Goal: Task Accomplishment & Management: Use online tool/utility

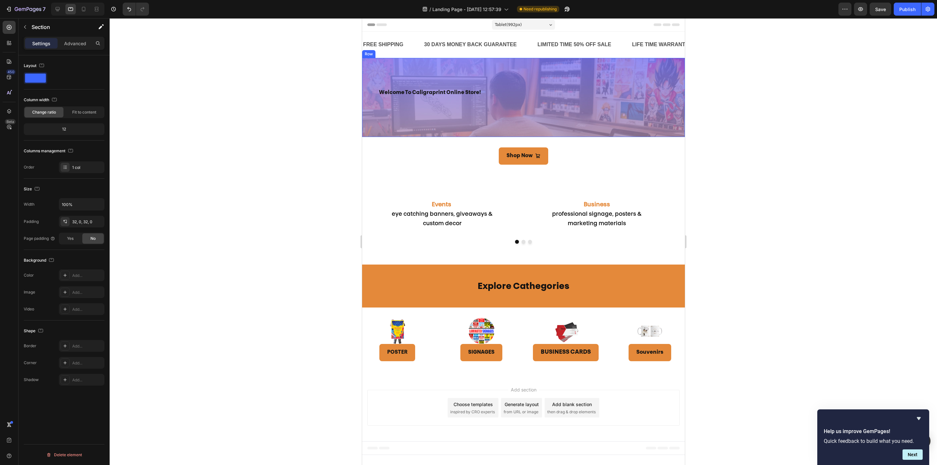
click at [419, 80] on div "welcome to caligraprint online store! Heading Row" at bounding box center [523, 97] width 323 height 79
click at [70, 224] on span "Full" at bounding box center [70, 222] width 7 height 6
click at [93, 224] on span "Fit" at bounding box center [93, 222] width 5 height 6
click at [81, 239] on div "80, 50, 80, 50" at bounding box center [81, 239] width 19 height 6
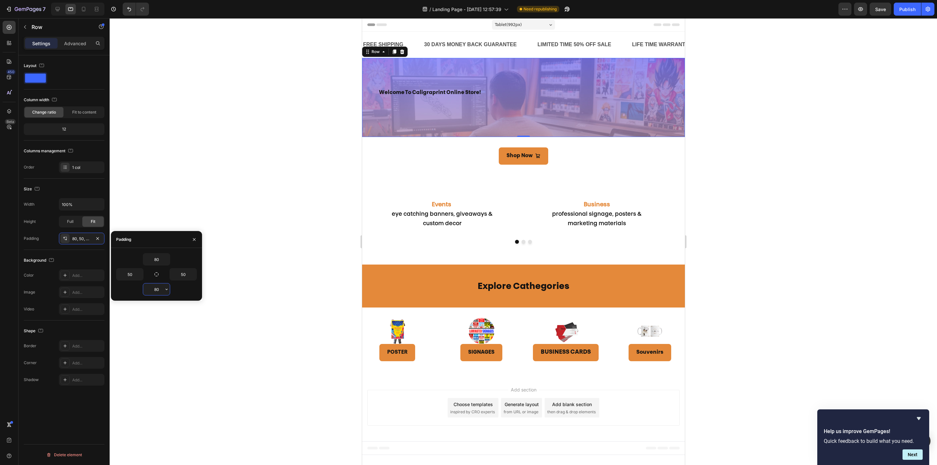
click at [158, 289] on input "80" at bounding box center [156, 289] width 27 height 12
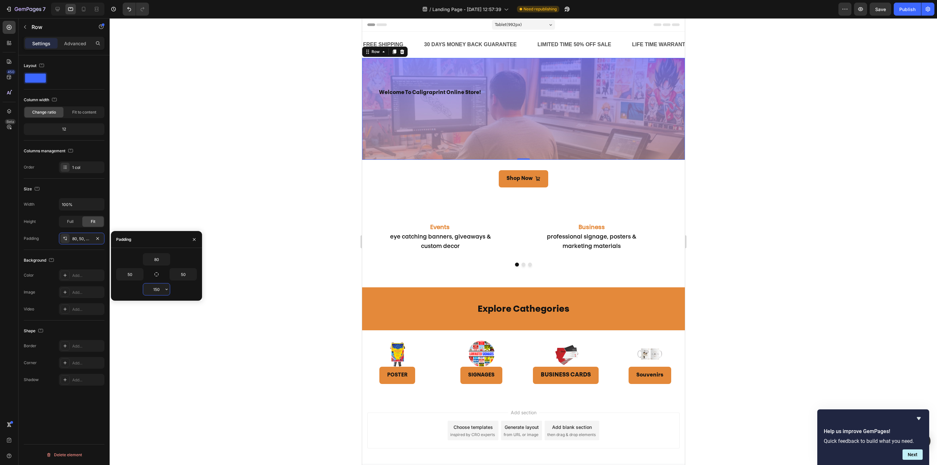
drag, startPoint x: 159, startPoint y: 288, endPoint x: 140, endPoint y: 287, distance: 19.9
click at [141, 287] on div "150" at bounding box center [156, 289] width 81 height 12
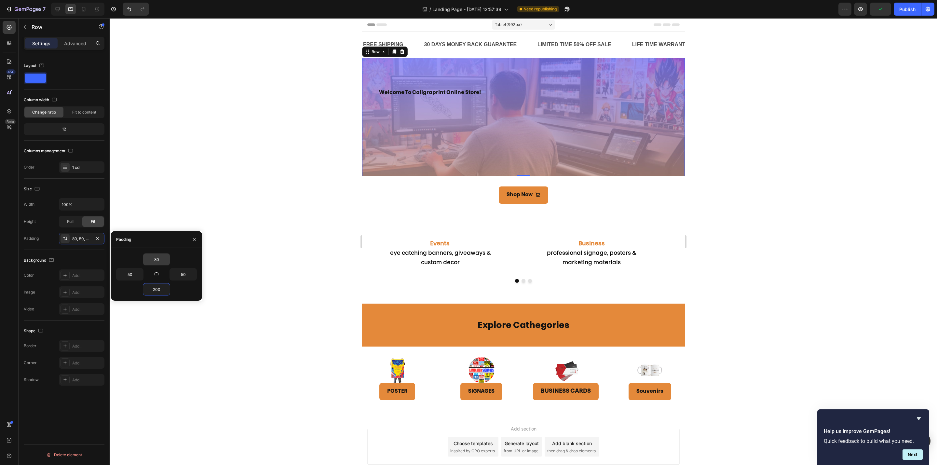
type input "200"
click at [159, 260] on input "80" at bounding box center [156, 259] width 27 height 12
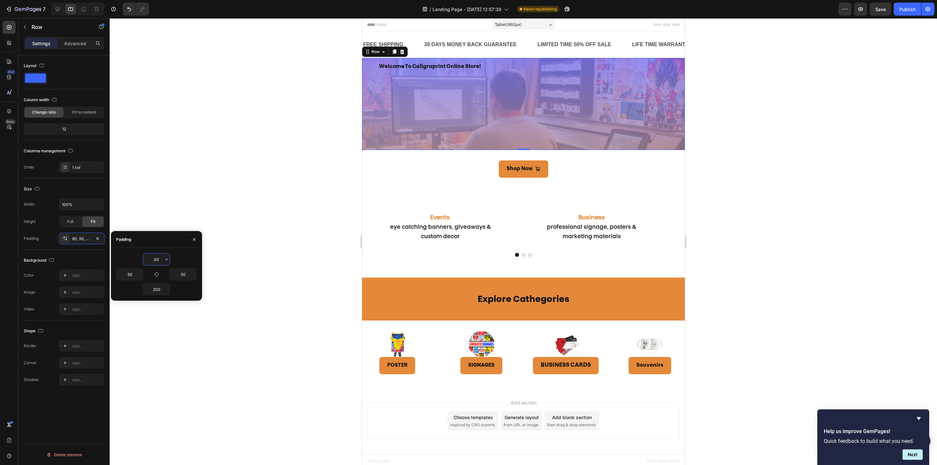
drag, startPoint x: 159, startPoint y: 260, endPoint x: 141, endPoint y: 260, distance: 18.2
click at [141, 260] on div "00" at bounding box center [156, 259] width 81 height 12
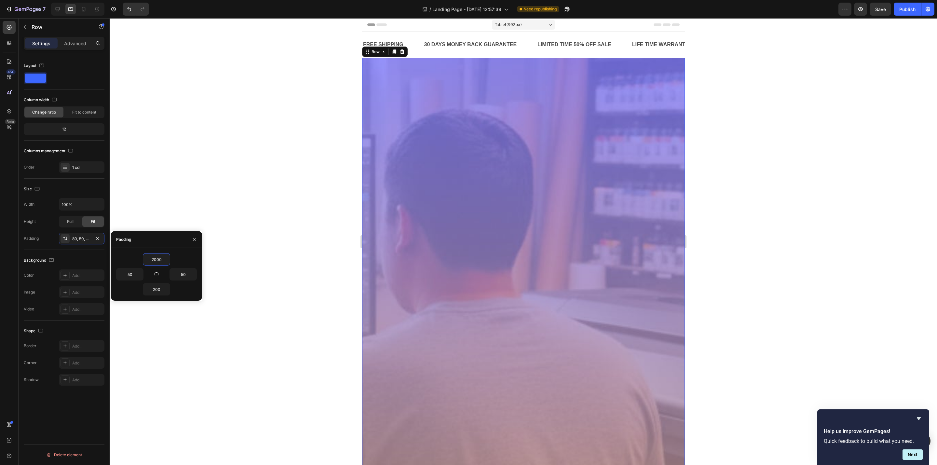
type input "200"
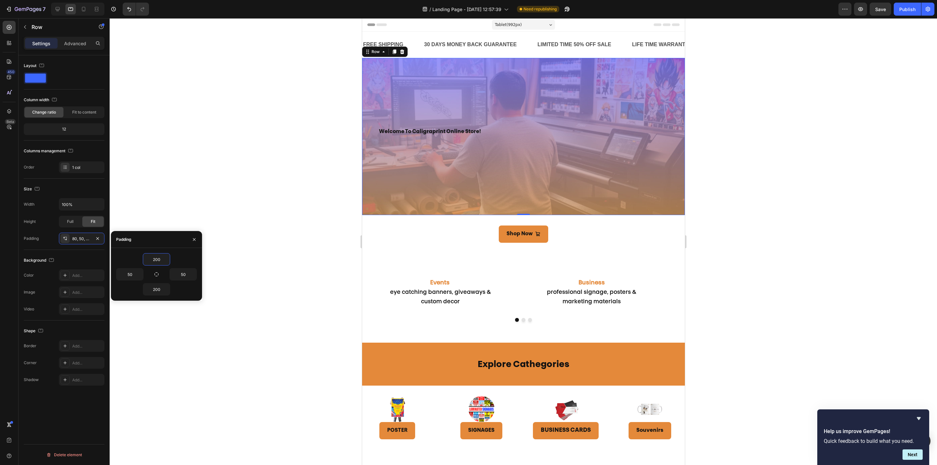
click at [764, 246] on div at bounding box center [523, 241] width 827 height 447
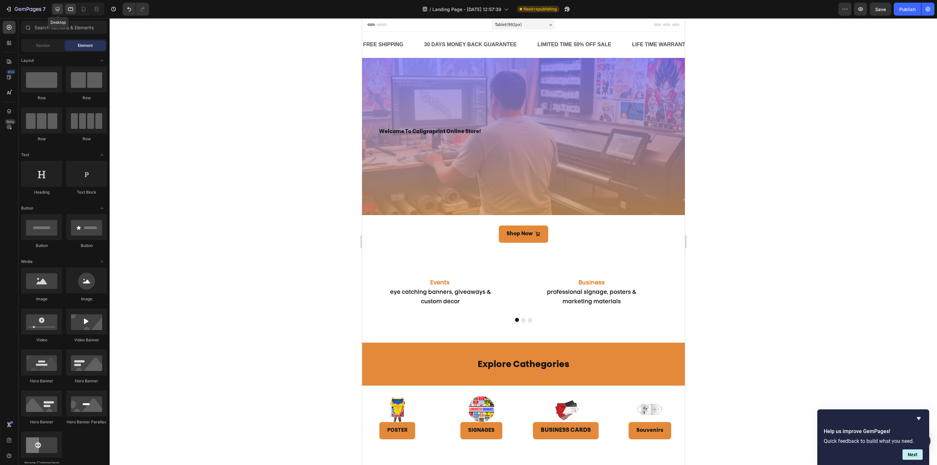
click at [60, 11] on icon at bounding box center [57, 9] width 7 height 7
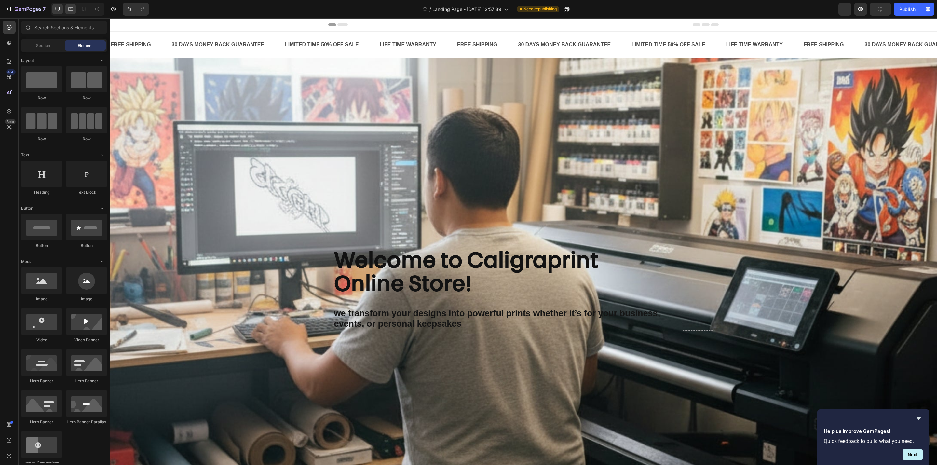
click at [71, 12] on icon at bounding box center [70, 9] width 7 height 7
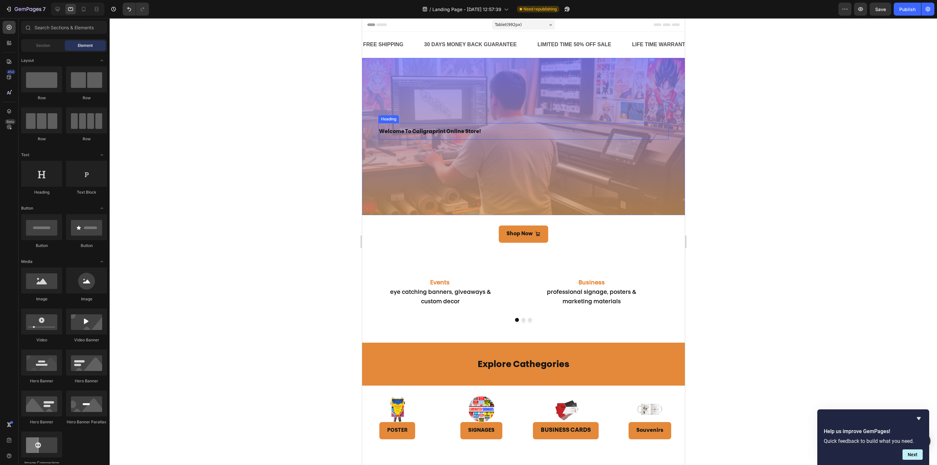
click at [425, 131] on strong "welcome to caligraprint online store!" at bounding box center [430, 131] width 102 height 5
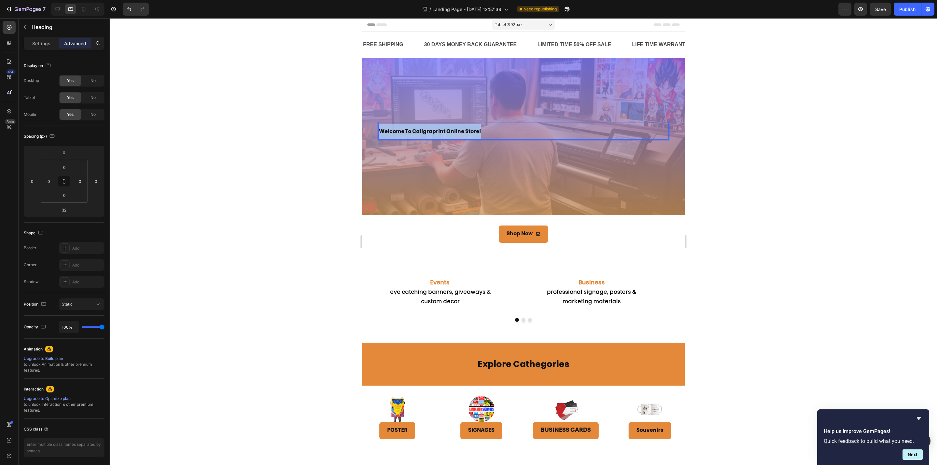
click at [425, 131] on strong "welcome to caligraprint online store!" at bounding box center [430, 131] width 102 height 5
click at [394, 118] on icon "Editor contextual toolbar" at bounding box center [395, 119] width 7 height 7
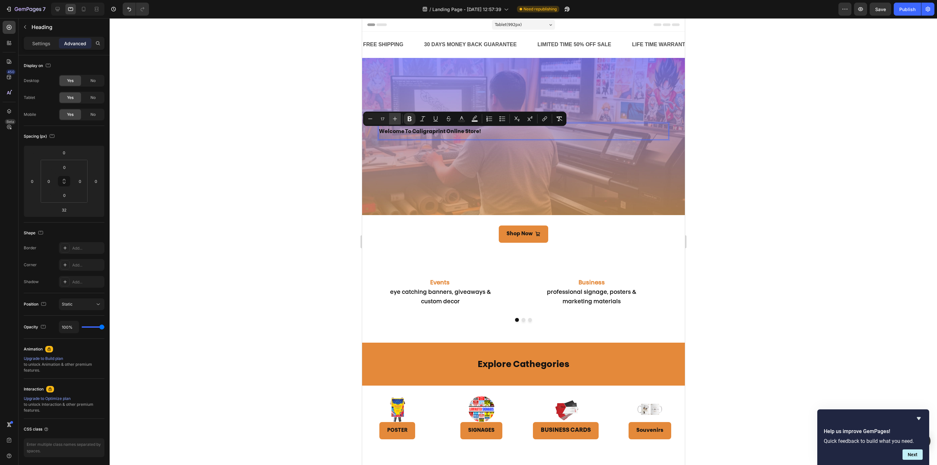
click at [394, 118] on icon "Editor contextual toolbar" at bounding box center [395, 119] width 7 height 7
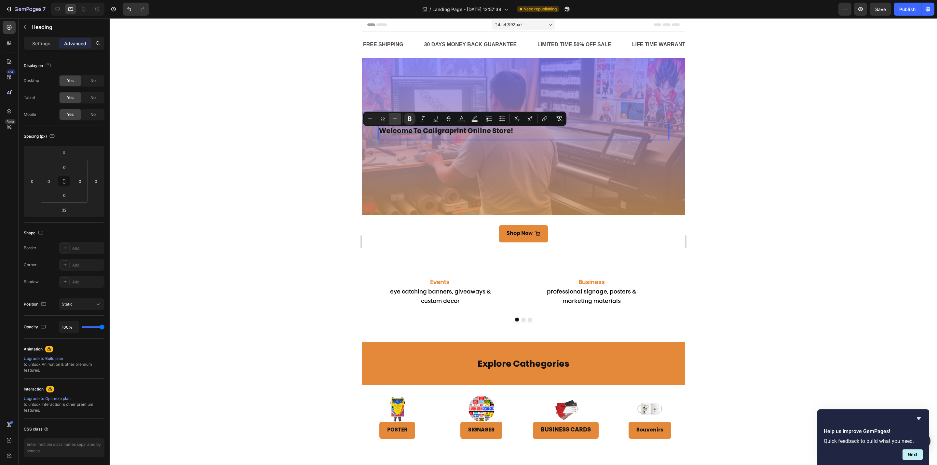
click at [394, 118] on icon "Editor contextual toolbar" at bounding box center [395, 119] width 7 height 7
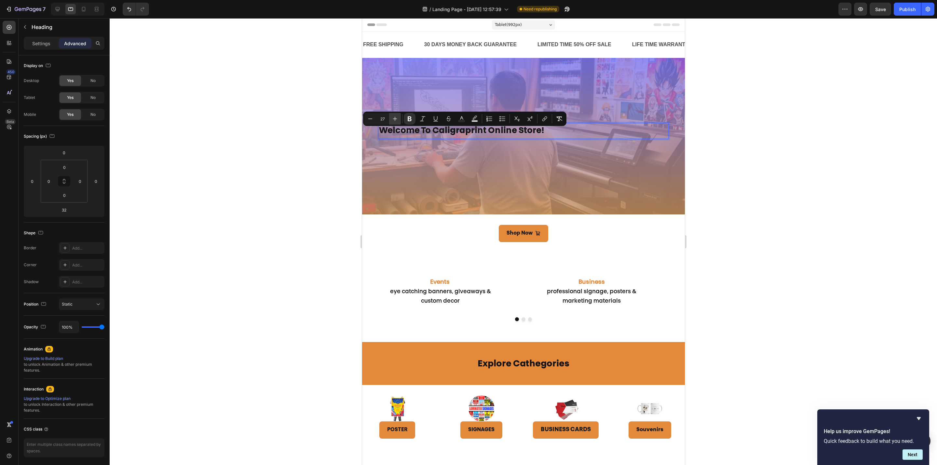
click at [394, 118] on icon "Editor contextual toolbar" at bounding box center [395, 119] width 7 height 7
type input "31"
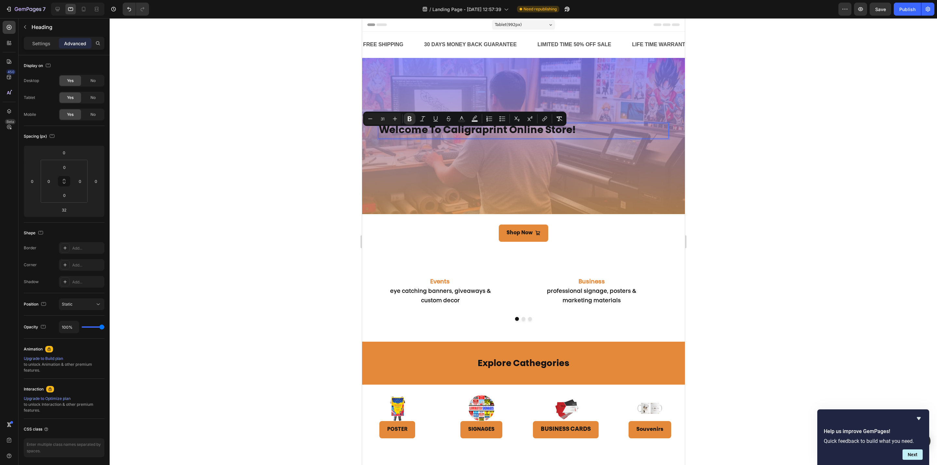
click at [833, 176] on div at bounding box center [523, 241] width 827 height 447
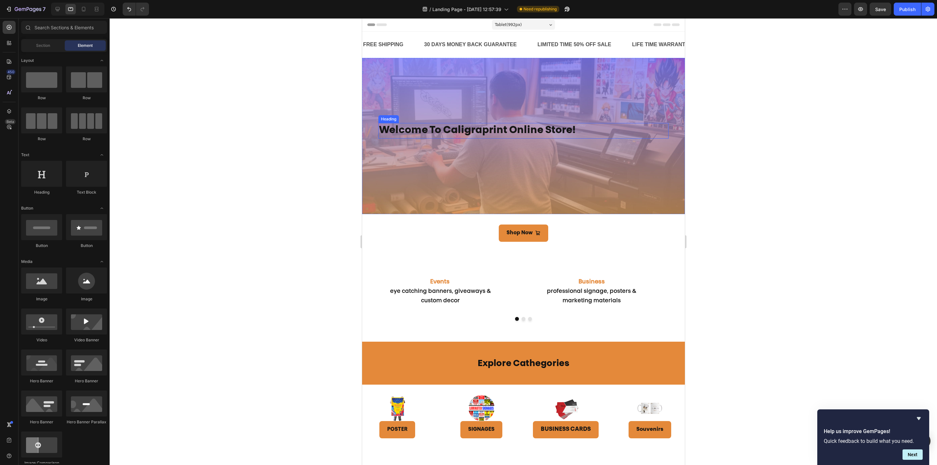
click at [485, 133] on strong "welcome to caligraprint online store!" at bounding box center [477, 131] width 197 height 10
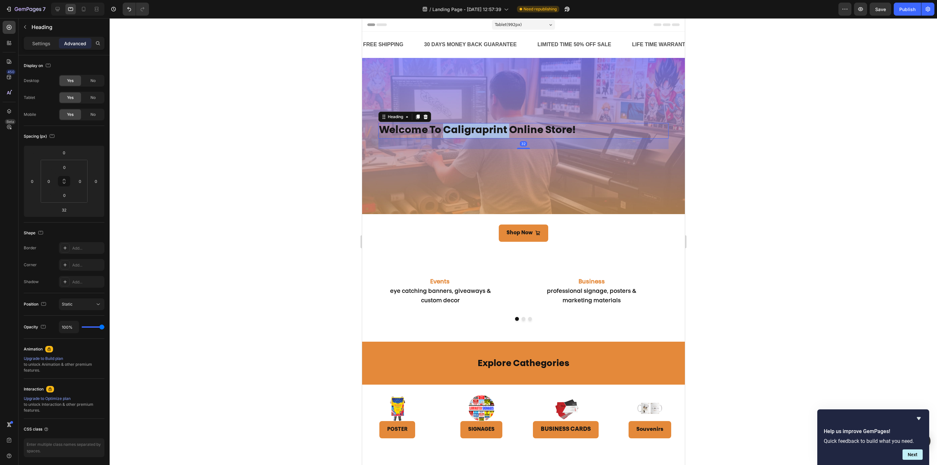
click at [490, 133] on strong "welcome to caligraprint online store!" at bounding box center [477, 131] width 197 height 10
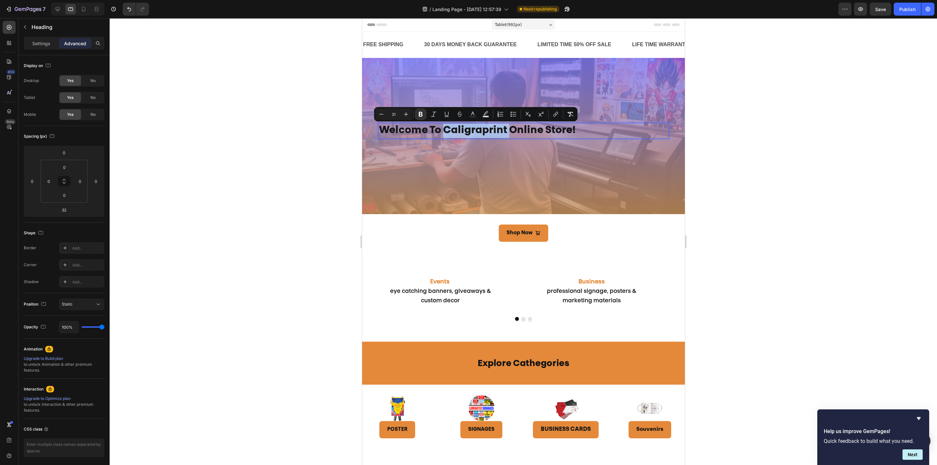
click at [487, 130] on strong "welcome to caligraprint online store!" at bounding box center [477, 131] width 197 height 10
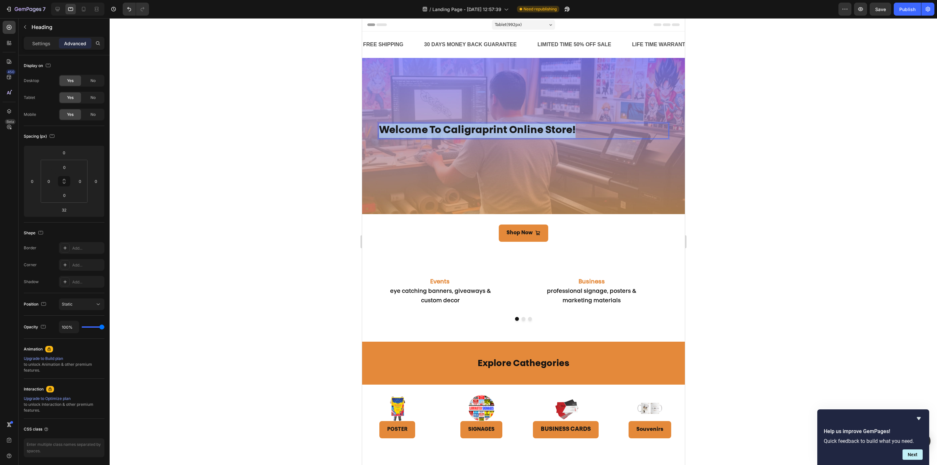
click at [487, 130] on strong "welcome to caligraprint online store!" at bounding box center [477, 131] width 197 height 10
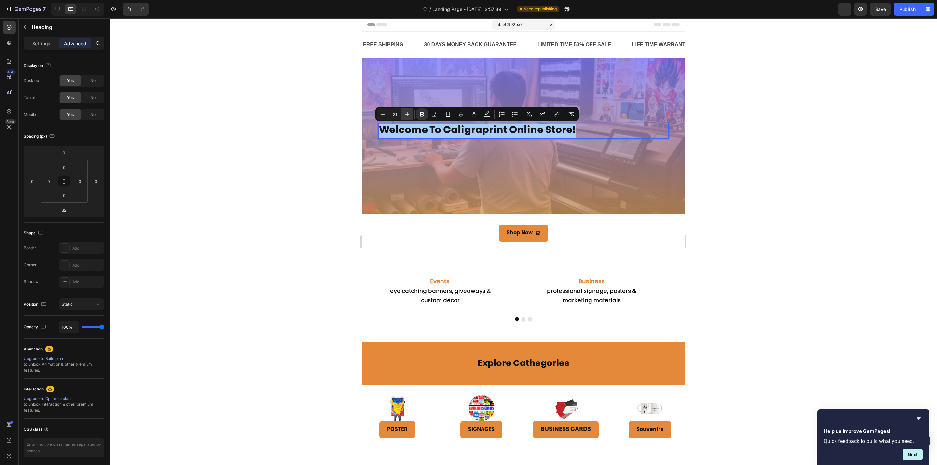
click at [408, 116] on icon "Editor contextual toolbar" at bounding box center [407, 114] width 7 height 7
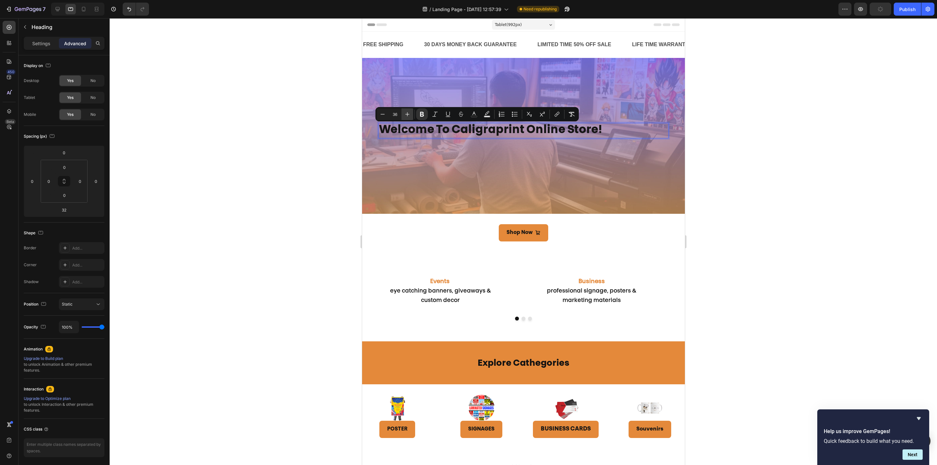
click at [408, 116] on icon "Editor contextual toolbar" at bounding box center [407, 114] width 7 height 7
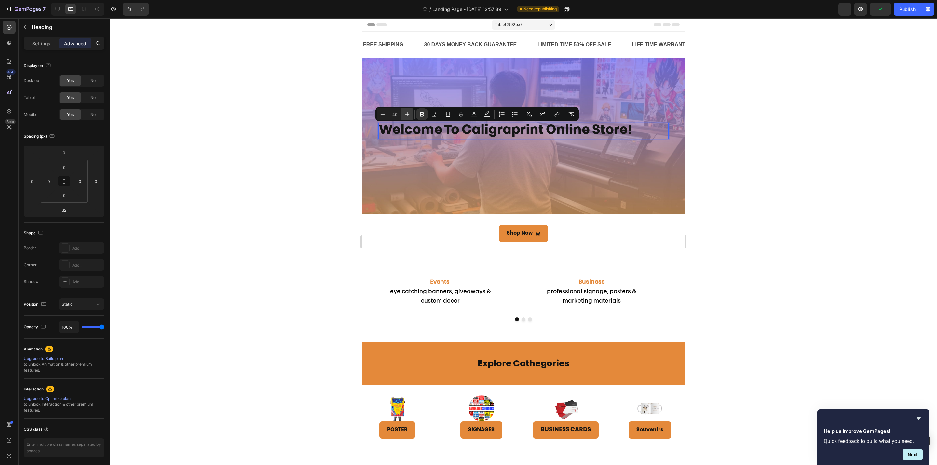
click at [408, 116] on icon "Editor contextual toolbar" at bounding box center [407, 114] width 7 height 7
type input "44"
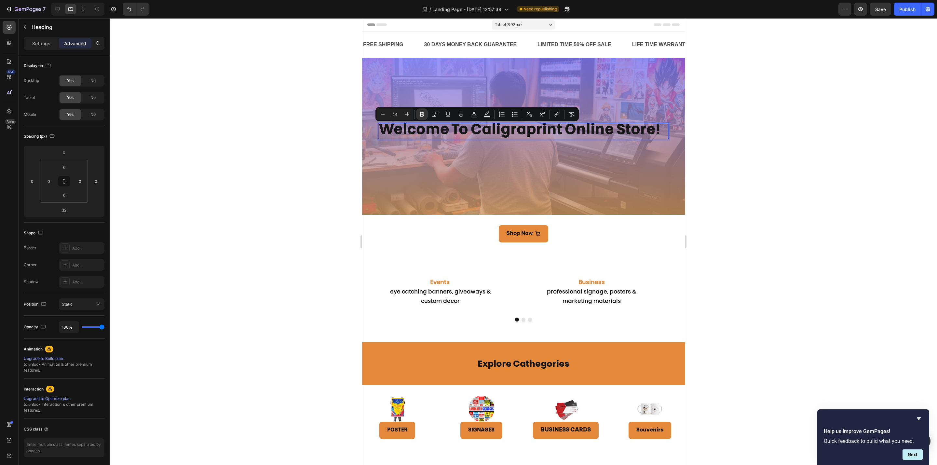
click at [813, 258] on div at bounding box center [523, 241] width 827 height 447
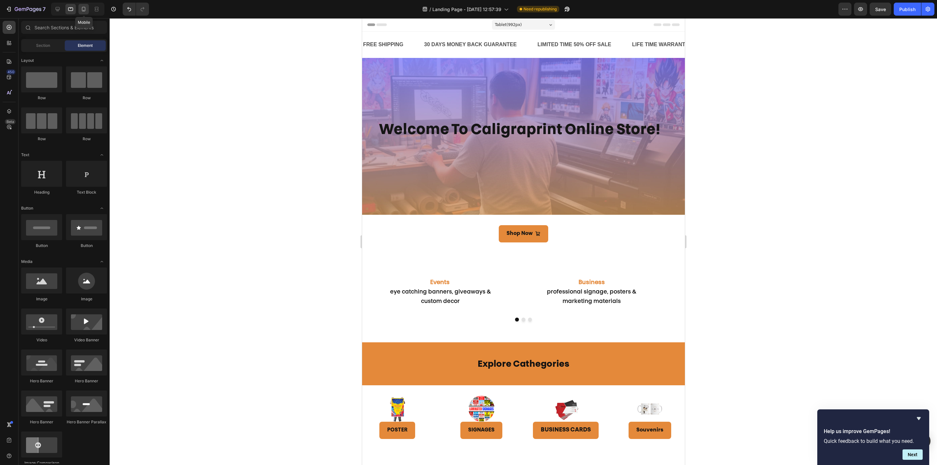
click at [83, 8] on icon at bounding box center [83, 9] width 7 height 7
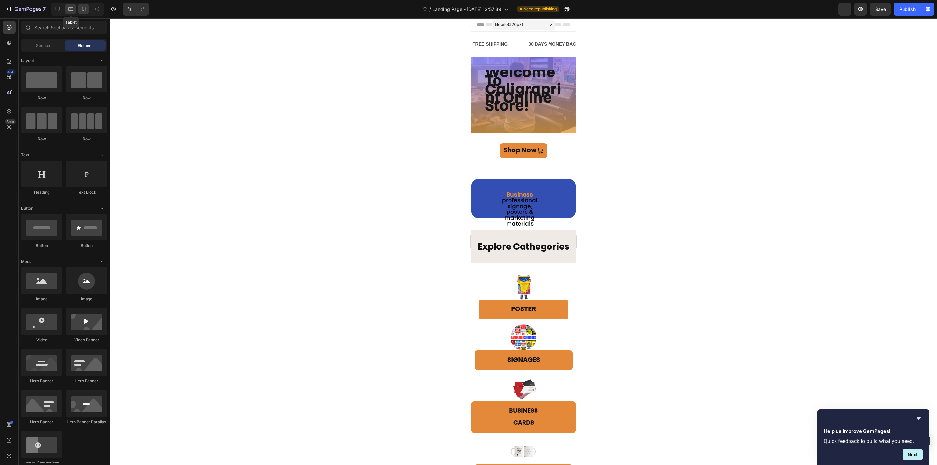
click at [70, 9] on icon at bounding box center [70, 9] width 7 height 7
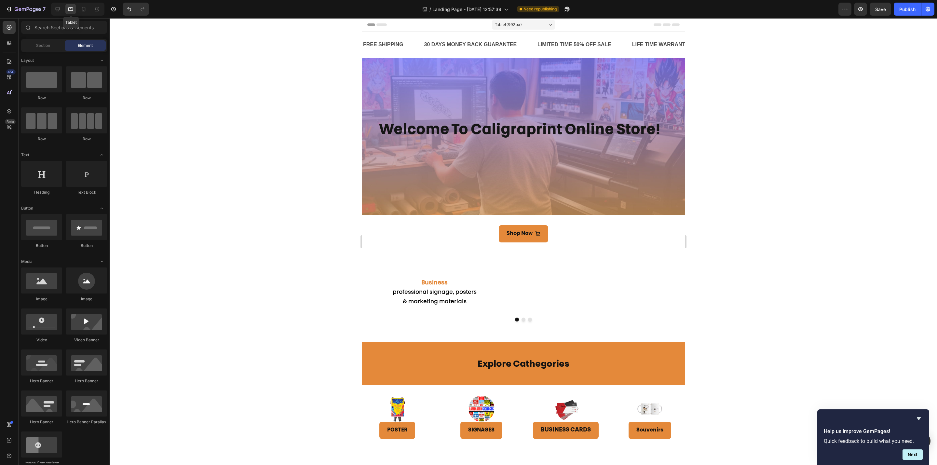
click at [469, 128] on strong "welcome to caligraprint online store!" at bounding box center [519, 130] width 281 height 14
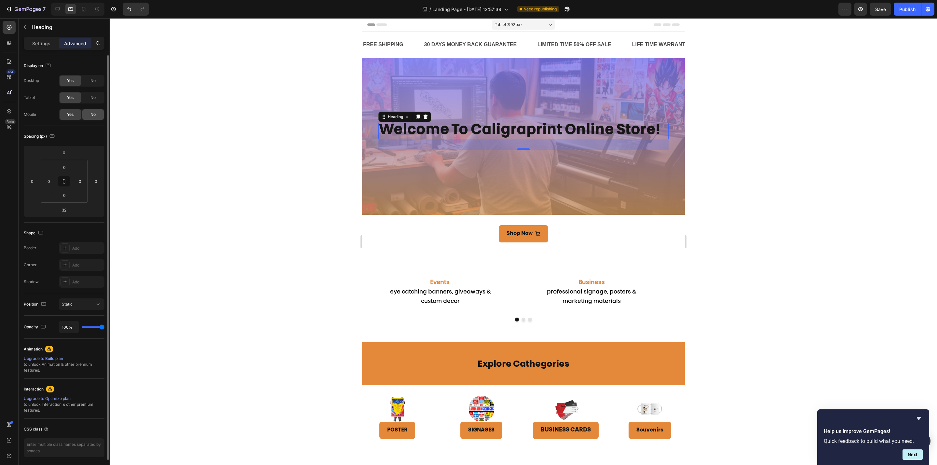
click at [91, 116] on span "No" at bounding box center [92, 115] width 5 height 6
click at [58, 10] on icon at bounding box center [57, 9] width 7 height 7
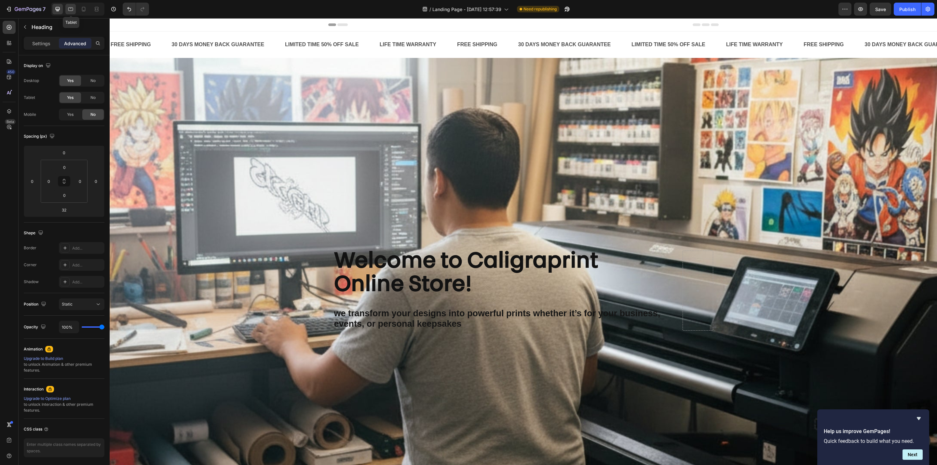
click at [68, 11] on icon at bounding box center [70, 9] width 7 height 7
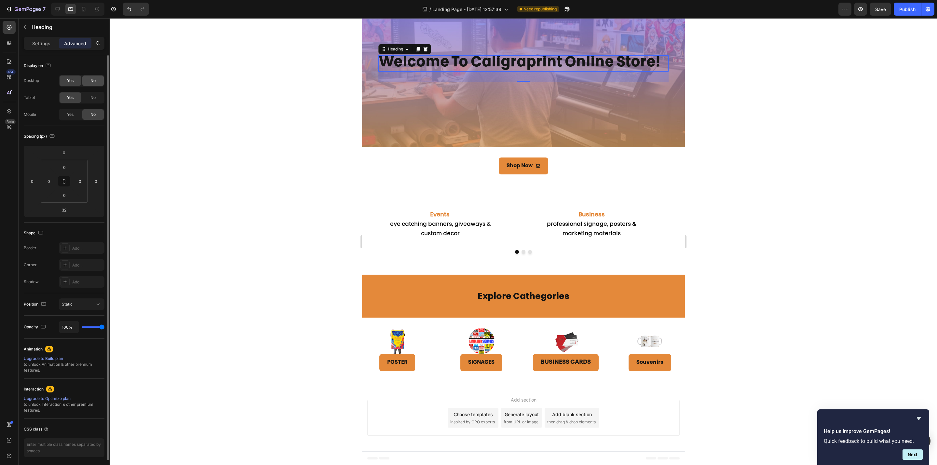
scroll to position [68, 0]
click at [460, 102] on div "⁠⁠⁠⁠⁠⁠⁠ welcome to caligraprint online store! Heading 32 Row" at bounding box center [523, 68] width 323 height 157
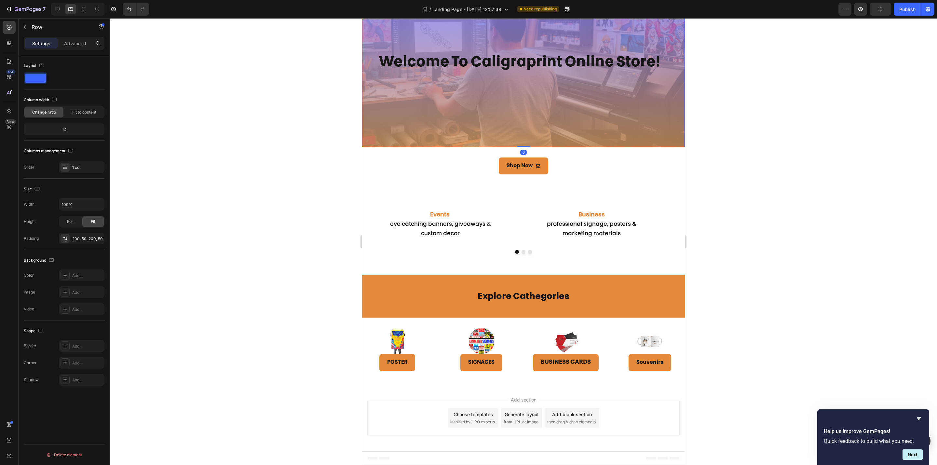
click at [422, 98] on div "⁠⁠⁠⁠⁠⁠⁠ welcome to caligraprint online store! Heading Row 0" at bounding box center [523, 68] width 323 height 157
click at [78, 38] on div "Advanced" at bounding box center [75, 43] width 33 height 10
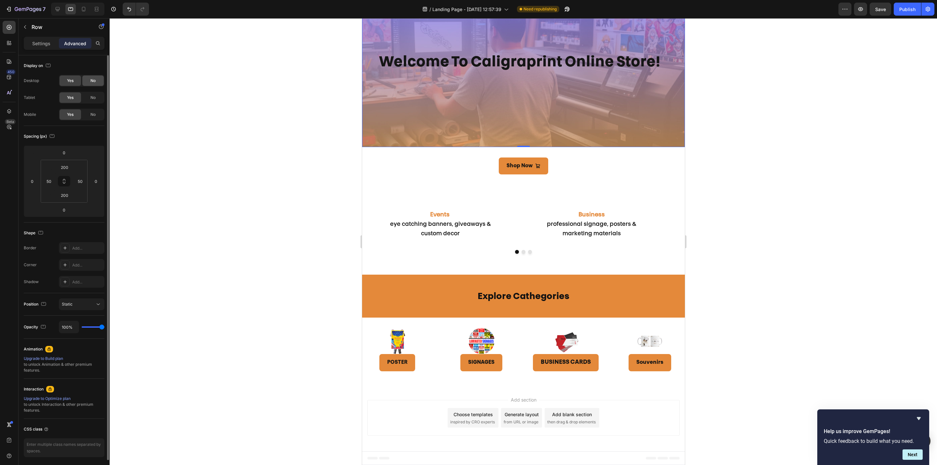
click at [90, 82] on div "No" at bounding box center [92, 80] width 21 height 10
click at [91, 112] on span "No" at bounding box center [92, 115] width 5 height 6
click at [416, 91] on div "⁠⁠⁠⁠⁠⁠⁠ welcome to caligraprint online store! Heading Row 0" at bounding box center [523, 68] width 323 height 157
click at [430, 59] on strong "welcome to caligraprint online store!" at bounding box center [519, 63] width 281 height 14
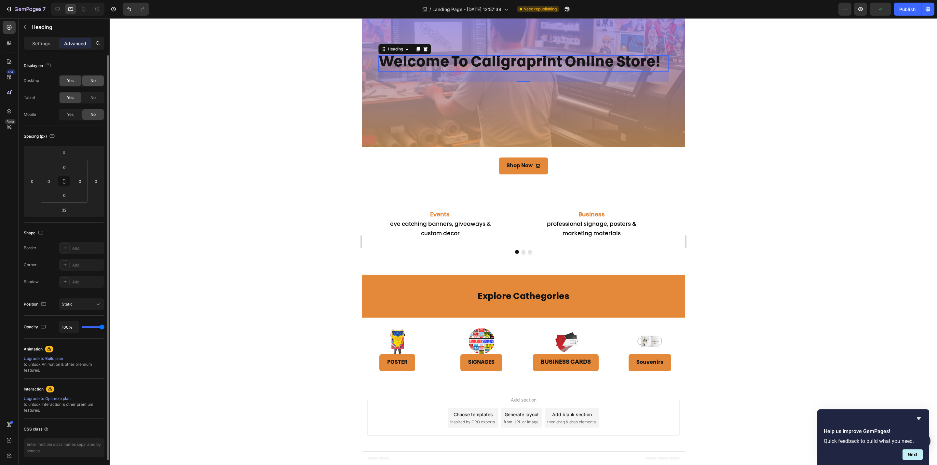
click at [91, 86] on div "No" at bounding box center [92, 80] width 21 height 10
click at [433, 109] on div "⁠⁠⁠⁠⁠⁠⁠ welcome to caligraprint online store! Heading 32 Row" at bounding box center [523, 68] width 323 height 157
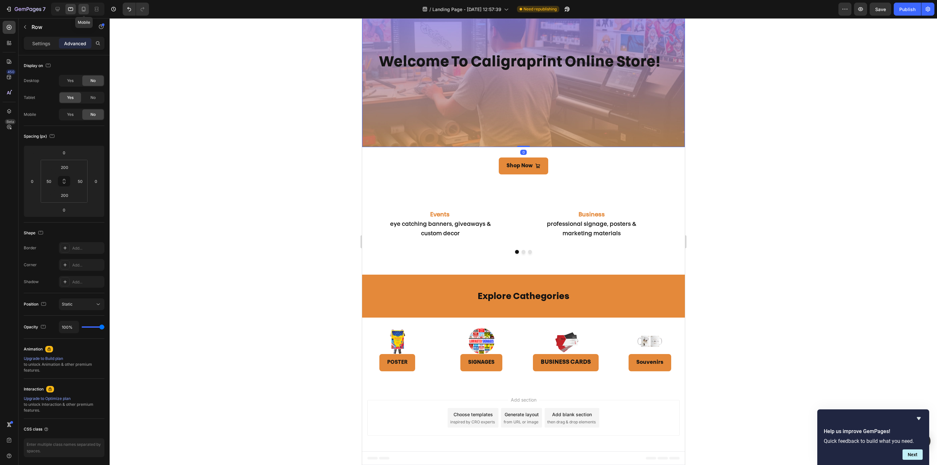
click at [80, 12] on icon at bounding box center [83, 9] width 7 height 7
type input "40"
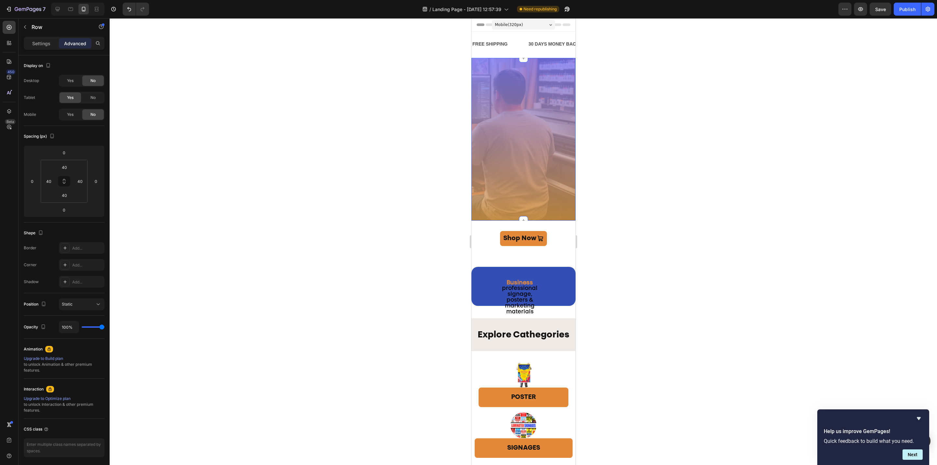
click at [503, 144] on div "welcome to caligraprint online store! Heading Row" at bounding box center [523, 139] width 104 height 163
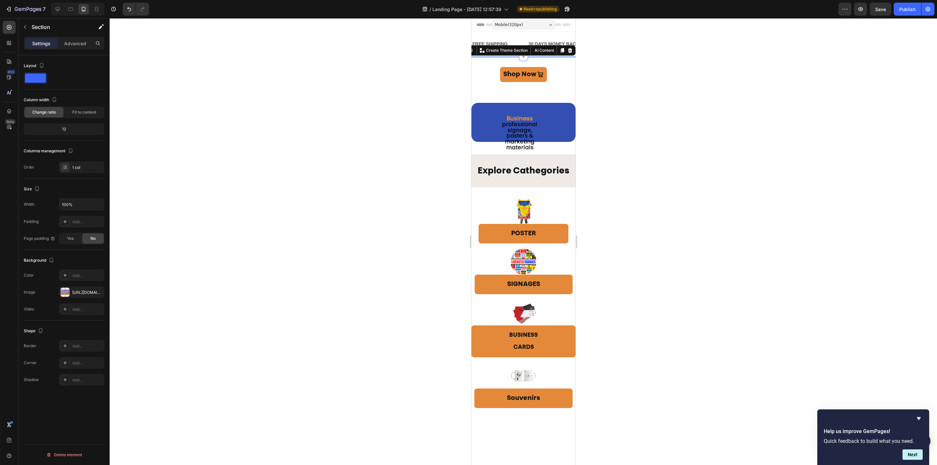
click at [691, 233] on div at bounding box center [523, 241] width 827 height 447
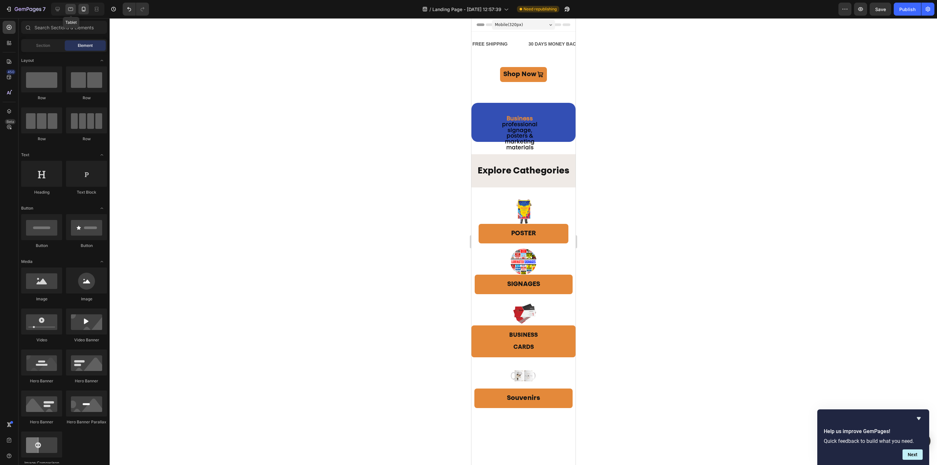
click at [69, 11] on icon at bounding box center [70, 9] width 7 height 7
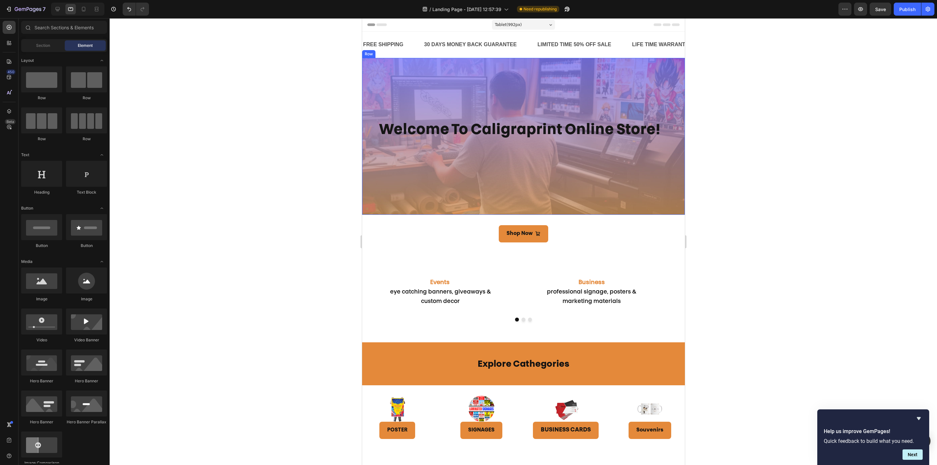
click at [421, 189] on div "welcome to caligraprint online store! Heading Row" at bounding box center [523, 136] width 323 height 157
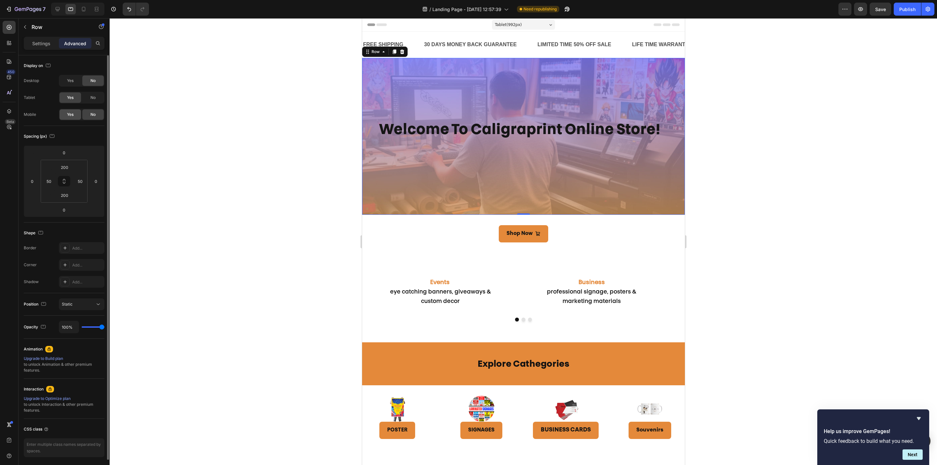
click at [76, 118] on div "Yes" at bounding box center [70, 114] width 21 height 10
click at [81, 7] on icon at bounding box center [83, 9] width 7 height 7
type input "40"
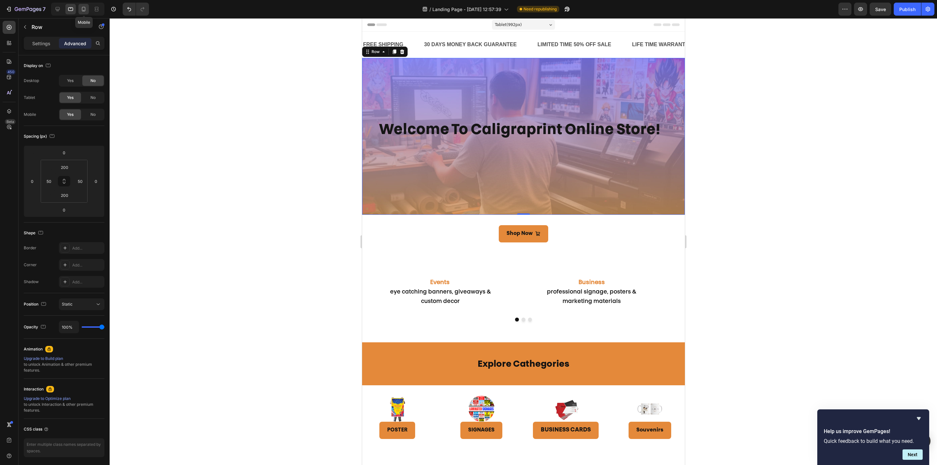
type input "40"
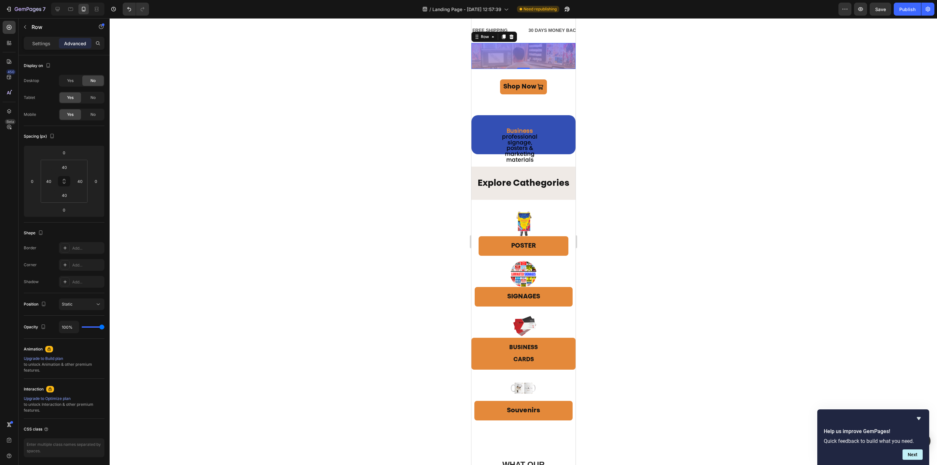
scroll to position [16, 0]
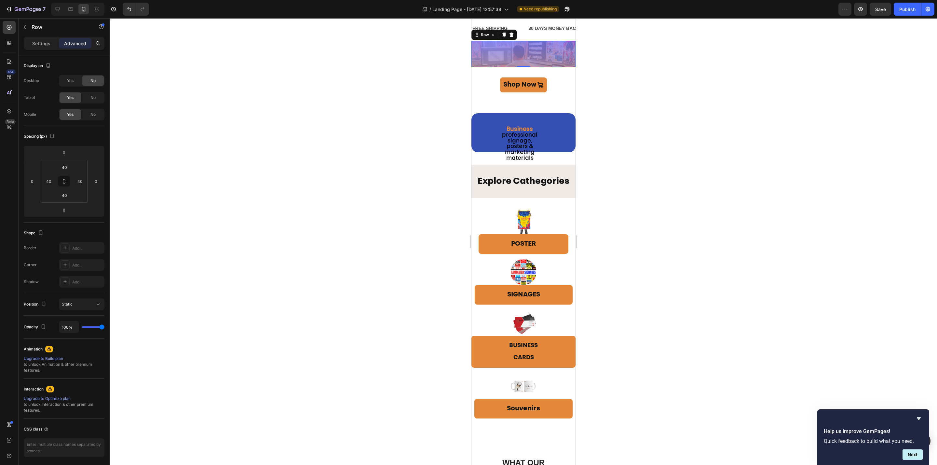
click at [527, 59] on div "welcome to caligraprint online store! Heading Row 0" at bounding box center [523, 54] width 104 height 26
click at [506, 35] on div at bounding box center [503, 35] width 8 height 8
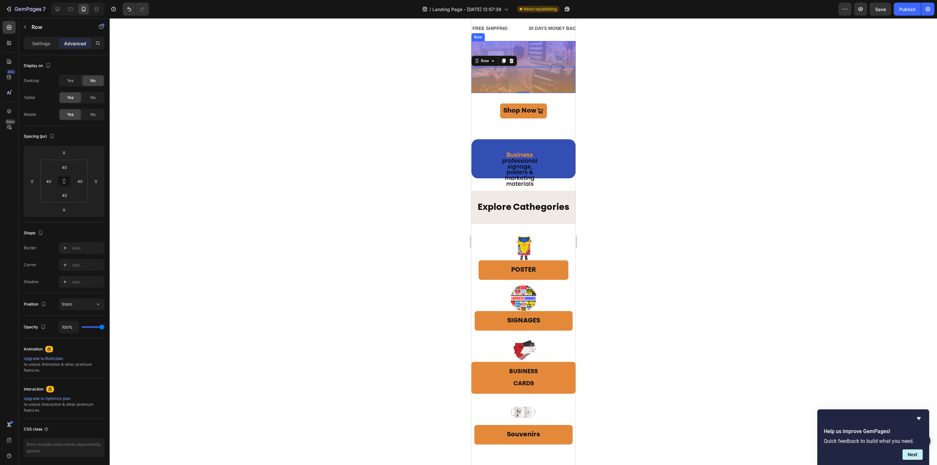
click at [510, 48] on div "welcome to caligraprint online store! Heading Row" at bounding box center [523, 54] width 104 height 26
click at [71, 10] on icon at bounding box center [70, 9] width 7 height 7
type input "200"
type input "50"
type input "200"
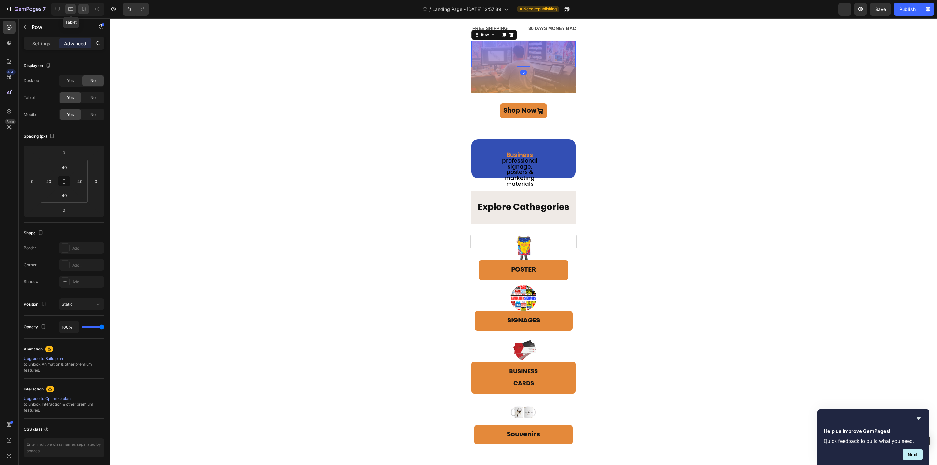
type input "50"
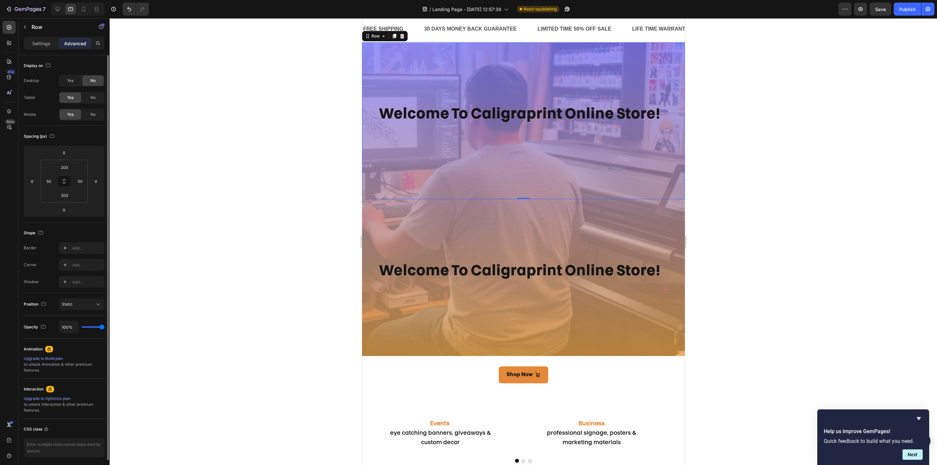
scroll to position [17, 0]
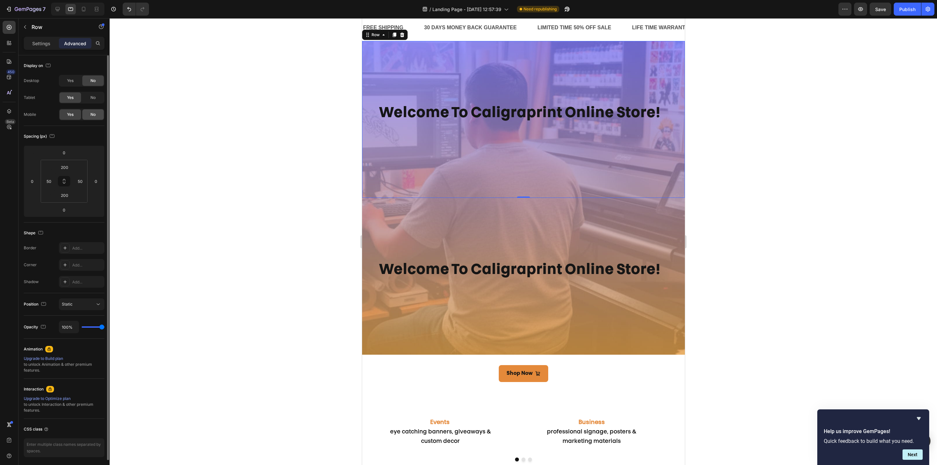
click at [86, 115] on div "No" at bounding box center [92, 114] width 21 height 10
click at [86, 100] on div "No" at bounding box center [92, 97] width 21 height 10
click at [91, 100] on span "No" at bounding box center [92, 98] width 5 height 6
click at [426, 244] on div "welcome to caligraprint online store! Heading Row" at bounding box center [523, 276] width 323 height 157
click at [90, 100] on span "No" at bounding box center [92, 98] width 5 height 6
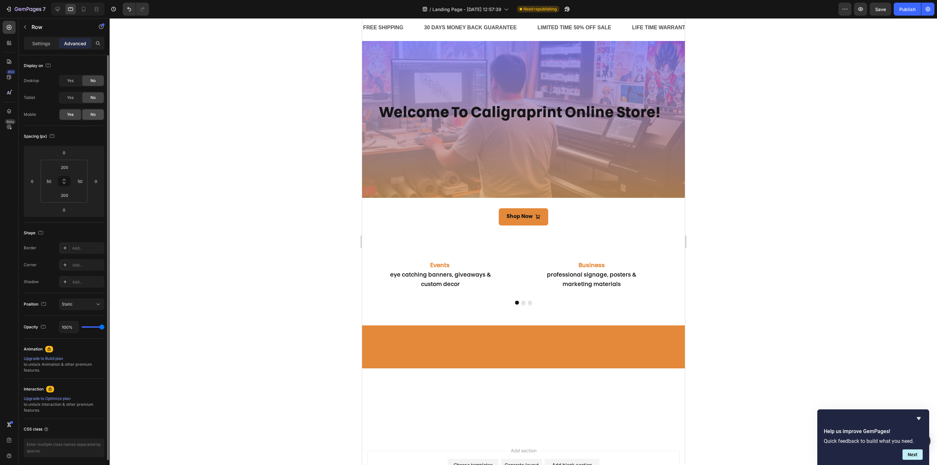
click at [87, 112] on div "No" at bounding box center [92, 114] width 21 height 10
click at [80, 10] on div at bounding box center [83, 9] width 10 height 10
type input "40"
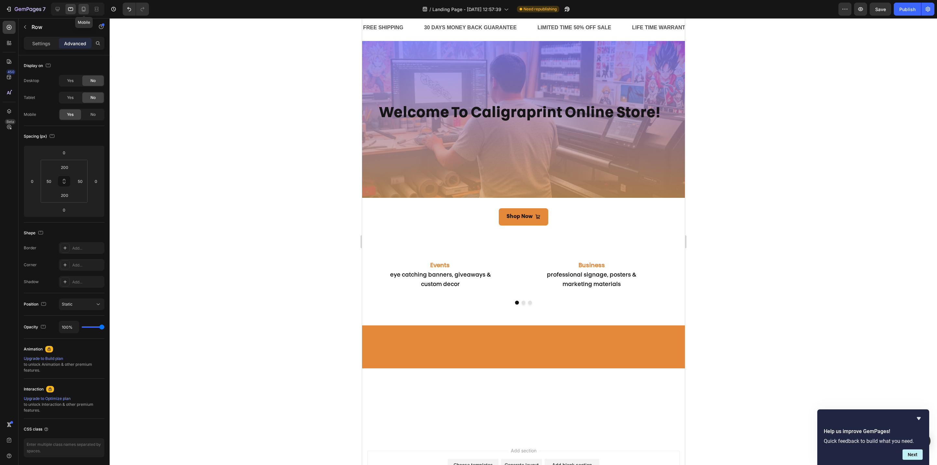
type input "40"
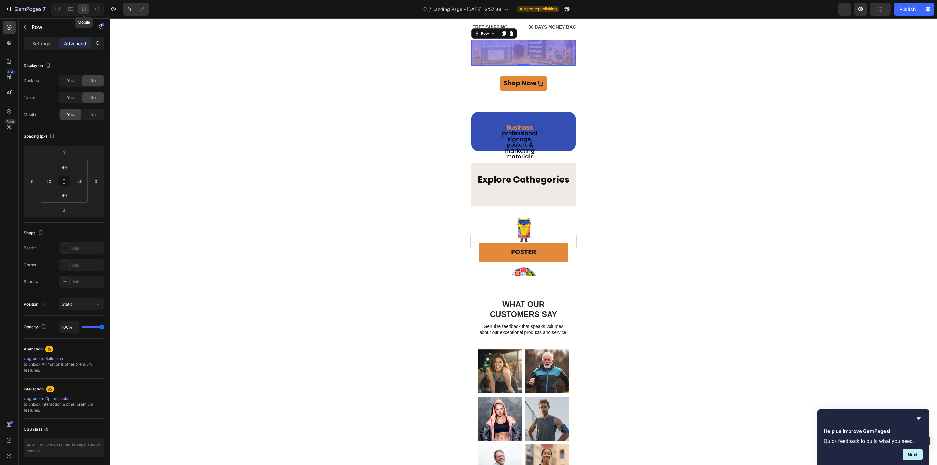
scroll to position [16, 0]
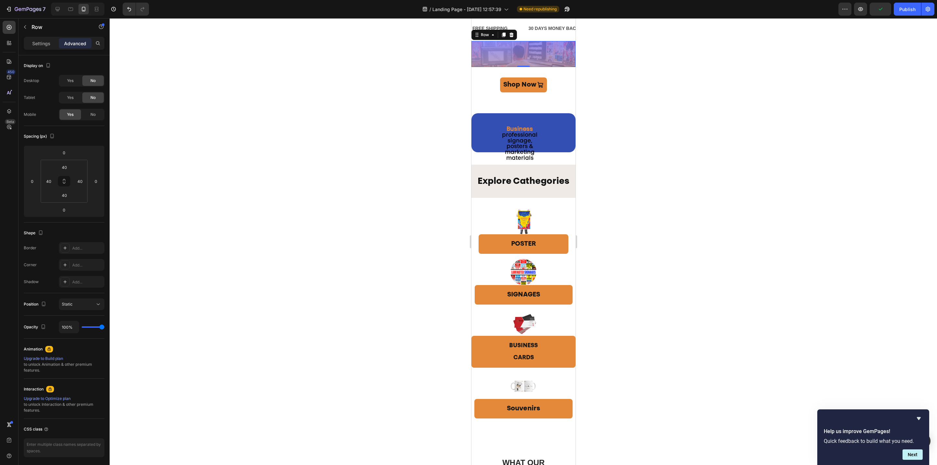
click at [512, 54] on div "welcome to caligraprint online store! Heading Row 0" at bounding box center [523, 54] width 104 height 26
click at [52, 37] on div "Settings Advanced" at bounding box center [64, 43] width 81 height 13
click at [45, 41] on p "Settings" at bounding box center [41, 43] width 18 height 7
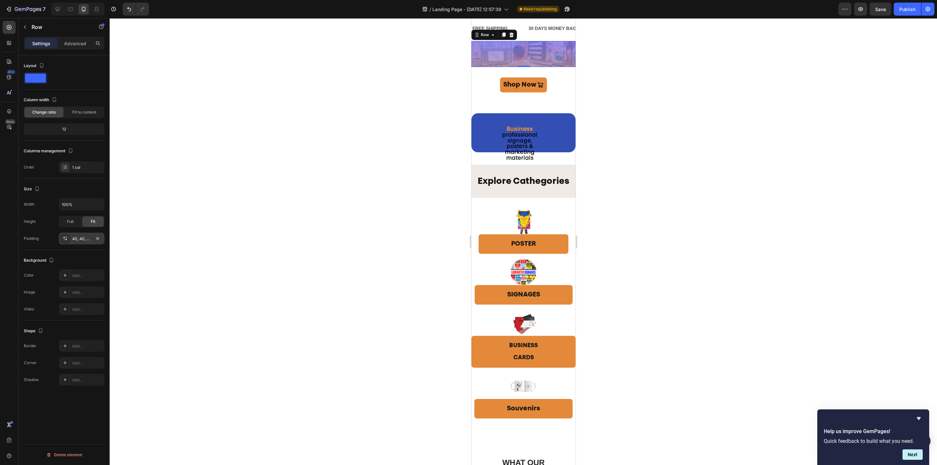
click at [74, 239] on div "40, 40, 40, 40" at bounding box center [81, 239] width 19 height 6
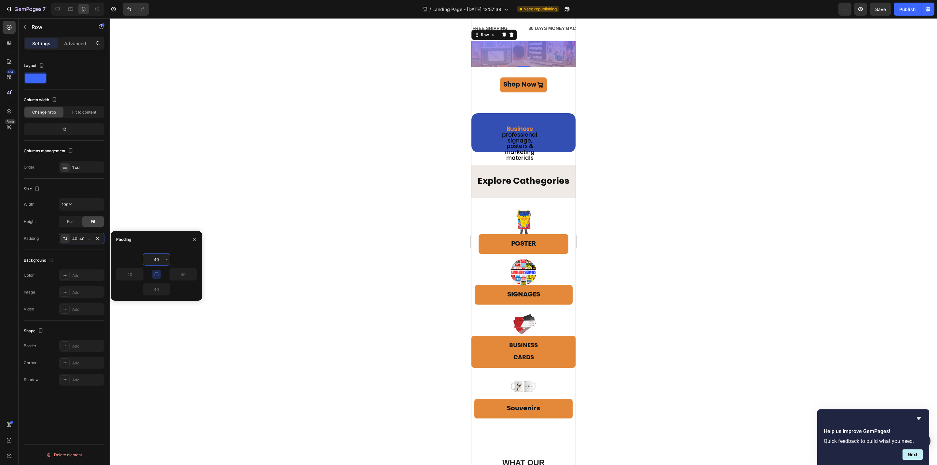
click at [156, 263] on input "40" at bounding box center [156, 259] width 27 height 12
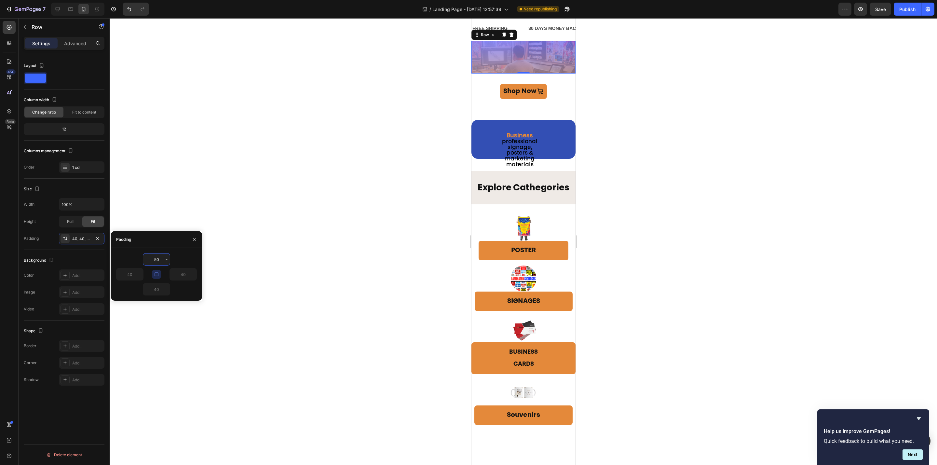
click at [156, 256] on input "50" at bounding box center [156, 259] width 27 height 12
click at [158, 259] on input "50" at bounding box center [156, 259] width 27 height 12
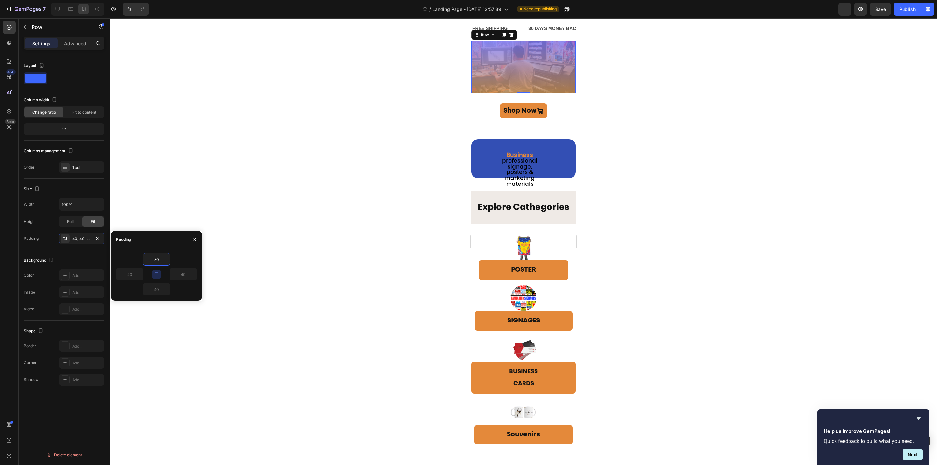
type input "80"
click at [548, 63] on div "welcome to caligraprint online store! Heading Row 0" at bounding box center [523, 67] width 104 height 52
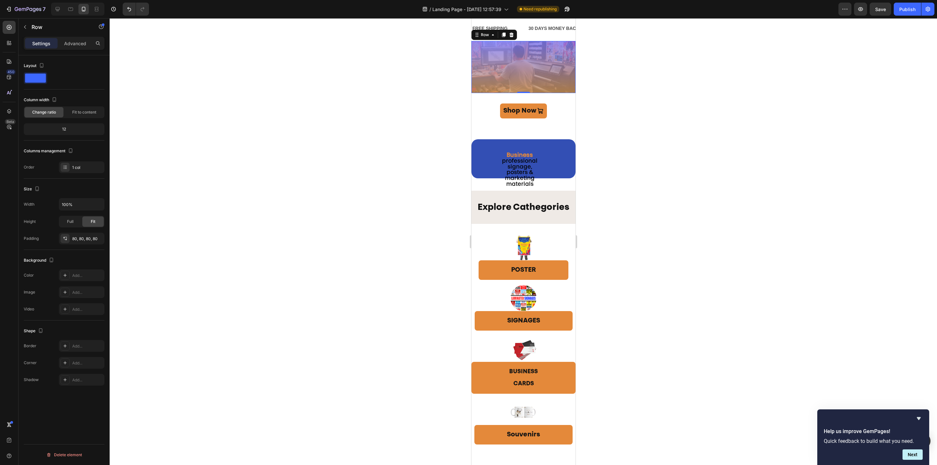
click at [654, 104] on div at bounding box center [523, 241] width 827 height 447
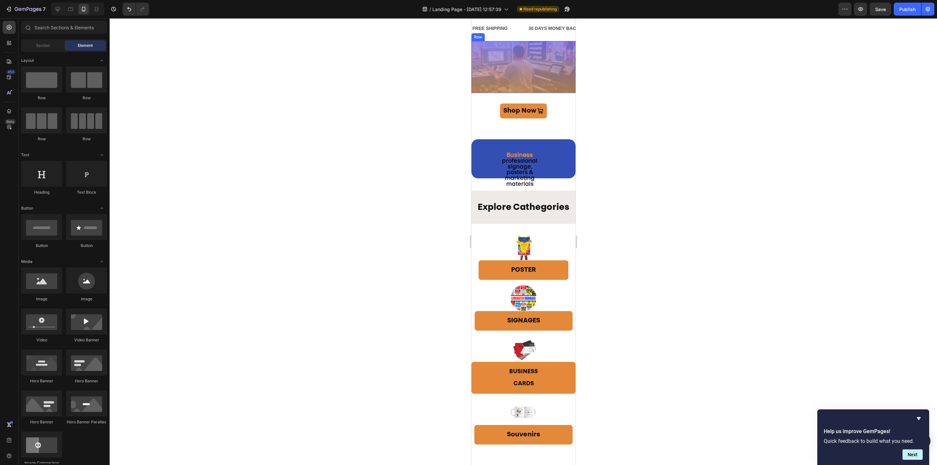
click at [543, 71] on div "welcome to caligraprint online store! Heading Row" at bounding box center [523, 67] width 104 height 52
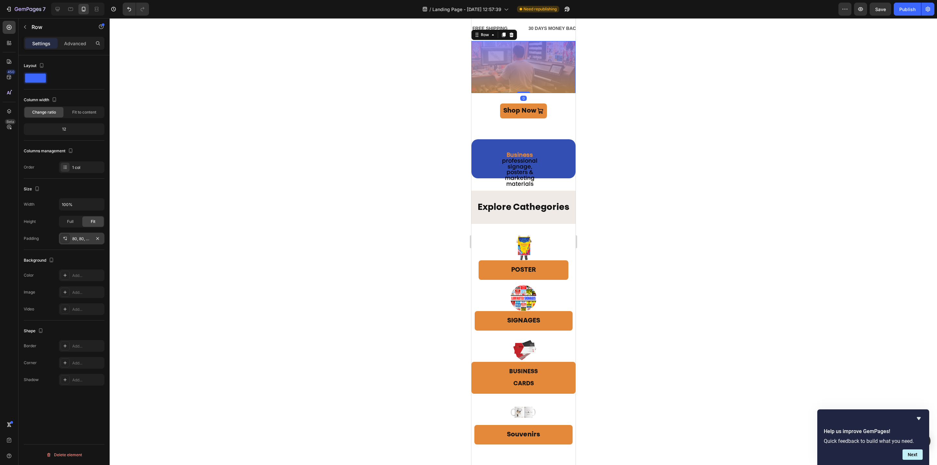
click at [74, 236] on div "80, 80, 80, 80" at bounding box center [82, 239] width 46 height 12
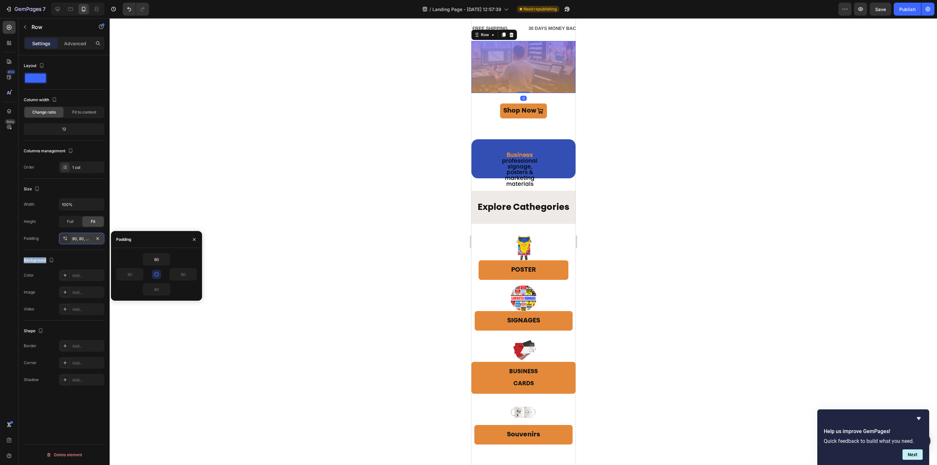
click at [74, 236] on div "80, 80, 80, 80" at bounding box center [82, 239] width 46 height 12
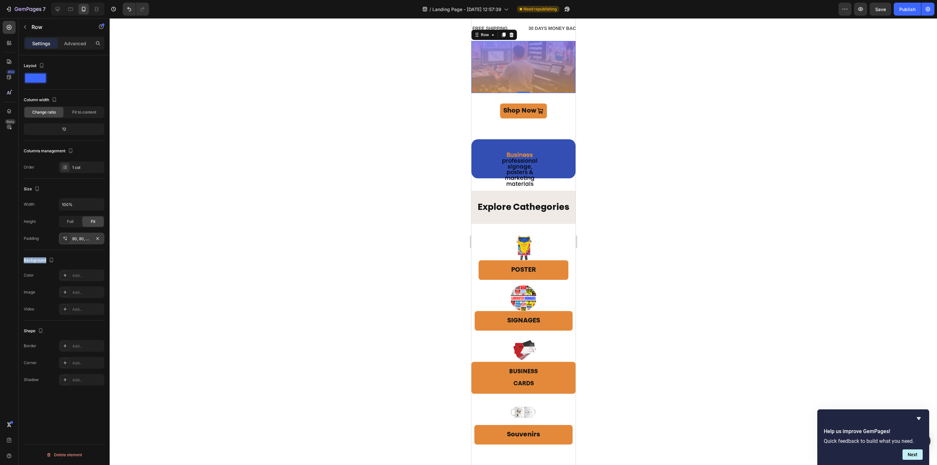
click at [79, 239] on div "80, 80, 80, 80" at bounding box center [81, 239] width 19 height 6
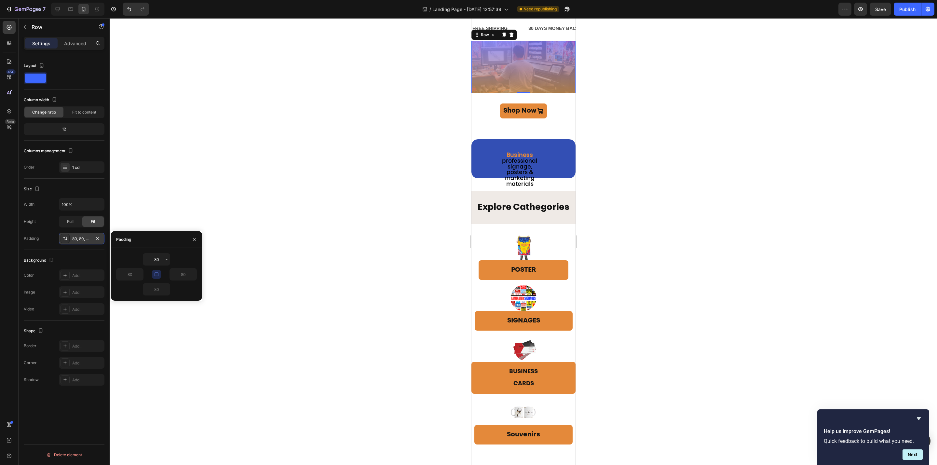
click at [79, 239] on div "80, 80, 80, 80" at bounding box center [81, 239] width 19 height 6
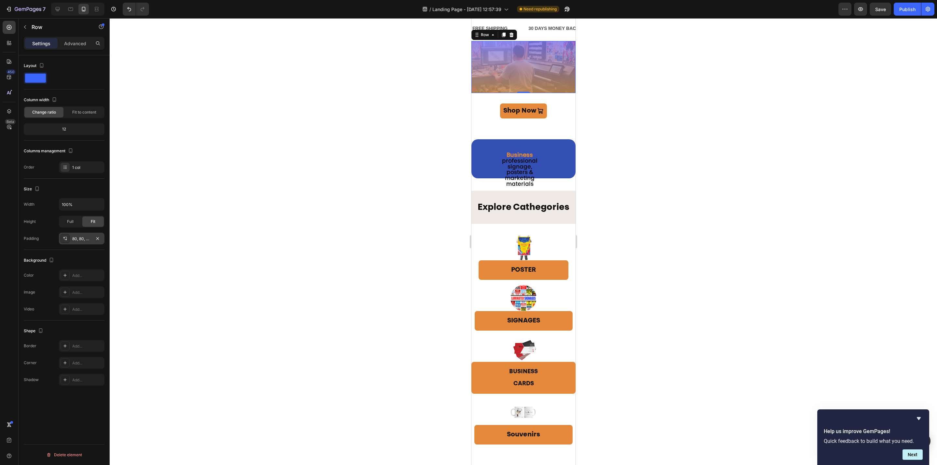
click at [73, 239] on div "80, 80, 80, 80" at bounding box center [81, 239] width 19 height 6
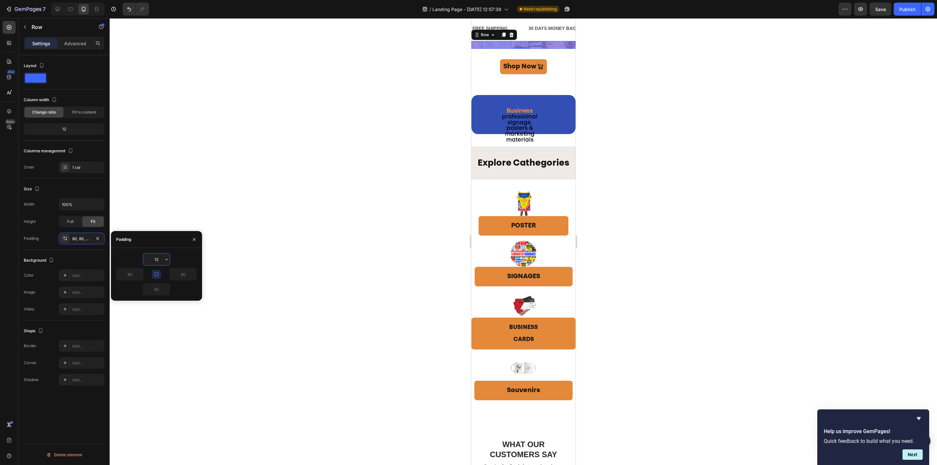
type input "120"
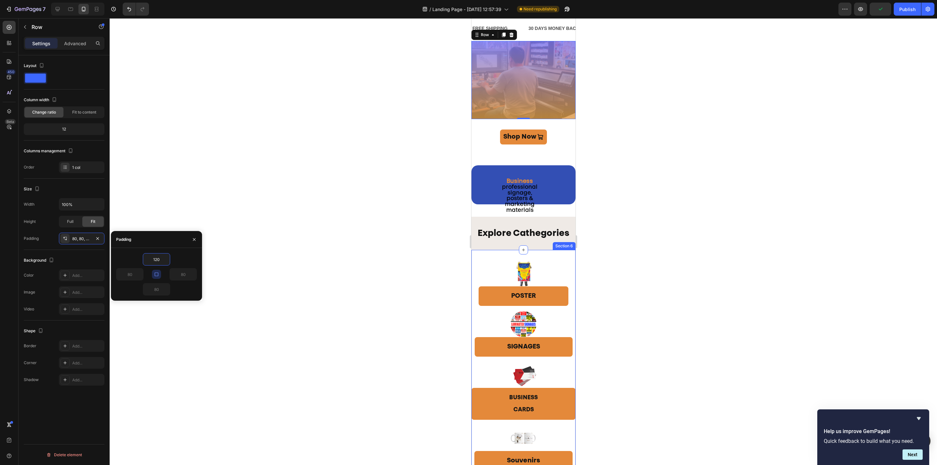
click at [268, 210] on div at bounding box center [523, 241] width 827 height 447
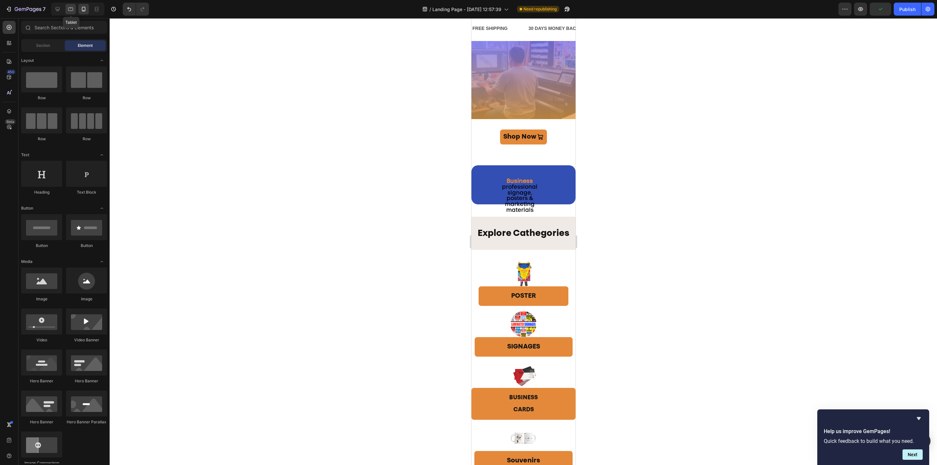
click at [69, 9] on icon at bounding box center [70, 9] width 5 height 4
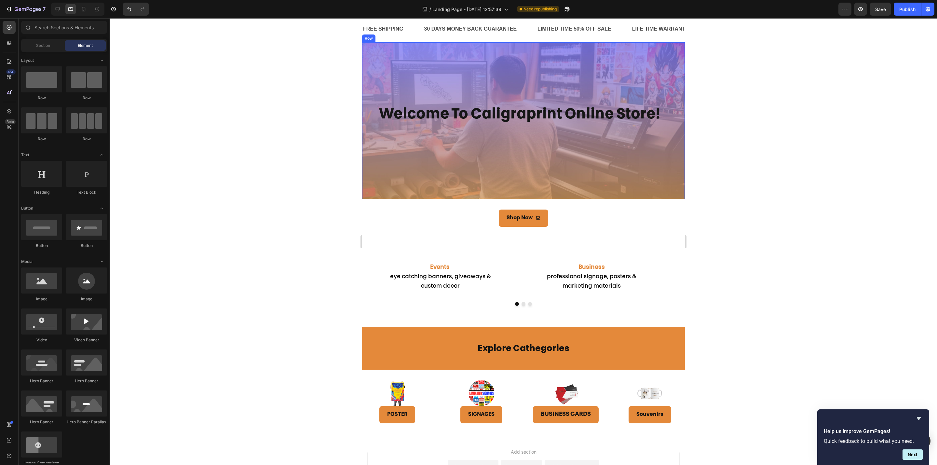
click at [435, 112] on strong "welcome to caligraprint online store!" at bounding box center [519, 115] width 281 height 14
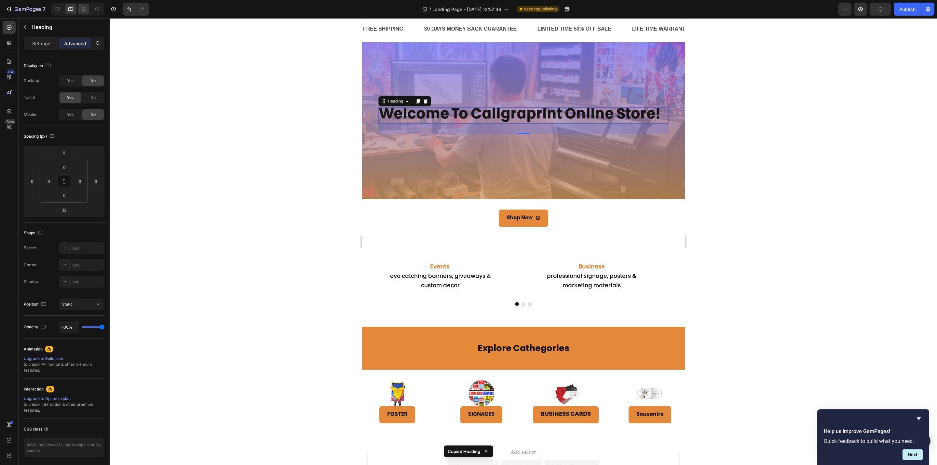
click at [81, 10] on icon at bounding box center [83, 9] width 7 height 7
type input "21"
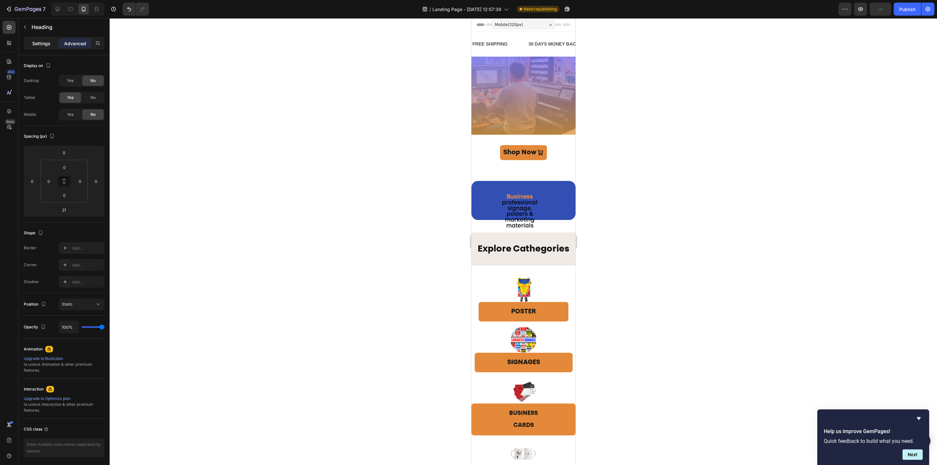
click at [34, 44] on p "Settings" at bounding box center [41, 43] width 18 height 7
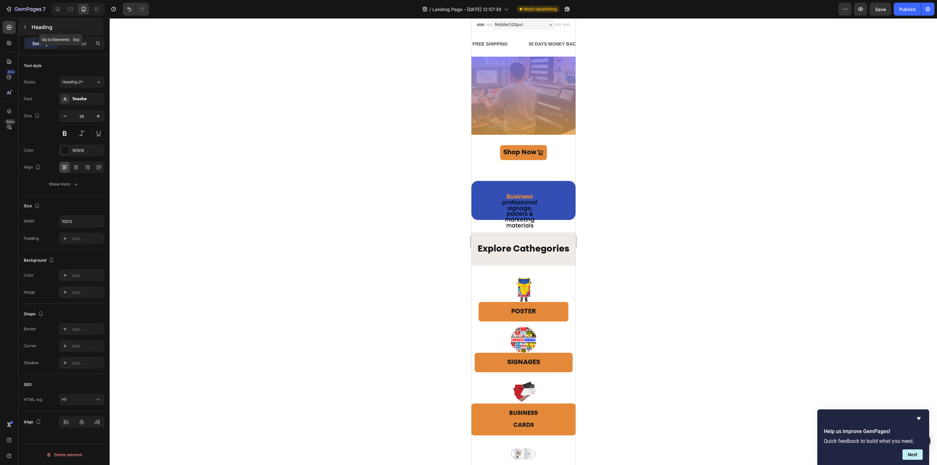
click at [23, 26] on icon "button" at bounding box center [24, 26] width 5 height 5
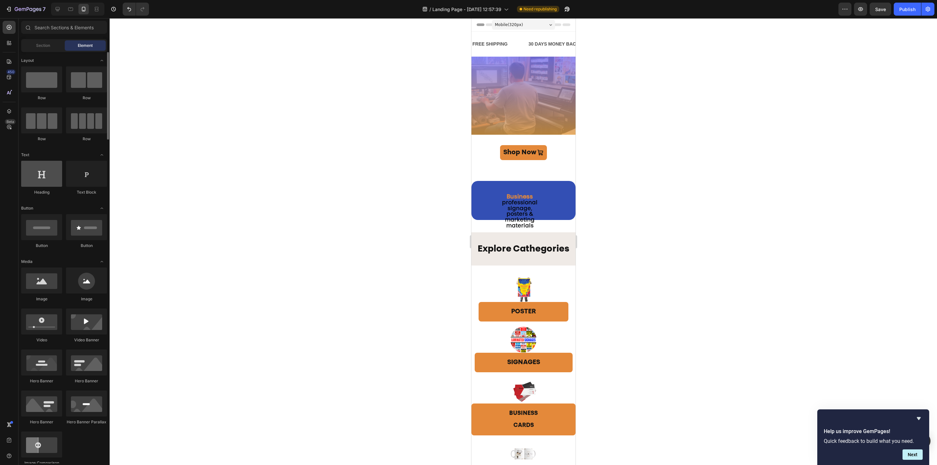
click at [51, 178] on div at bounding box center [41, 174] width 41 height 26
drag, startPoint x: 524, startPoint y: 199, endPoint x: 509, endPoint y: 89, distance: 111.3
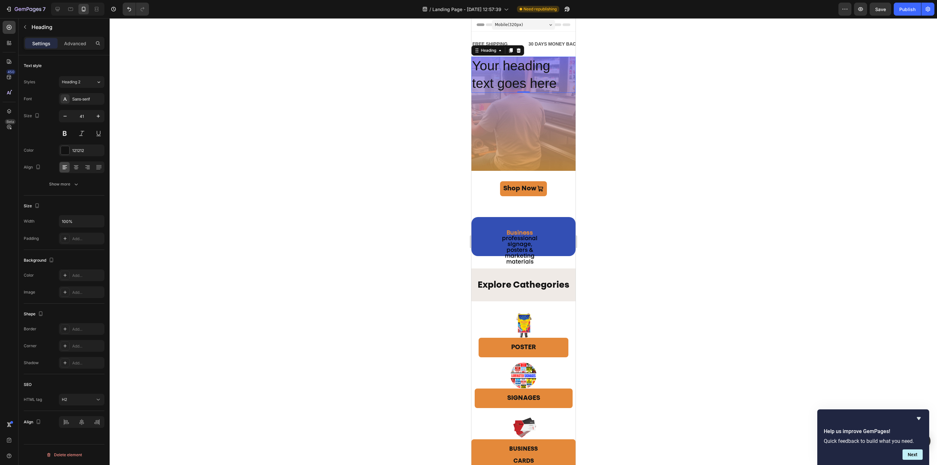
click at [514, 86] on h2 "Your heading text goes here" at bounding box center [523, 75] width 104 height 36
click at [514, 86] on p "Your heading text goes here" at bounding box center [523, 74] width 103 height 35
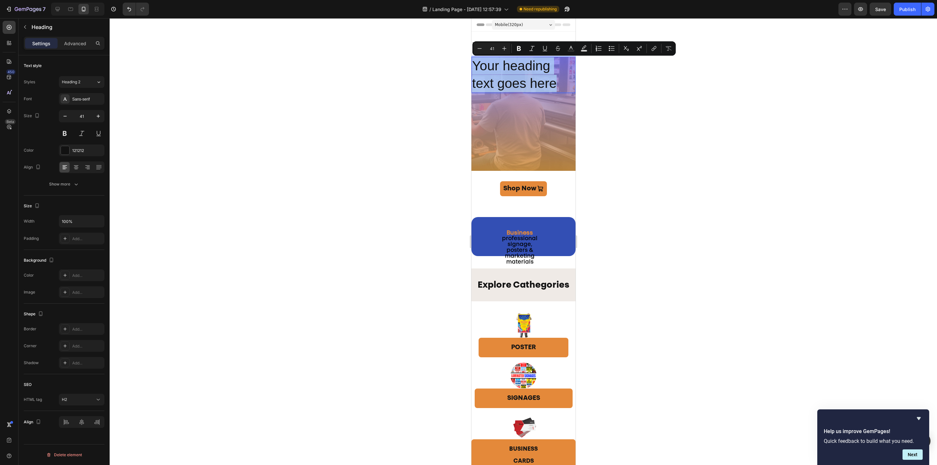
click at [540, 80] on p "Your heading text goes here" at bounding box center [523, 74] width 103 height 35
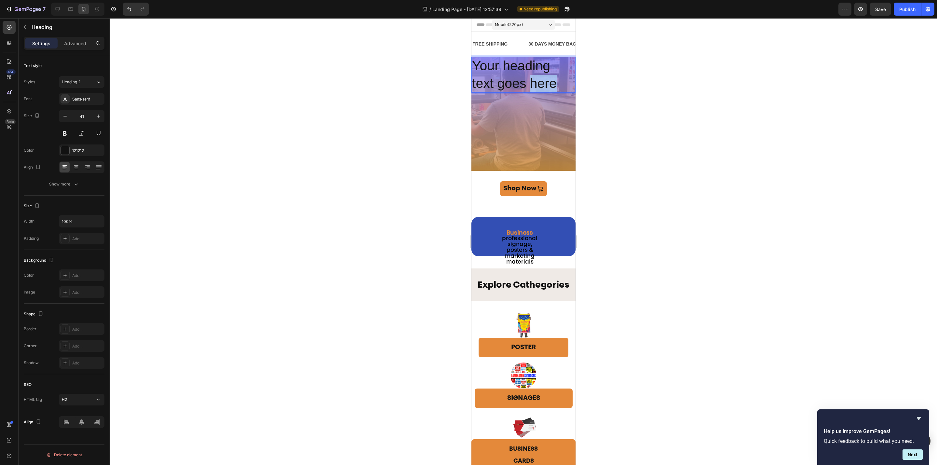
click at [540, 80] on p "Your heading text goes here" at bounding box center [523, 74] width 103 height 35
click at [503, 82] on p "Your heading text goes here" at bounding box center [523, 74] width 103 height 35
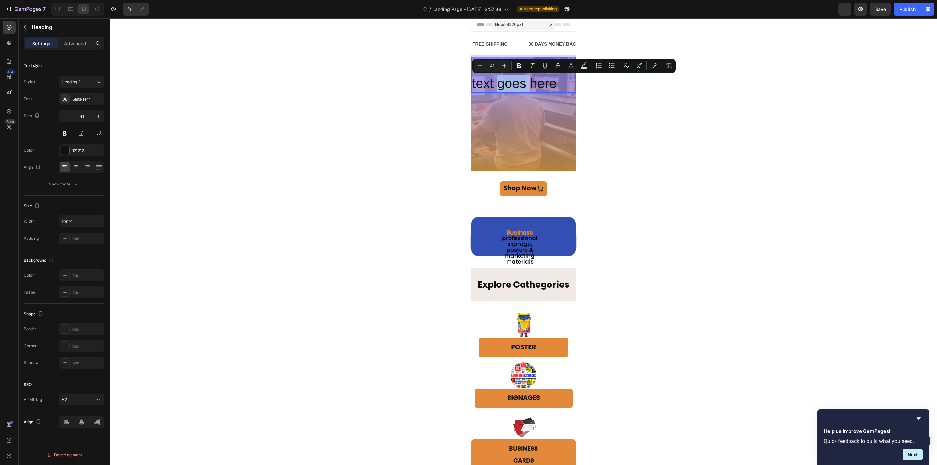
click at [503, 82] on p "Your heading text goes here" at bounding box center [523, 74] width 103 height 35
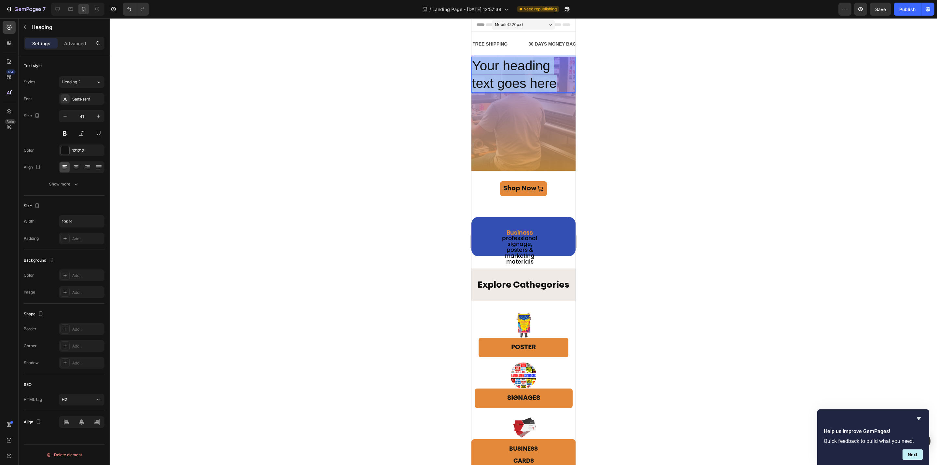
click at [503, 82] on p "Your heading text goes here" at bounding box center [523, 74] width 103 height 35
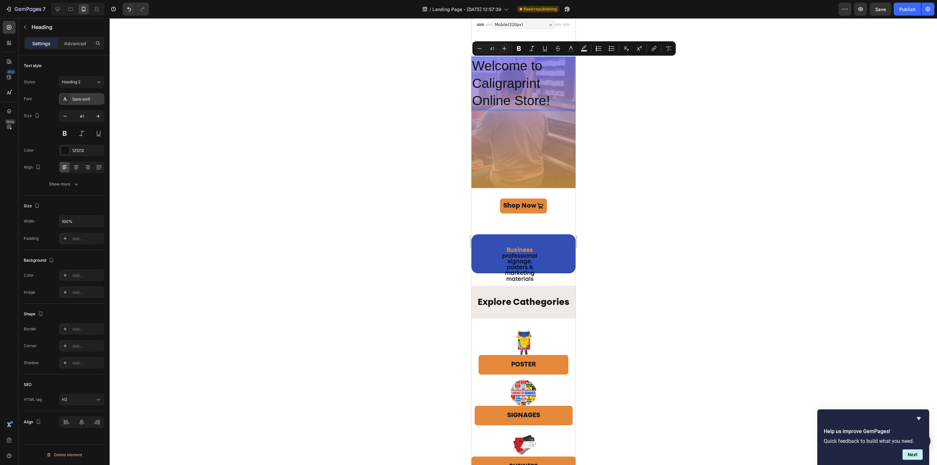
click at [79, 97] on div "Sans-serif" at bounding box center [87, 99] width 31 height 6
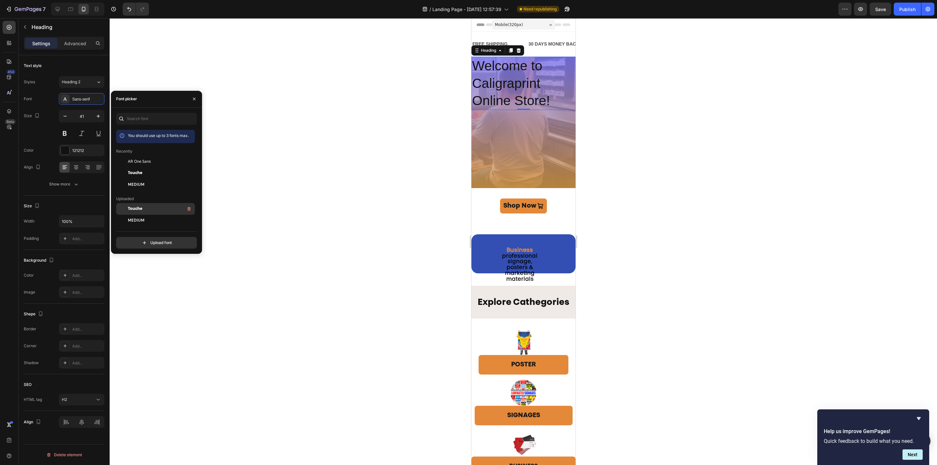
click at [145, 207] on div "Touche" at bounding box center [161, 209] width 66 height 8
click at [65, 118] on icon "button" at bounding box center [65, 116] width 7 height 7
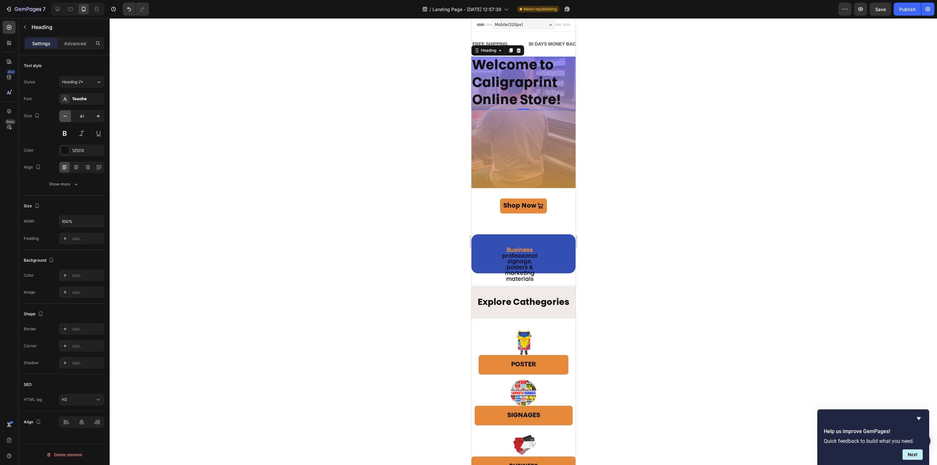
click at [65, 118] on icon "button" at bounding box center [65, 116] width 7 height 7
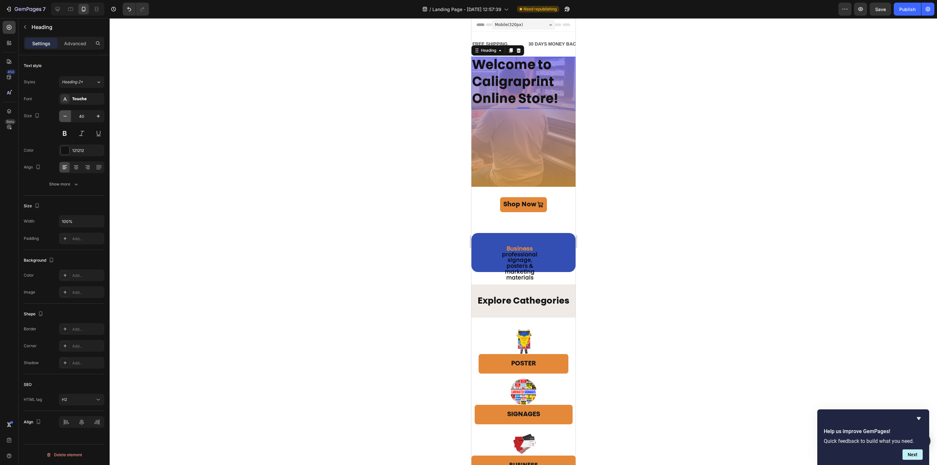
click at [65, 118] on icon "button" at bounding box center [65, 116] width 7 height 7
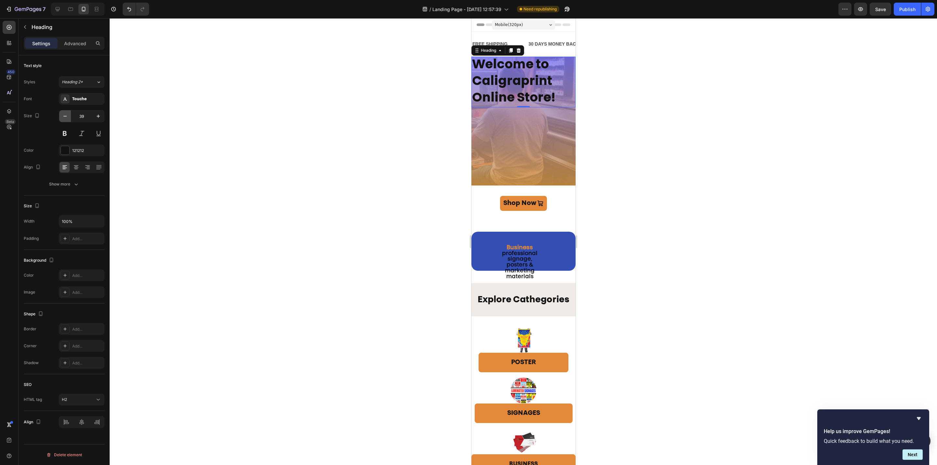
click at [65, 118] on icon "button" at bounding box center [65, 116] width 7 height 7
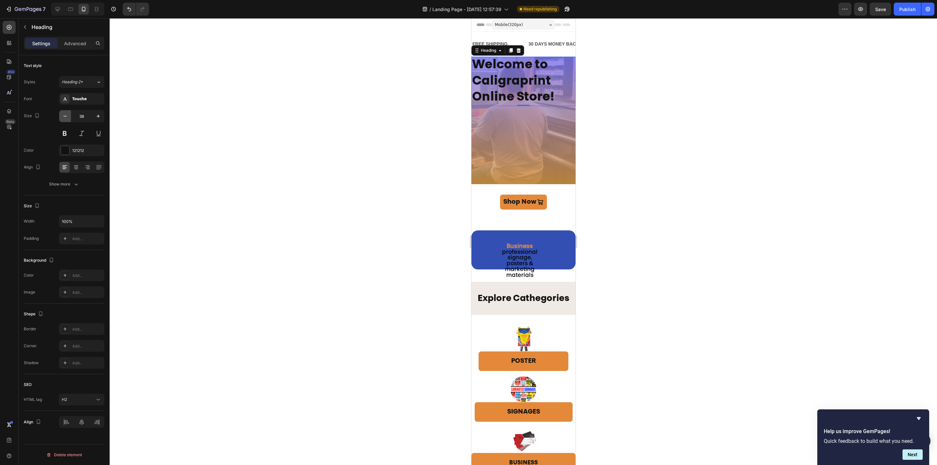
click at [65, 118] on icon "button" at bounding box center [65, 116] width 7 height 7
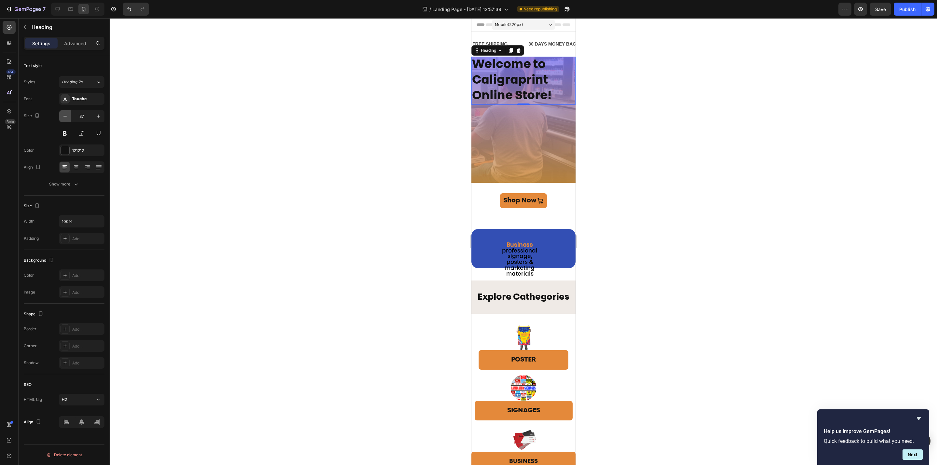
click at [65, 117] on icon "button" at bounding box center [65, 116] width 7 height 7
click at [64, 117] on icon "button" at bounding box center [65, 116] width 7 height 7
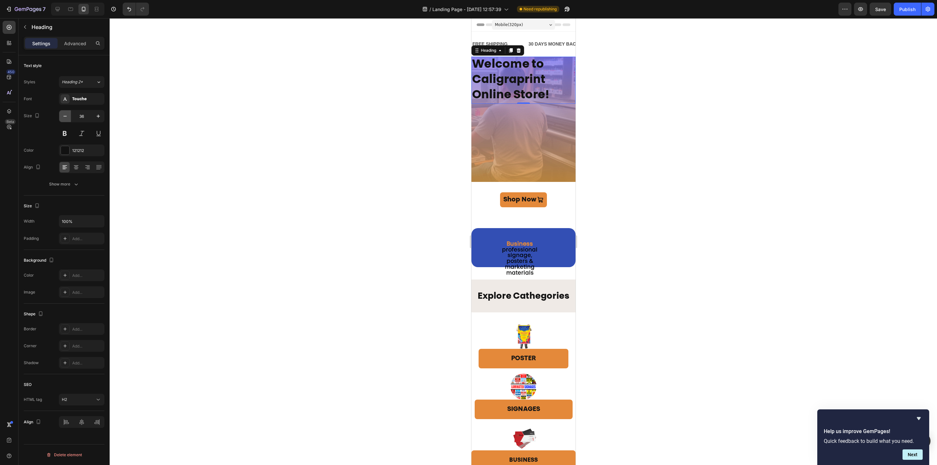
click at [64, 117] on icon "button" at bounding box center [65, 116] width 7 height 7
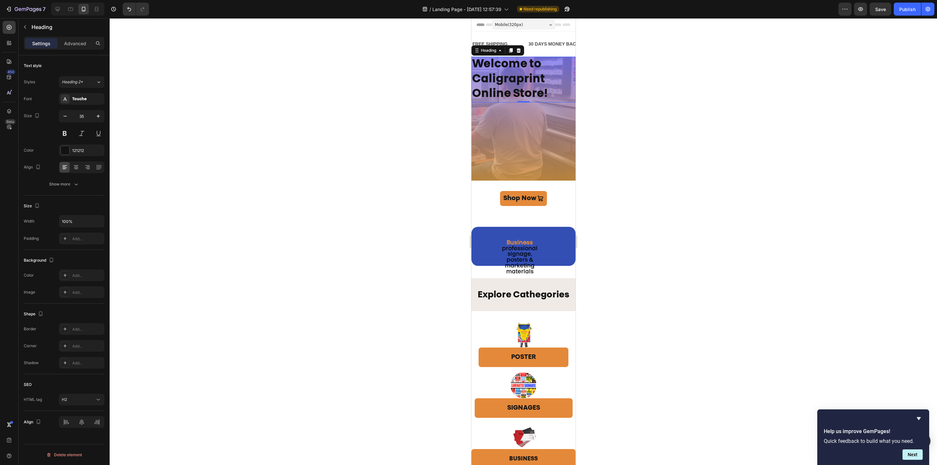
drag, startPoint x: 64, startPoint y: 117, endPoint x: 78, endPoint y: 112, distance: 14.8
click at [64, 116] on icon "button" at bounding box center [65, 116] width 7 height 7
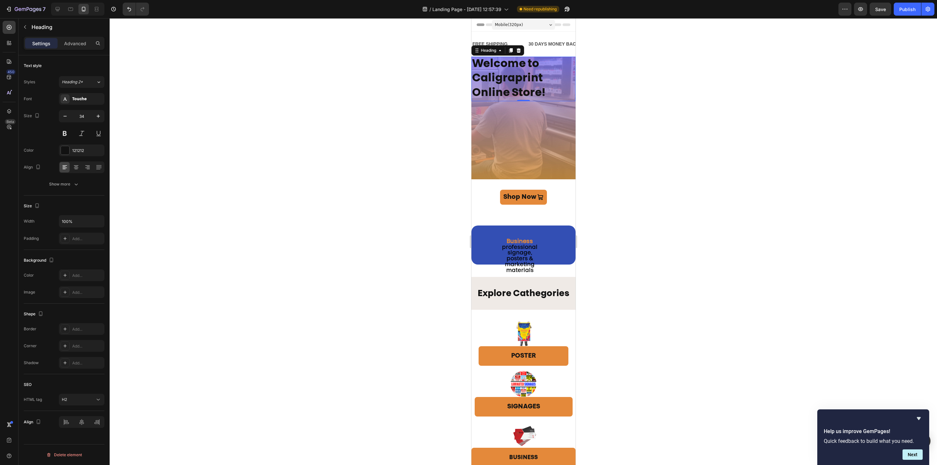
type input "33"
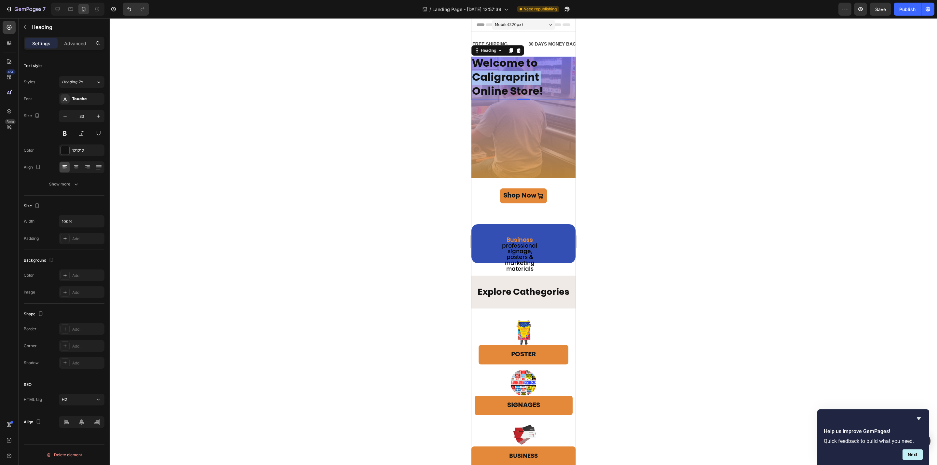
click at [530, 83] on p "Welcome to Caligraprint Online Store!" at bounding box center [523, 78] width 103 height 42
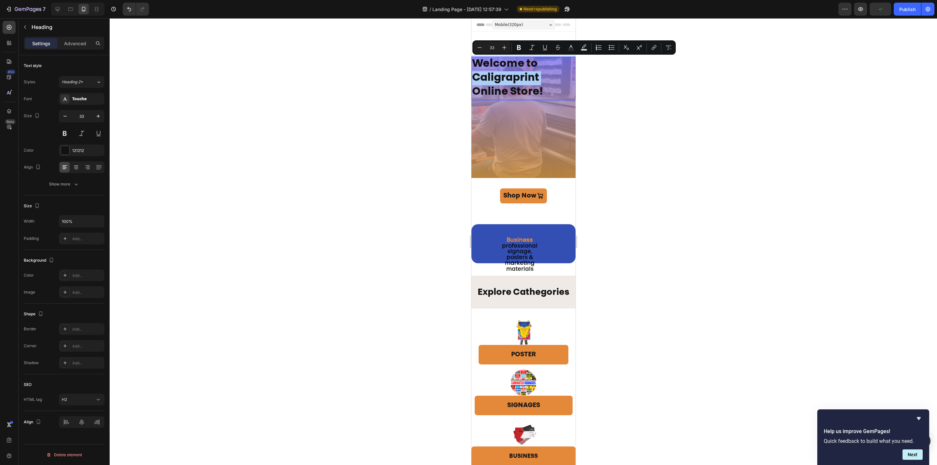
click at [492, 49] on input "33" at bounding box center [491, 48] width 13 height 8
click at [494, 49] on input "33" at bounding box center [491, 48] width 13 height 8
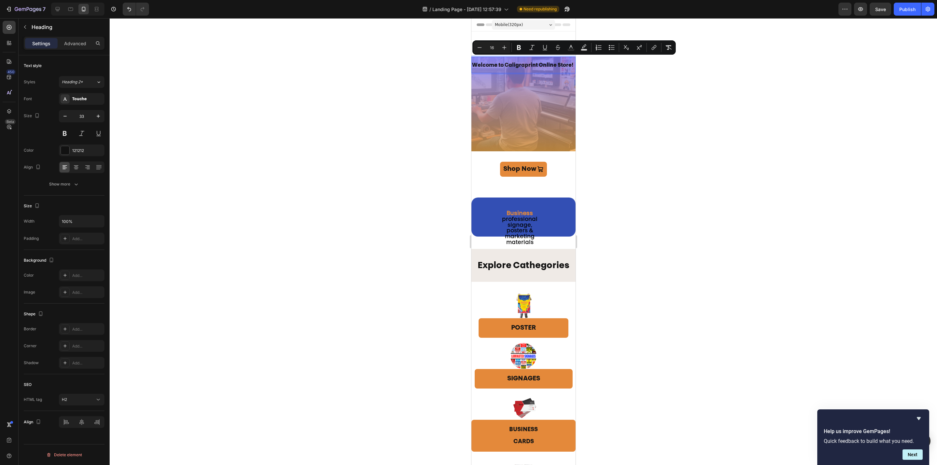
drag, startPoint x: 967, startPoint y: 67, endPoint x: 472, endPoint y: 49, distance: 495.8
type input "28"
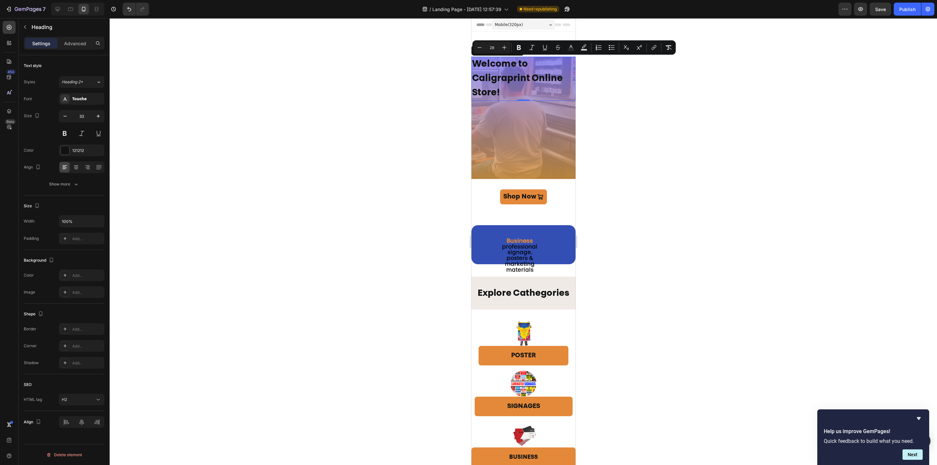
click at [507, 92] on p "Welcome to Caligraprint Online Store!" at bounding box center [523, 78] width 103 height 43
click at [496, 92] on span "Welcome to Caligraprint Online Store!" at bounding box center [517, 79] width 91 height 38
click at [496, 91] on span "Welcome to Caligraprint Online Store!" at bounding box center [517, 79] width 91 height 38
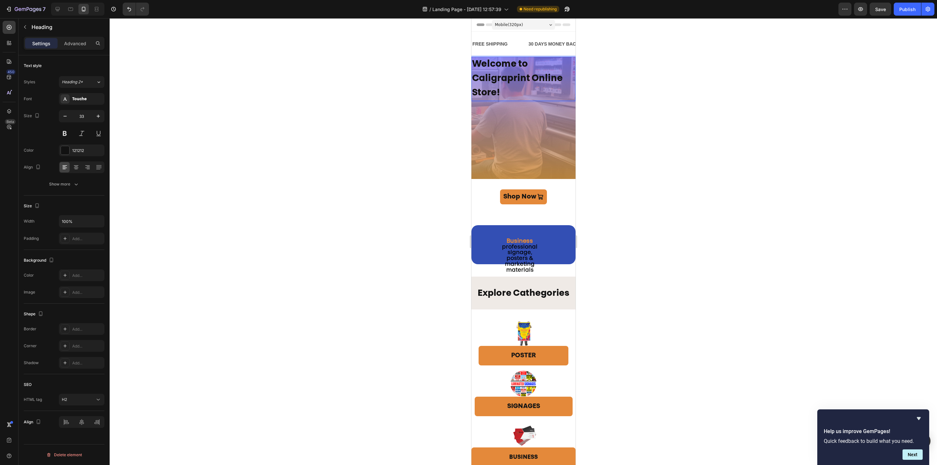
click at [497, 90] on span "Welcome to Caligraprint Online Store!" at bounding box center [517, 79] width 91 height 38
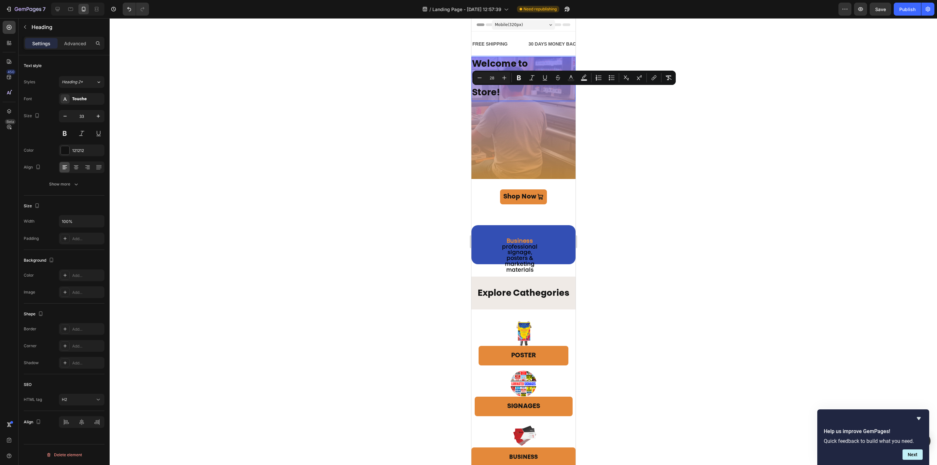
click at [501, 91] on p "Welcome to Caligraprint Online Store!" at bounding box center [523, 78] width 103 height 43
click at [671, 110] on div at bounding box center [523, 241] width 827 height 447
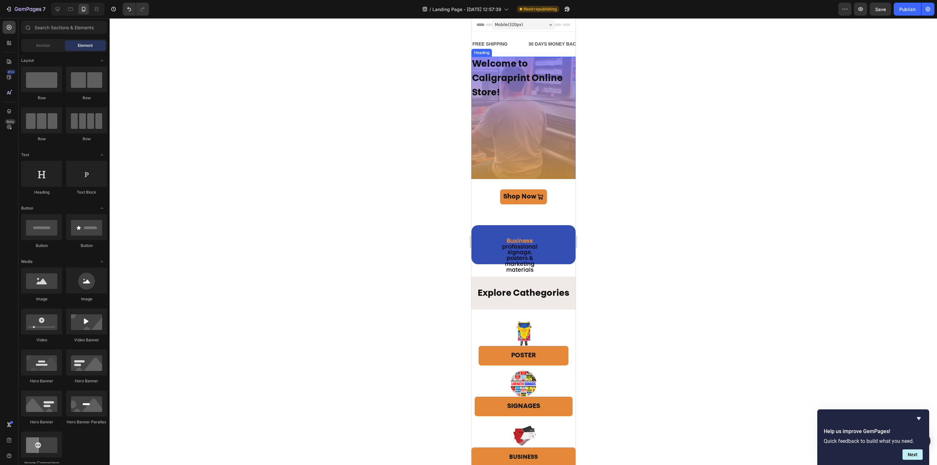
click at [491, 85] on p "⁠⁠⁠⁠⁠⁠⁠ Welcome to Caligraprint Online Store!" at bounding box center [523, 78] width 103 height 43
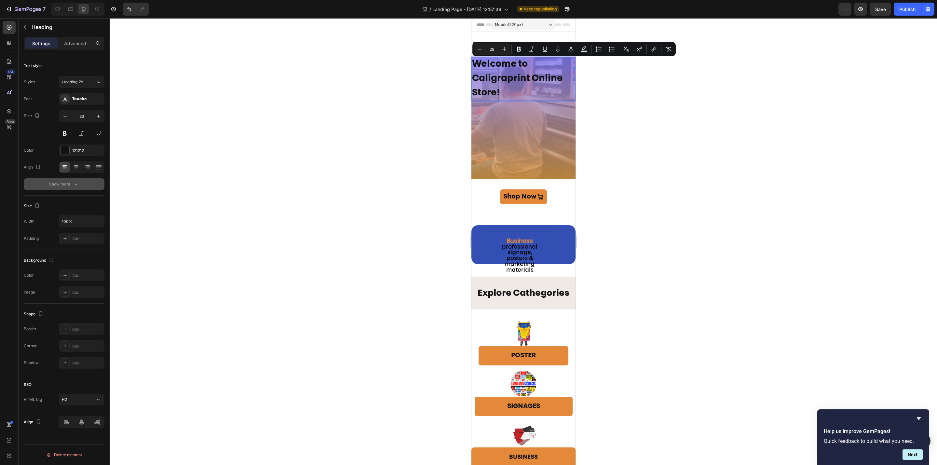
click at [75, 184] on icon "button" at bounding box center [76, 184] width 7 height 7
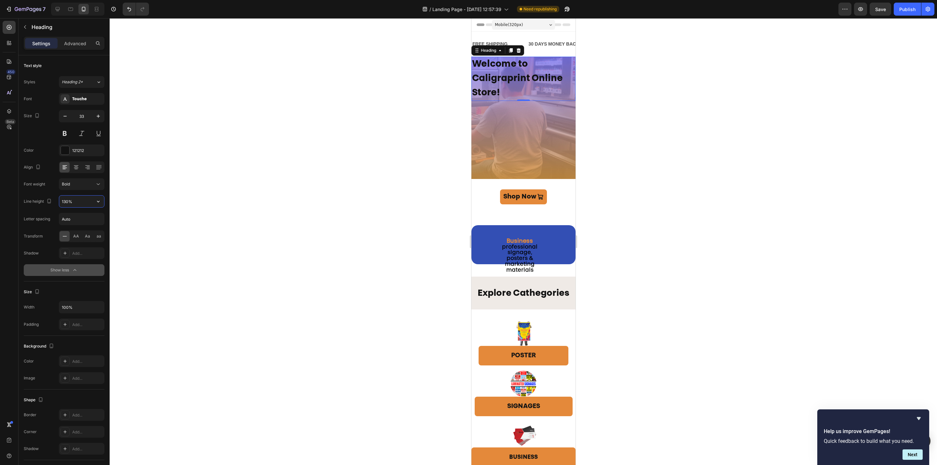
click at [75, 202] on input "130%" at bounding box center [81, 202] width 45 height 12
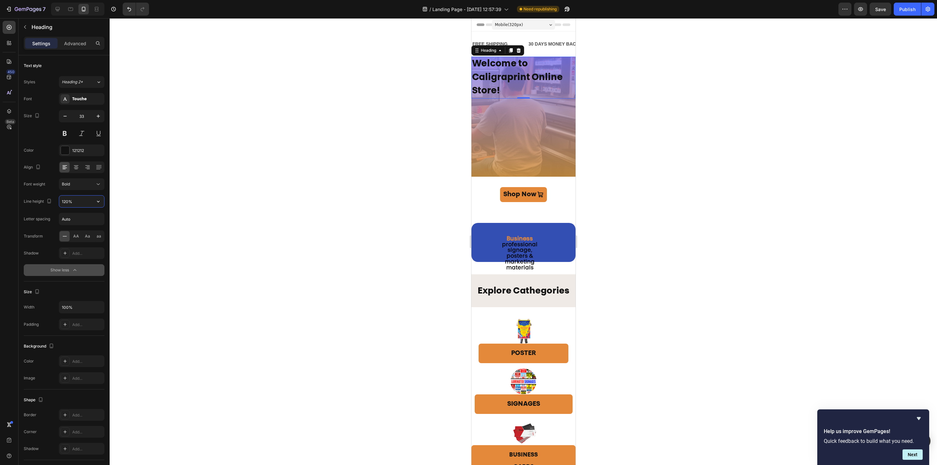
drag, startPoint x: 67, startPoint y: 202, endPoint x: 40, endPoint y: 199, distance: 27.2
click at [41, 199] on div "Line height 120%" at bounding box center [64, 201] width 81 height 12
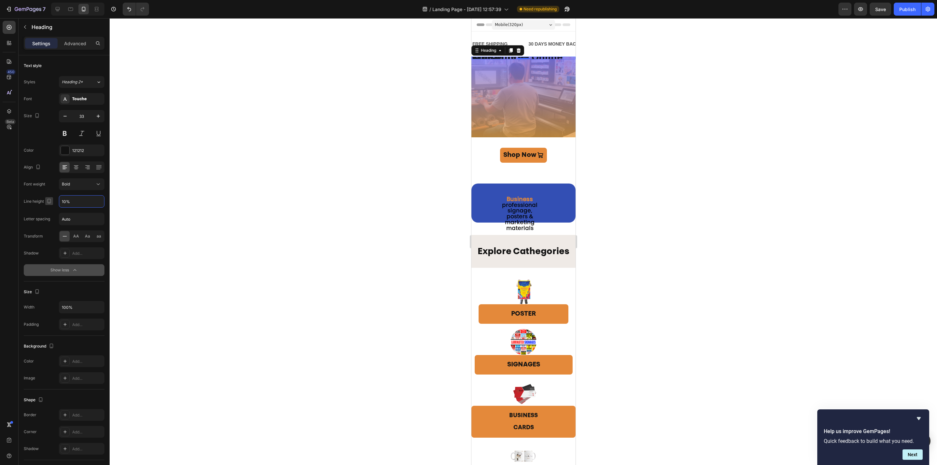
type input "100%"
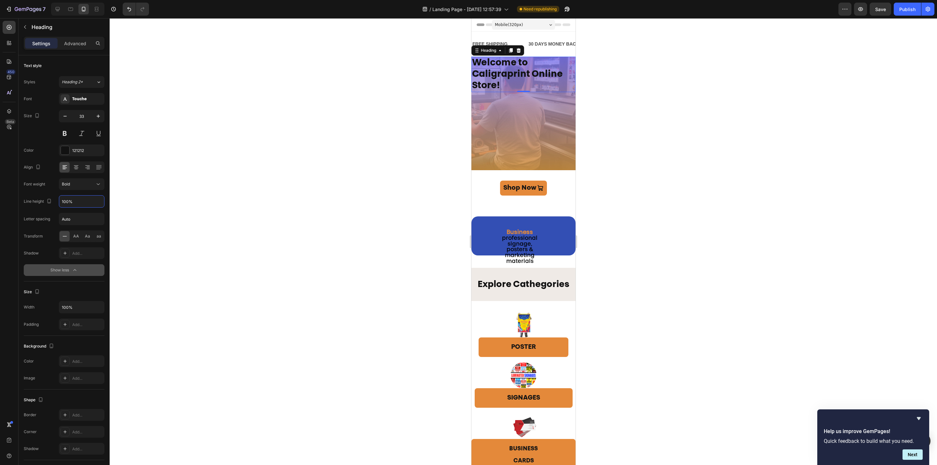
click at [607, 148] on div at bounding box center [523, 241] width 827 height 447
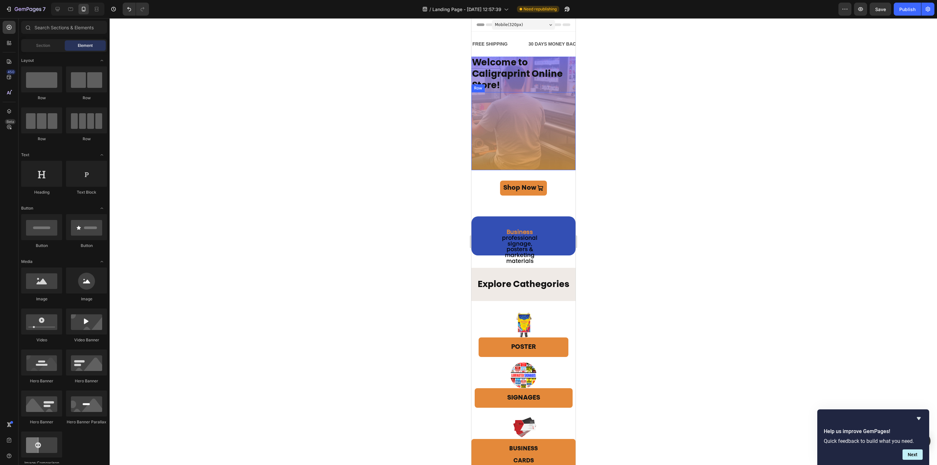
click at [523, 122] on div "welcome to caligraprint online store! Heading Row" at bounding box center [523, 131] width 104 height 78
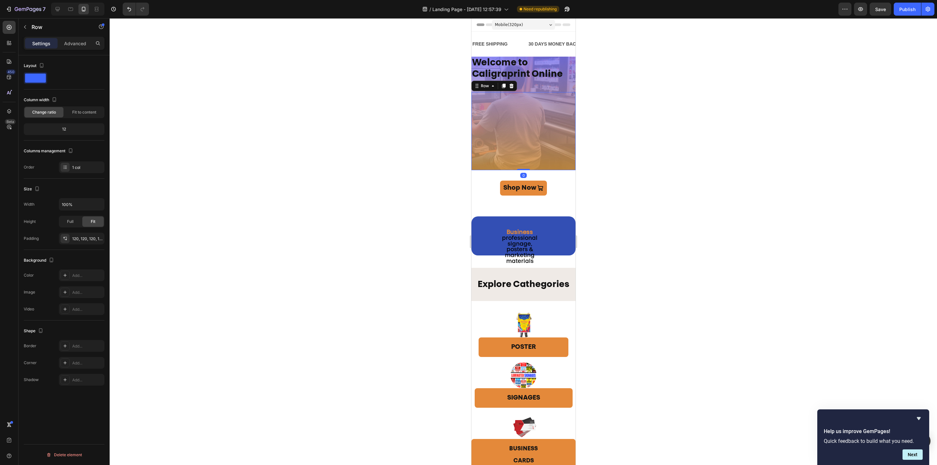
click at [523, 122] on div "welcome to caligraprint online store! Heading Row 0" at bounding box center [523, 131] width 104 height 78
click at [511, 85] on icon at bounding box center [511, 86] width 4 height 5
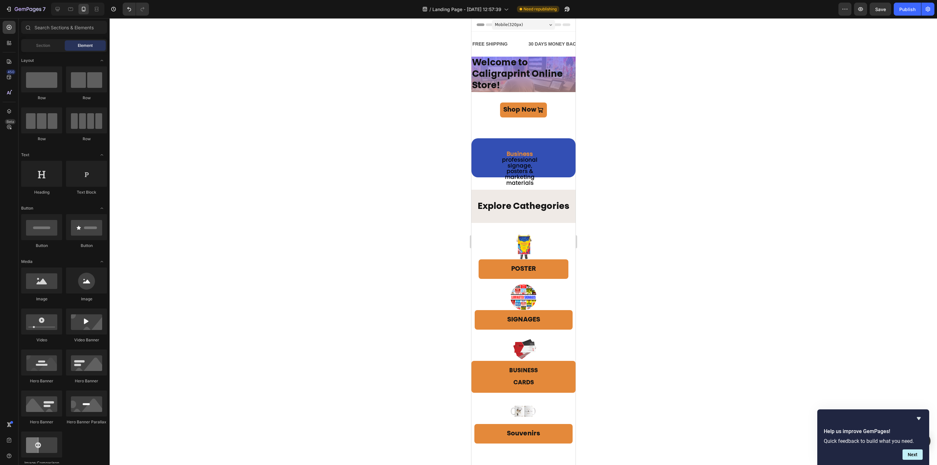
click at [619, 128] on div at bounding box center [523, 241] width 827 height 447
click at [534, 83] on p "⁠⁠⁠⁠⁠⁠⁠ Welcome to Caligraprint Online Store!" at bounding box center [523, 74] width 103 height 34
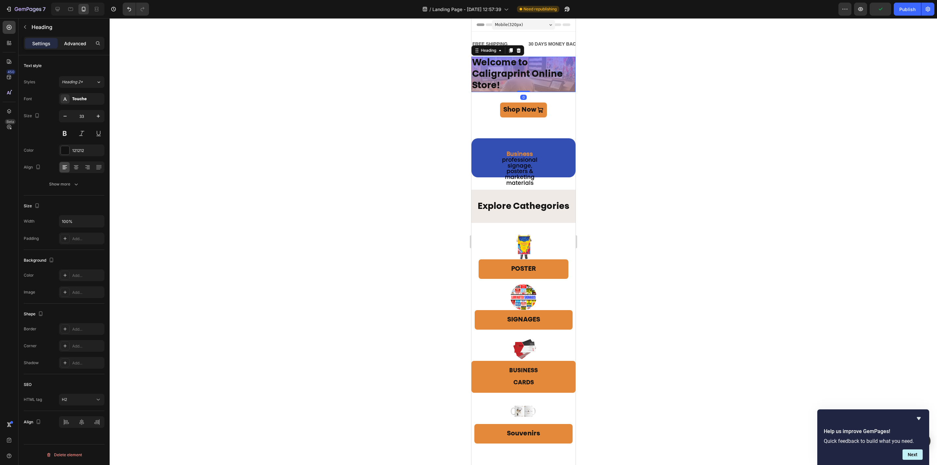
click at [65, 40] on p "Advanced" at bounding box center [75, 43] width 22 height 7
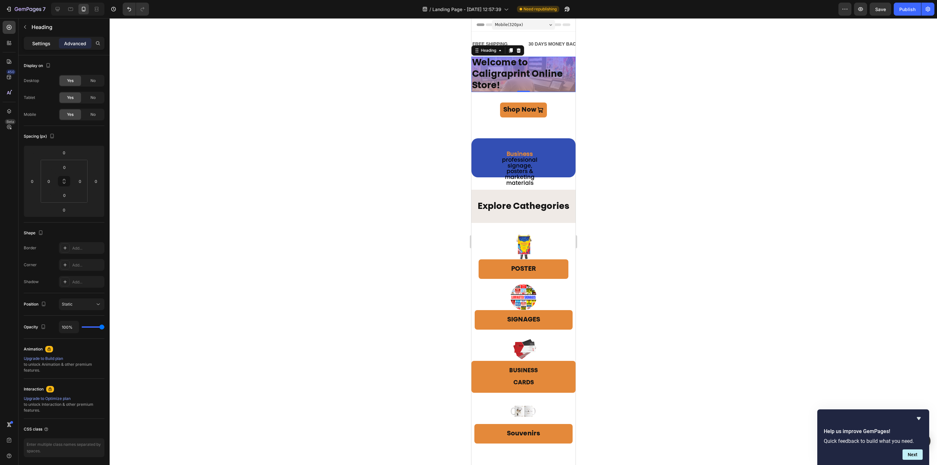
click at [35, 44] on p "Settings" at bounding box center [41, 43] width 18 height 7
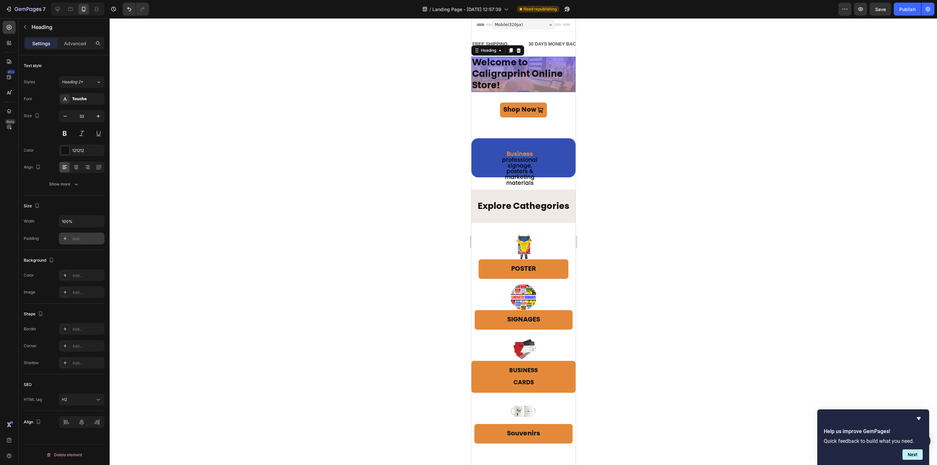
click at [61, 239] on div at bounding box center [65, 238] width 9 height 9
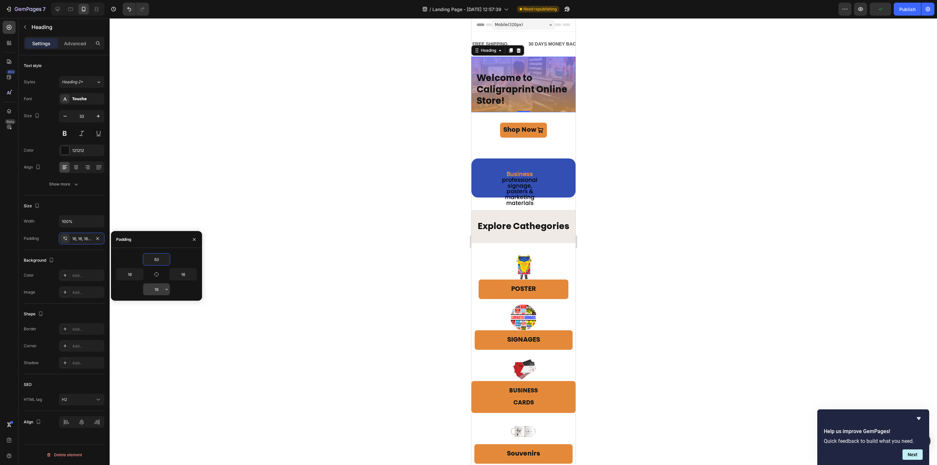
type input "50"
click at [159, 291] on input "16" at bounding box center [156, 289] width 27 height 12
type input "50"
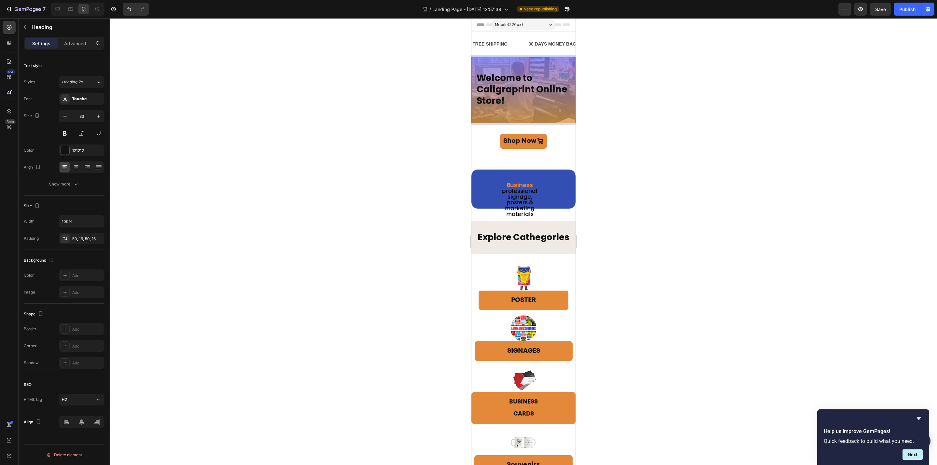
click at [519, 92] on span "Welcome to Caligraprint Online Store!" at bounding box center [521, 90] width 91 height 32
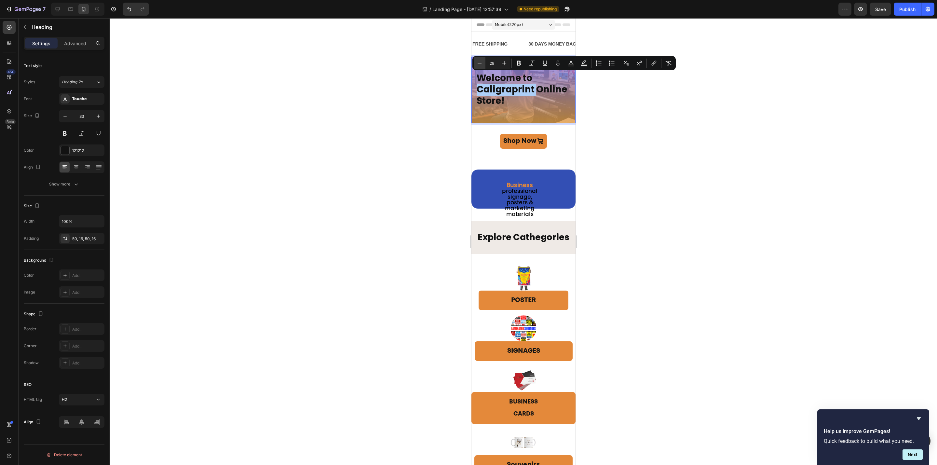
click at [480, 63] on icon "Editor contextual toolbar" at bounding box center [479, 63] width 7 height 7
type input "25"
click at [689, 166] on div at bounding box center [523, 241] width 827 height 447
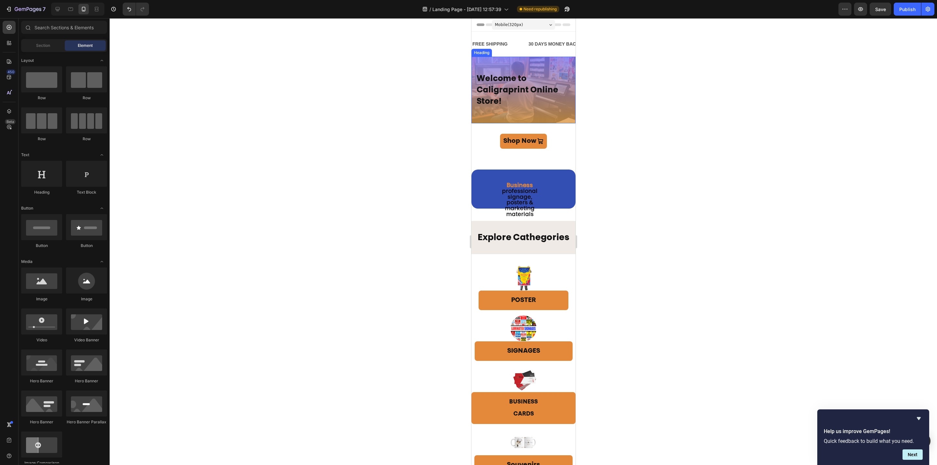
click at [522, 90] on span "Welcome to Caligraprint Online Store!" at bounding box center [517, 90] width 82 height 31
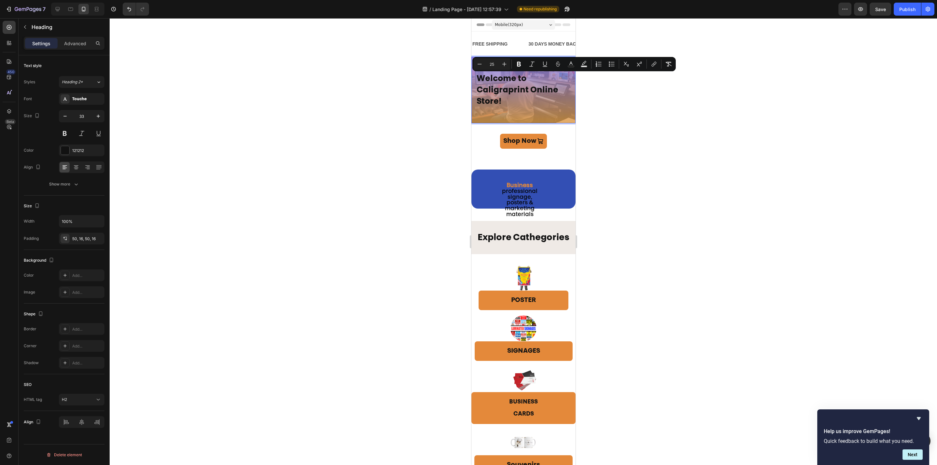
click at [631, 121] on div at bounding box center [523, 241] width 827 height 447
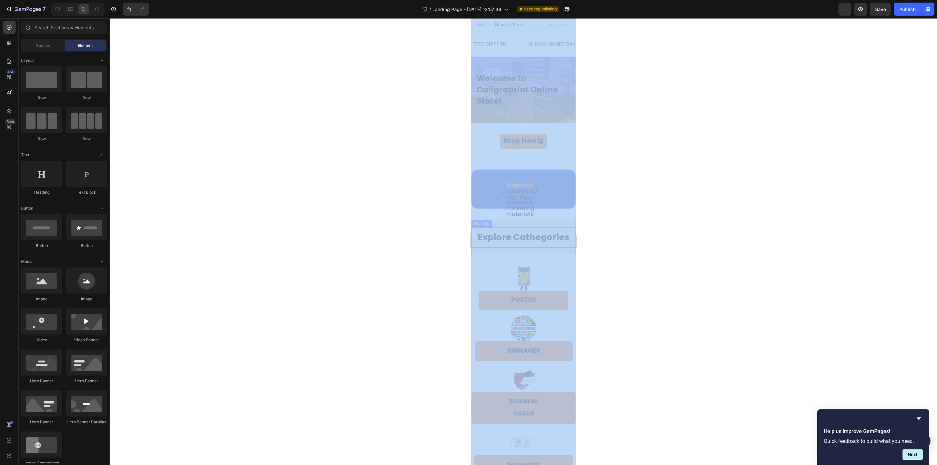
drag, startPoint x: 1090, startPoint y: 282, endPoint x: 541, endPoint y: 232, distance: 551.5
click at [667, 248] on div at bounding box center [523, 241] width 827 height 447
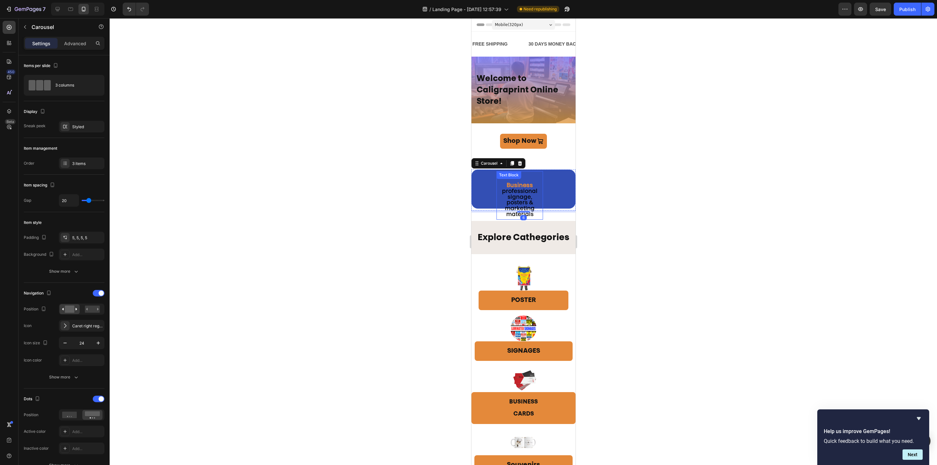
click at [525, 192] on span "professional signage, posters & marketing materials" at bounding box center [519, 203] width 35 height 29
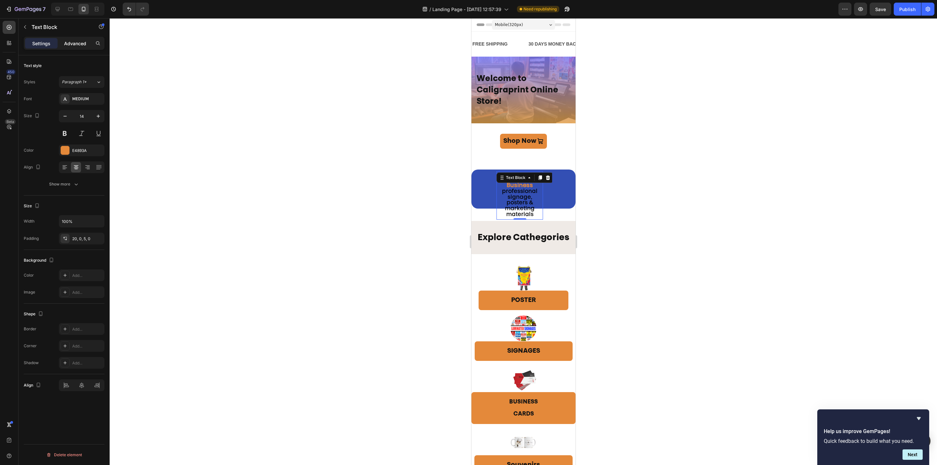
click at [75, 40] on p "Advanced" at bounding box center [75, 43] width 22 height 7
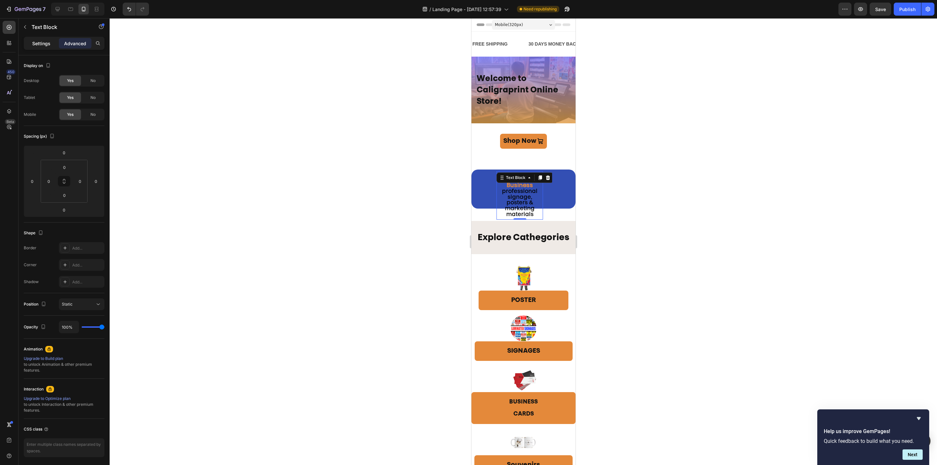
click at [30, 45] on div "Settings" at bounding box center [41, 43] width 33 height 10
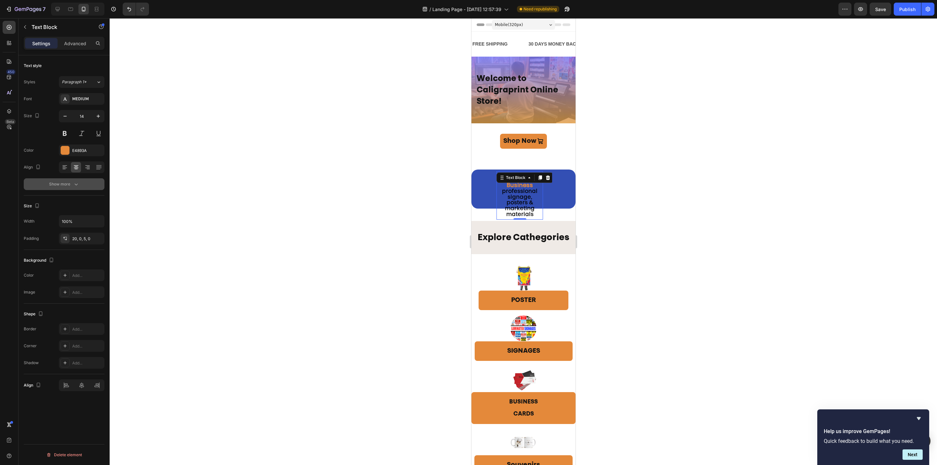
click at [75, 184] on icon "button" at bounding box center [76, 184] width 7 height 7
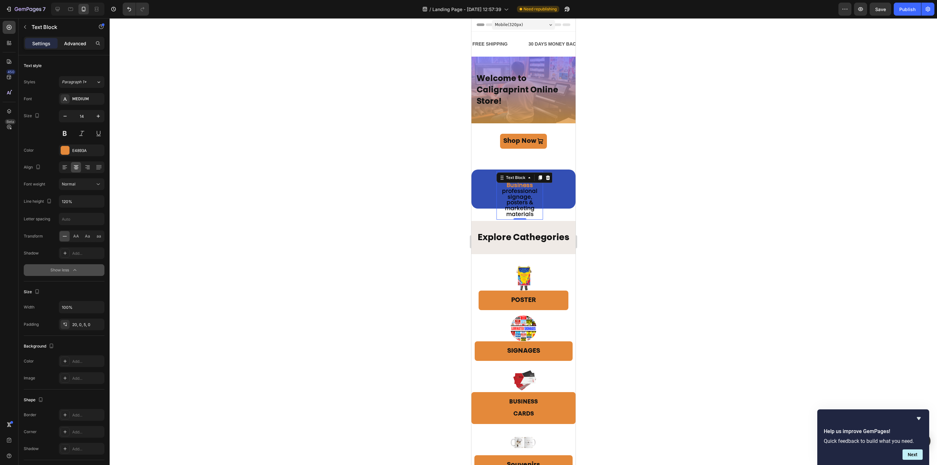
click at [84, 44] on p "Advanced" at bounding box center [75, 43] width 22 height 7
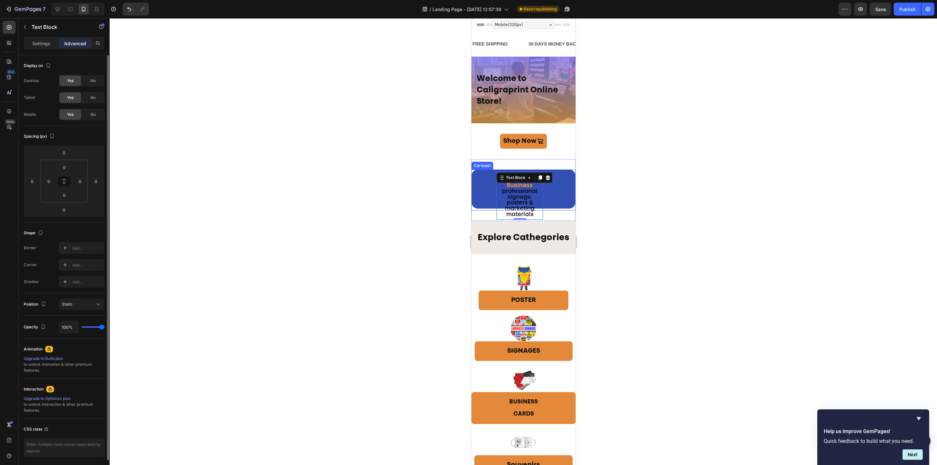
click at [561, 199] on icon "Carousel Next Arrow" at bounding box center [565, 197] width 8 height 8
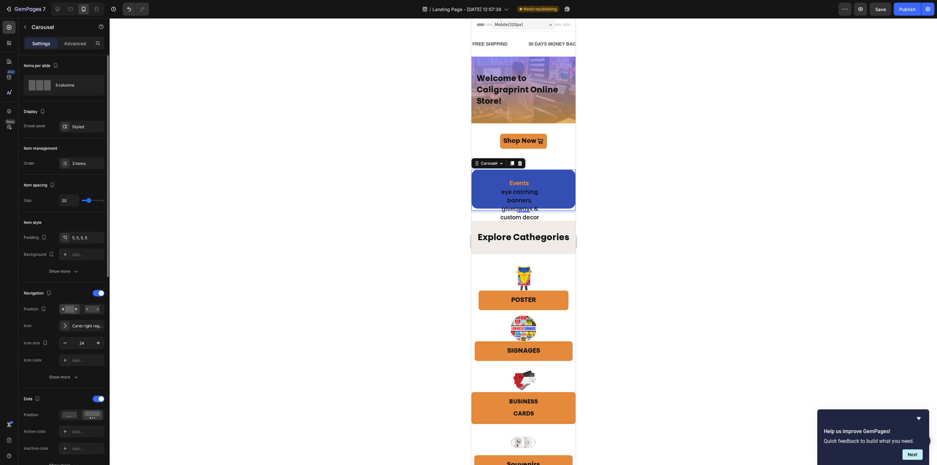
scroll to position [49, 0]
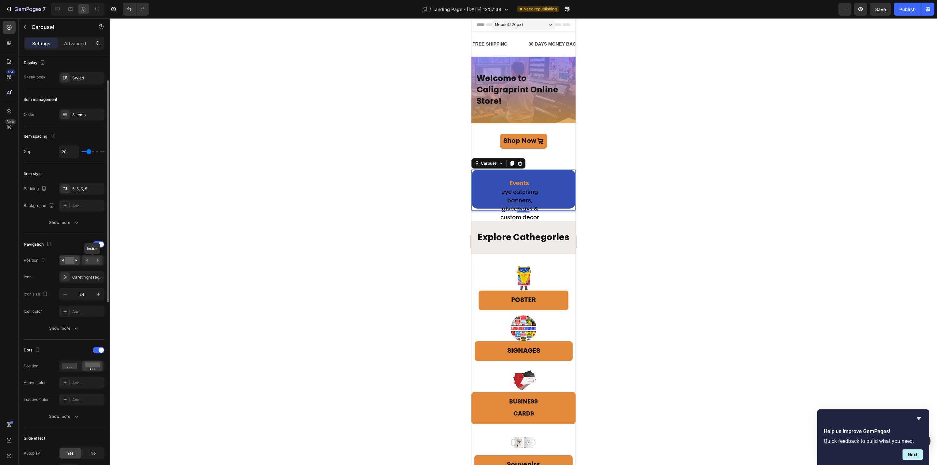
click at [94, 261] on rect at bounding box center [92, 260] width 15 height 7
click at [617, 189] on div at bounding box center [523, 241] width 827 height 447
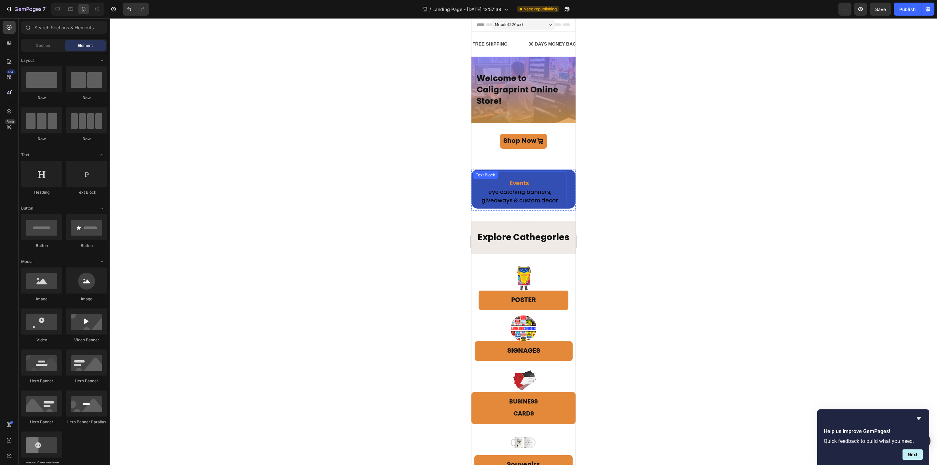
click at [530, 191] on span "eye catching banners, giveaways & custom decor" at bounding box center [519, 197] width 76 height 14
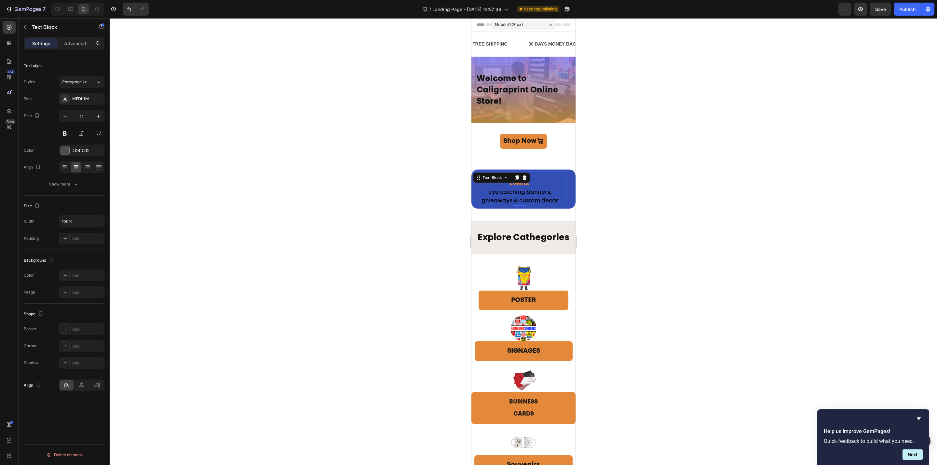
click at [603, 191] on div at bounding box center [523, 241] width 827 height 447
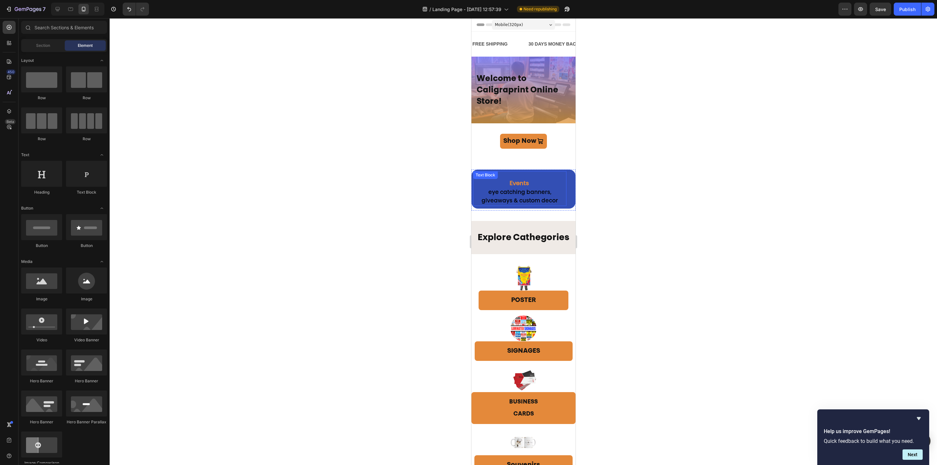
click at [520, 184] on strong "Events" at bounding box center [519, 184] width 20 height 6
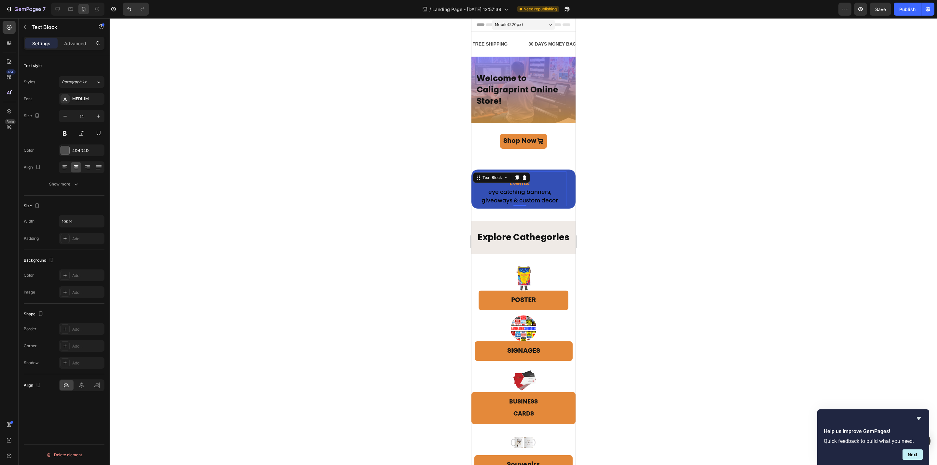
click at [615, 197] on div at bounding box center [523, 241] width 827 height 447
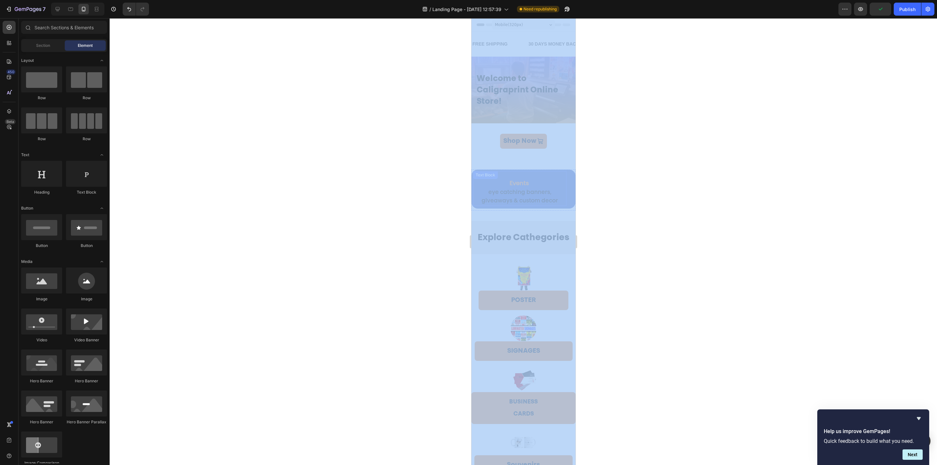
drag, startPoint x: 1079, startPoint y: 220, endPoint x: 514, endPoint y: 178, distance: 566.0
click at [601, 202] on div at bounding box center [523, 241] width 827 height 447
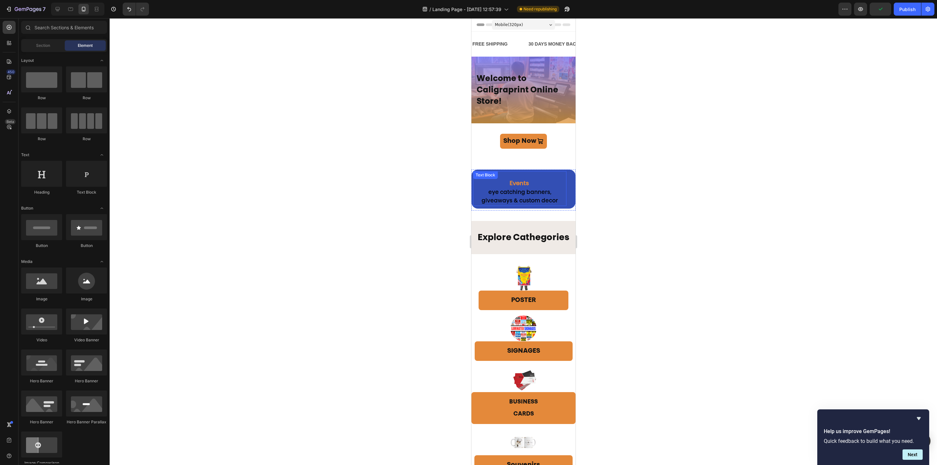
click at [519, 190] on span "eye catching banners, giveaways & custom decor" at bounding box center [519, 197] width 76 height 14
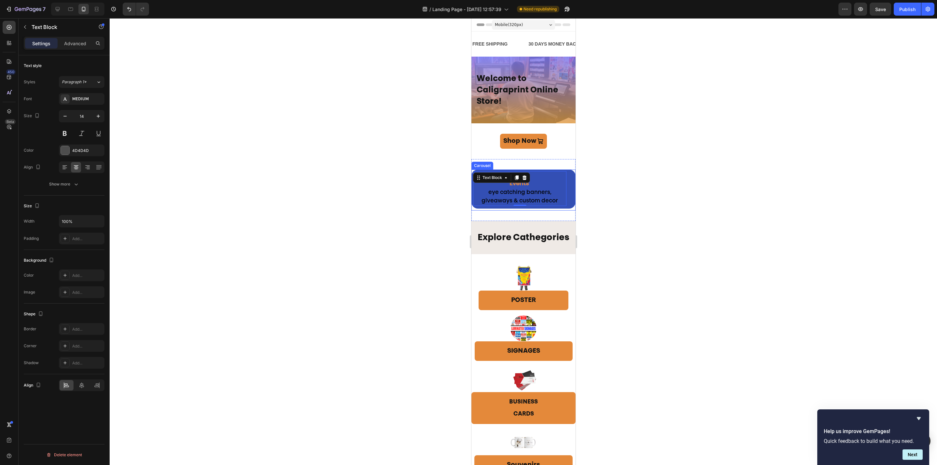
click at [535, 170] on div "Events eye catching banners, giveaways & custom decor Text Block 0" at bounding box center [519, 189] width 97 height 38
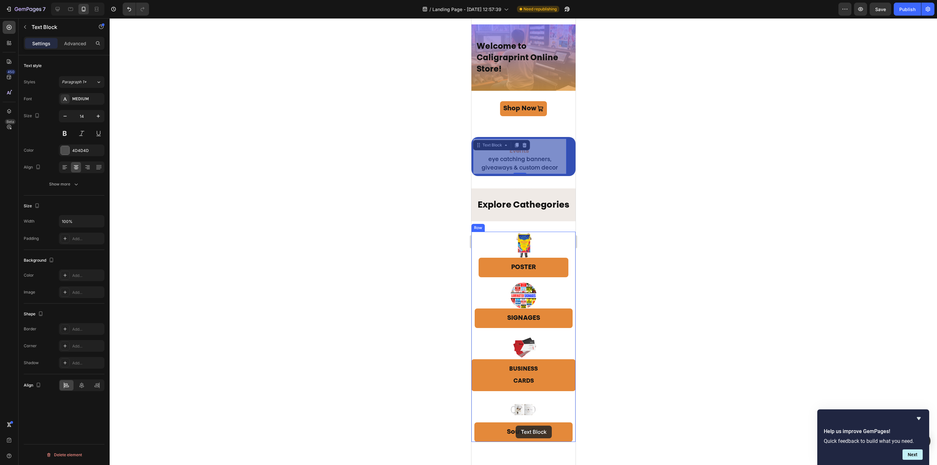
scroll to position [108, 0]
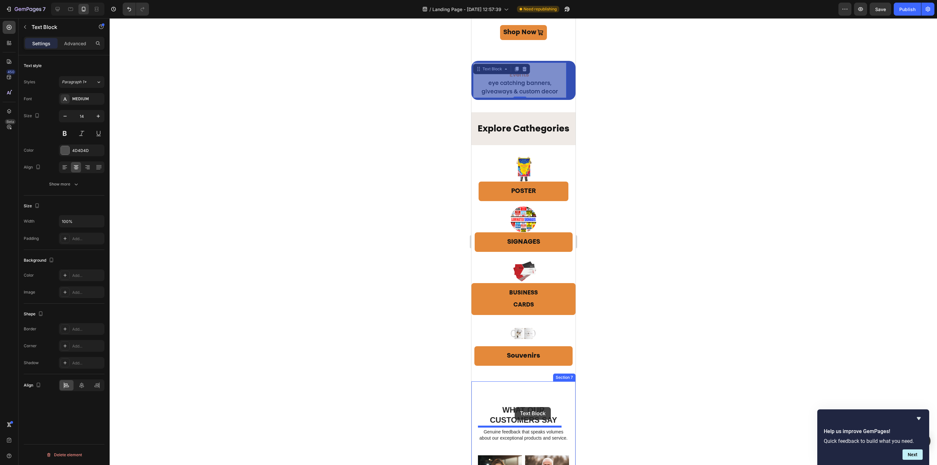
drag, startPoint x: 536, startPoint y: 179, endPoint x: 515, endPoint y: 407, distance: 229.1
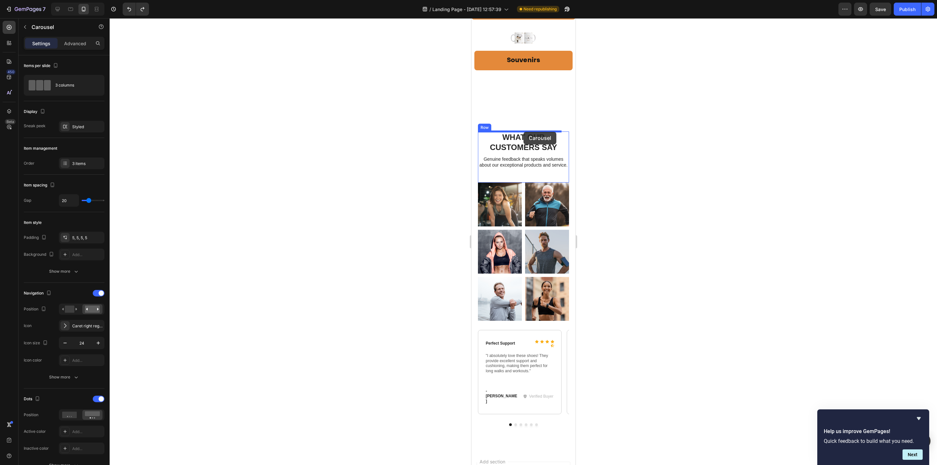
scroll to position [379, 0]
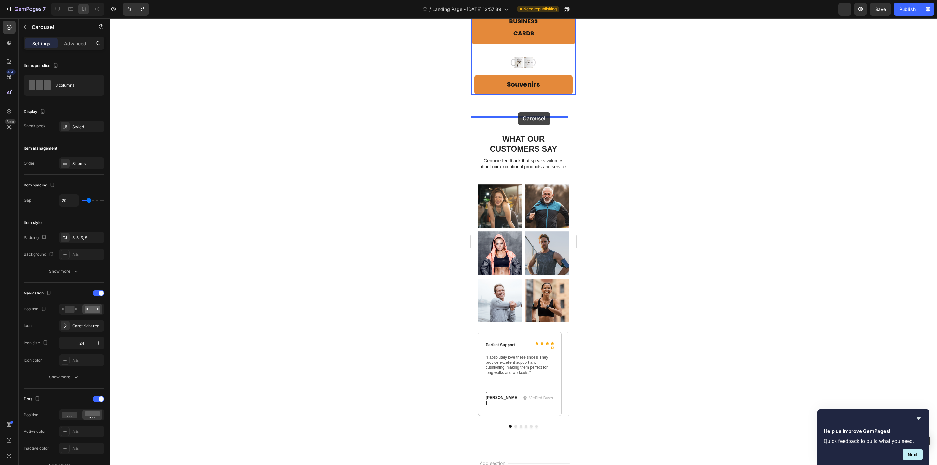
drag, startPoint x: 538, startPoint y: 170, endPoint x: 518, endPoint y: 112, distance: 61.4
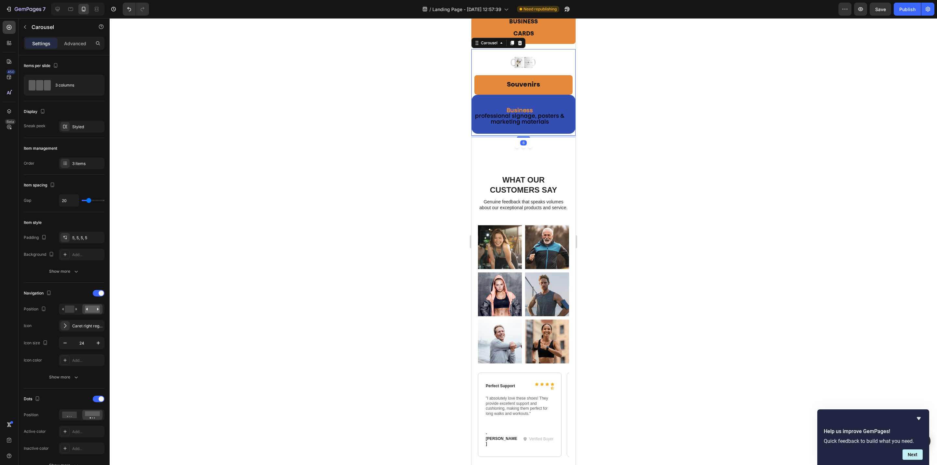
click at [623, 126] on div at bounding box center [523, 241] width 827 height 447
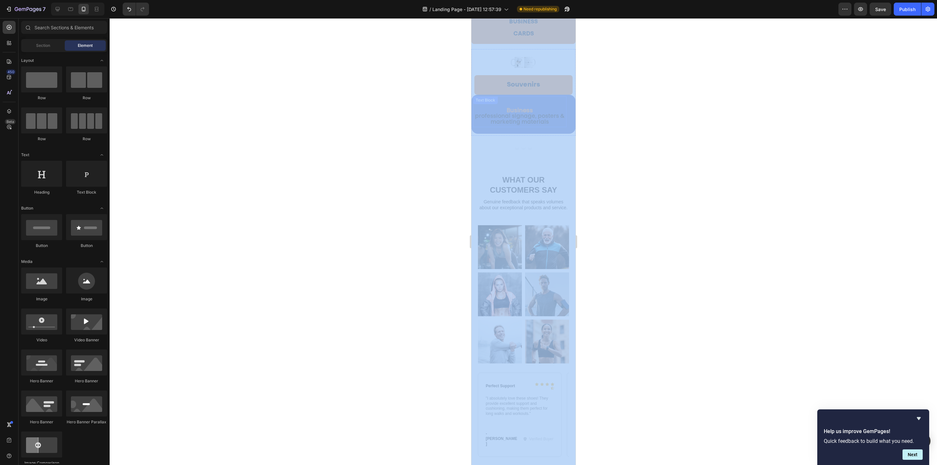
drag, startPoint x: 1074, startPoint y: 177, endPoint x: 523, endPoint y: 121, distance: 553.6
click at [601, 156] on div at bounding box center [523, 241] width 827 height 447
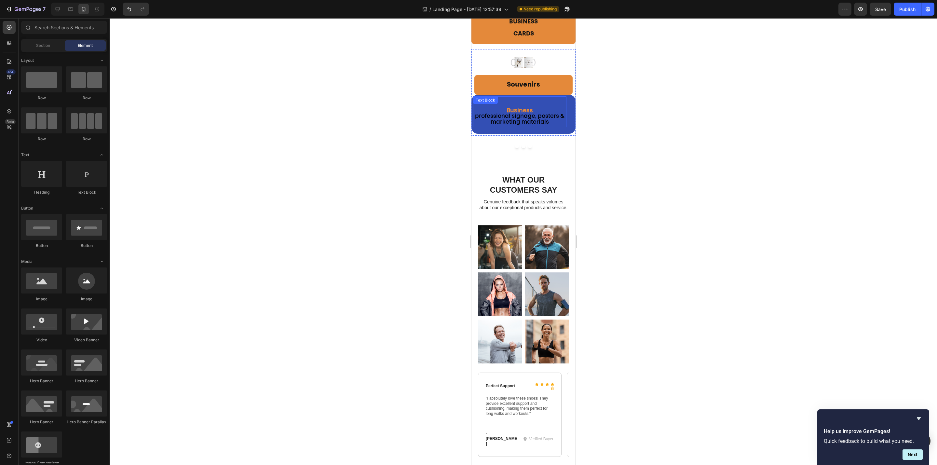
click at [538, 125] on span "professional signage, posters & marketing materials" at bounding box center [519, 119] width 89 height 11
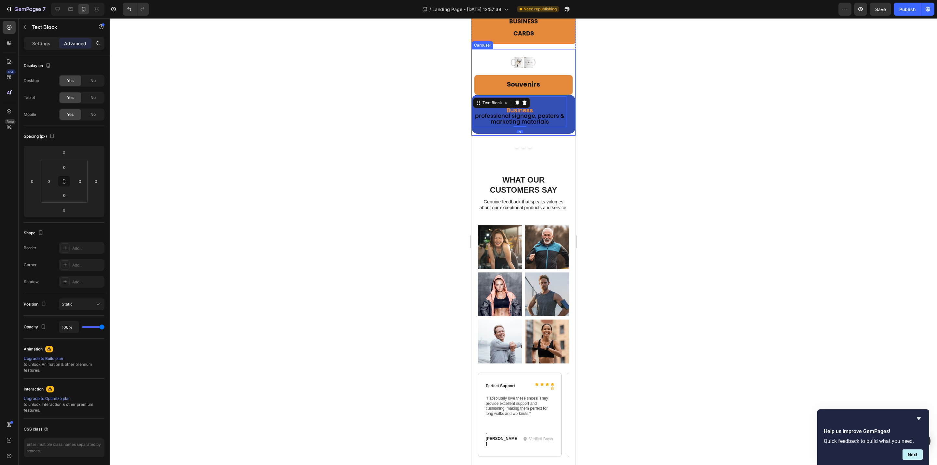
click at [538, 131] on div "Business professional signage, posters & marketing materials Text Block 0" at bounding box center [519, 113] width 93 height 35
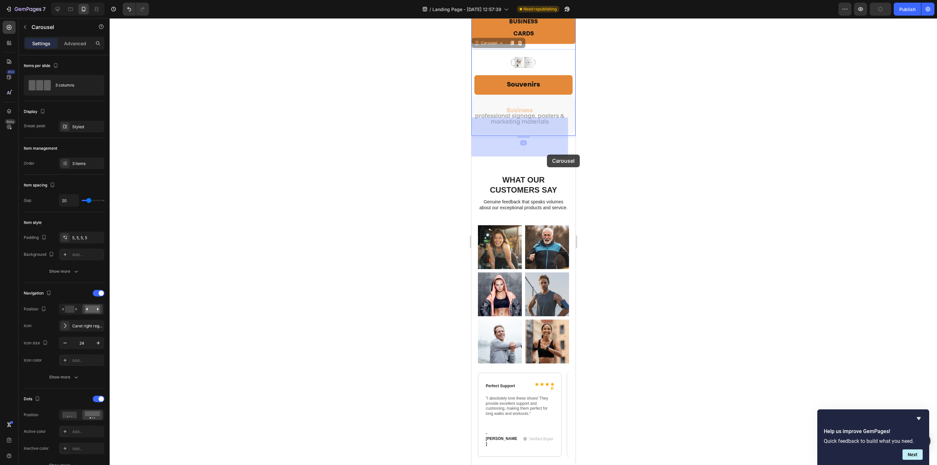
drag, startPoint x: 544, startPoint y: 138, endPoint x: 1072, endPoint y: 172, distance: 528.9
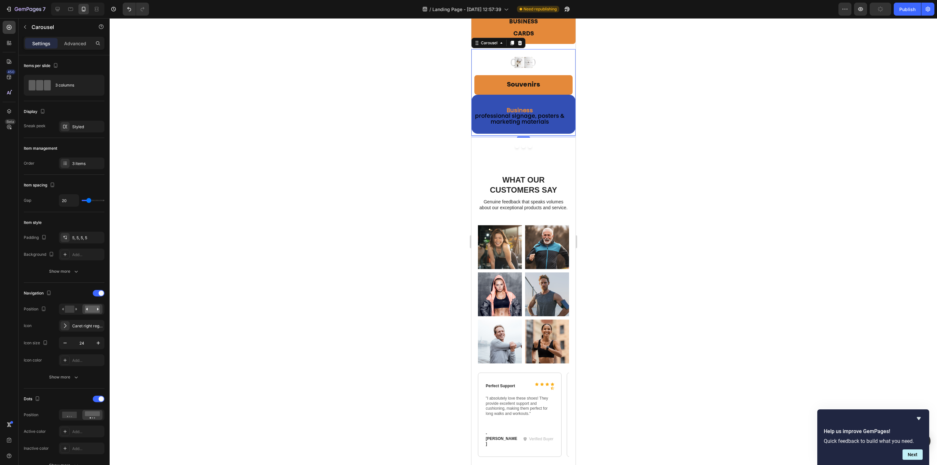
click at [601, 154] on div at bounding box center [523, 241] width 827 height 447
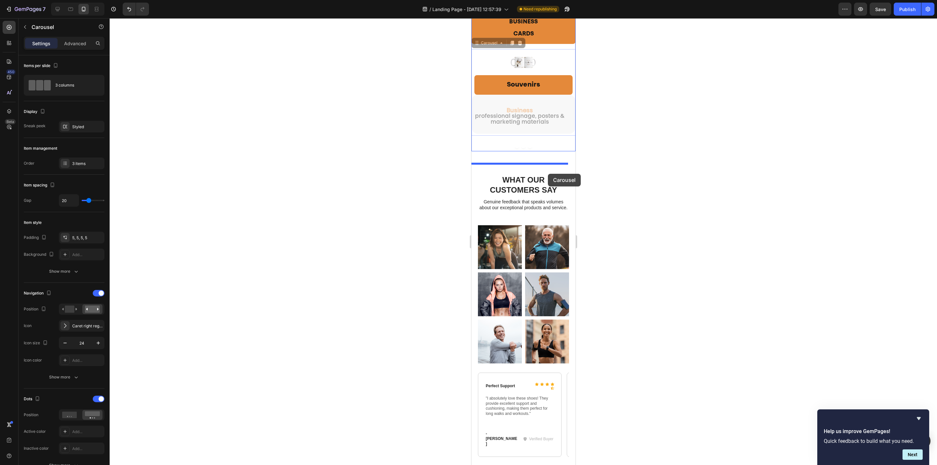
drag, startPoint x: 548, startPoint y: 136, endPoint x: 1086, endPoint y: 188, distance: 540.7
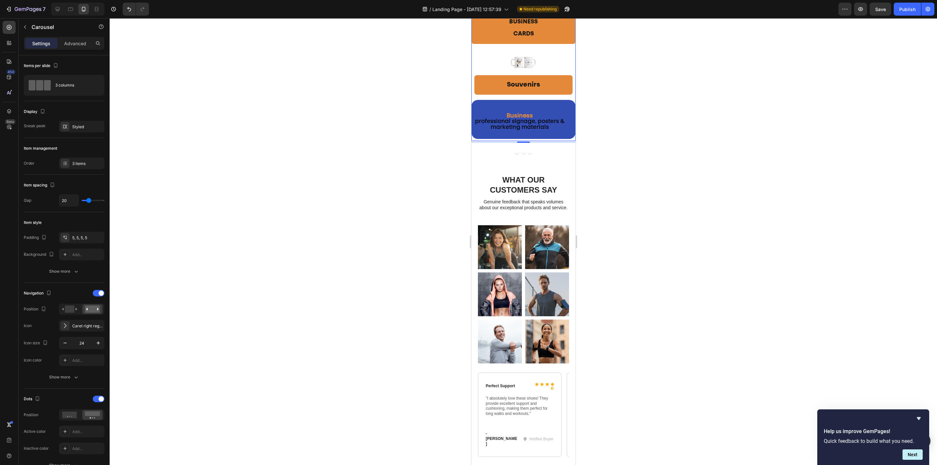
click at [615, 158] on div at bounding box center [523, 241] width 827 height 447
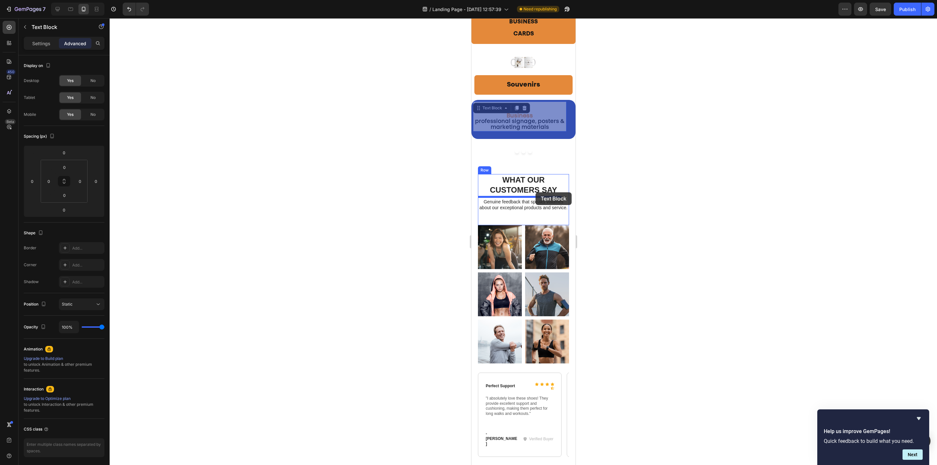
drag, startPoint x: 533, startPoint y: 145, endPoint x: 536, endPoint y: 192, distance: 46.9
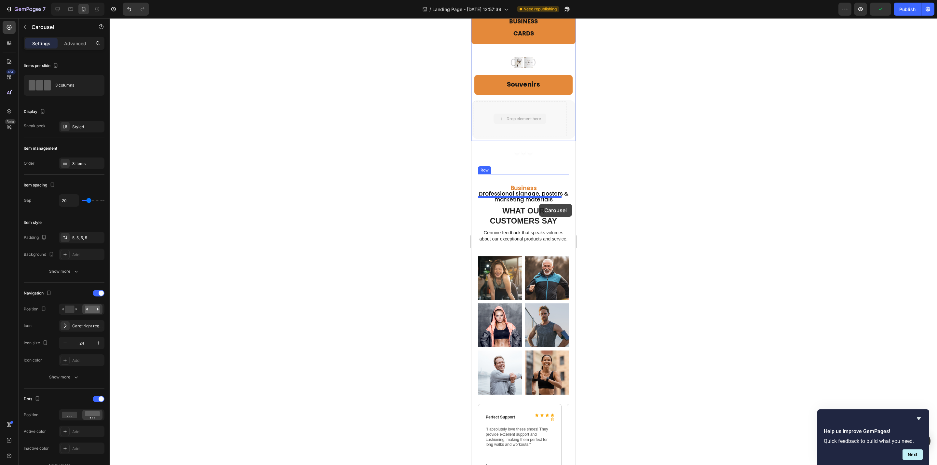
drag, startPoint x: 543, startPoint y: 128, endPoint x: 1053, endPoint y: 227, distance: 519.1
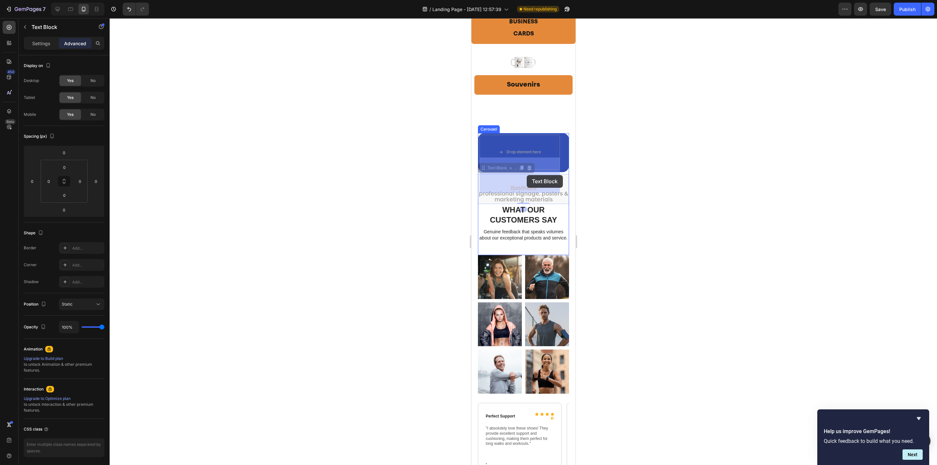
drag, startPoint x: 523, startPoint y: 219, endPoint x: 527, endPoint y: 176, distance: 43.1
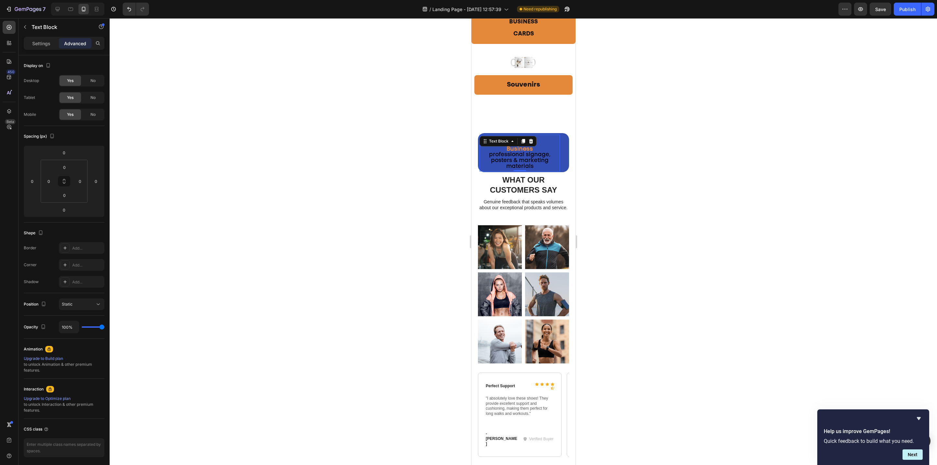
click at [636, 208] on div at bounding box center [523, 241] width 827 height 447
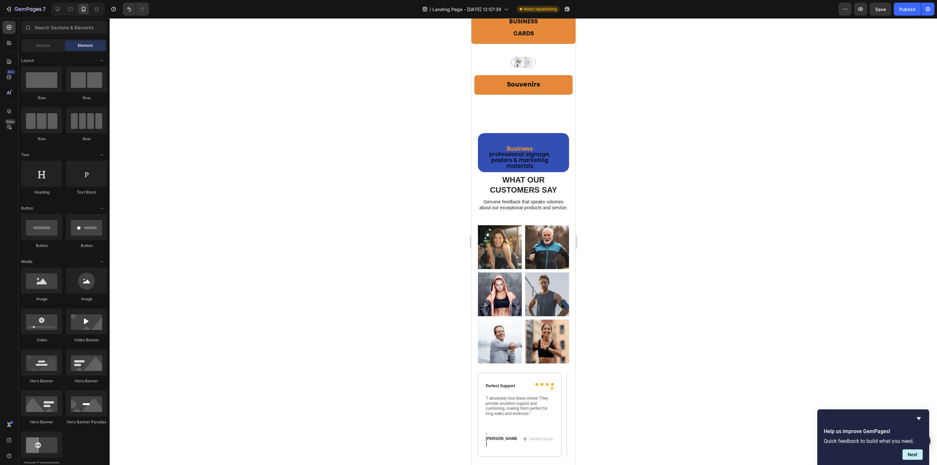
click at [634, 211] on div at bounding box center [523, 241] width 827 height 447
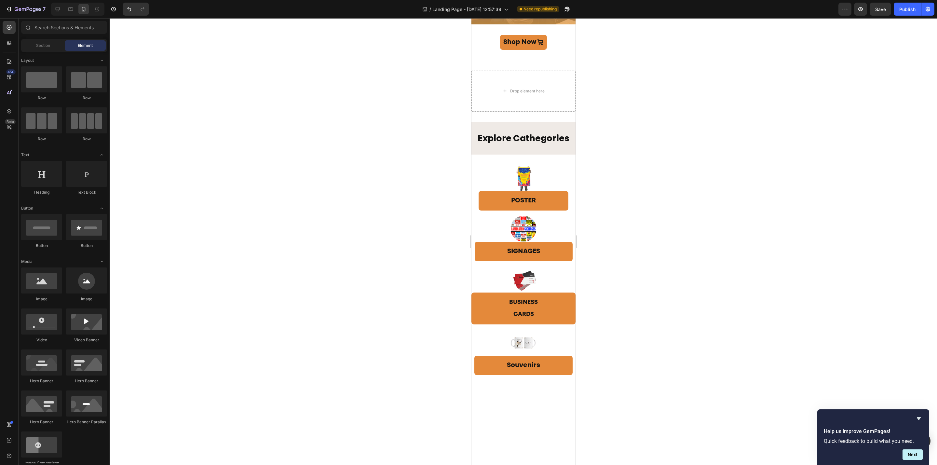
scroll to position [0, 0]
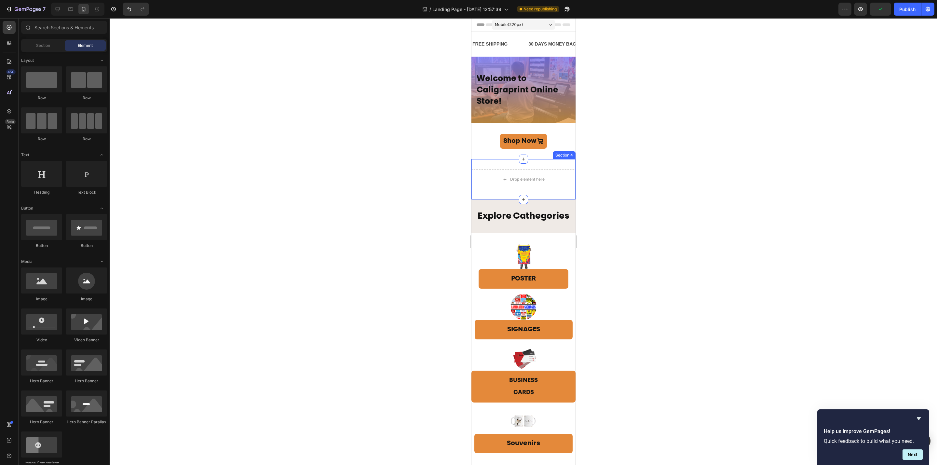
click at [558, 186] on div "Drop element here" at bounding box center [523, 180] width 104 height 20
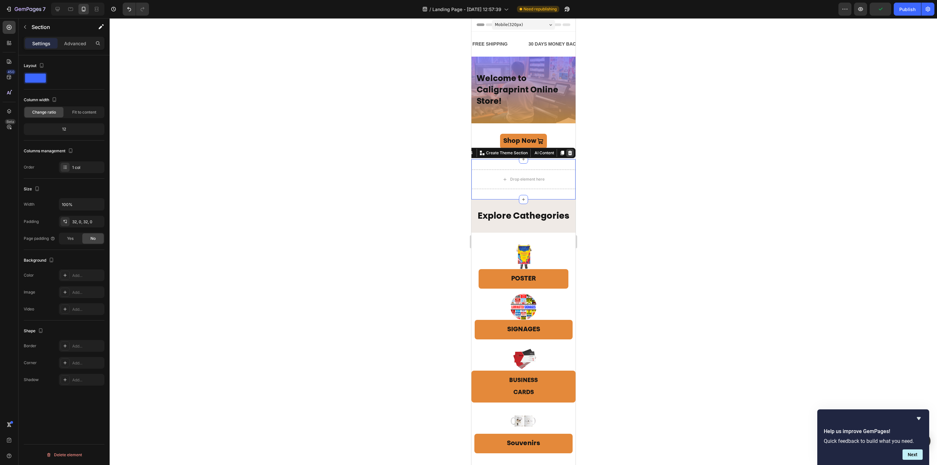
click at [567, 155] on icon at bounding box center [569, 152] width 5 height 5
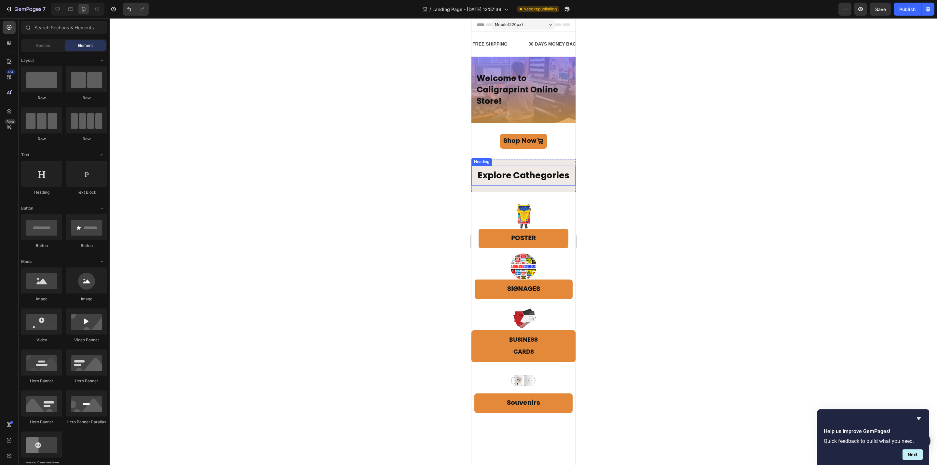
click at [547, 178] on span "Explore Cathegories" at bounding box center [523, 176] width 92 height 9
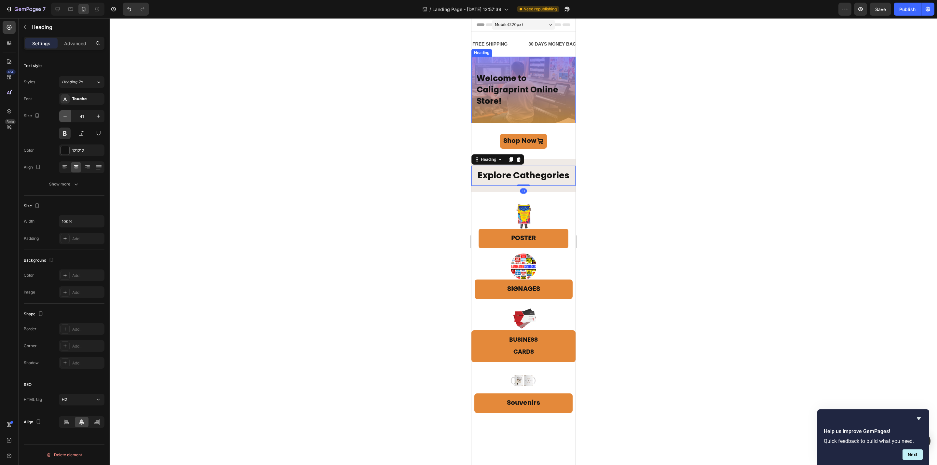
click at [62, 118] on icon "button" at bounding box center [65, 116] width 7 height 7
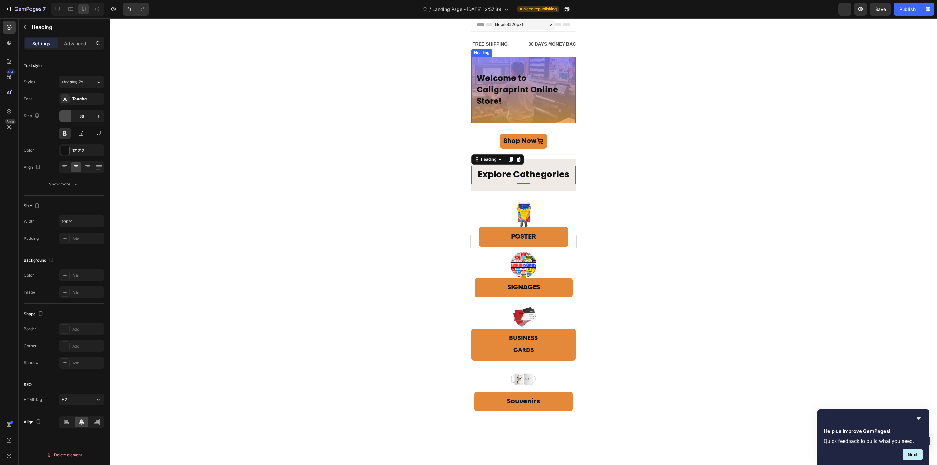
click at [63, 119] on icon "button" at bounding box center [65, 116] width 7 height 7
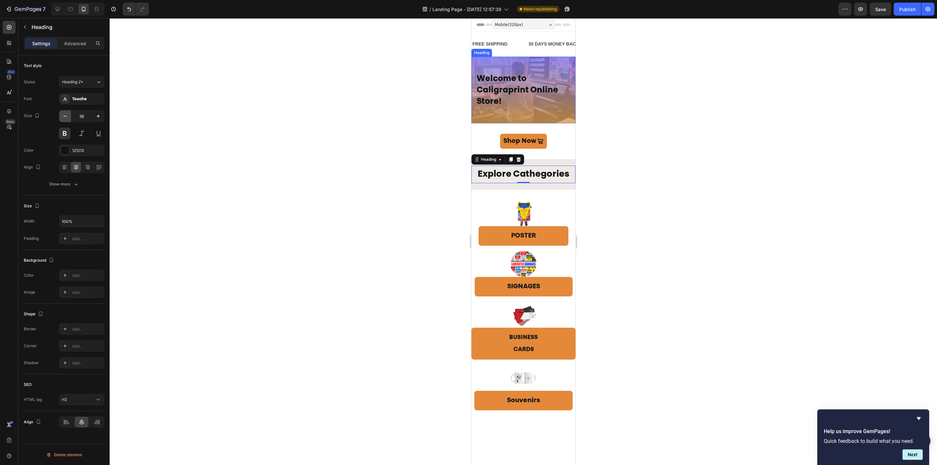
click at [63, 119] on icon "button" at bounding box center [65, 116] width 7 height 7
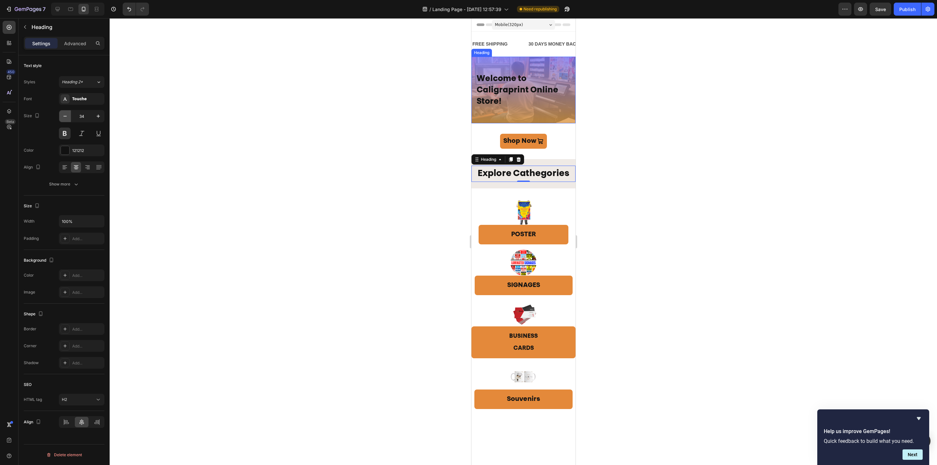
click at [63, 119] on icon "button" at bounding box center [65, 116] width 7 height 7
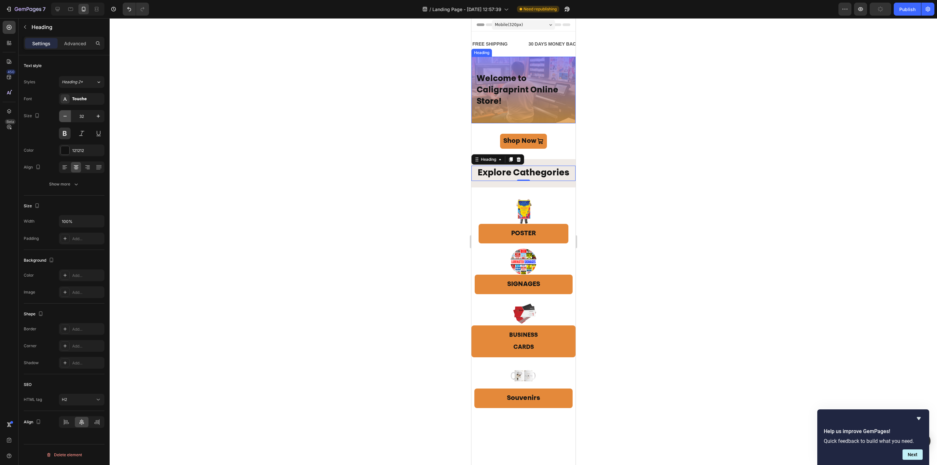
click at [63, 119] on icon "button" at bounding box center [65, 116] width 7 height 7
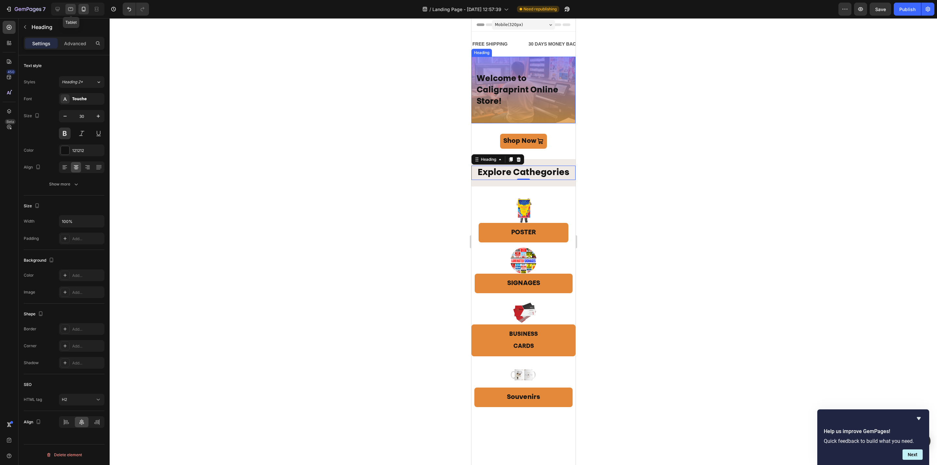
click at [71, 6] on icon at bounding box center [70, 9] width 7 height 7
type input "46"
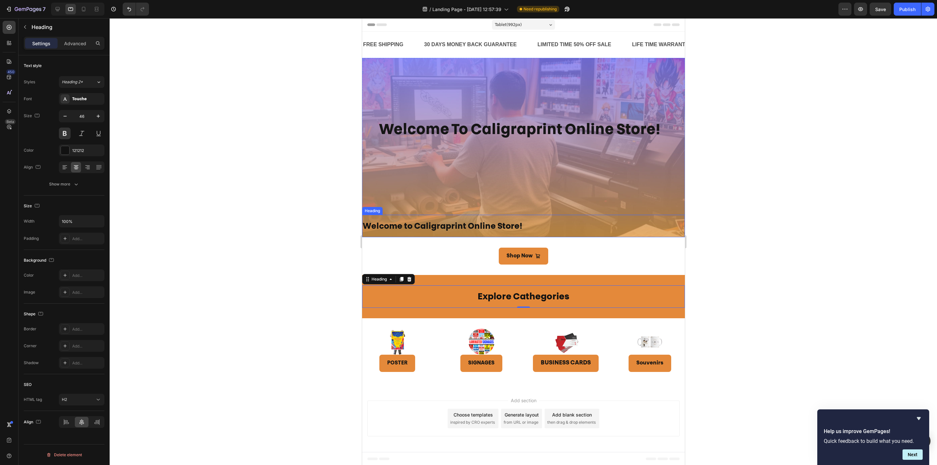
click at [646, 188] on div "welcome to caligraprint online store! Heading Row" at bounding box center [523, 136] width 323 height 157
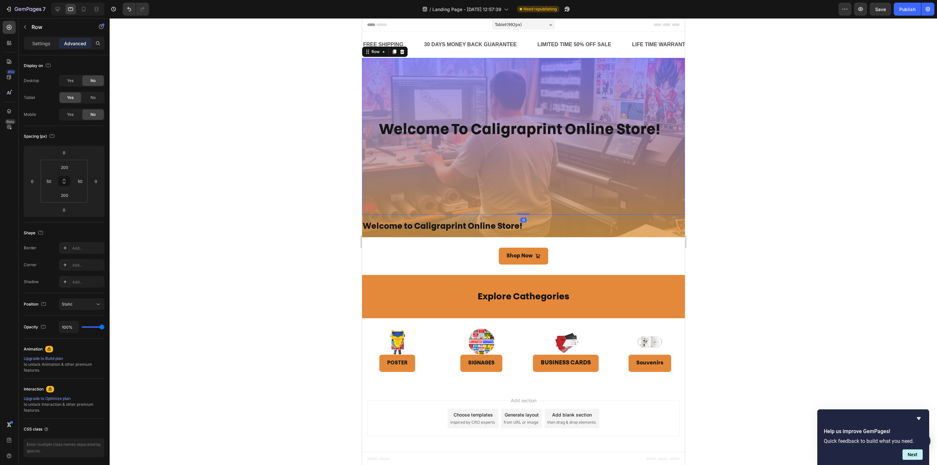
scroll to position [1, 0]
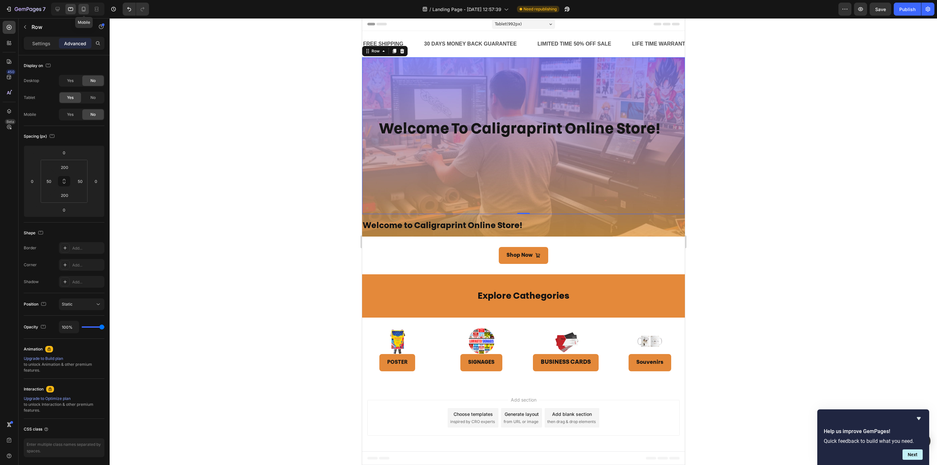
click at [83, 10] on icon at bounding box center [83, 9] width 7 height 7
type input "40"
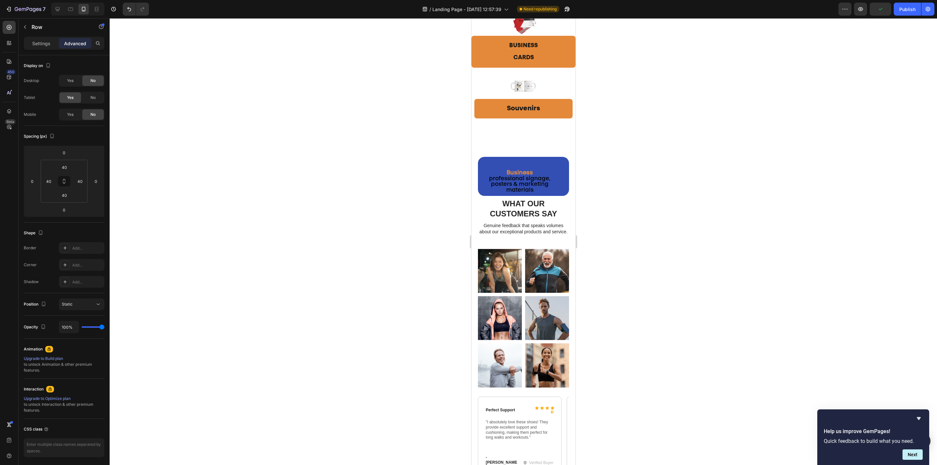
scroll to position [293, 0]
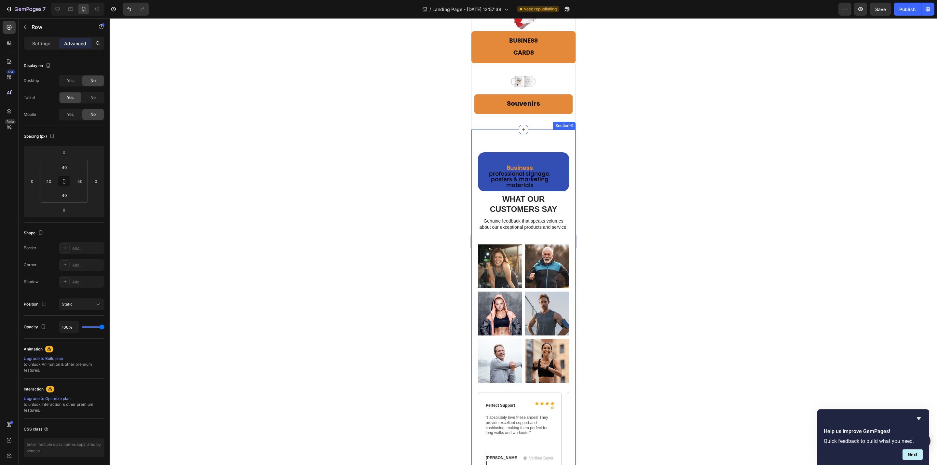
click at [524, 163] on div "Business professional signage, posters & marketing materials Text Block Events …" at bounding box center [523, 319] width 104 height 381
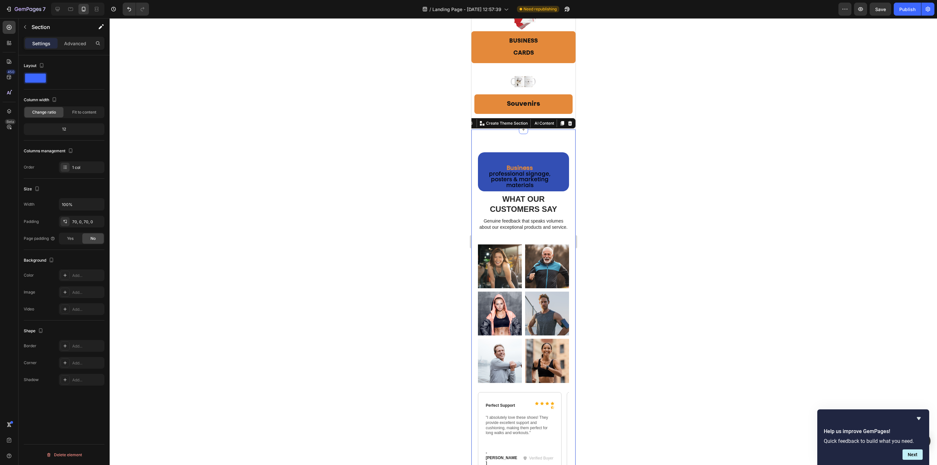
click at [527, 164] on div "Business professional signage, posters & marketing materials Text Block Events …" at bounding box center [523, 319] width 104 height 381
click at [624, 184] on div at bounding box center [523, 241] width 827 height 447
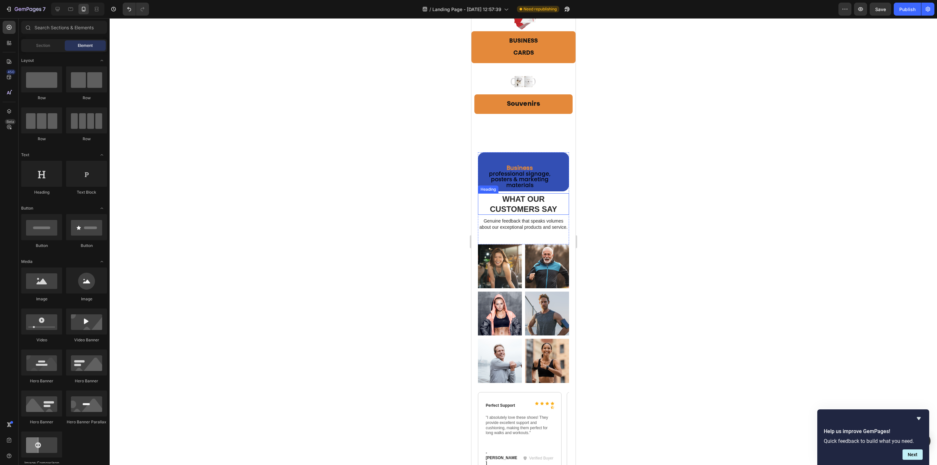
click at [534, 215] on h2 "What Our Customers Say" at bounding box center [523, 203] width 81 height 21
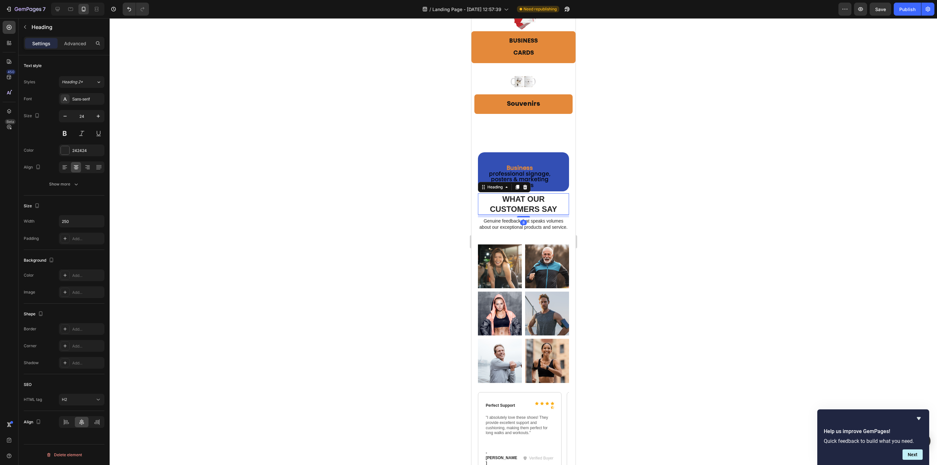
click at [622, 258] on div at bounding box center [523, 241] width 827 height 447
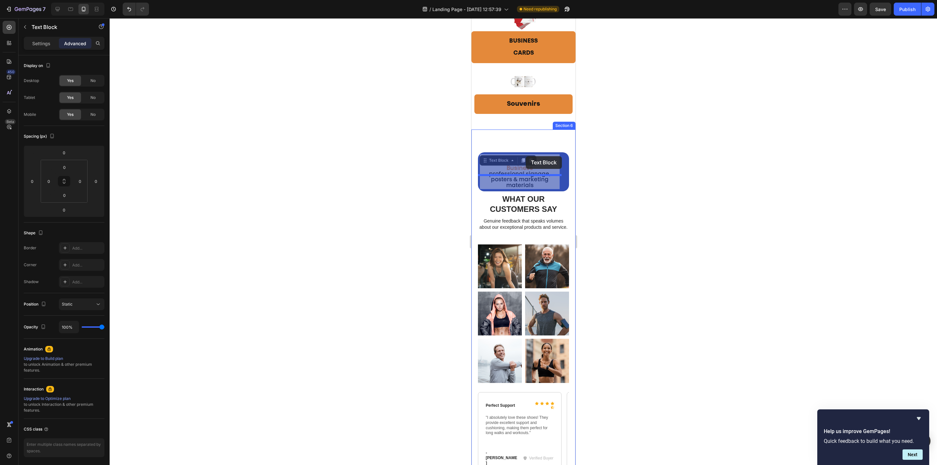
drag, startPoint x: 531, startPoint y: 192, endPoint x: 526, endPoint y: 156, distance: 35.9
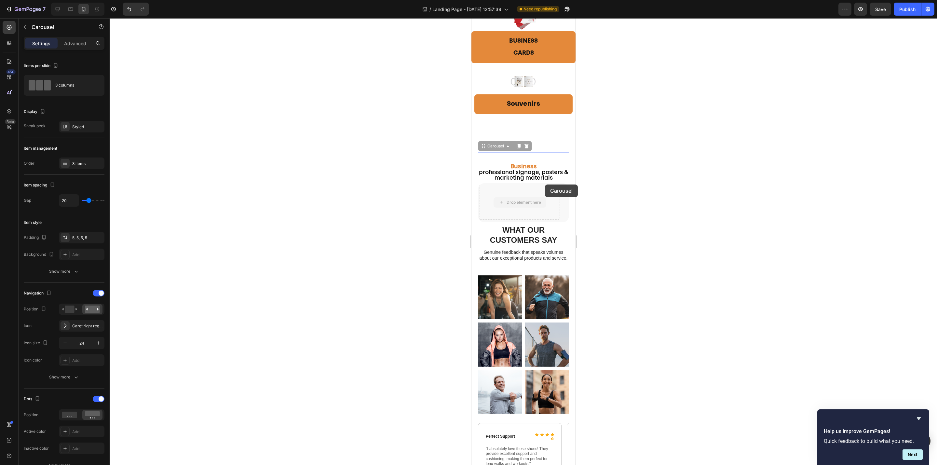
click at [545, 184] on div "Mobile ( 320 px) iPhone 13 Mini iPhone 13 Pro iPhone 11 Pro Max iPhone 15 Pro M…" at bounding box center [523, 194] width 104 height 939
click at [626, 218] on div at bounding box center [523, 241] width 827 height 447
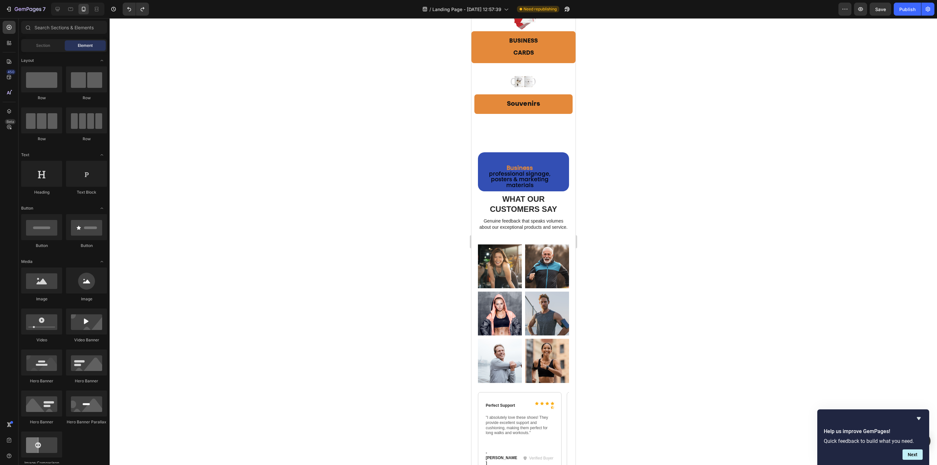
click at [625, 218] on div at bounding box center [523, 241] width 827 height 447
click at [520, 189] on span "professional signage, posters & marketing materials" at bounding box center [519, 179] width 61 height 17
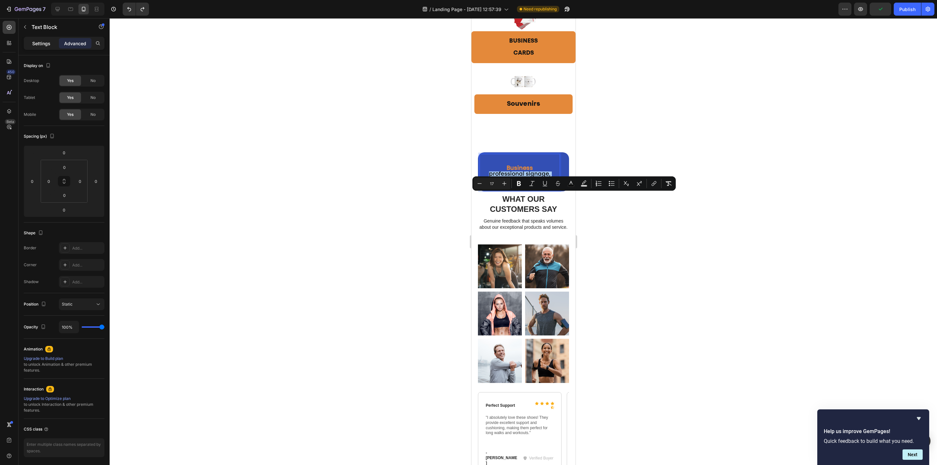
click at [30, 42] on div "Settings" at bounding box center [41, 43] width 33 height 10
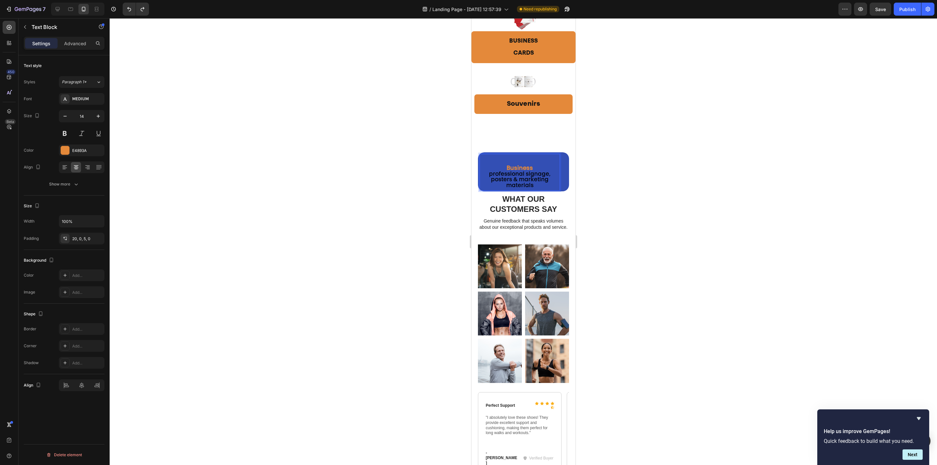
click at [531, 189] on span "professional signage, posters & marketing materials" at bounding box center [519, 179] width 61 height 17
click at [570, 185] on rect "Editor contextual toolbar" at bounding box center [571, 186] width 6 height 2
type input "000000"
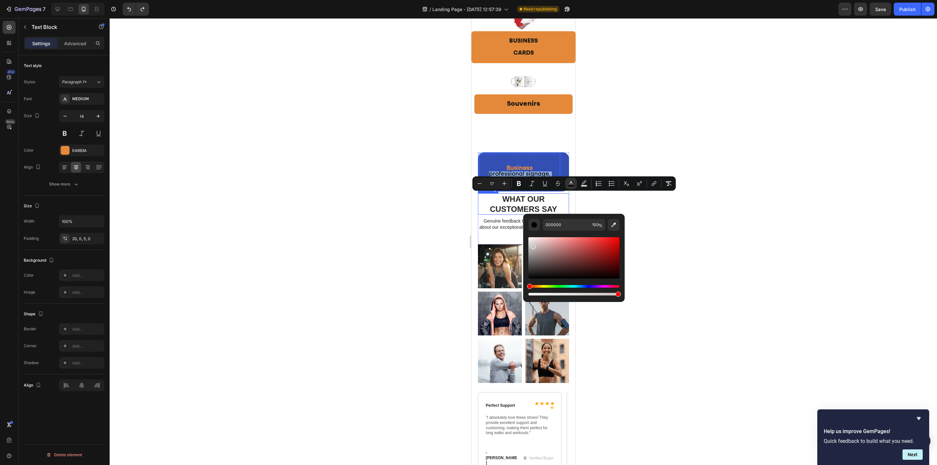
type input "E8E8E8"
drag, startPoint x: 1004, startPoint y: 265, endPoint x: 516, endPoint y: 230, distance: 489.6
click at [696, 228] on div at bounding box center [523, 241] width 827 height 447
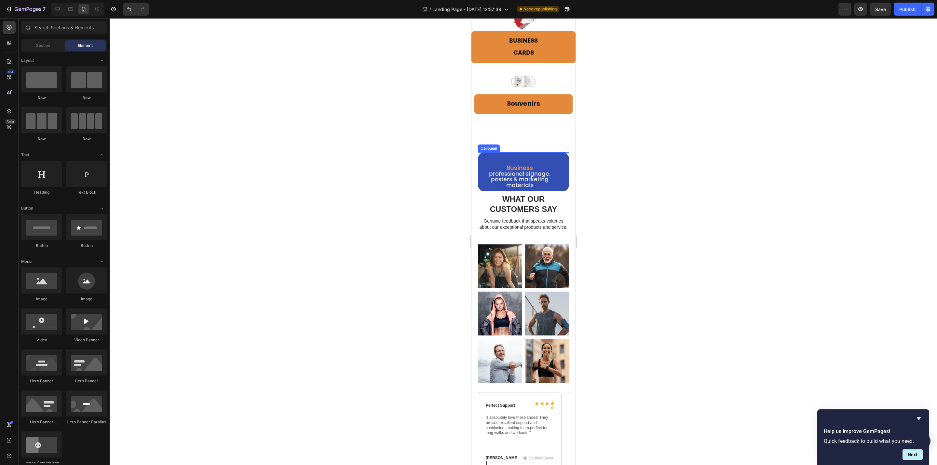
click at [554, 182] on button "Carousel Next Arrow" at bounding box center [554, 172] width 18 height 18
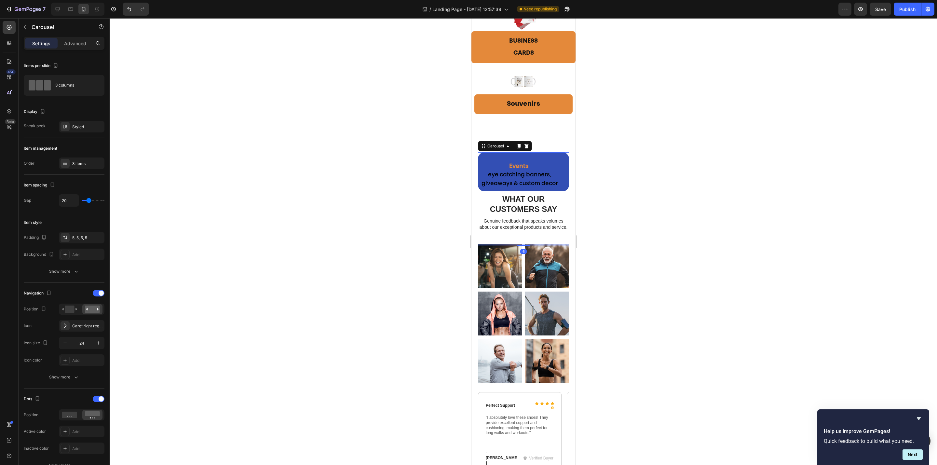
click at [534, 186] on span "eye catching banners, giveaways & custom decor" at bounding box center [519, 179] width 76 height 14
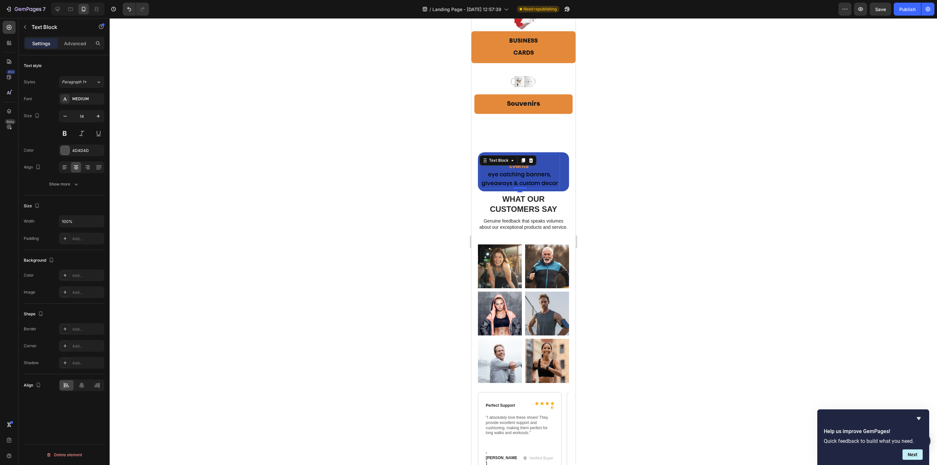
click at [531, 186] on span "eye catching banners, giveaways & custom decor" at bounding box center [519, 179] width 76 height 14
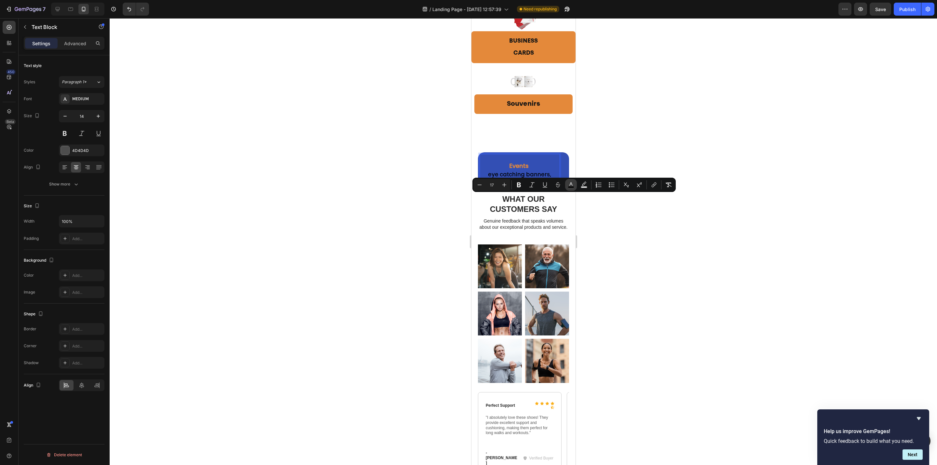
click at [572, 186] on icon "Editor contextual toolbar" at bounding box center [571, 185] width 7 height 7
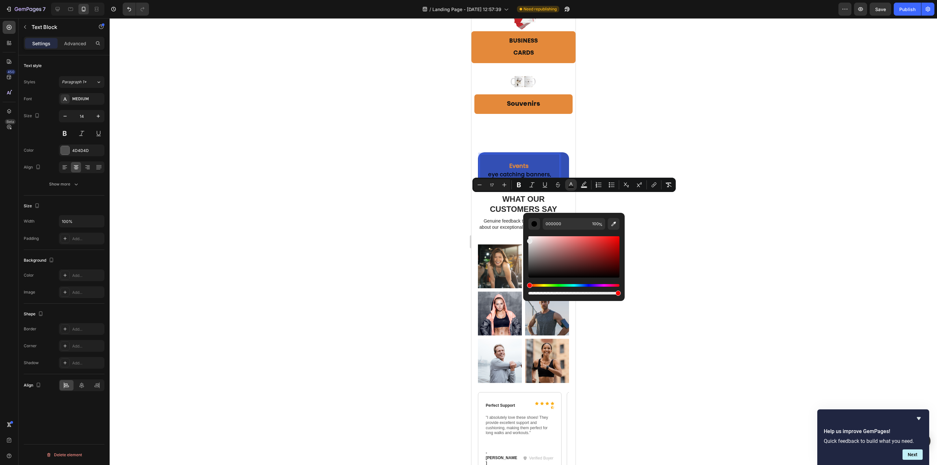
drag, startPoint x: 1020, startPoint y: 260, endPoint x: 503, endPoint y: 228, distance: 517.6
type input "E8E8E8"
click at [663, 228] on div at bounding box center [523, 241] width 827 height 447
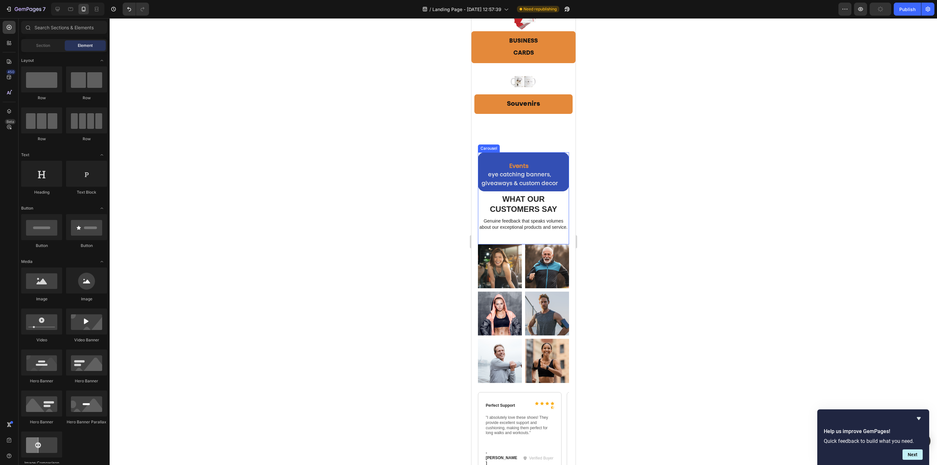
click at [551, 176] on icon "Carousel Next Arrow" at bounding box center [555, 173] width 8 height 8
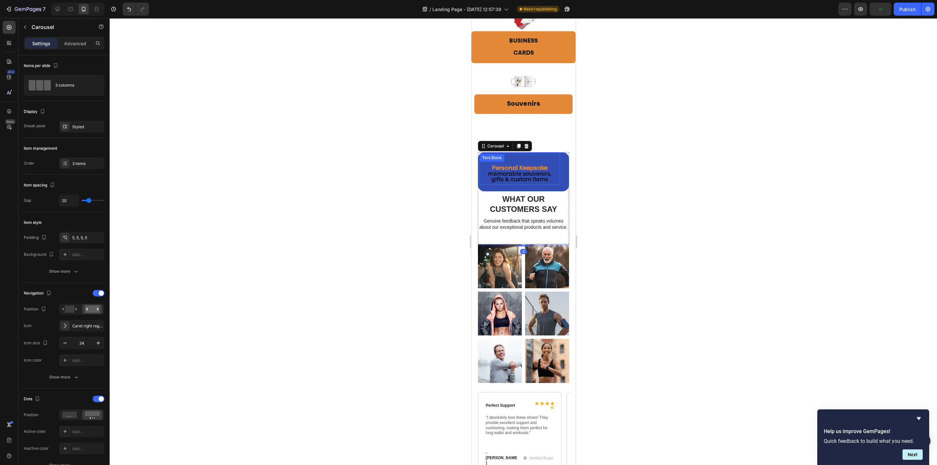
click at [534, 183] on span "memorable souvenirs, gifts & custom items" at bounding box center [519, 176] width 63 height 11
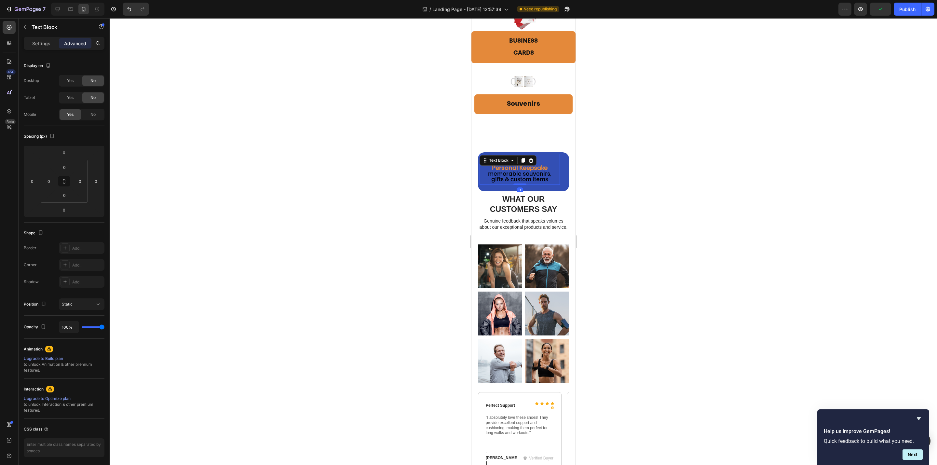
click at [534, 183] on span "memorable souvenirs, gifts & custom items" at bounding box center [519, 176] width 63 height 11
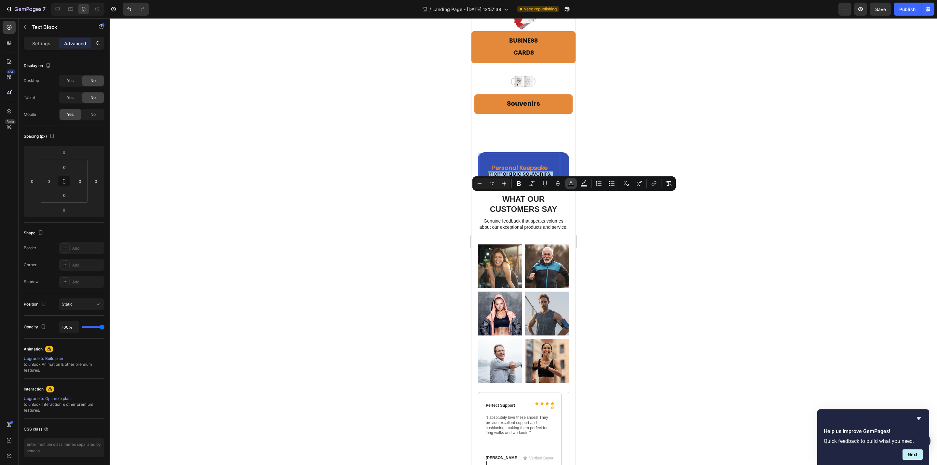
click at [574, 185] on rect "Editor contextual toolbar" at bounding box center [571, 186] width 6 height 2
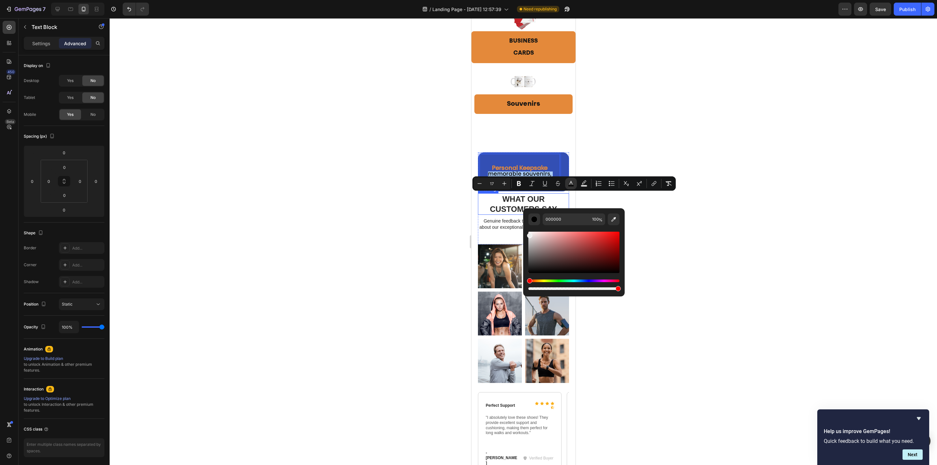
drag, startPoint x: 1014, startPoint y: 256, endPoint x: 514, endPoint y: 227, distance: 500.6
drag, startPoint x: 548, startPoint y: 240, endPoint x: 525, endPoint y: 228, distance: 25.3
click at [525, 228] on div "EDEDED 100 %" at bounding box center [574, 249] width 102 height 83
type input "FFFFFF"
click at [683, 224] on div at bounding box center [523, 241] width 827 height 447
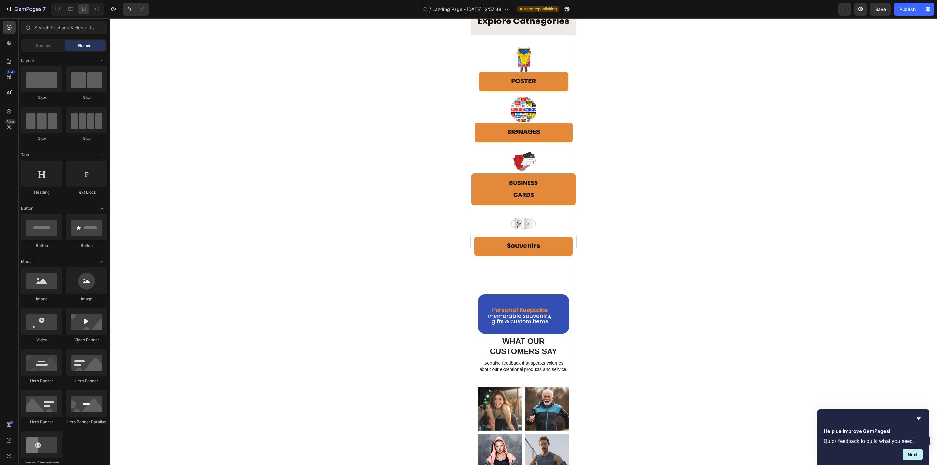
scroll to position [0, 0]
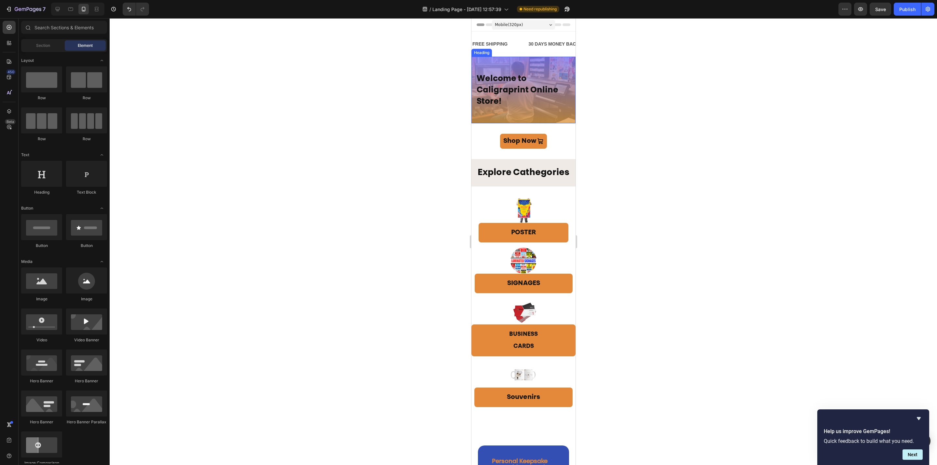
click at [495, 89] on span "Welcome to Caligraprint Online Store!" at bounding box center [517, 90] width 82 height 31
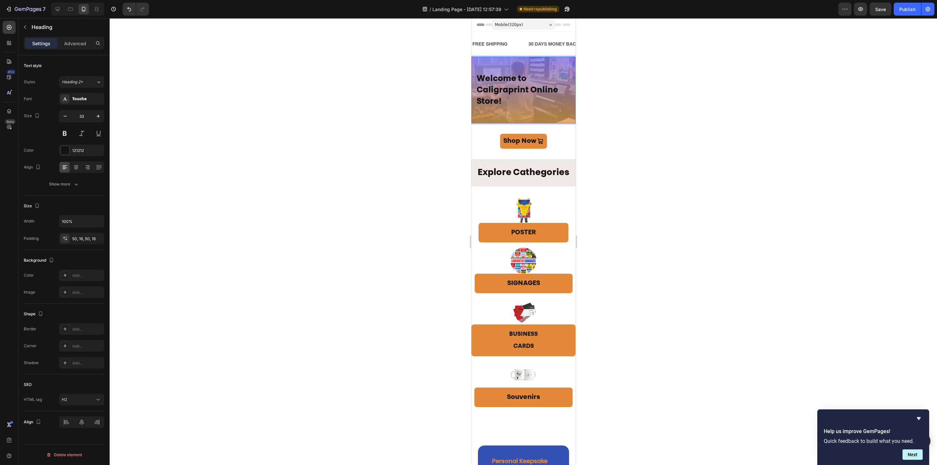
click at [495, 89] on span "Welcome to Caligraprint Online Store!" at bounding box center [517, 90] width 82 height 31
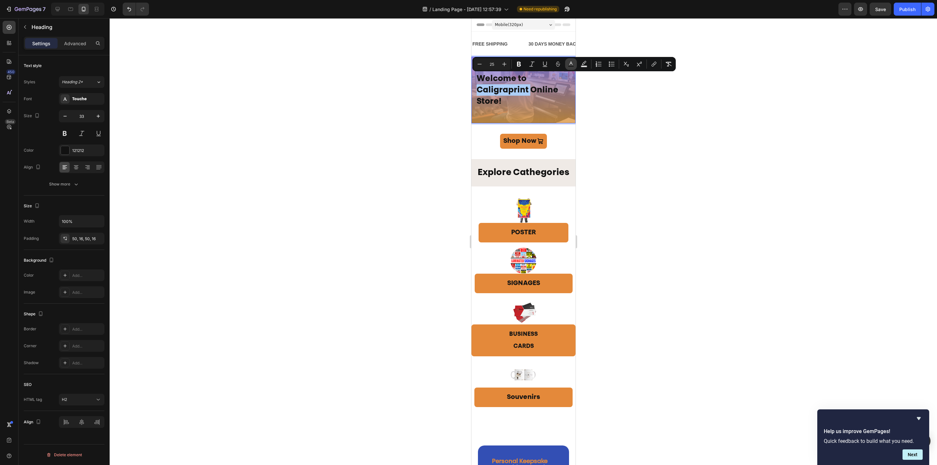
click at [570, 69] on button "Text Color" at bounding box center [571, 64] width 12 height 12
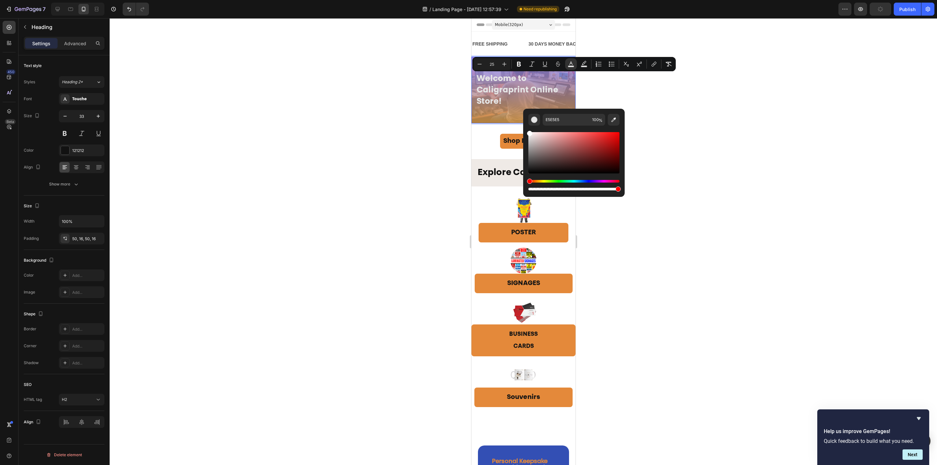
type input "FFFFFF"
drag, startPoint x: 552, startPoint y: 138, endPoint x: 528, endPoint y: 118, distance: 30.7
click at [528, 118] on div "FFFFFF 100 %" at bounding box center [573, 153] width 91 height 78
click at [676, 133] on div at bounding box center [523, 241] width 827 height 447
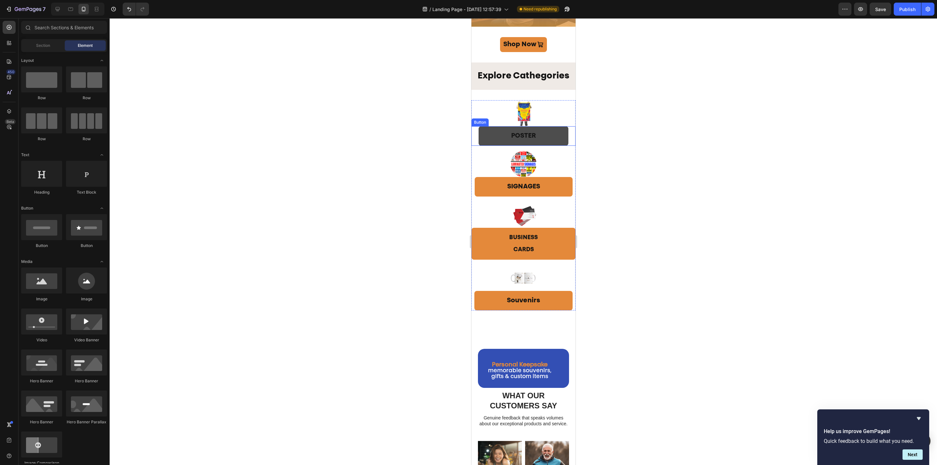
scroll to position [98, 0]
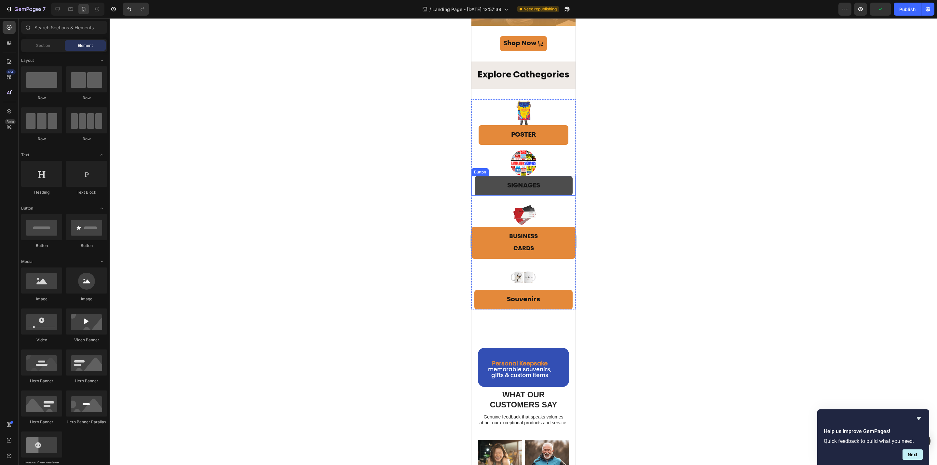
click at [550, 195] on button "SIGNAGES" at bounding box center [523, 186] width 98 height 20
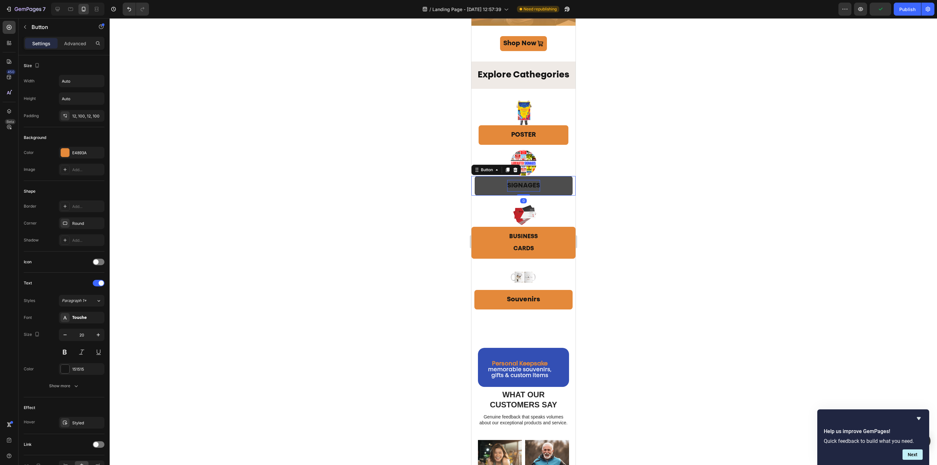
click at [516, 192] on p "SIGNAGES" at bounding box center [523, 186] width 33 height 12
click at [550, 194] on button "SIGNAGES" at bounding box center [523, 186] width 98 height 20
click at [519, 185] on p "SIGNAGES" at bounding box center [523, 186] width 33 height 12
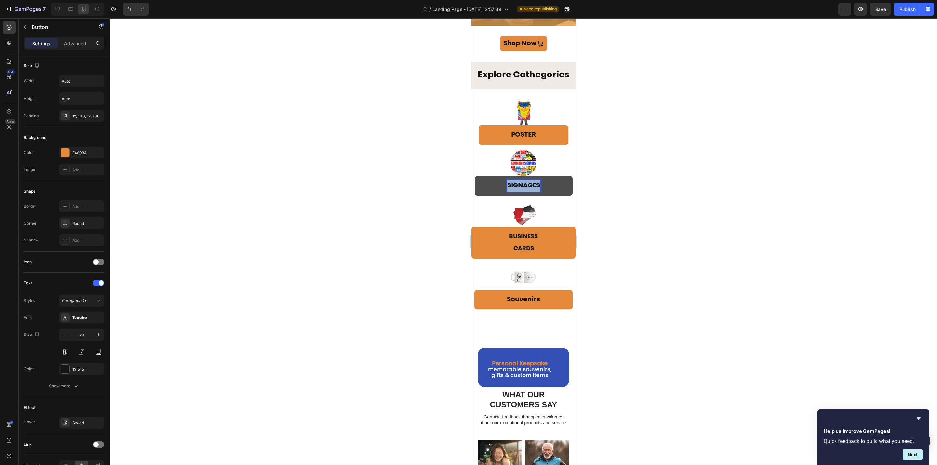
click at [519, 185] on p "SIGNAGES" at bounding box center [523, 186] width 33 height 12
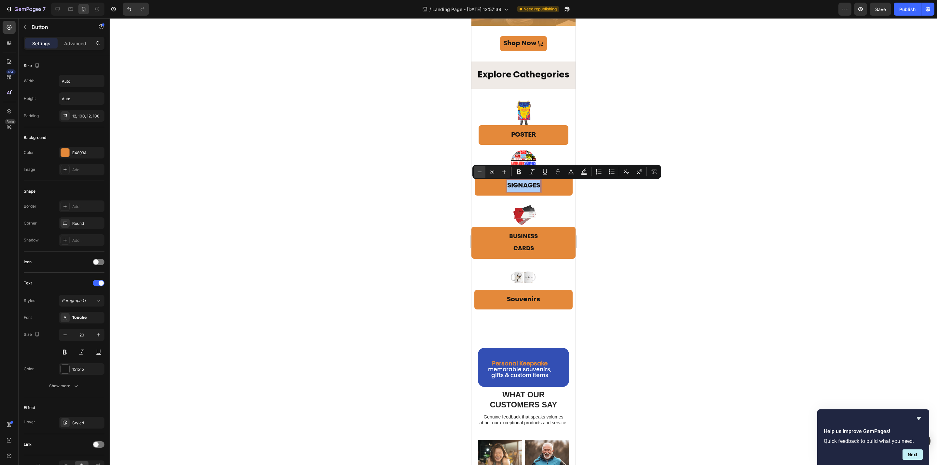
click at [478, 172] on icon "Editor contextual toolbar" at bounding box center [479, 172] width 7 height 7
click at [506, 172] on icon "Editor contextual toolbar" at bounding box center [504, 172] width 7 height 7
type input "21"
click at [525, 192] on p "SIGNAGES" at bounding box center [523, 186] width 35 height 12
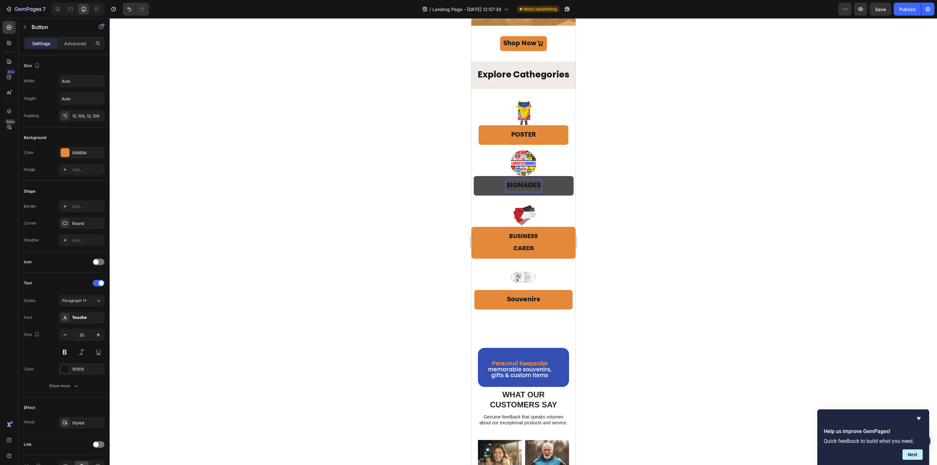
click at [533, 190] on p "SIGNAGES" at bounding box center [523, 186] width 35 height 12
click at [522, 192] on p "SIGNAGES" at bounding box center [523, 186] width 35 height 12
click at [515, 192] on p "SIGNAGES" at bounding box center [523, 186] width 35 height 12
click at [652, 214] on div at bounding box center [523, 241] width 827 height 447
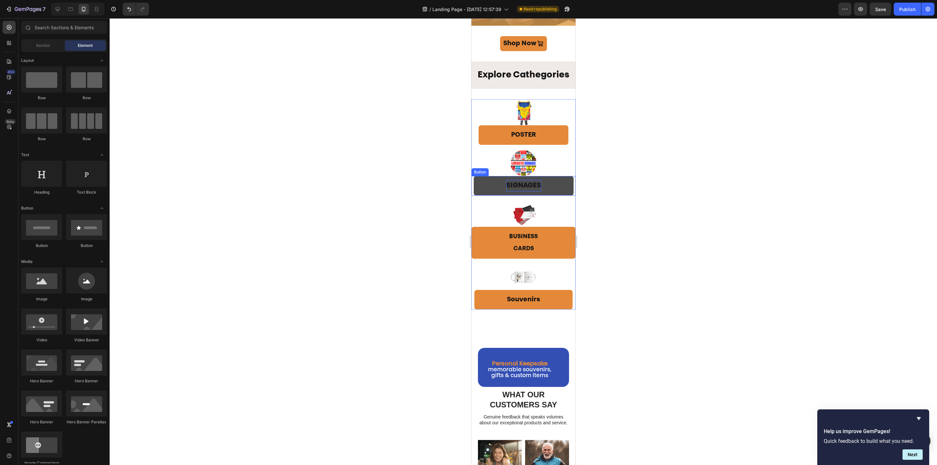
click at [523, 192] on p "SIGNAGES" at bounding box center [523, 186] width 35 height 12
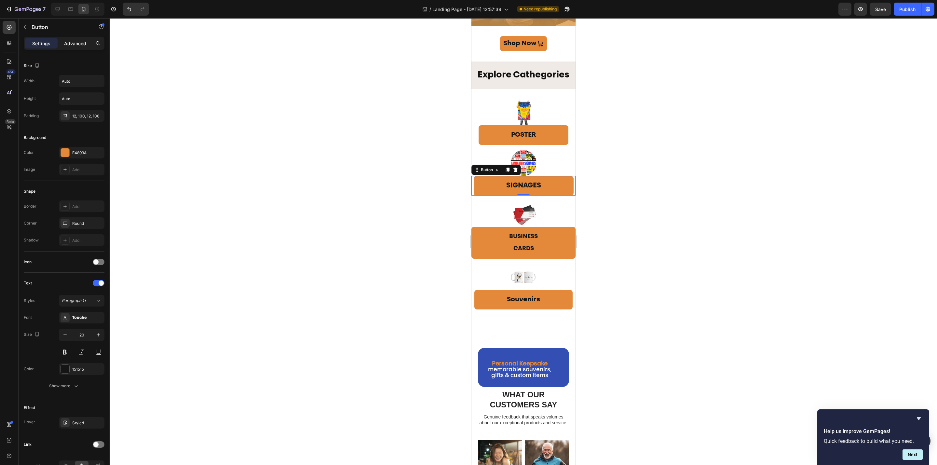
click at [66, 43] on p "Advanced" at bounding box center [75, 43] width 22 height 7
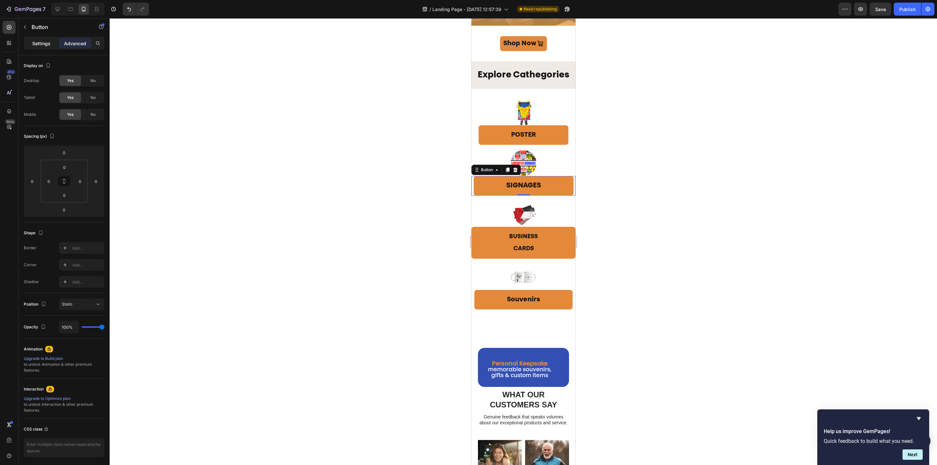
click at [41, 43] on p "Settings" at bounding box center [41, 43] width 18 height 7
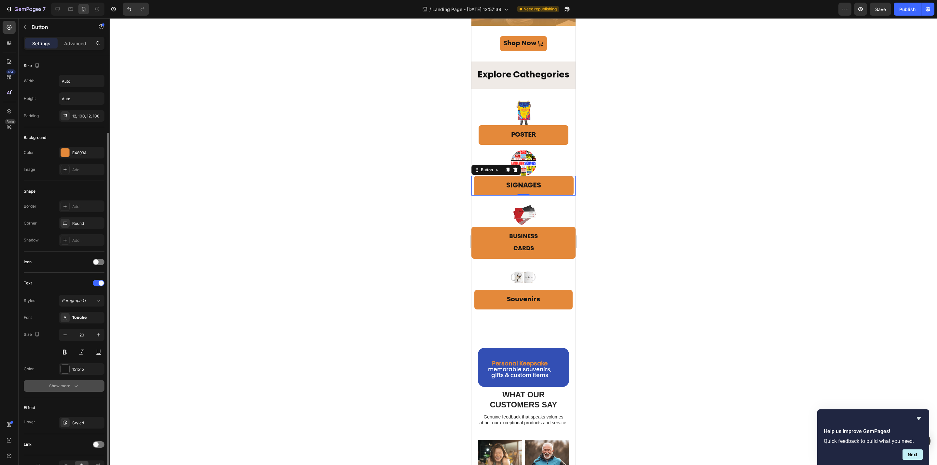
scroll to position [40, 0]
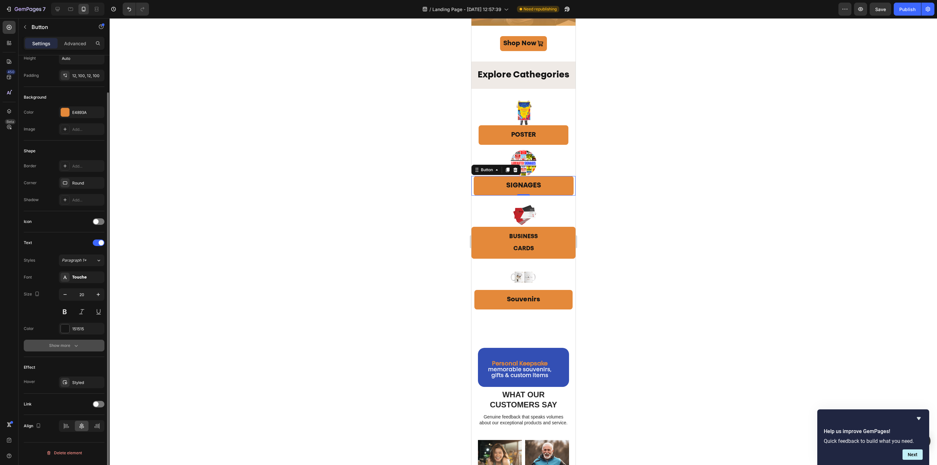
click at [73, 347] on icon "button" at bounding box center [76, 345] width 7 height 7
click at [69, 278] on input "180%" at bounding box center [81, 276] width 45 height 12
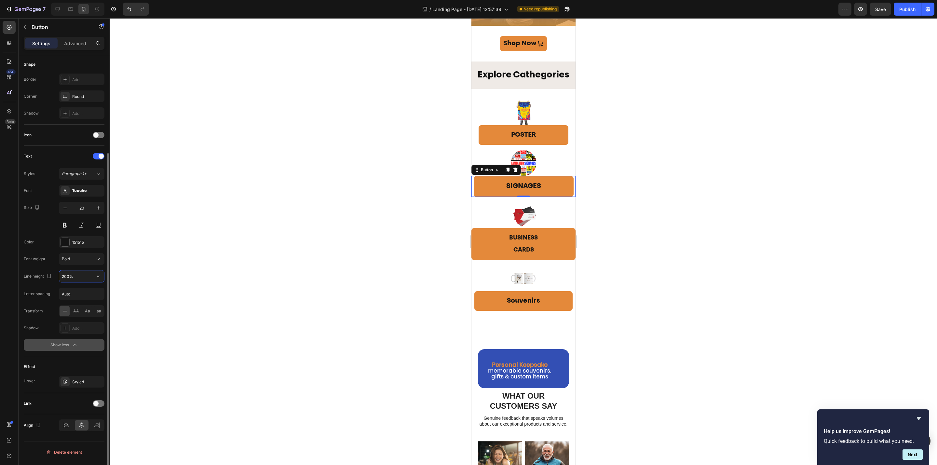
drag, startPoint x: 72, startPoint y: 277, endPoint x: 31, endPoint y: 273, distance: 41.2
click at [32, 273] on div "Line height 200%" at bounding box center [64, 276] width 81 height 12
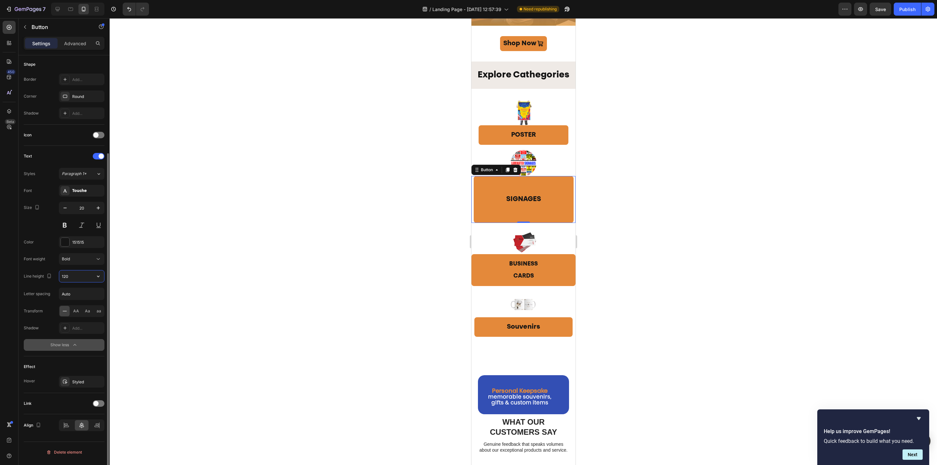
click at [57, 274] on div "Line height 120" at bounding box center [64, 276] width 81 height 12
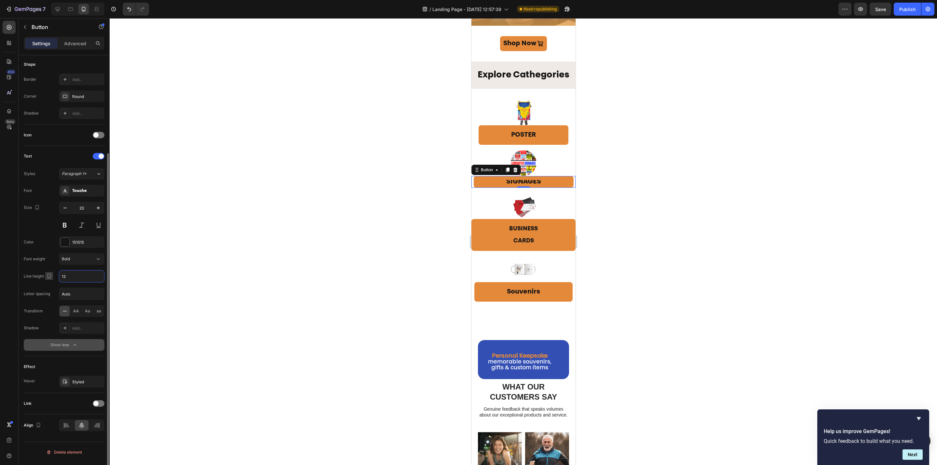
drag, startPoint x: 60, startPoint y: 278, endPoint x: 52, endPoint y: 275, distance: 8.1
click at [52, 275] on div "Line height 12" at bounding box center [64, 276] width 81 height 12
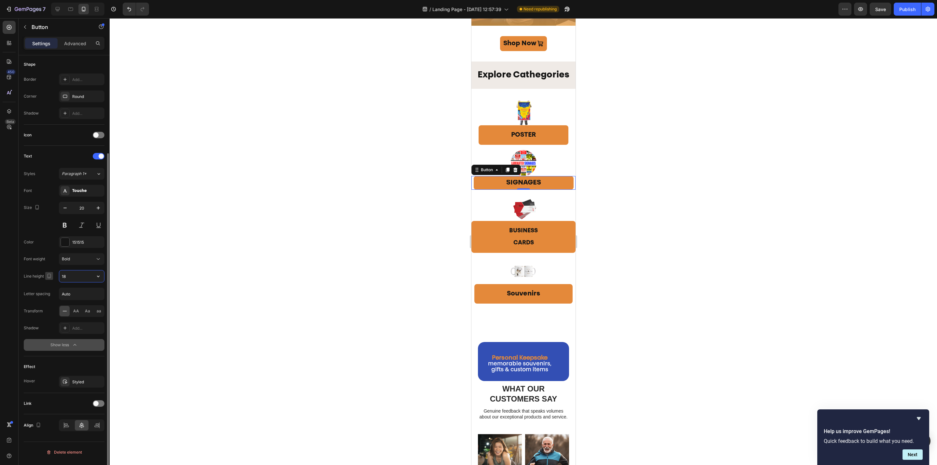
drag, startPoint x: 67, startPoint y: 279, endPoint x: 48, endPoint y: 276, distance: 19.2
click at [48, 276] on div "Line height 18" at bounding box center [64, 276] width 81 height 12
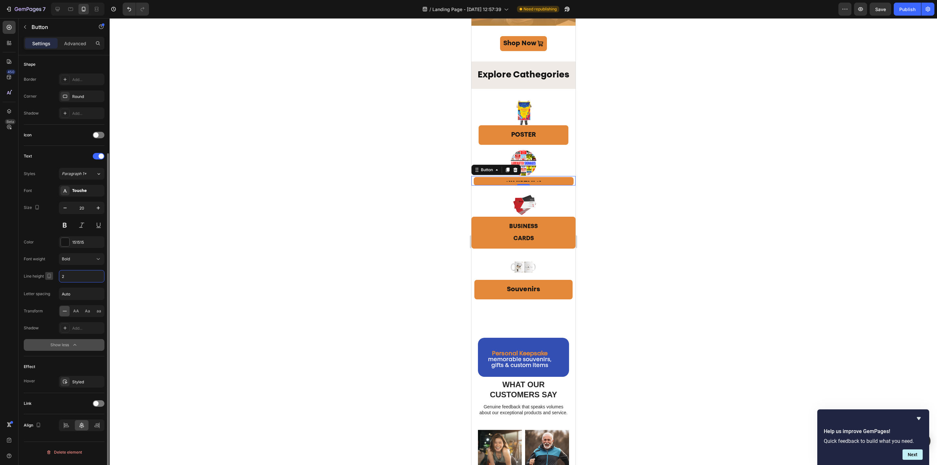
type input "20"
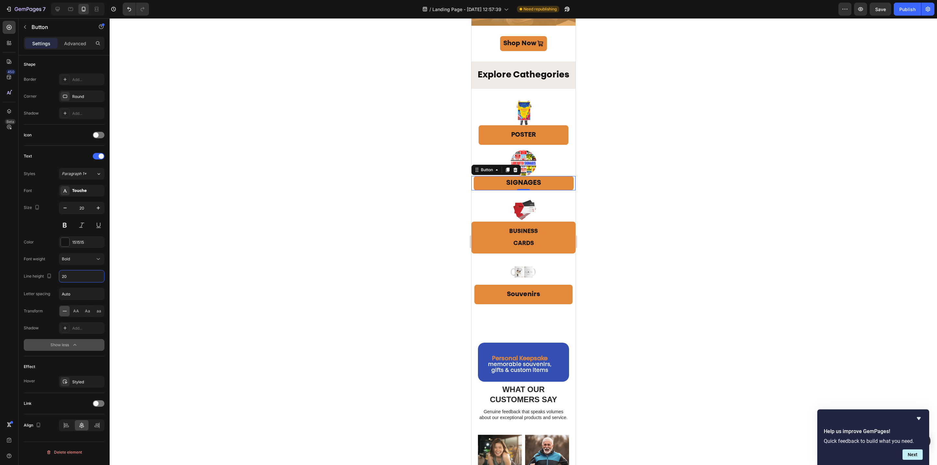
click at [632, 280] on div at bounding box center [523, 241] width 827 height 447
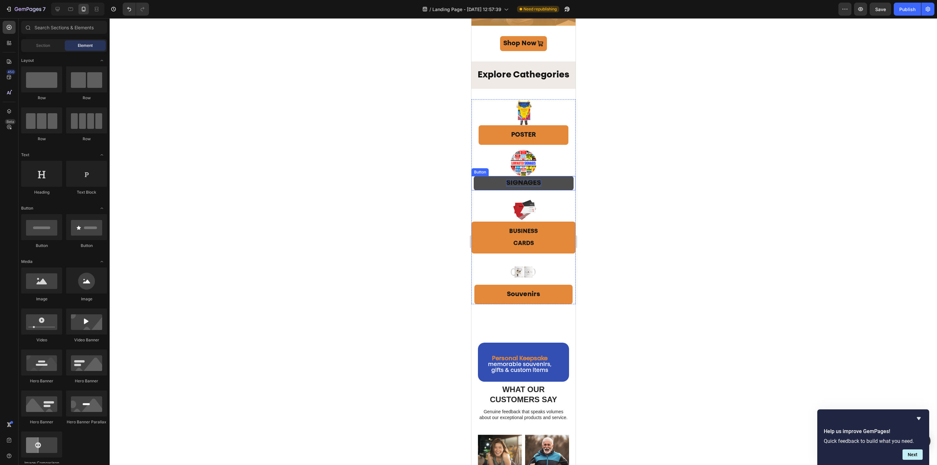
click at [520, 186] on span "SIGNAGES" at bounding box center [523, 183] width 35 height 7
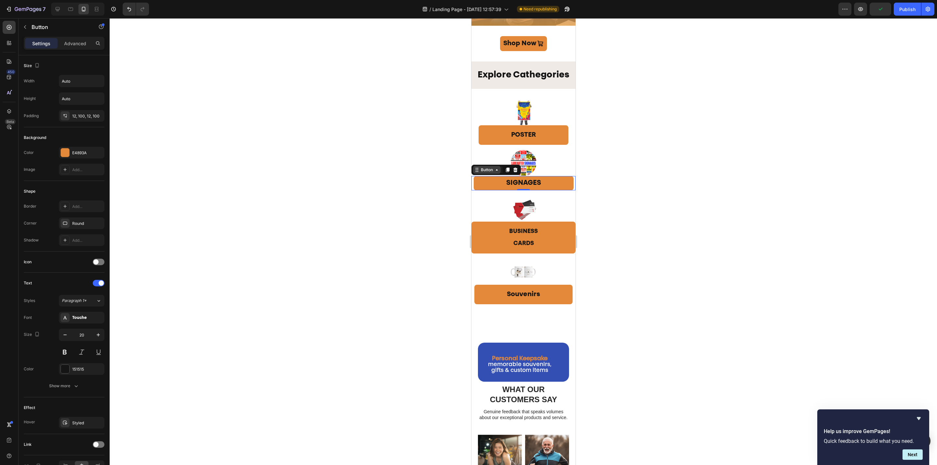
click at [489, 172] on div "Button" at bounding box center [486, 170] width 15 height 6
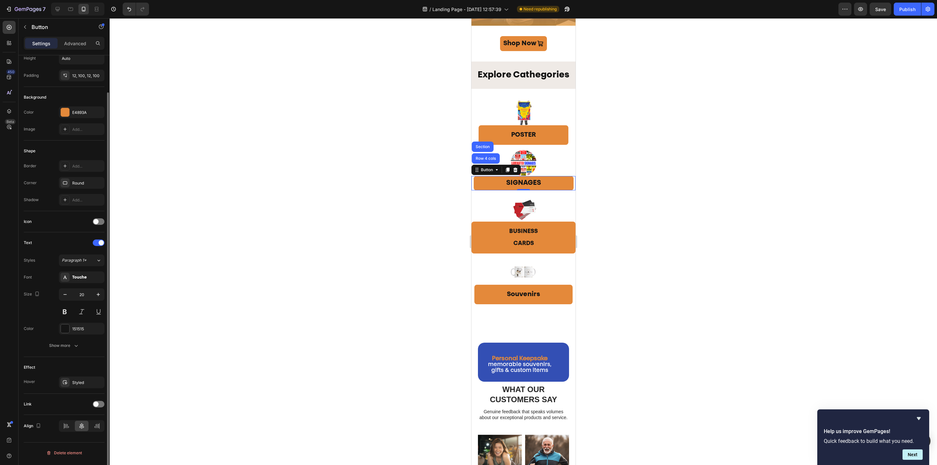
scroll to position [0, 0]
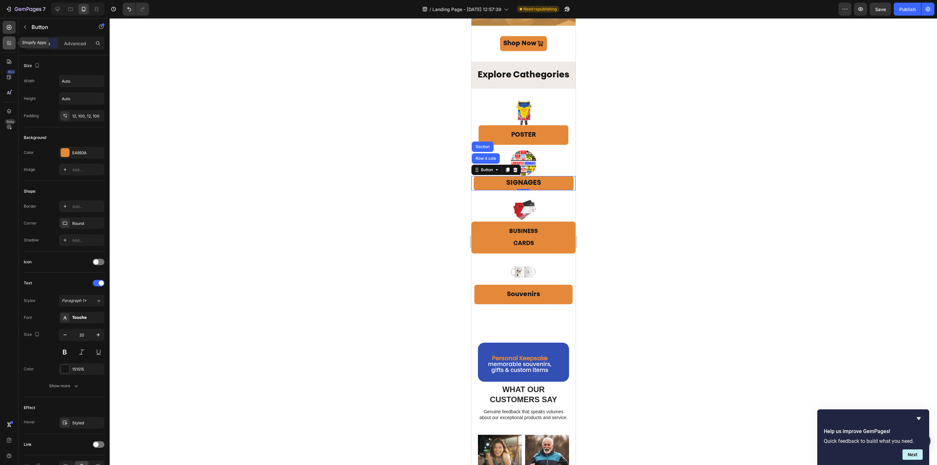
click at [9, 42] on icon at bounding box center [9, 43] width 7 height 7
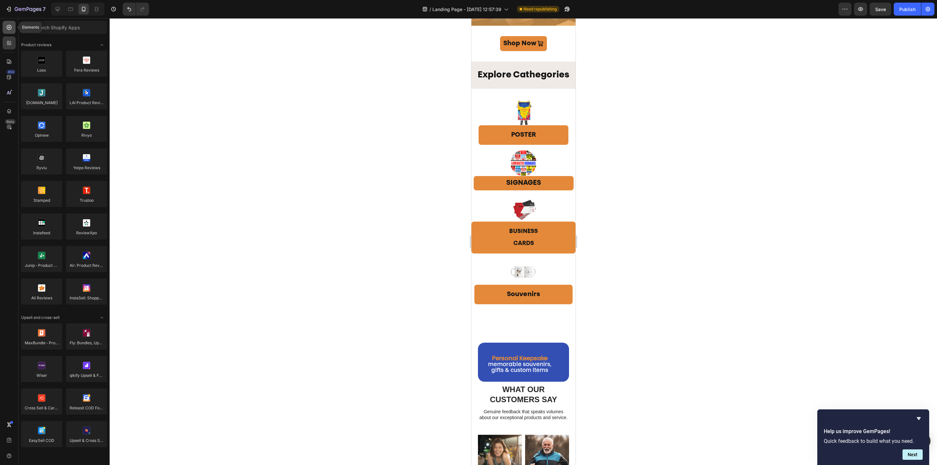
click at [10, 28] on icon at bounding box center [9, 27] width 7 height 7
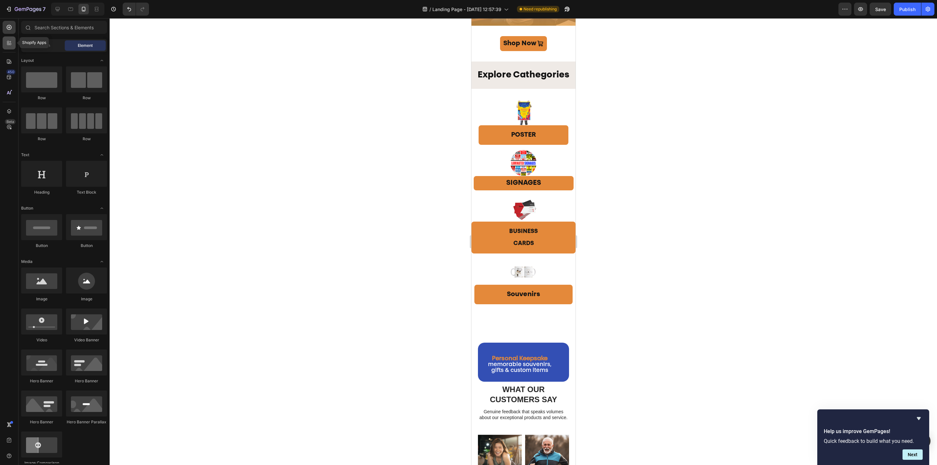
click at [7, 44] on icon at bounding box center [8, 44] width 2 height 2
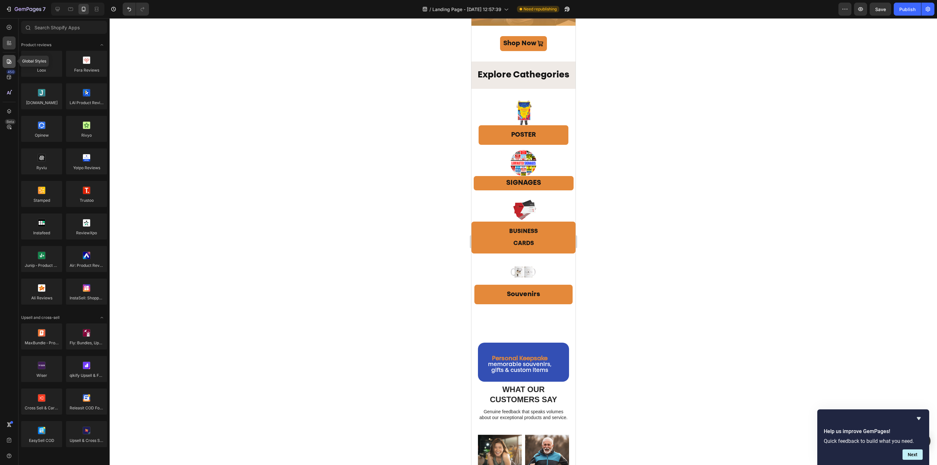
click at [10, 59] on icon at bounding box center [9, 61] width 7 height 7
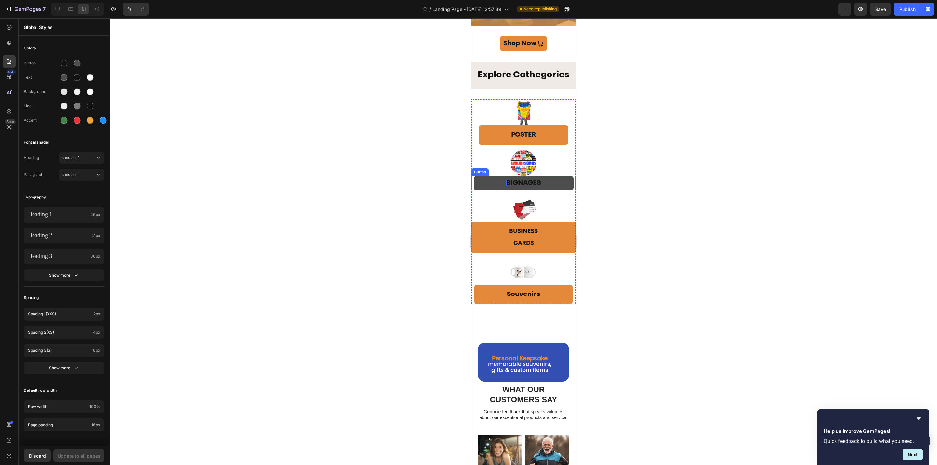
click at [522, 185] on span "SIGNAGES" at bounding box center [523, 183] width 35 height 7
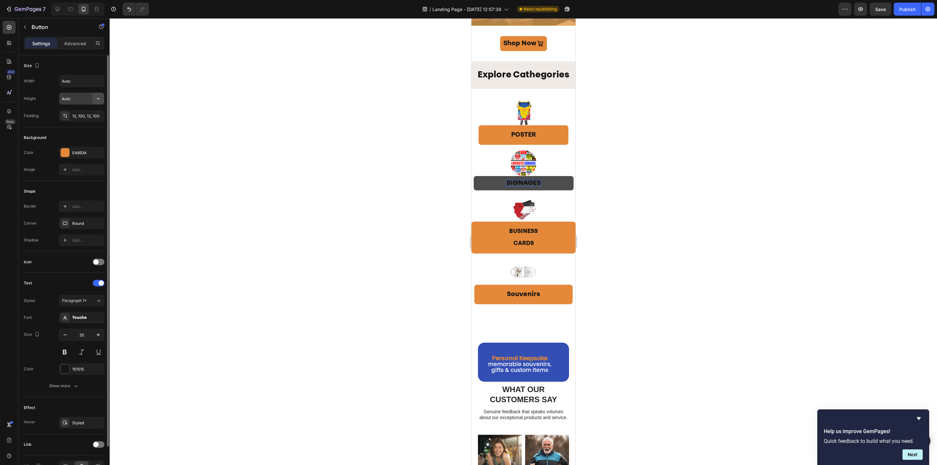
click at [94, 101] on button "button" at bounding box center [98, 99] width 12 height 12
click at [77, 114] on div "12, 100, 12, 100" at bounding box center [81, 116] width 19 height 6
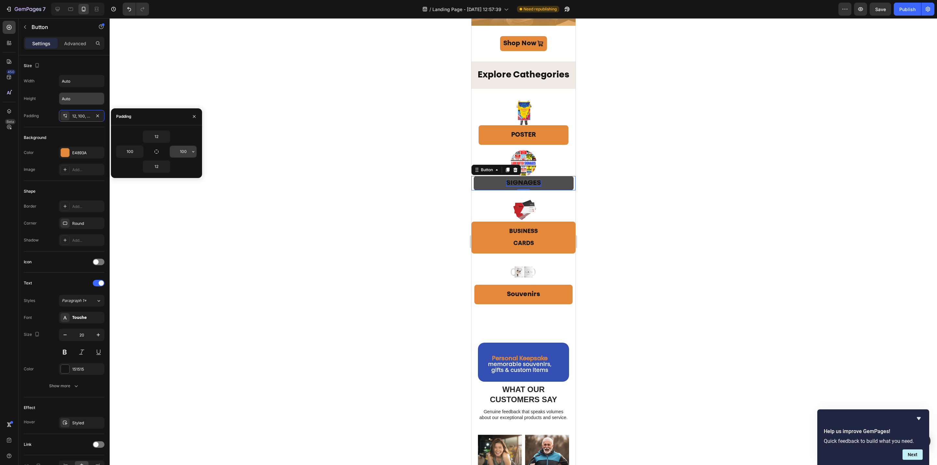
click at [184, 151] on input "100" at bounding box center [183, 152] width 27 height 12
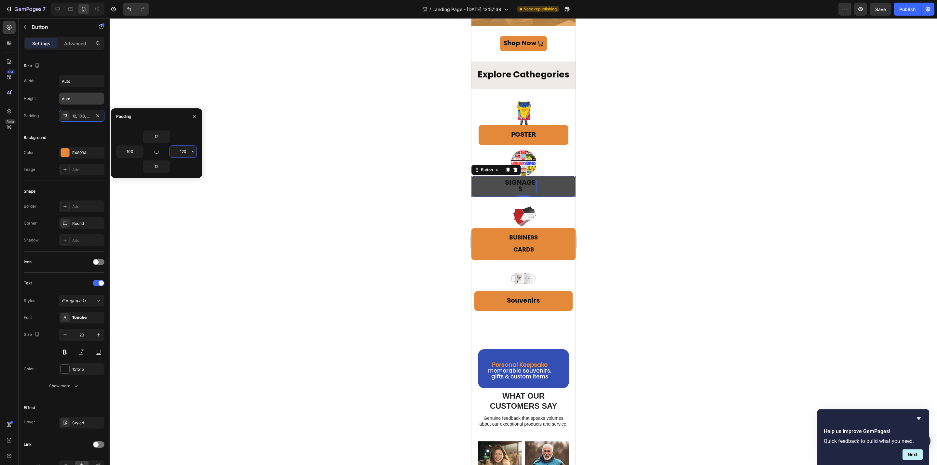
drag, startPoint x: 187, startPoint y: 151, endPoint x: 164, endPoint y: 147, distance: 22.7
click at [164, 147] on div "120" at bounding box center [176, 151] width 40 height 12
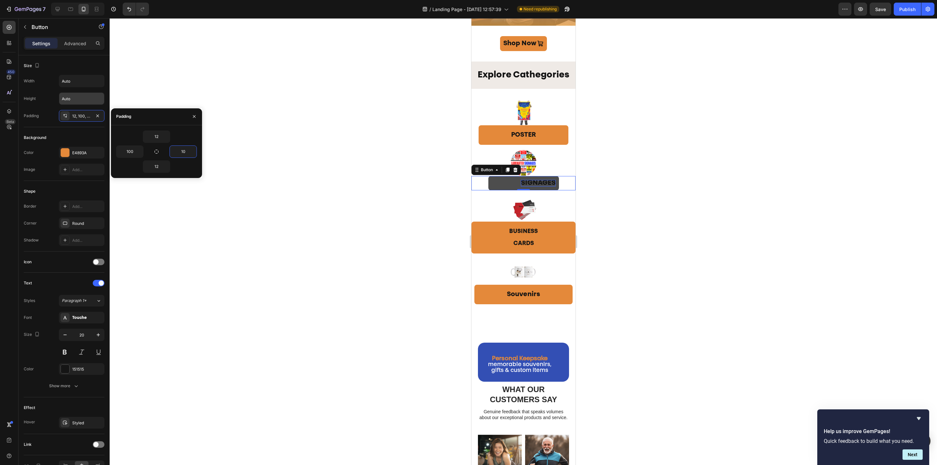
type input "100"
click at [650, 222] on div at bounding box center [523, 241] width 827 height 447
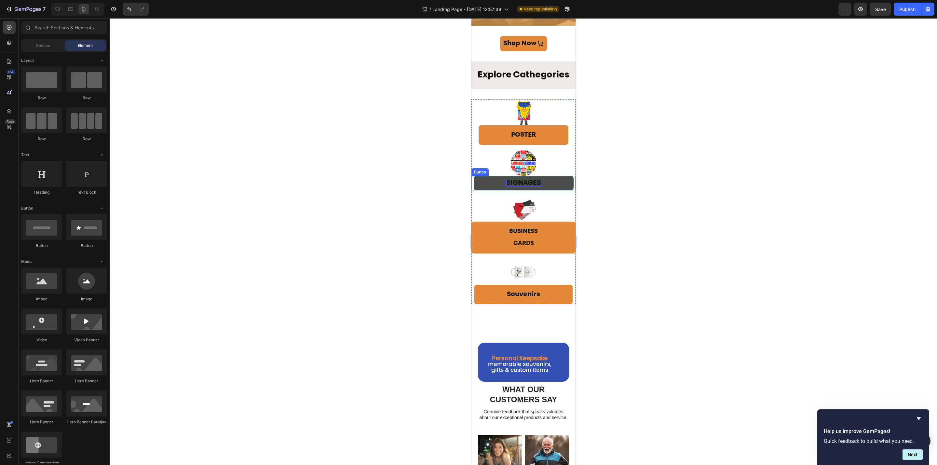
click at [516, 183] on span "SIGNAGES" at bounding box center [523, 183] width 35 height 7
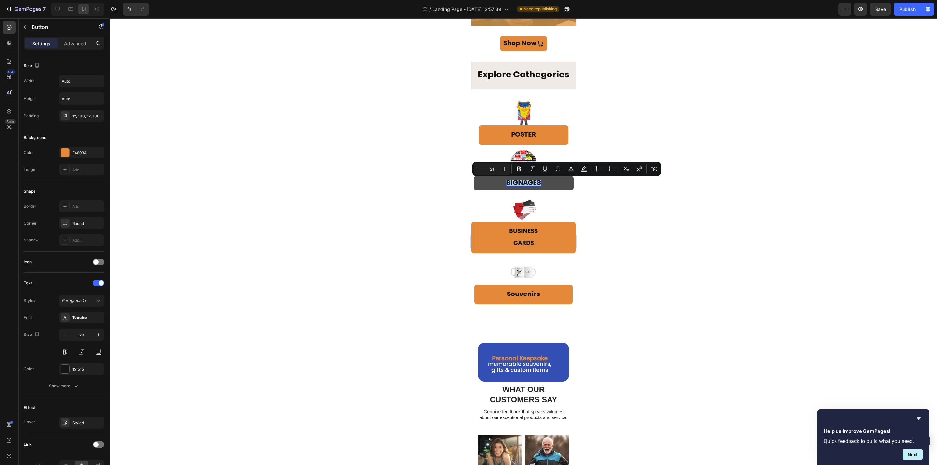
click at [677, 213] on div at bounding box center [523, 241] width 827 height 447
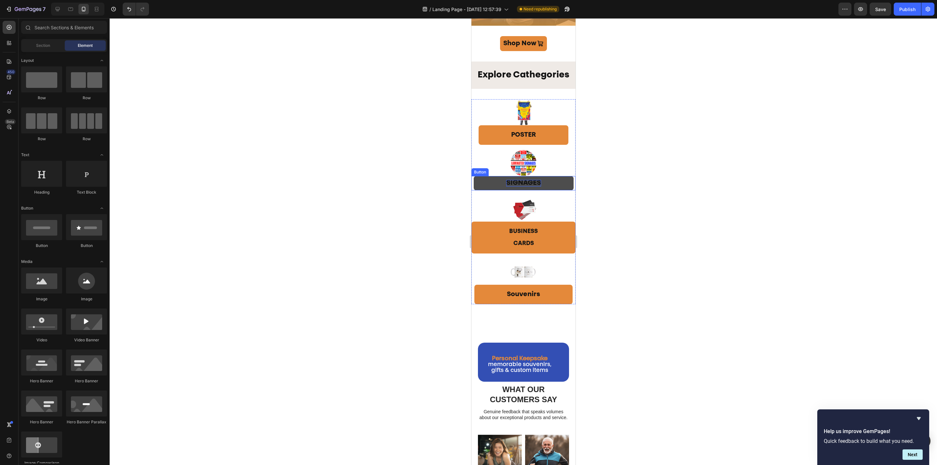
click at [520, 185] on span "SIGNAGES" at bounding box center [523, 183] width 35 height 7
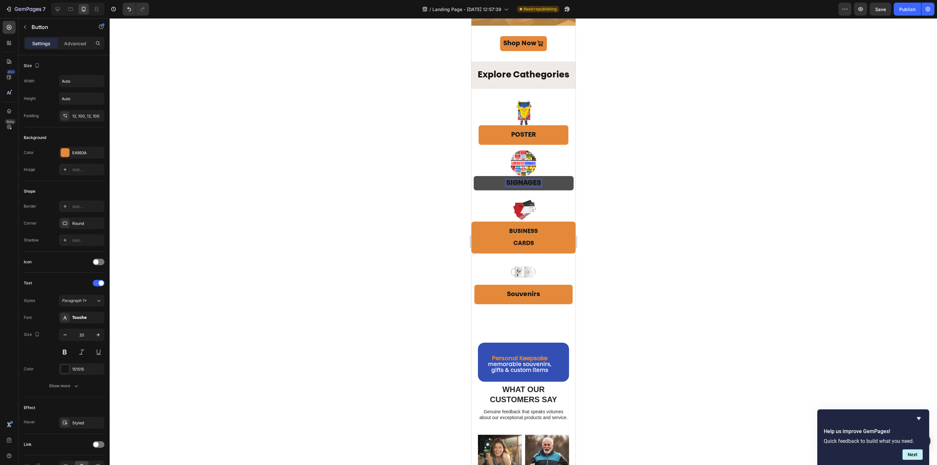
click at [525, 186] on span "SIGNAGES" at bounding box center [523, 183] width 35 height 7
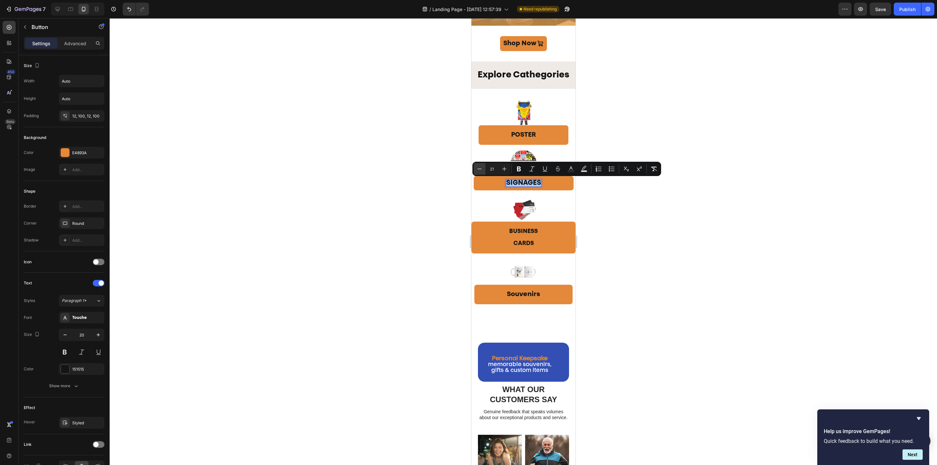
click at [479, 168] on icon "Editor contextual toolbar" at bounding box center [479, 169] width 7 height 7
type input "18"
click at [651, 216] on div at bounding box center [523, 241] width 827 height 447
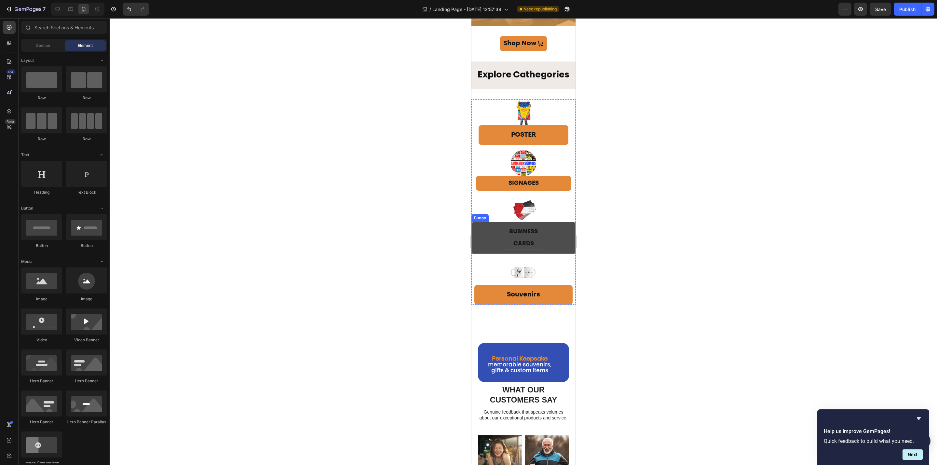
click at [519, 234] on span "BUSINESS CARDS" at bounding box center [523, 238] width 29 height 18
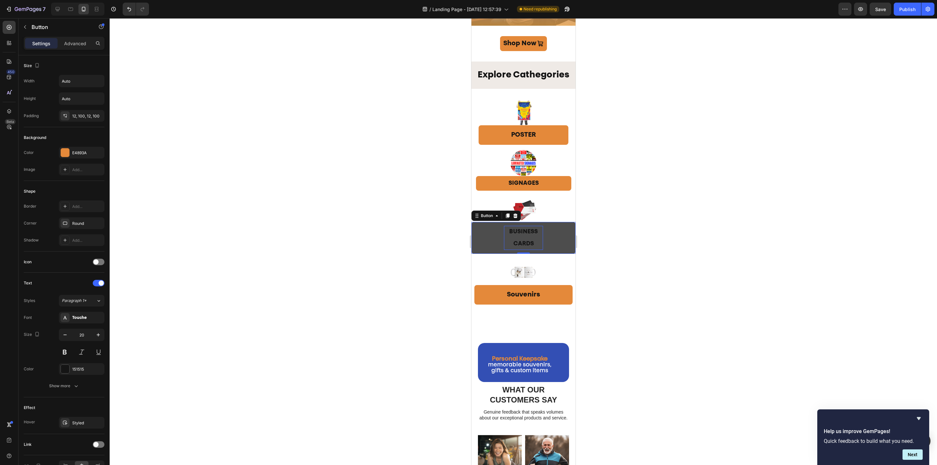
click at [515, 238] on p "BUSINESS CARDS" at bounding box center [523, 238] width 39 height 24
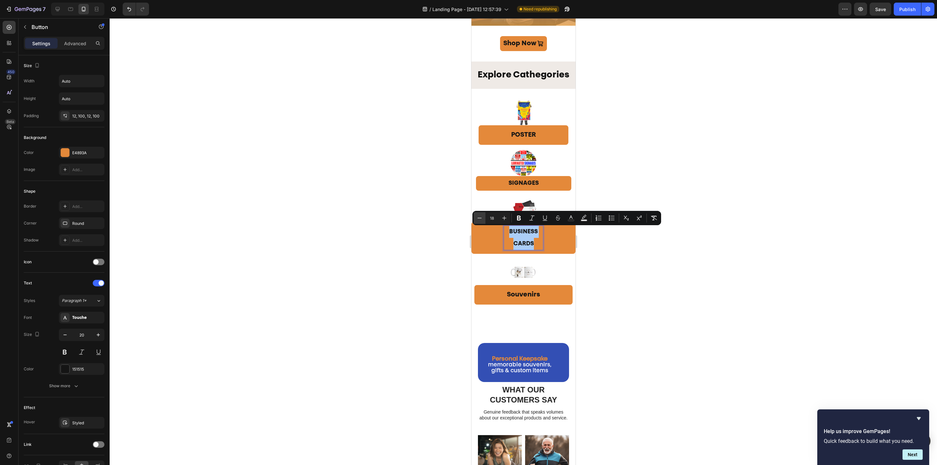
click at [482, 219] on icon "Editor contextual toolbar" at bounding box center [479, 218] width 7 height 7
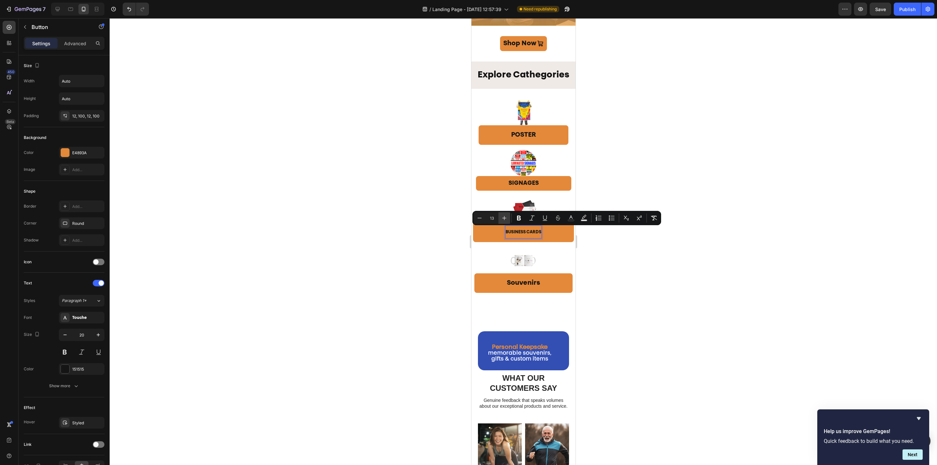
click at [504, 222] on button "Plus" at bounding box center [504, 218] width 12 height 12
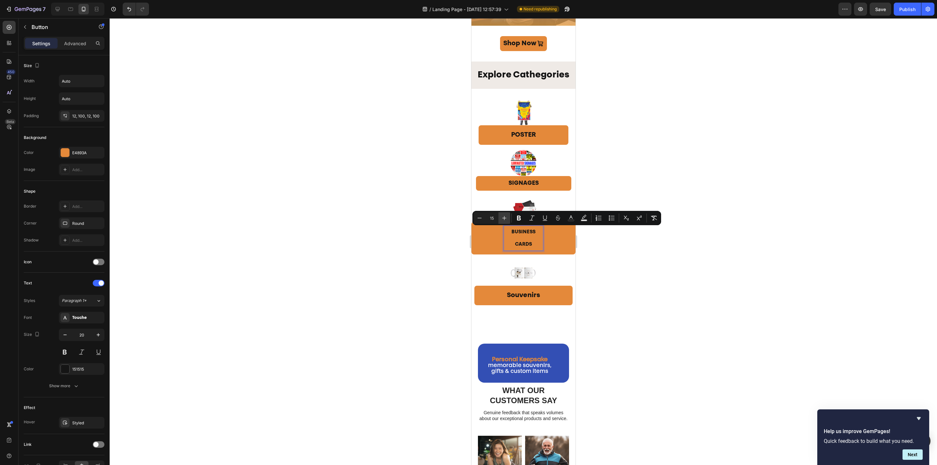
click at [504, 222] on button "Plus" at bounding box center [504, 218] width 12 height 12
type input "18"
click at [31, 32] on div "Button" at bounding box center [56, 27] width 74 height 17
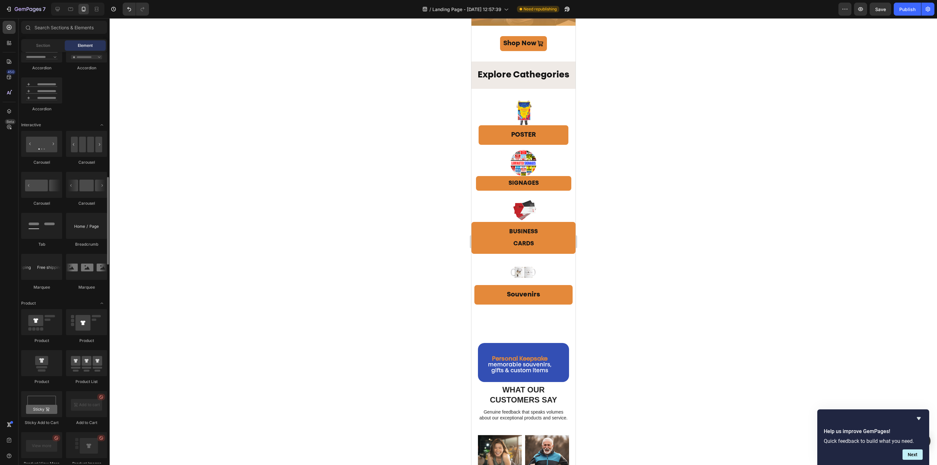
scroll to position [683, 0]
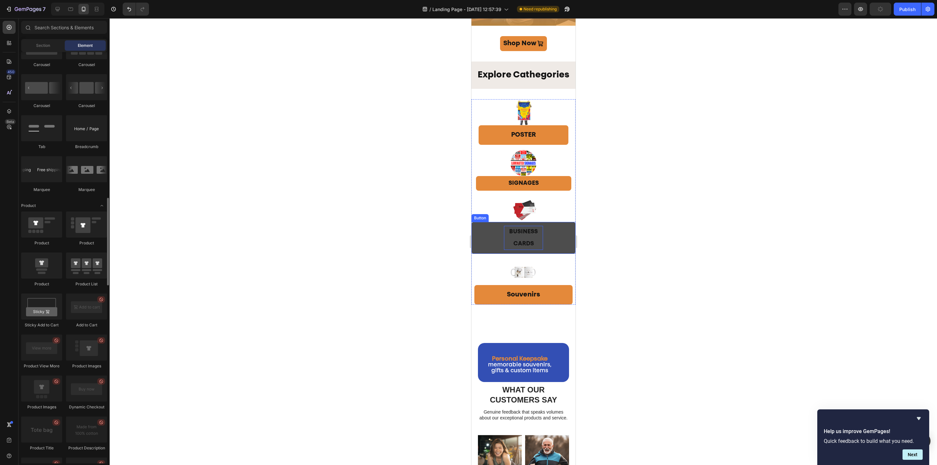
click at [520, 231] on span "BUSINESS CARDS" at bounding box center [523, 238] width 29 height 18
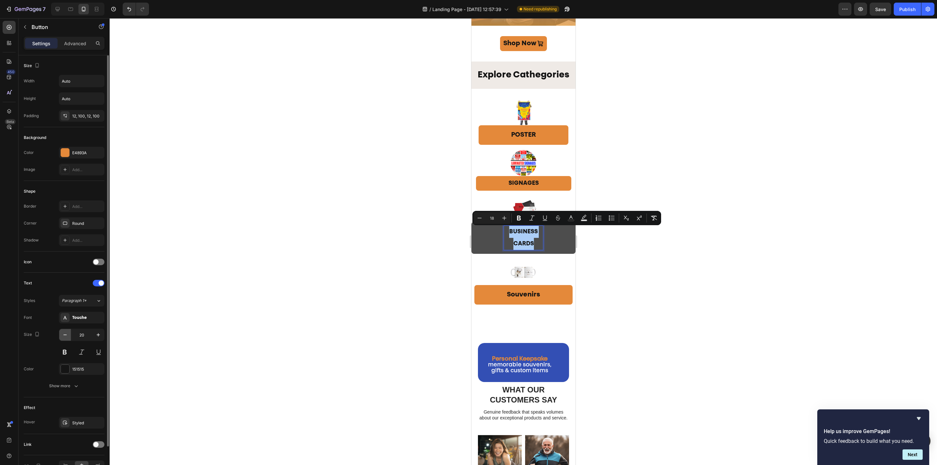
click at [65, 335] on icon "button" at bounding box center [65, 335] width 7 height 7
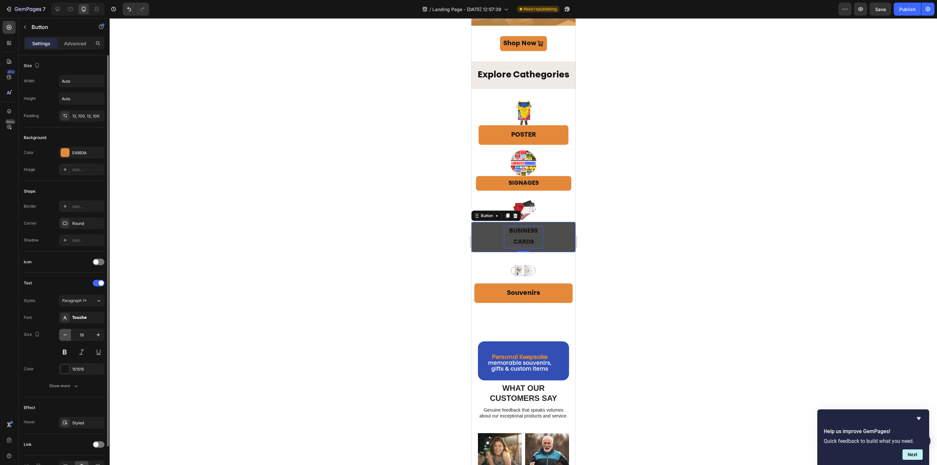
click at [65, 335] on icon "button" at bounding box center [65, 335] width 7 height 7
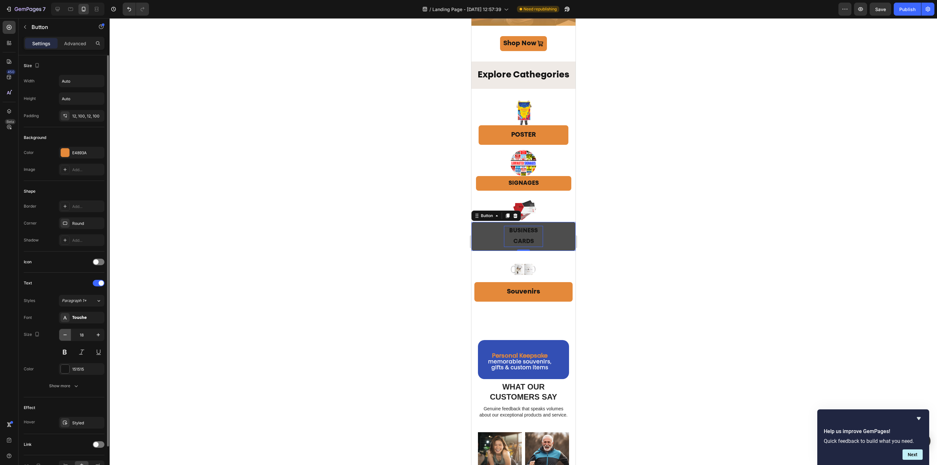
click at [65, 335] on icon "button" at bounding box center [65, 335] width 7 height 7
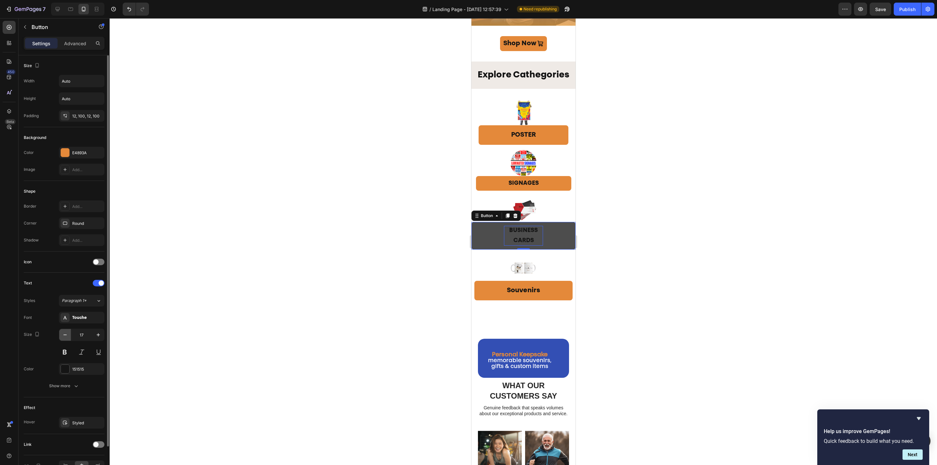
click at [65, 335] on icon "button" at bounding box center [65, 335] width 7 height 7
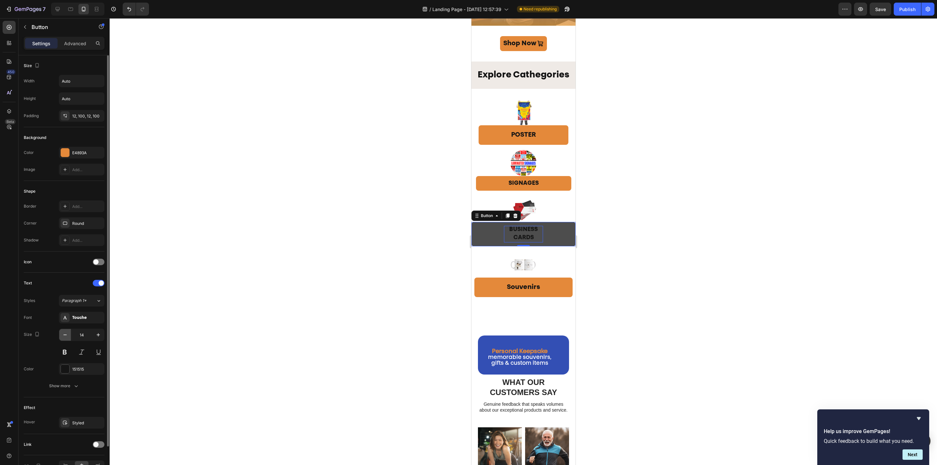
click at [65, 335] on icon "button" at bounding box center [65, 335] width 7 height 7
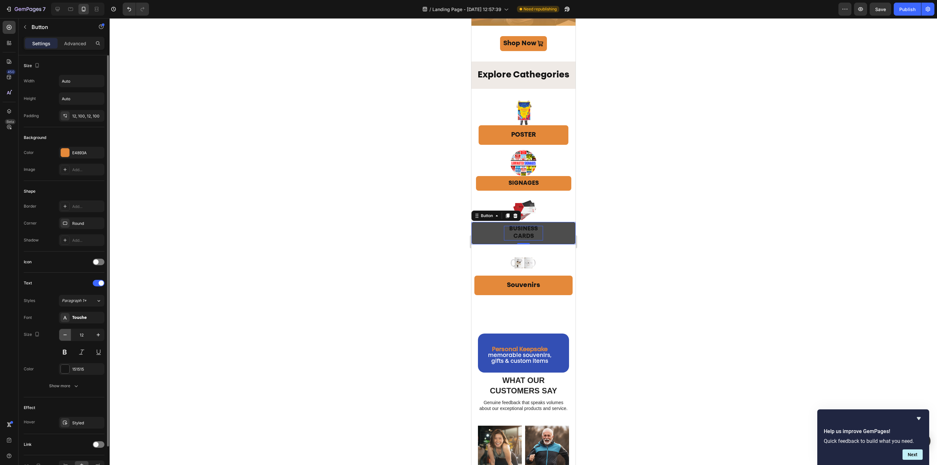
click at [65, 335] on icon "button" at bounding box center [65, 335] width 7 height 7
type input "10"
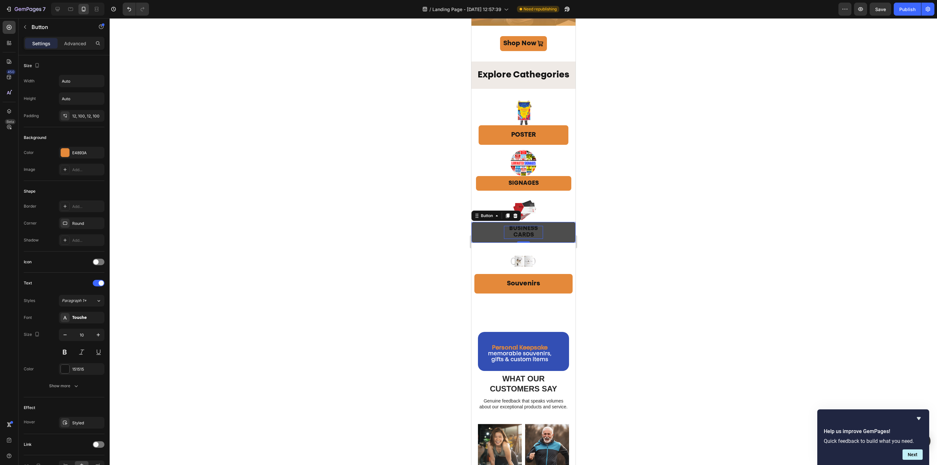
click at [621, 297] on div at bounding box center [523, 241] width 827 height 447
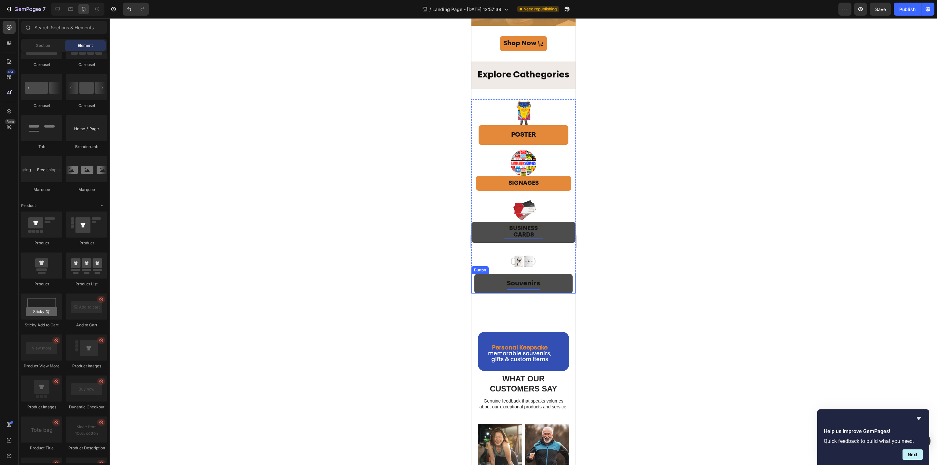
click at [518, 284] on p "Souvenirs" at bounding box center [523, 284] width 33 height 12
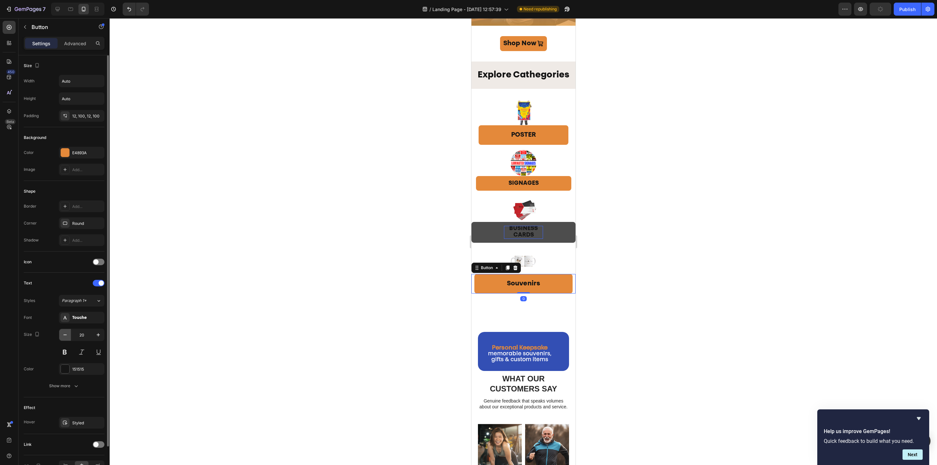
click at [63, 334] on icon "button" at bounding box center [65, 335] width 7 height 7
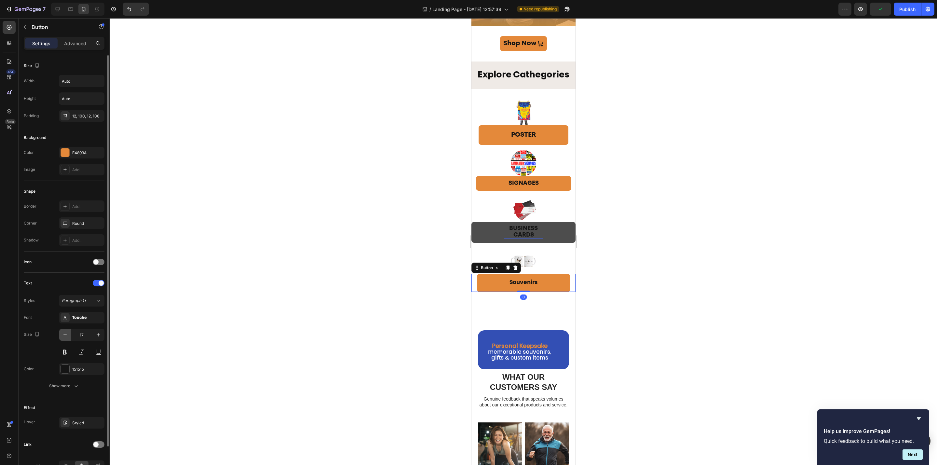
type input "16"
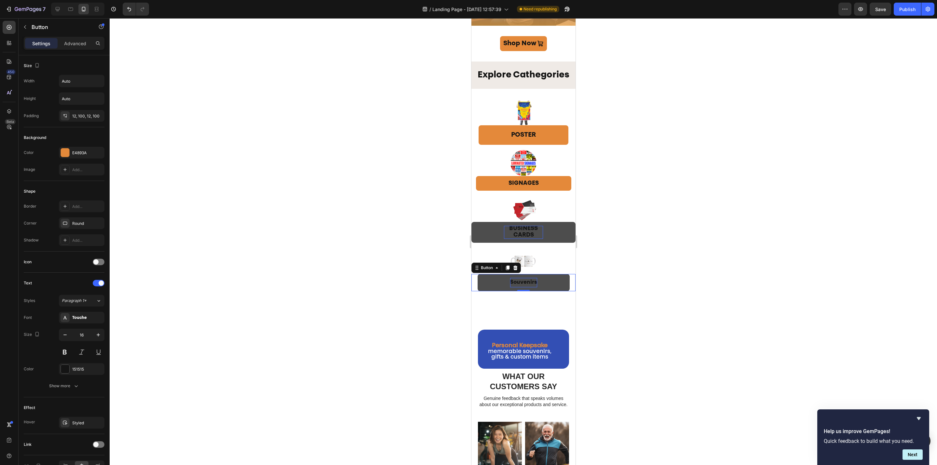
click at [519, 279] on p "Souvenirs" at bounding box center [523, 282] width 27 height 9
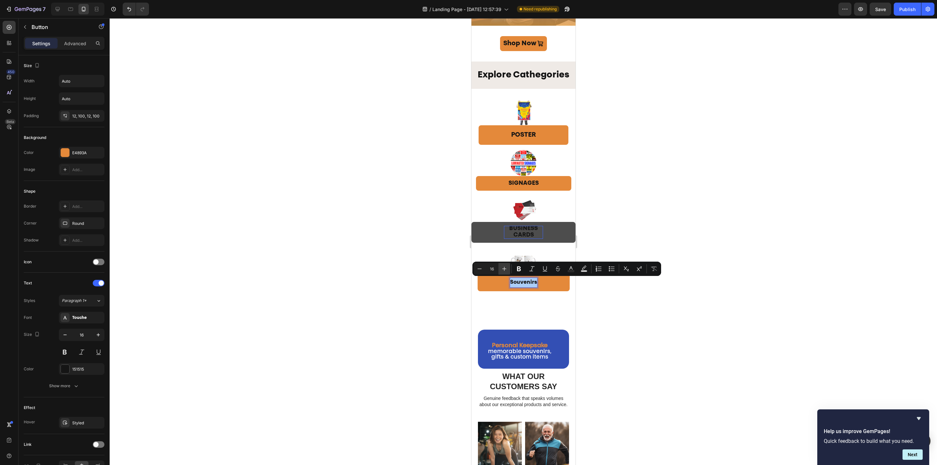
click at [505, 268] on icon "Editor contextual toolbar" at bounding box center [504, 269] width 4 height 4
type input "20"
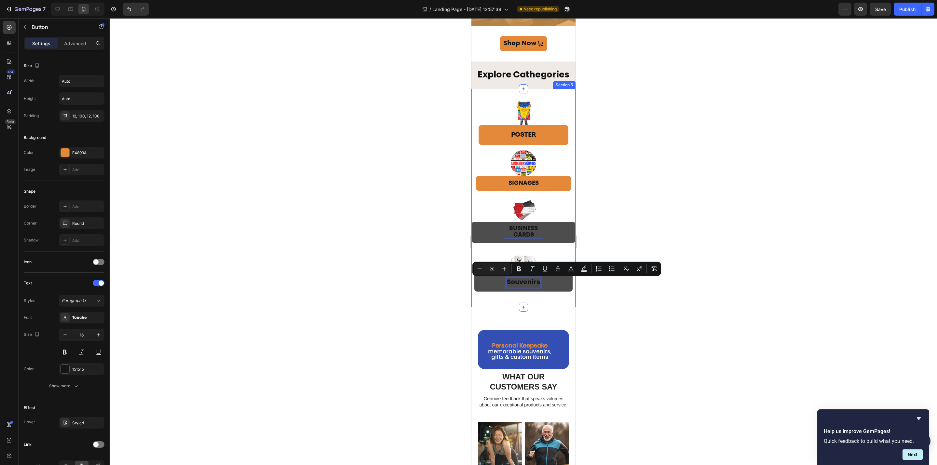
click at [485, 292] on button "Souvenirs" at bounding box center [523, 283] width 98 height 18
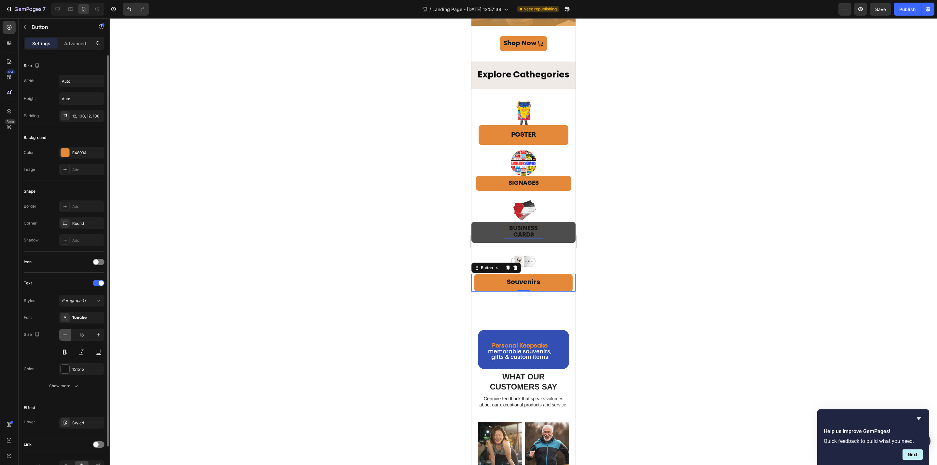
click at [62, 338] on icon "button" at bounding box center [65, 335] width 7 height 7
click at [63, 338] on icon "button" at bounding box center [65, 335] width 7 height 7
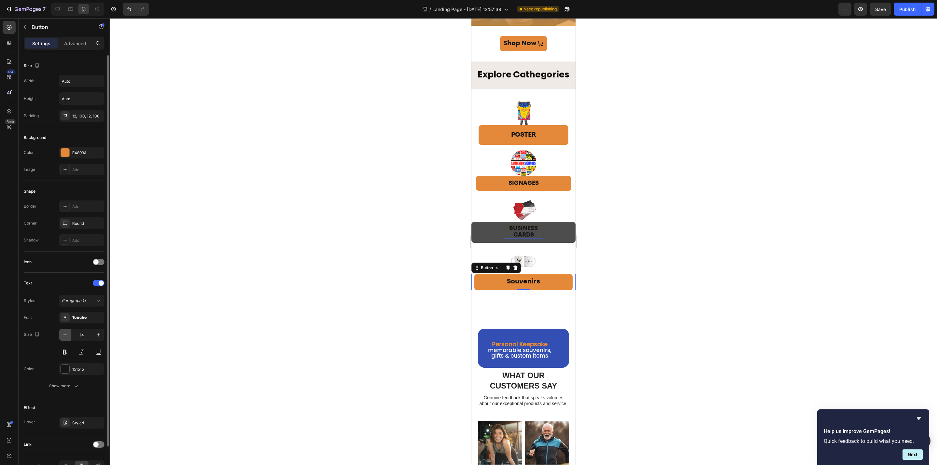
click at [63, 338] on icon "button" at bounding box center [65, 335] width 7 height 7
type input "11"
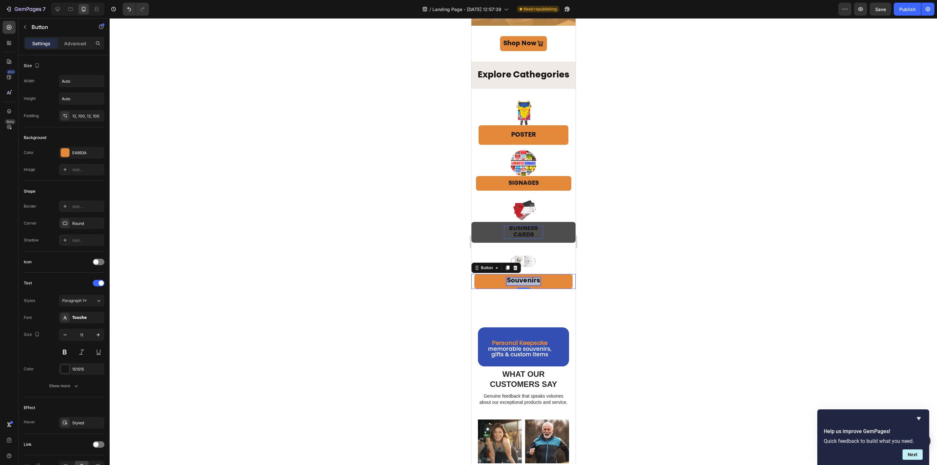
click at [523, 282] on span "Souvenirs" at bounding box center [523, 281] width 33 height 7
click at [480, 268] on icon "Editor contextual toolbar" at bounding box center [479, 266] width 7 height 7
type input "18"
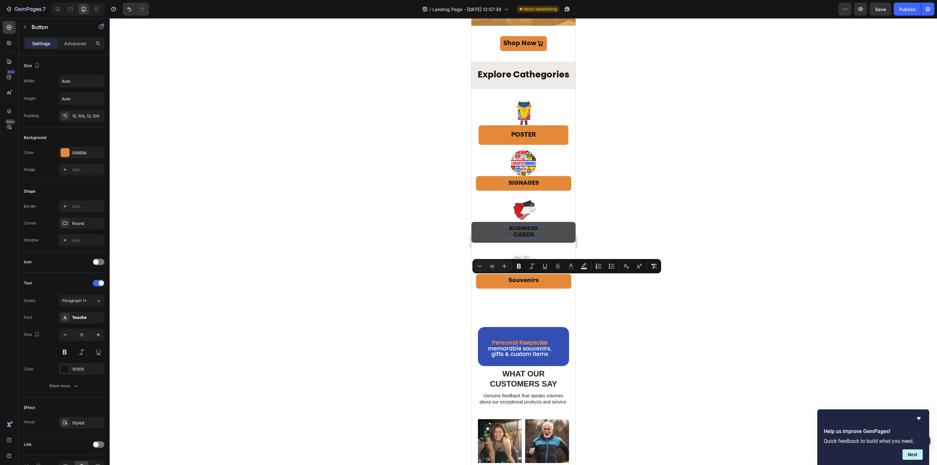
click at [676, 305] on div at bounding box center [523, 241] width 827 height 447
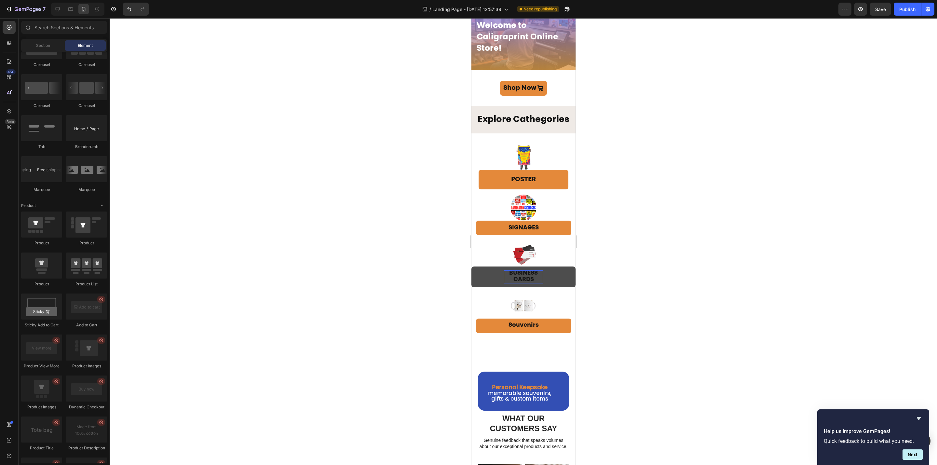
scroll to position [0, 0]
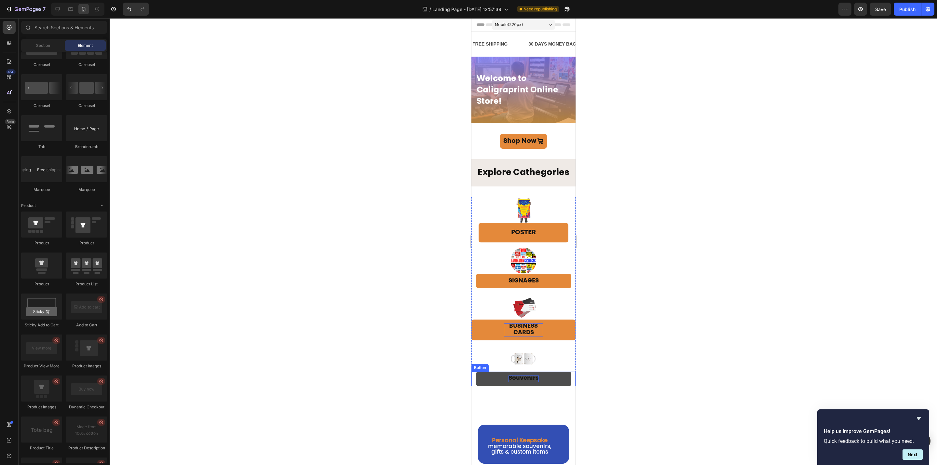
click at [521, 378] on span "Souvenirs" at bounding box center [523, 378] width 30 height 6
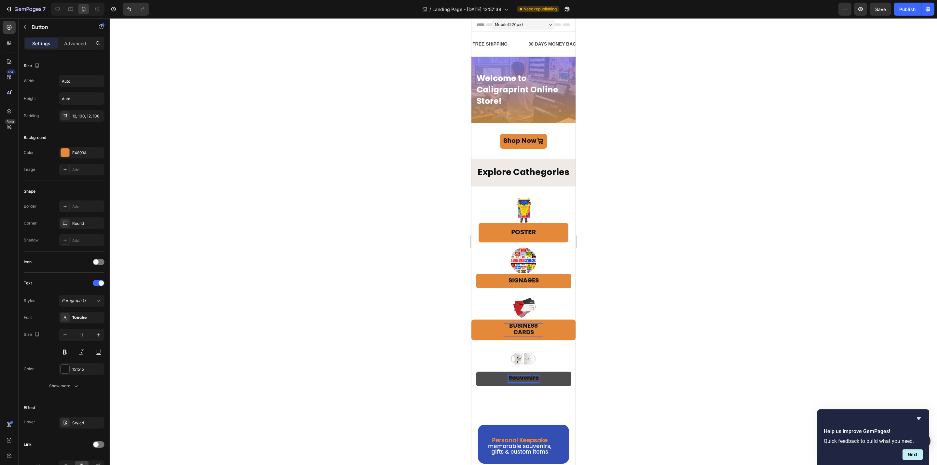
click at [521, 378] on span "Souvenirs" at bounding box center [523, 378] width 30 height 6
click at [622, 289] on div at bounding box center [523, 241] width 827 height 447
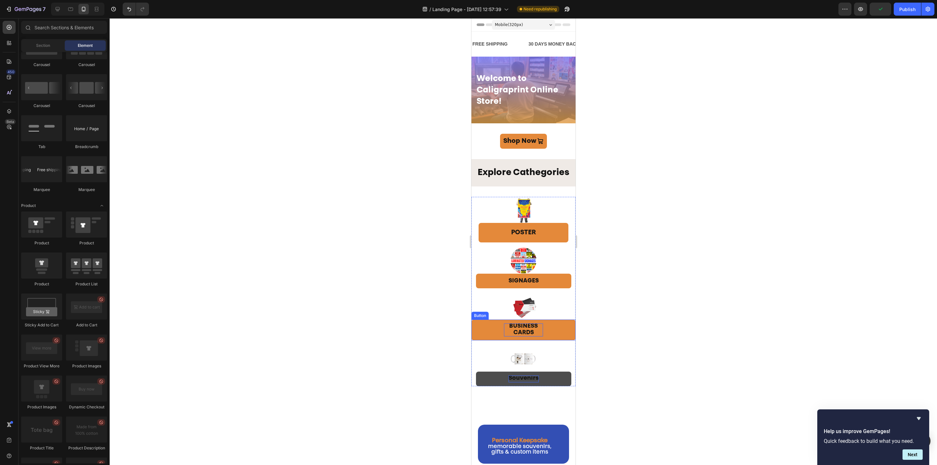
click at [518, 328] on span "BUSINESS CARDS" at bounding box center [523, 329] width 29 height 12
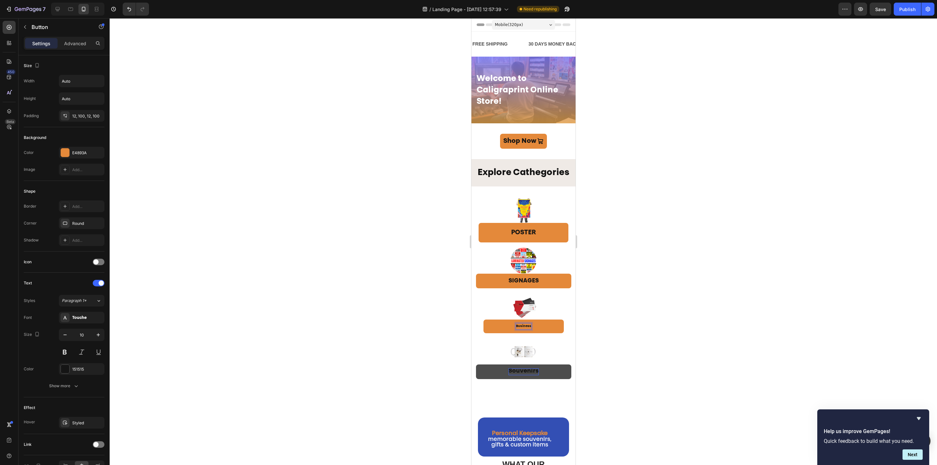
click at [483, 319] on button "Business" at bounding box center [523, 326] width 80 height 14
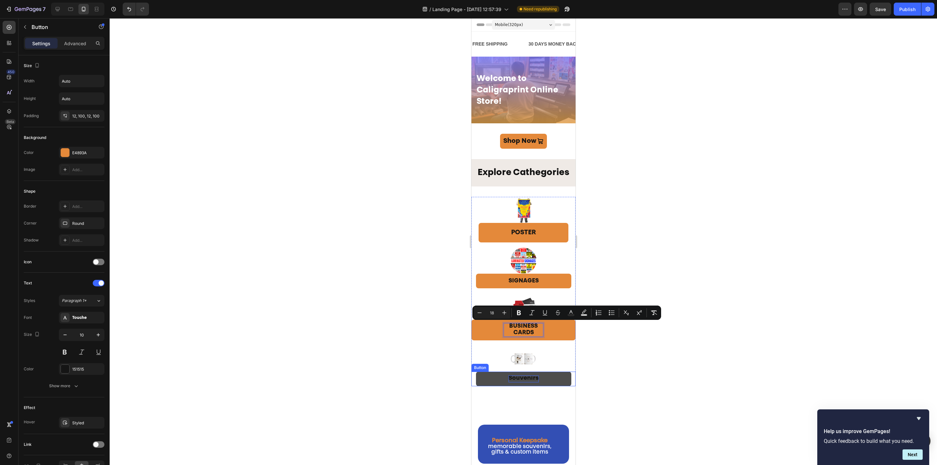
click at [528, 375] on span "Souvenirs" at bounding box center [523, 378] width 30 height 6
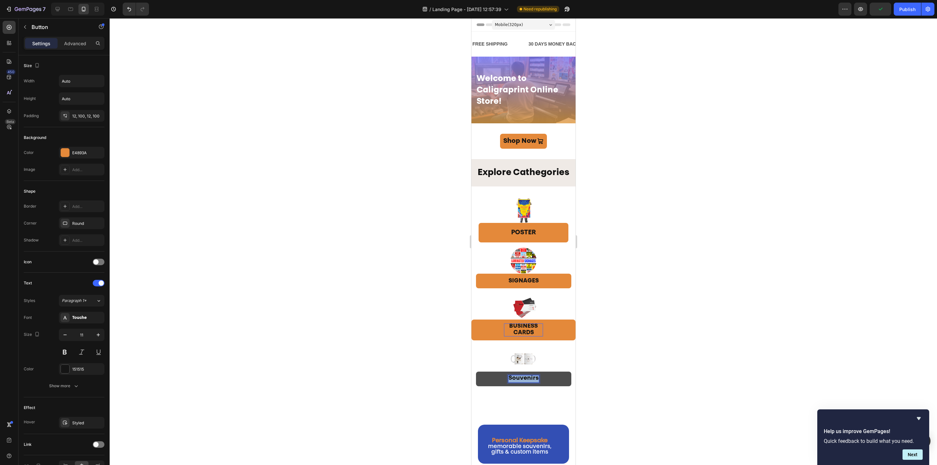
click at [528, 375] on span "Souvenirs" at bounding box center [523, 378] width 30 height 6
click at [655, 387] on div at bounding box center [523, 241] width 827 height 447
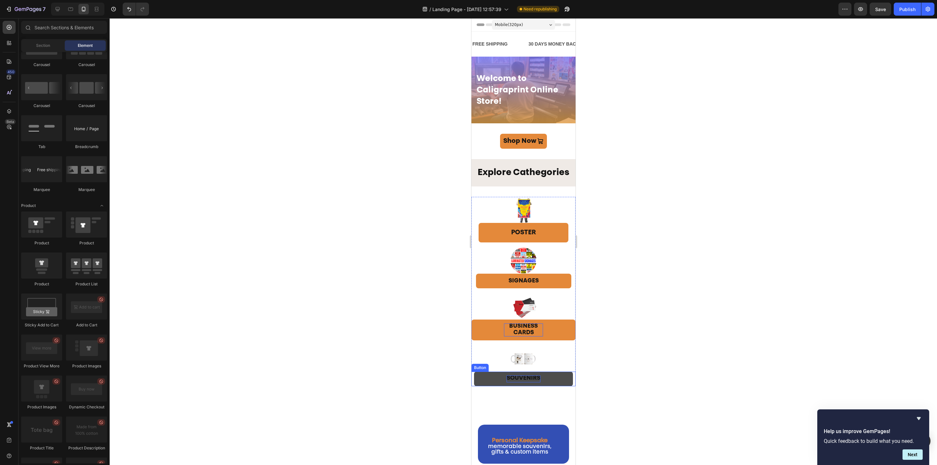
click at [520, 381] on span "SOUVENIRS" at bounding box center [523, 378] width 34 height 6
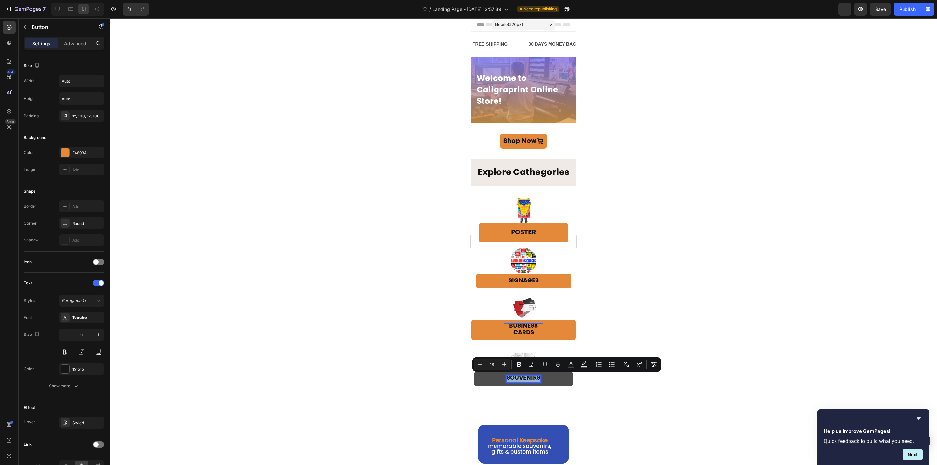
drag, startPoint x: 527, startPoint y: 383, endPoint x: 504, endPoint y: 380, distance: 23.3
click at [506, 380] on p "SOUVENIRS" at bounding box center [523, 378] width 34 height 7
click at [477, 361] on icon "Editor contextual toolbar" at bounding box center [479, 364] width 7 height 7
type input "16"
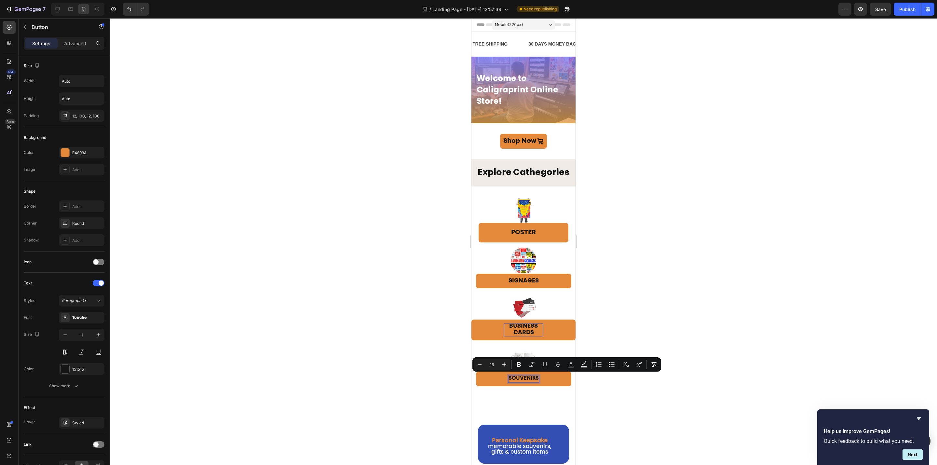
click at [645, 398] on div at bounding box center [523, 241] width 827 height 447
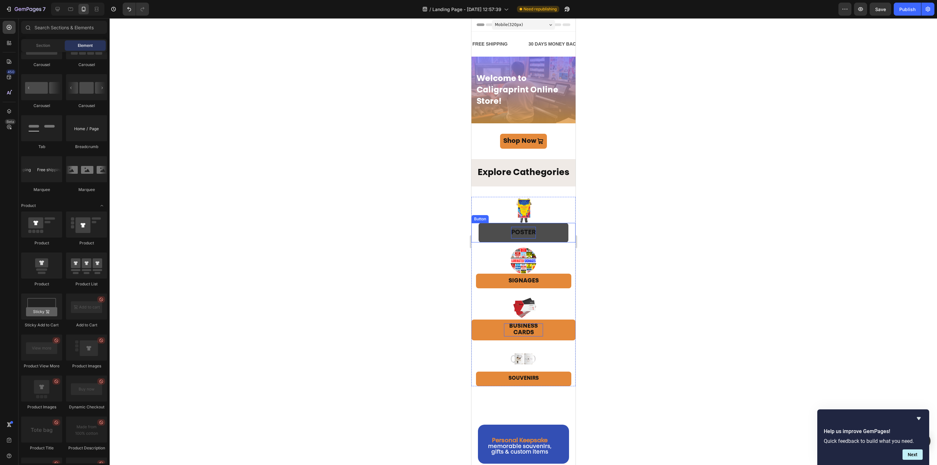
click at [521, 232] on p "POSTER" at bounding box center [523, 233] width 25 height 12
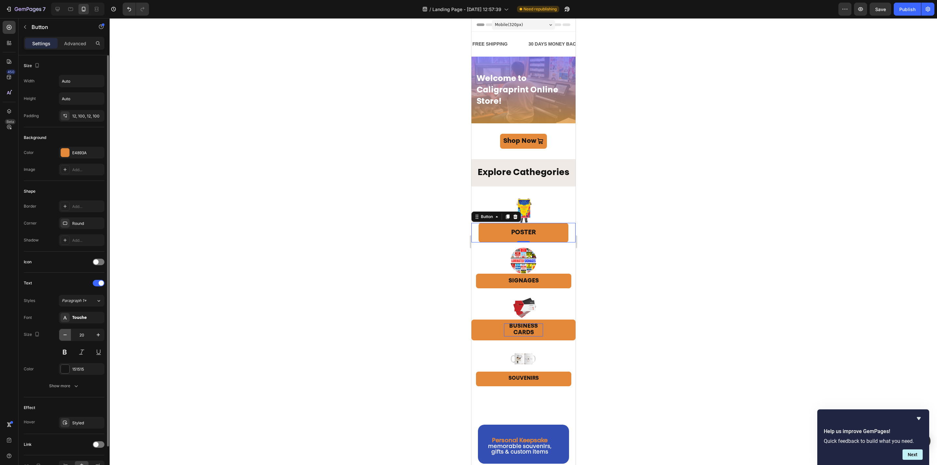
click at [65, 341] on button "button" at bounding box center [65, 335] width 12 height 12
type input "18"
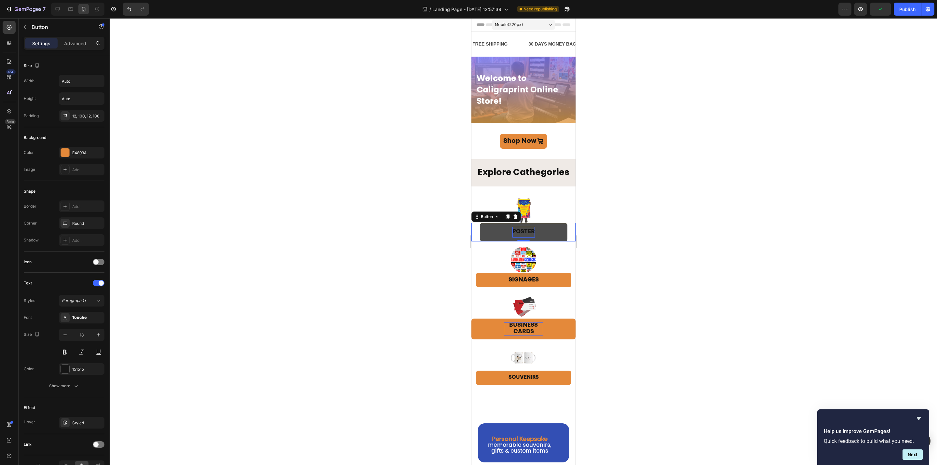
click at [512, 230] on p "POSTER" at bounding box center [523, 232] width 22 height 10
click at [513, 231] on p "POSTER" at bounding box center [523, 232] width 22 height 10
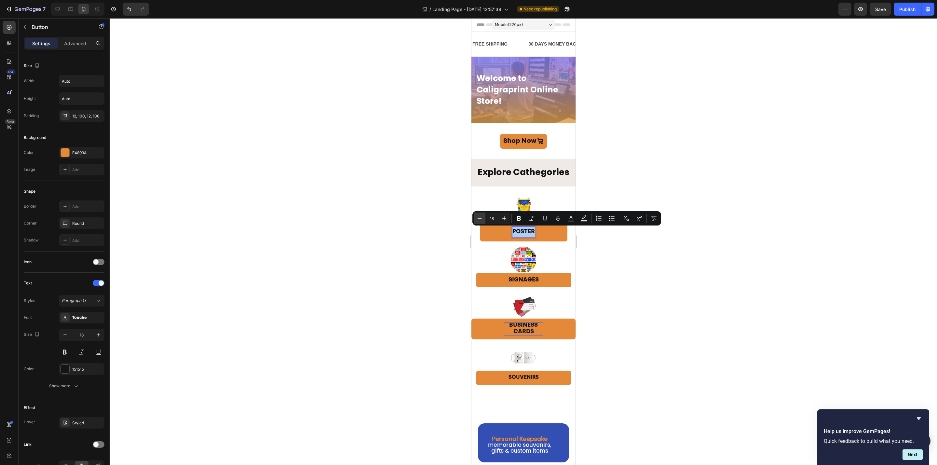
click at [475, 217] on button "Minus" at bounding box center [480, 218] width 12 height 12
type input "16"
click at [489, 234] on button "POSTER" at bounding box center [523, 232] width 85 height 18
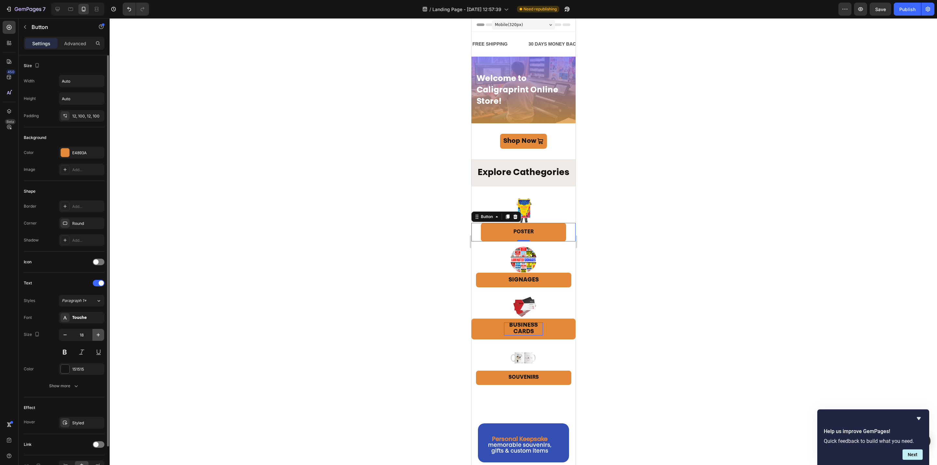
click at [93, 339] on button "button" at bounding box center [98, 335] width 12 height 12
click at [97, 341] on button "button" at bounding box center [98, 335] width 12 height 12
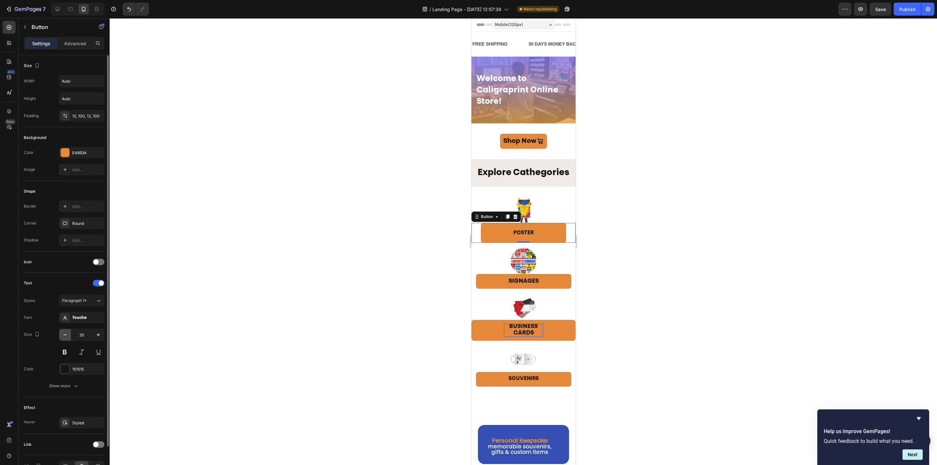
click at [63, 341] on button "button" at bounding box center [65, 335] width 12 height 12
type input "19"
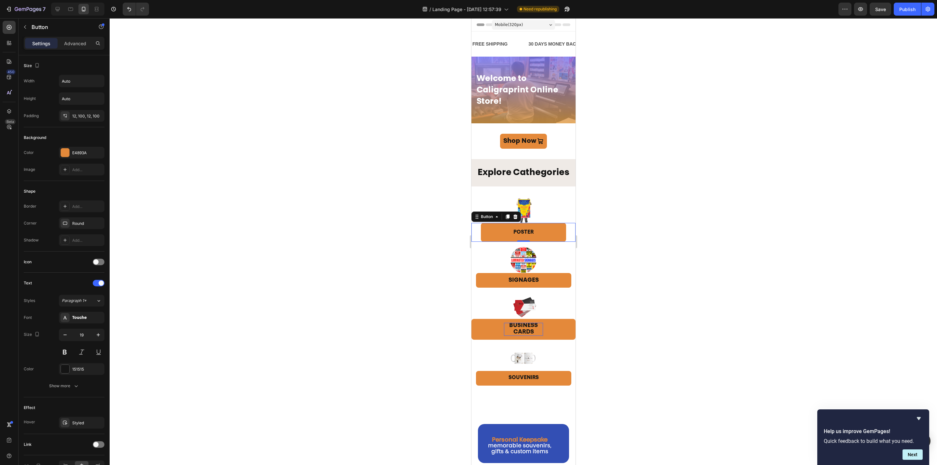
click at [676, 261] on div at bounding box center [523, 241] width 827 height 447
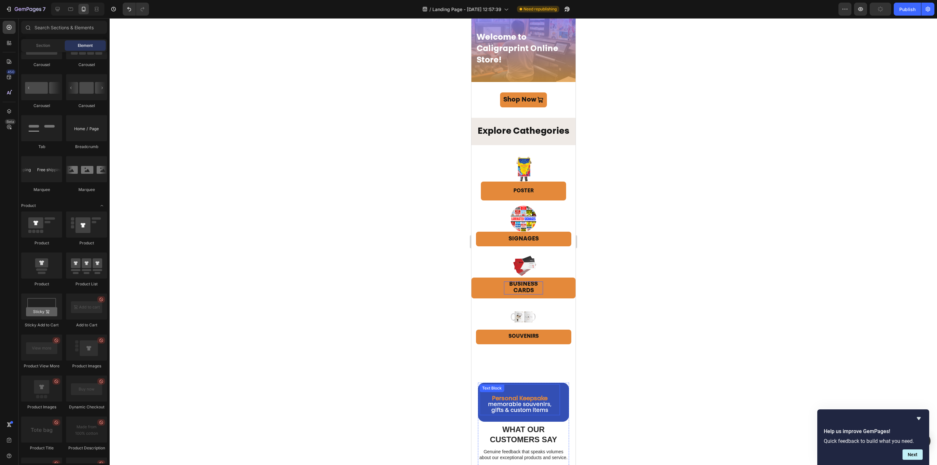
scroll to position [98, 0]
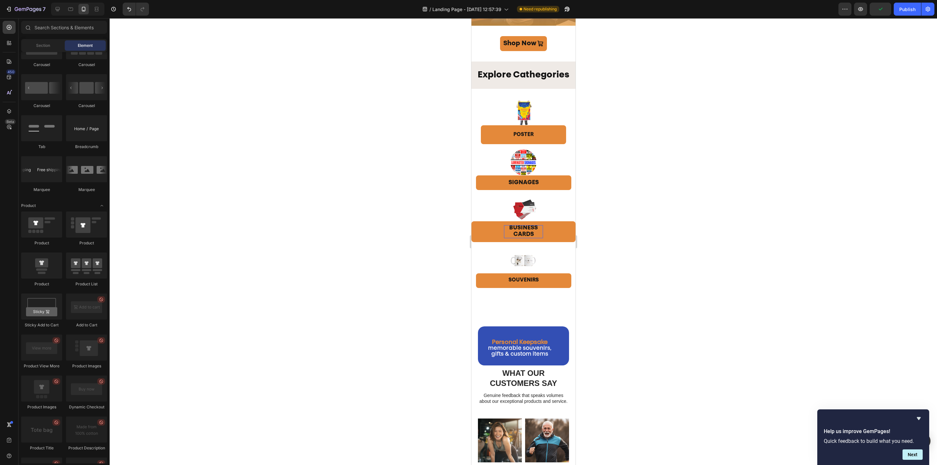
click at [617, 326] on div at bounding box center [523, 241] width 827 height 447
click at [675, 328] on div at bounding box center [523, 241] width 827 height 447
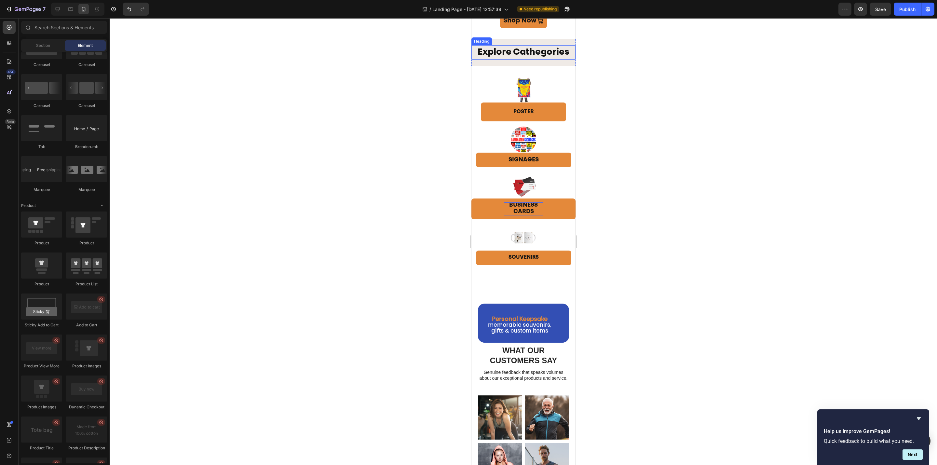
scroll to position [0, 0]
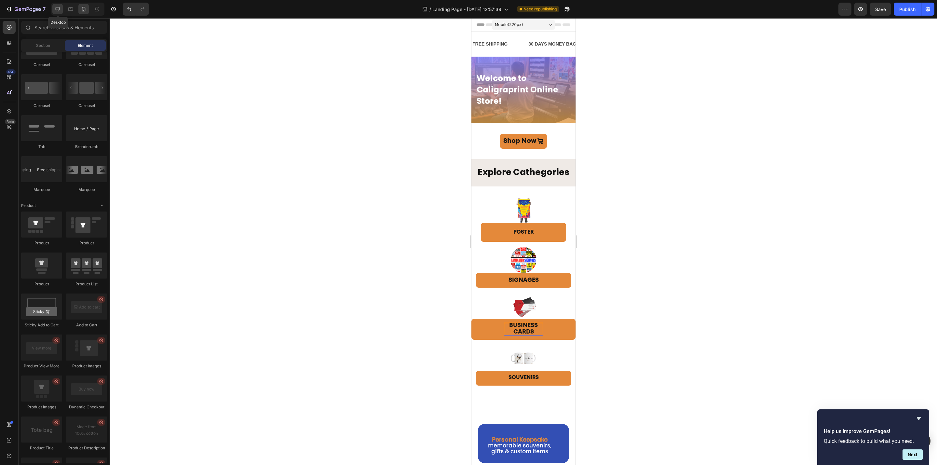
click at [61, 9] on icon at bounding box center [57, 9] width 7 height 7
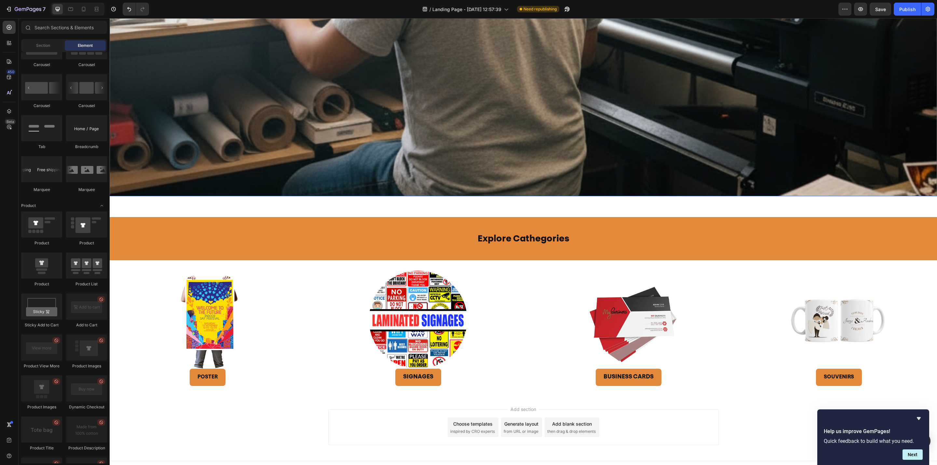
scroll to position [331, 0]
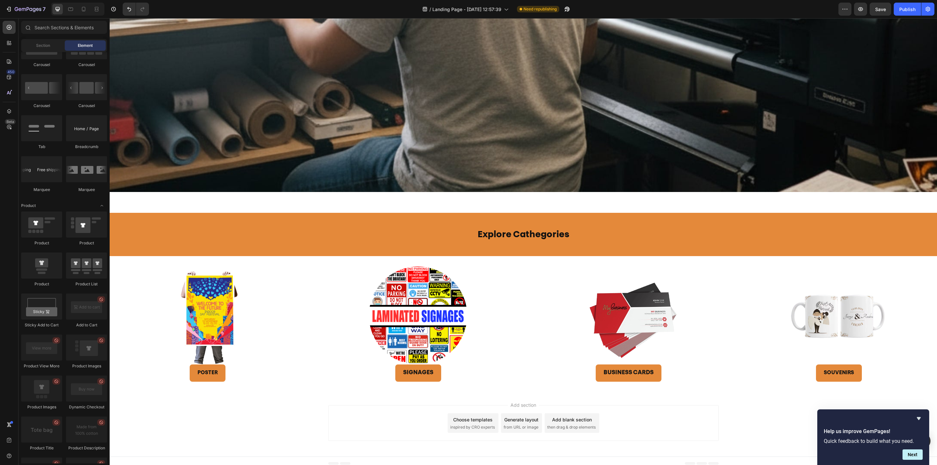
click at [526, 424] on span "from URL or image" at bounding box center [521, 427] width 35 height 6
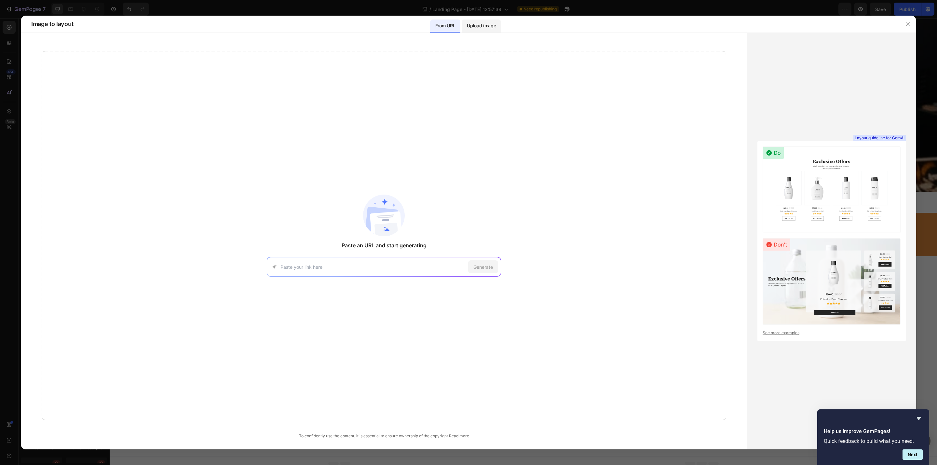
click at [473, 28] on p "Upload image" at bounding box center [481, 26] width 29 height 8
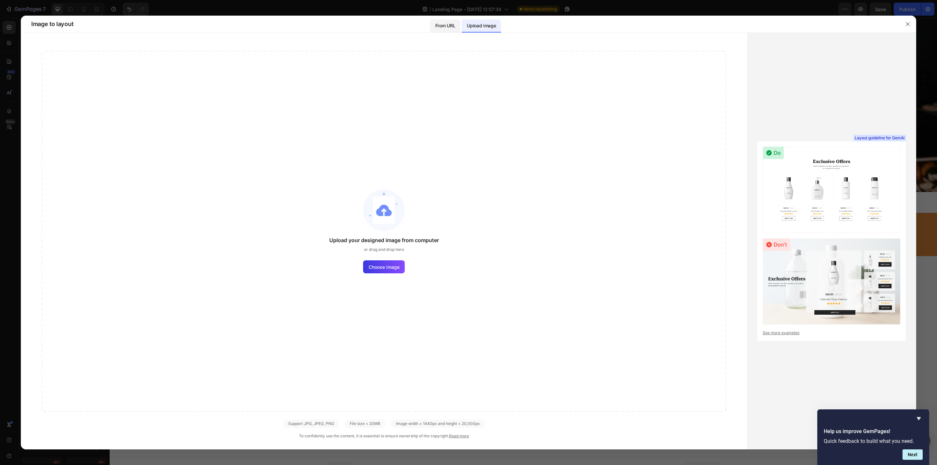
click at [436, 22] on p "From URL" at bounding box center [445, 26] width 20 height 8
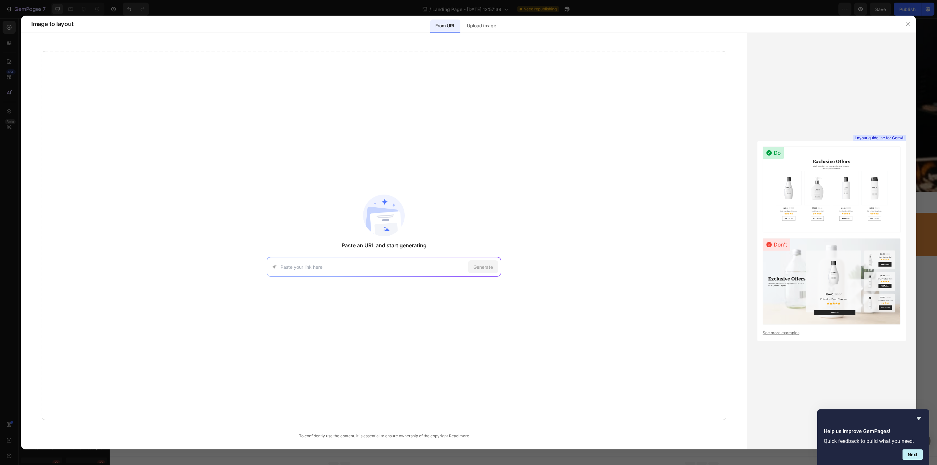
click at [778, 334] on link "See more examples" at bounding box center [832, 333] width 138 height 6
click at [837, 194] on img at bounding box center [832, 189] width 138 height 87
click at [905, 22] on icon "button" at bounding box center [907, 23] width 5 height 5
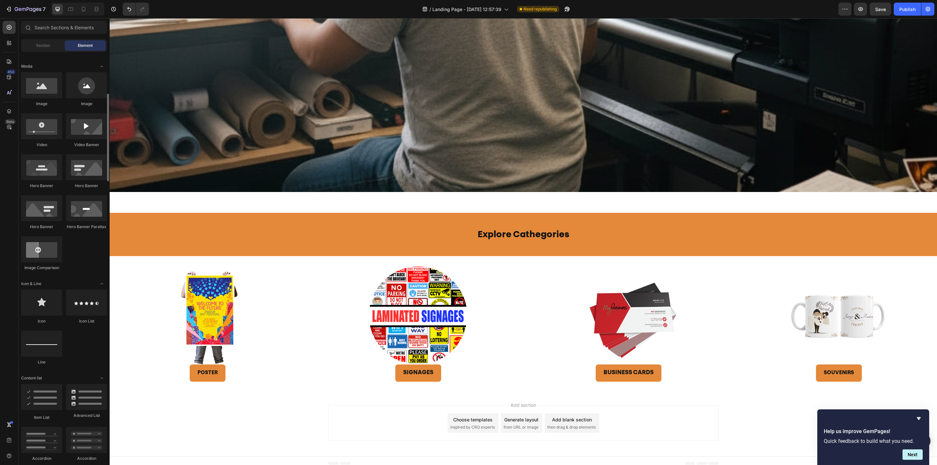
scroll to position [0, 0]
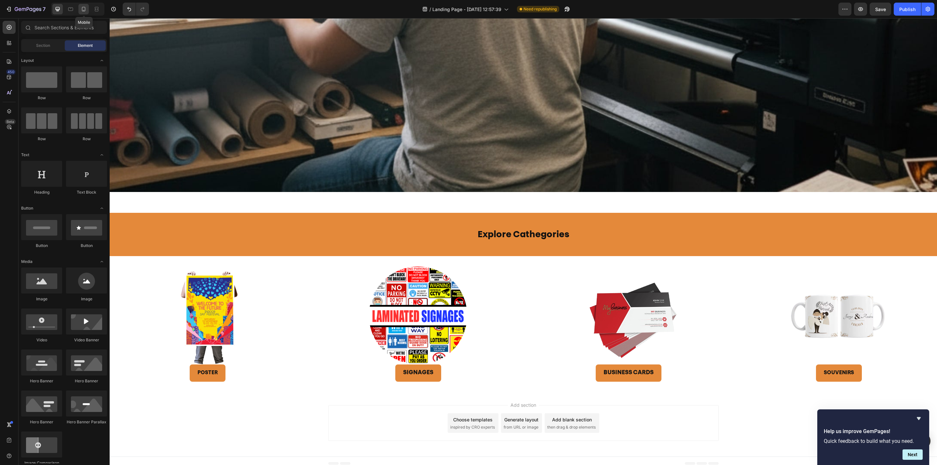
click at [82, 7] on icon at bounding box center [83, 9] width 7 height 7
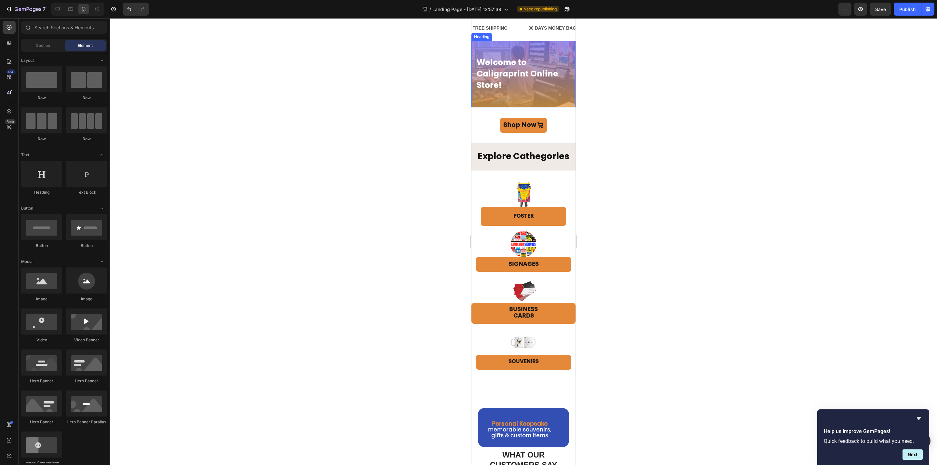
click at [505, 72] on span "Welcome to Caligraprint Online Store!" at bounding box center [517, 74] width 82 height 31
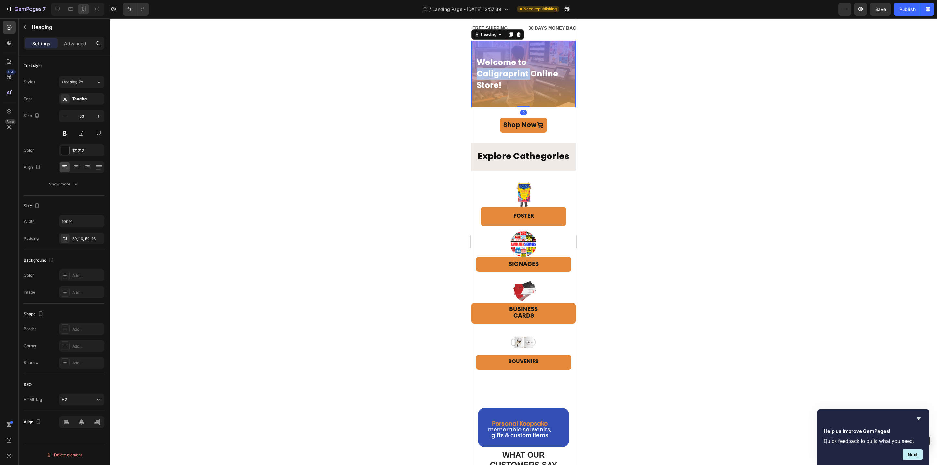
click at [505, 74] on span "Welcome to Caligraprint Online Store!" at bounding box center [517, 74] width 82 height 31
click at [570, 49] on icon "Editor contextual toolbar" at bounding box center [571, 48] width 7 height 7
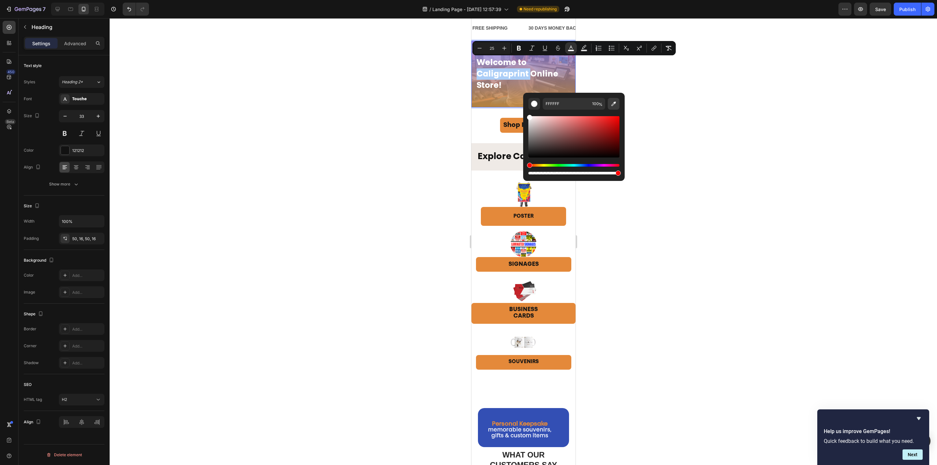
click at [613, 103] on icon "Editor contextual toolbar" at bounding box center [613, 104] width 7 height 7
type input "334FB4"
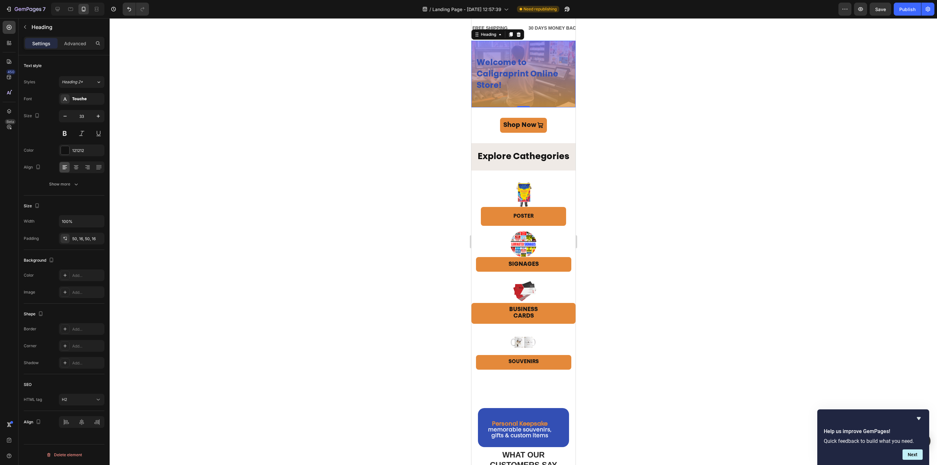
drag, startPoint x: 621, startPoint y: 174, endPoint x: 584, endPoint y: 174, distance: 36.8
click at [616, 120] on div at bounding box center [523, 241] width 827 height 447
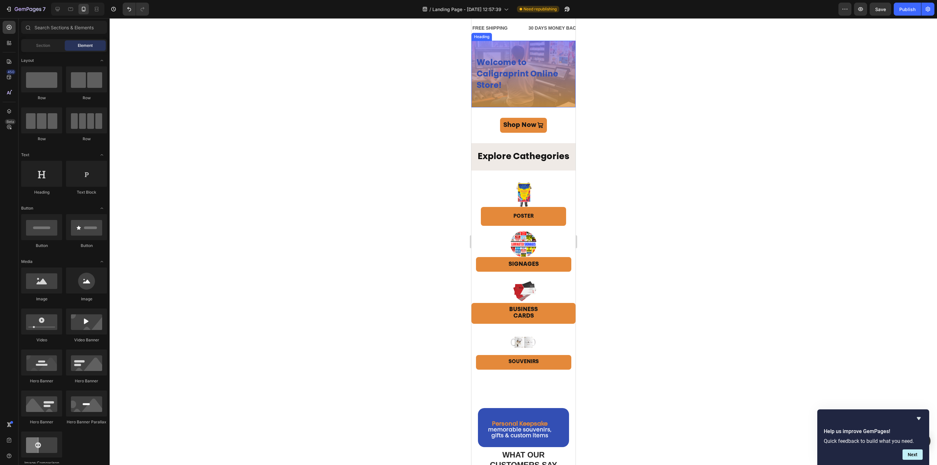
click at [513, 70] on span "Welcome to Caligraprint Online Store!" at bounding box center [517, 74] width 82 height 31
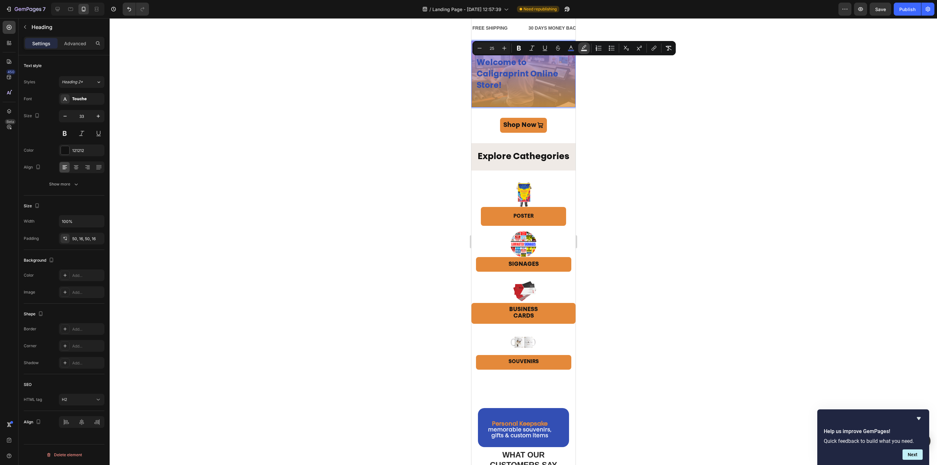
click at [585, 50] on rect "Editor contextual toolbar" at bounding box center [584, 51] width 6 height 2
type input "000000"
type input "77"
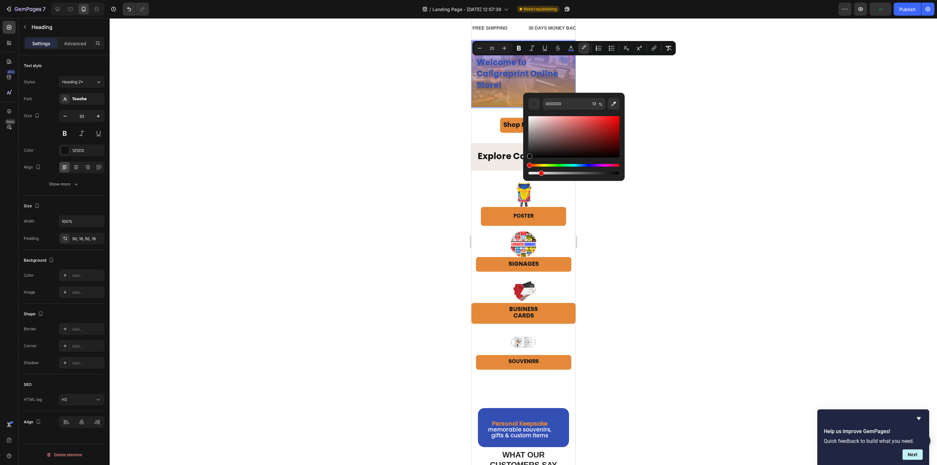
drag, startPoint x: 601, startPoint y: 174, endPoint x: 541, endPoint y: 175, distance: 59.9
click at [541, 175] on div "Editor contextual toolbar" at bounding box center [541, 172] width 5 height 5
type input "0"
drag, startPoint x: 536, startPoint y: 173, endPoint x: 523, endPoint y: 173, distance: 13.0
click at [523, 173] on div "000000 0 %" at bounding box center [574, 134] width 102 height 83
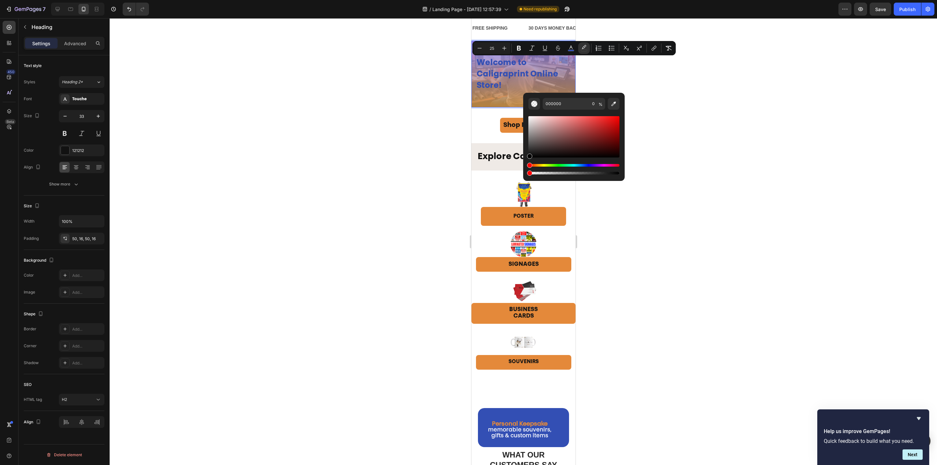
click at [660, 166] on div at bounding box center [523, 241] width 827 height 447
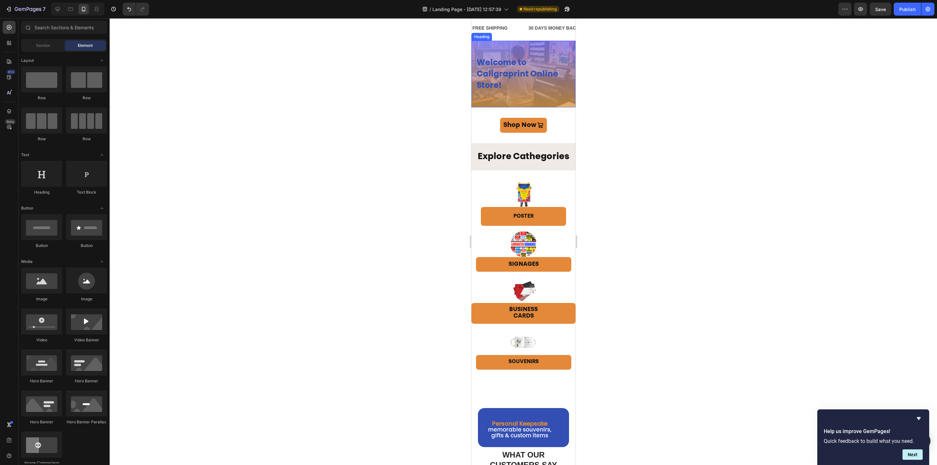
click at [538, 50] on h2 "⁠⁠⁠⁠⁠⁠⁠ Welcome to Caligraprint Online Store!" at bounding box center [523, 74] width 104 height 67
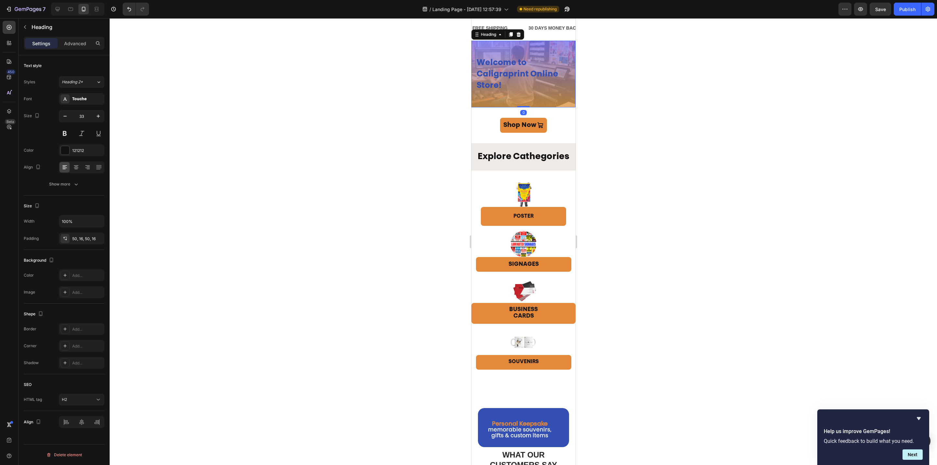
click at [538, 50] on h2 "⁠⁠⁠⁠⁠⁠⁠ Welcome to Caligraprint Online Store!" at bounding box center [523, 74] width 104 height 67
click at [538, 50] on h2 "Welcome to Caligraprint Online Store!" at bounding box center [523, 74] width 104 height 67
click at [77, 47] on div "Advanced" at bounding box center [75, 43] width 33 height 10
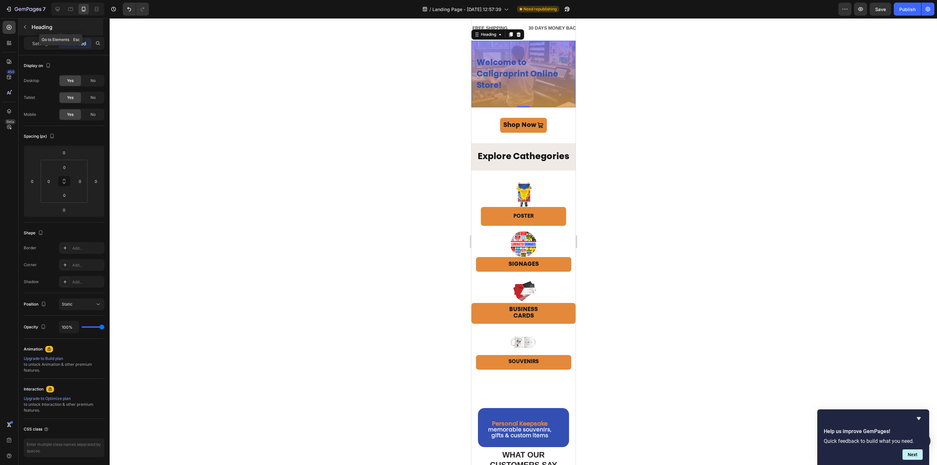
click at [25, 25] on icon "button" at bounding box center [24, 26] width 5 height 5
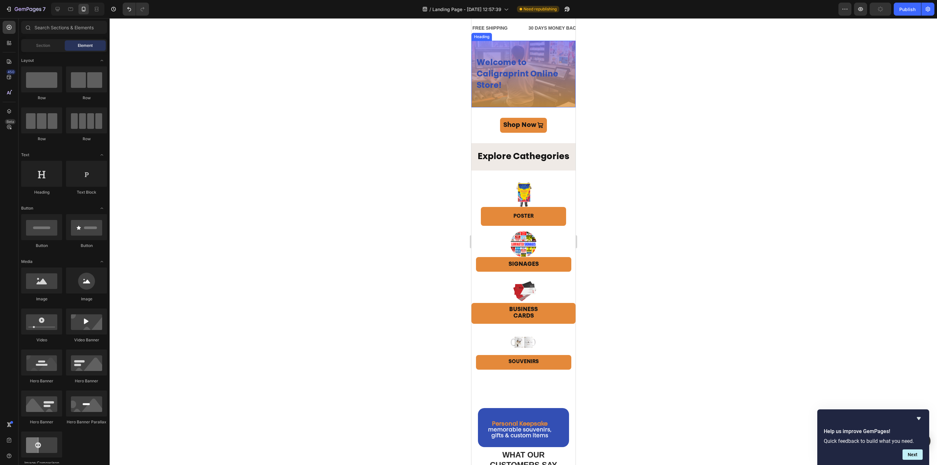
click at [479, 34] on div "Heading" at bounding box center [481, 37] width 18 height 6
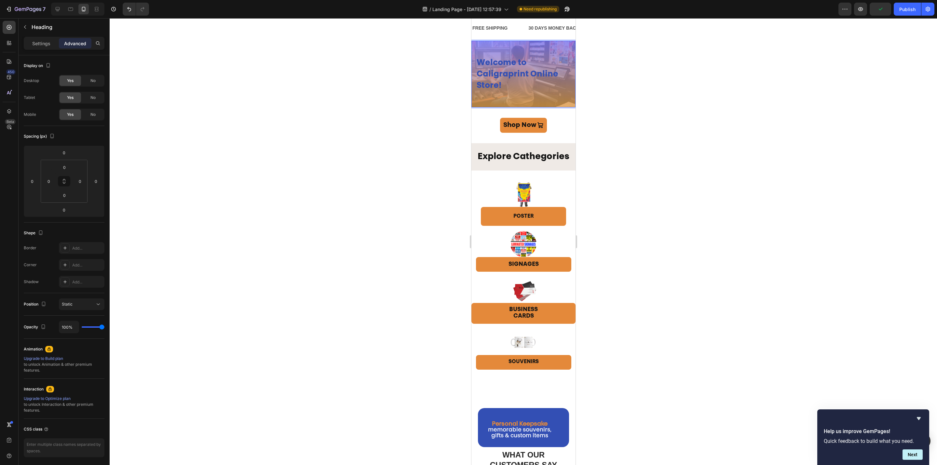
click at [482, 44] on h2 "Welcome to Caligraprint Online Store!" at bounding box center [523, 74] width 104 height 67
click at [483, 45] on h2 "Welcome to Caligraprint Online Store!" at bounding box center [523, 74] width 104 height 67
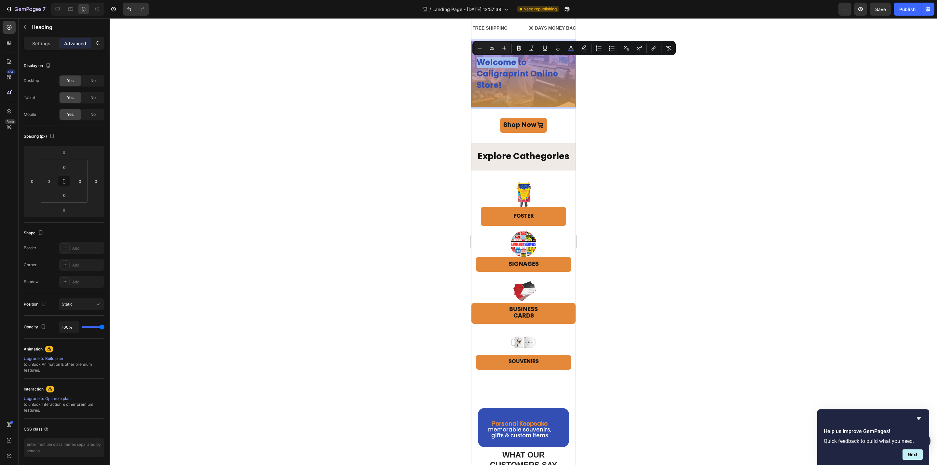
click at [525, 101] on h2 "Welcome to Caligraprint Online Store!" at bounding box center [523, 74] width 104 height 67
click at [45, 50] on div "Settings Advanced" at bounding box center [64, 46] width 91 height 19
click at [45, 44] on p "Settings" at bounding box center [41, 43] width 18 height 7
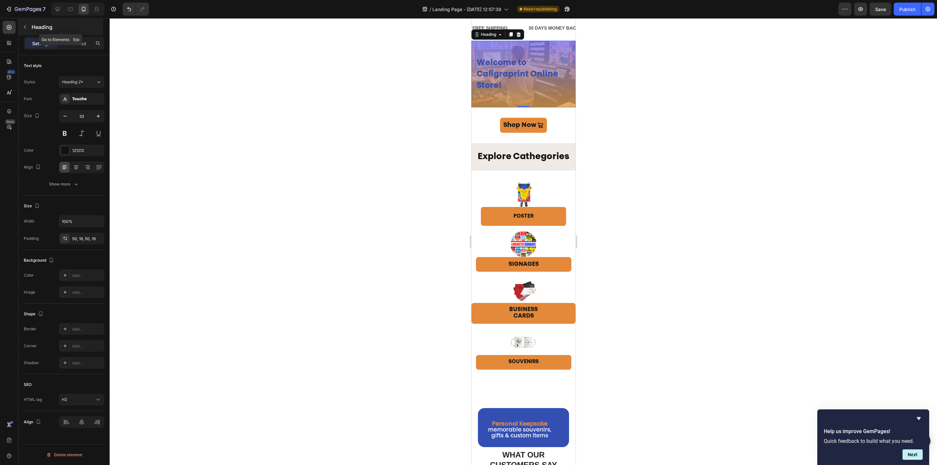
click at [26, 27] on icon "button" at bounding box center [24, 26] width 5 height 5
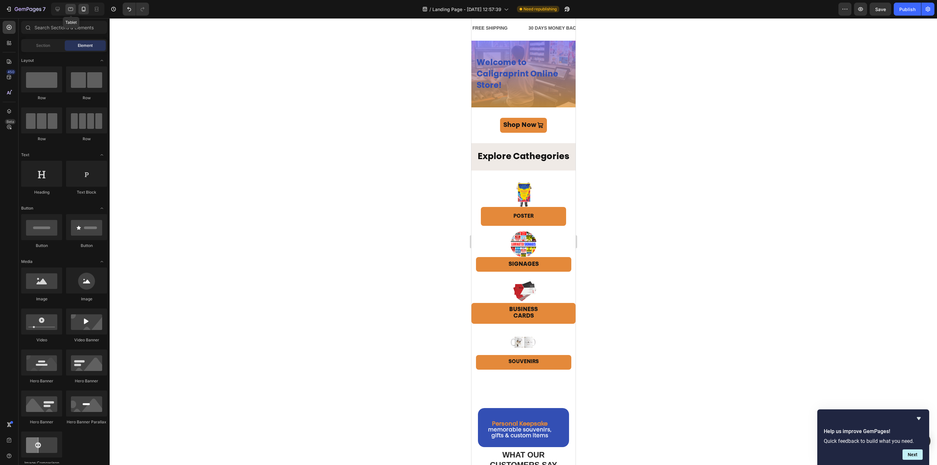
click at [69, 11] on icon at bounding box center [70, 9] width 5 height 4
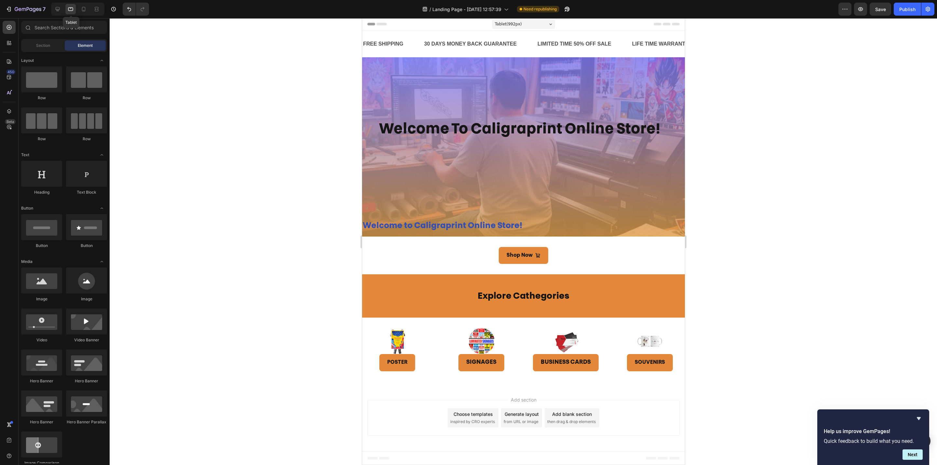
scroll to position [1, 0]
click at [413, 95] on div "welcome to caligraprint online store! Heading Row" at bounding box center [523, 135] width 323 height 157
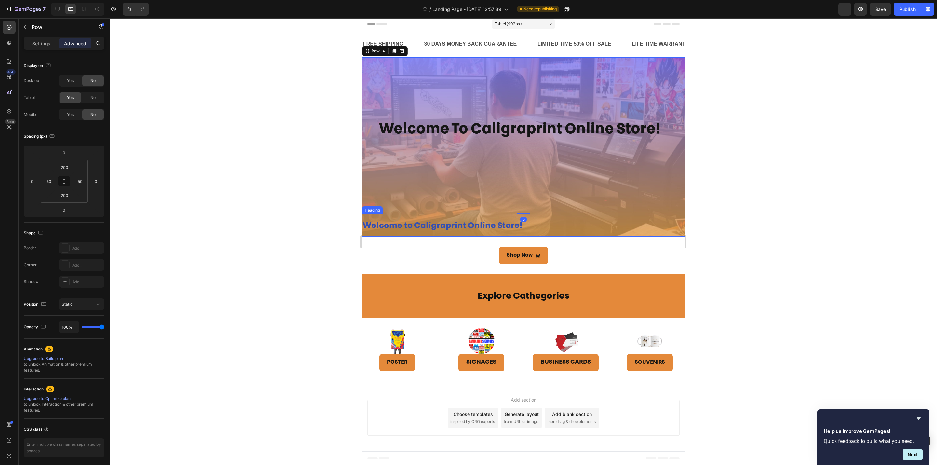
click at [524, 226] on p "⁠⁠⁠⁠⁠⁠⁠ Welcome to Caligraprint Online Store!" at bounding box center [522, 225] width 321 height 21
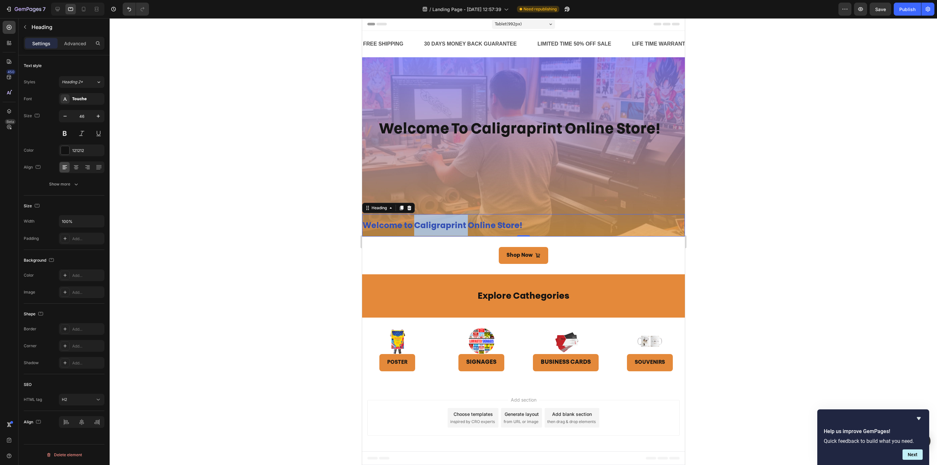
click at [425, 224] on span "Welcome to Caligraprint Online Store!" at bounding box center [441, 226] width 159 height 8
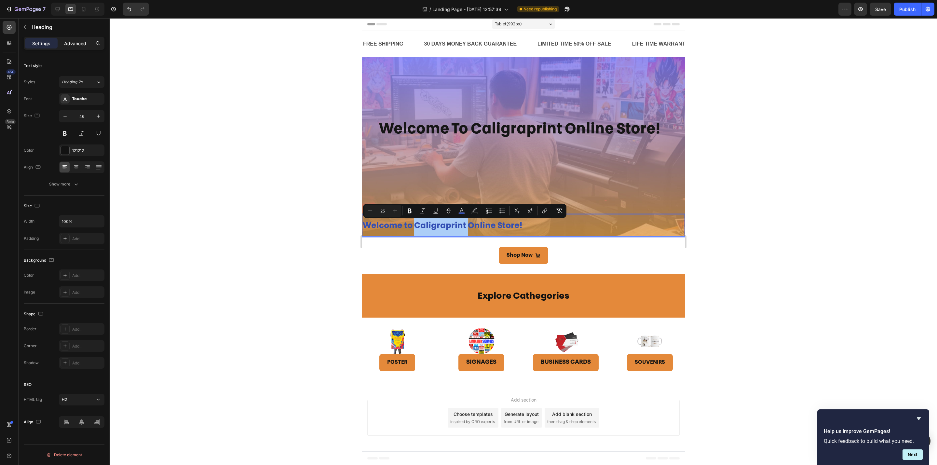
click at [75, 41] on p "Advanced" at bounding box center [75, 43] width 22 height 7
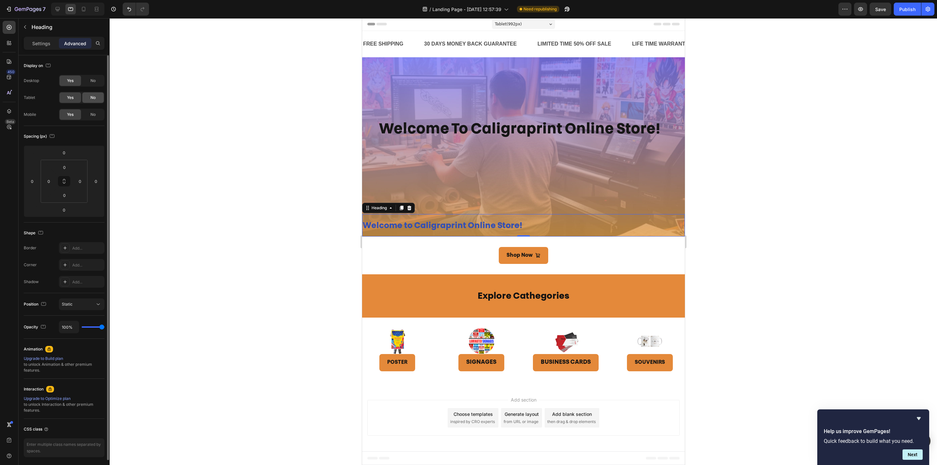
click at [93, 99] on span "No" at bounding box center [92, 98] width 5 height 6
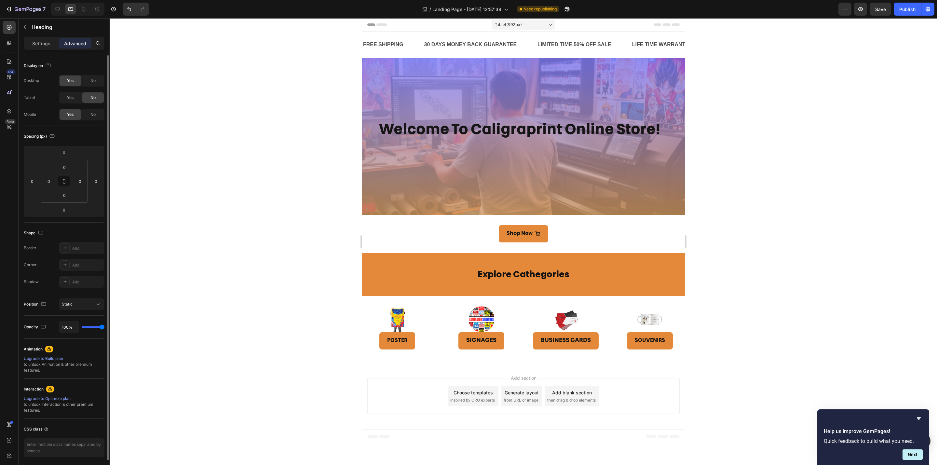
scroll to position [0, 0]
click at [740, 187] on div at bounding box center [523, 241] width 827 height 447
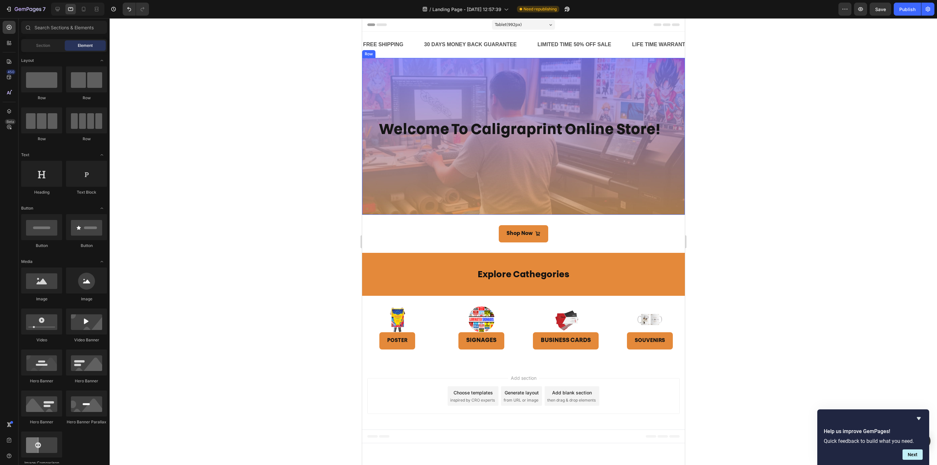
click at [740, 187] on div at bounding box center [523, 241] width 827 height 447
click at [83, 11] on icon at bounding box center [84, 9] width 4 height 5
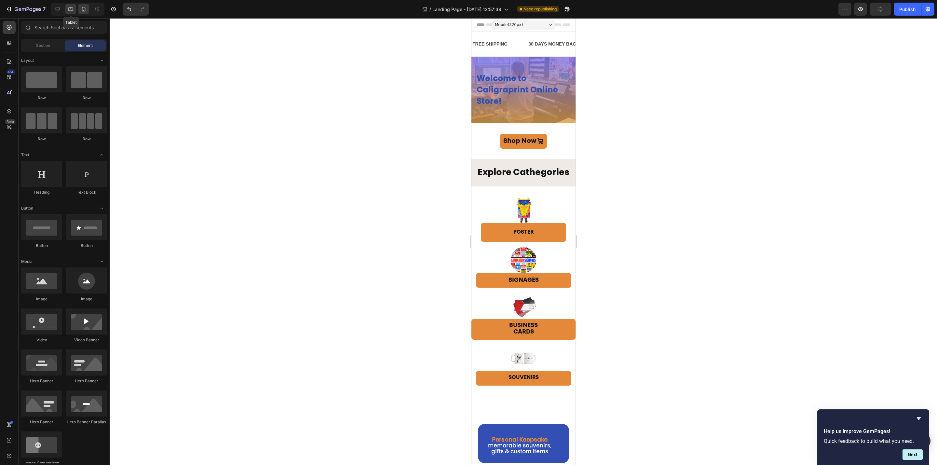
click at [69, 10] on icon at bounding box center [70, 9] width 5 height 4
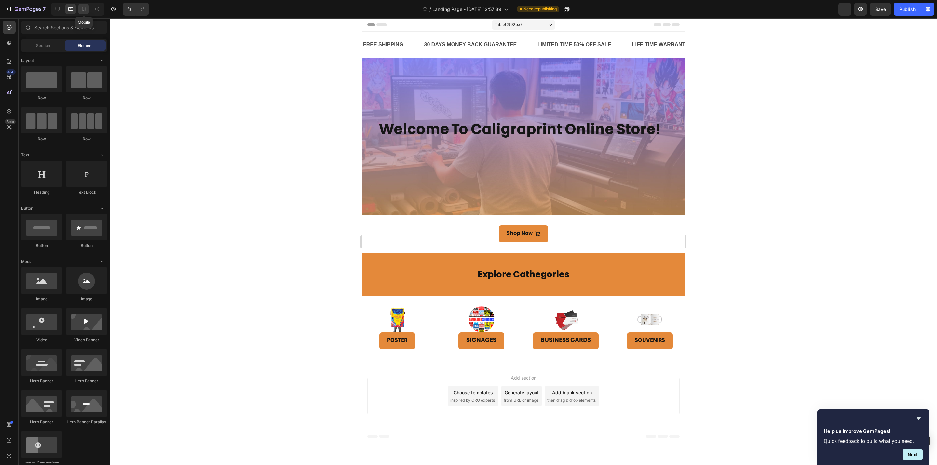
click at [85, 11] on icon at bounding box center [84, 9] width 4 height 5
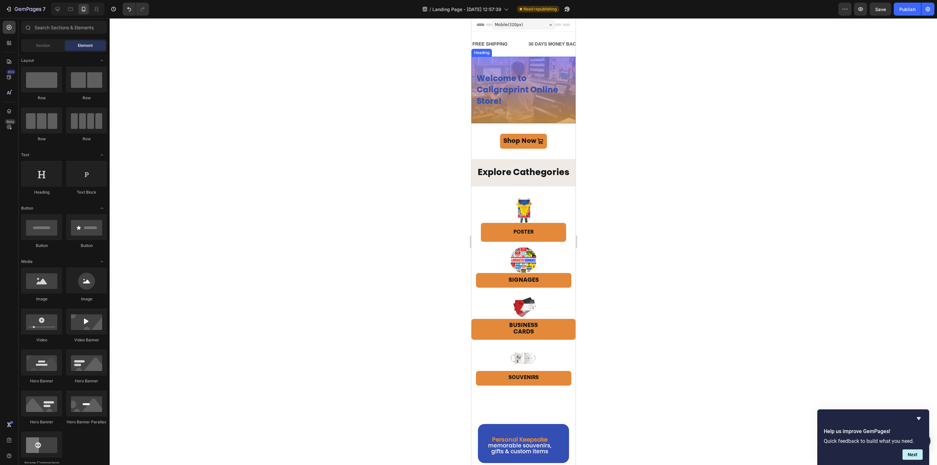
click at [518, 88] on span "Welcome to Caligraprint Online Store!" at bounding box center [517, 90] width 82 height 31
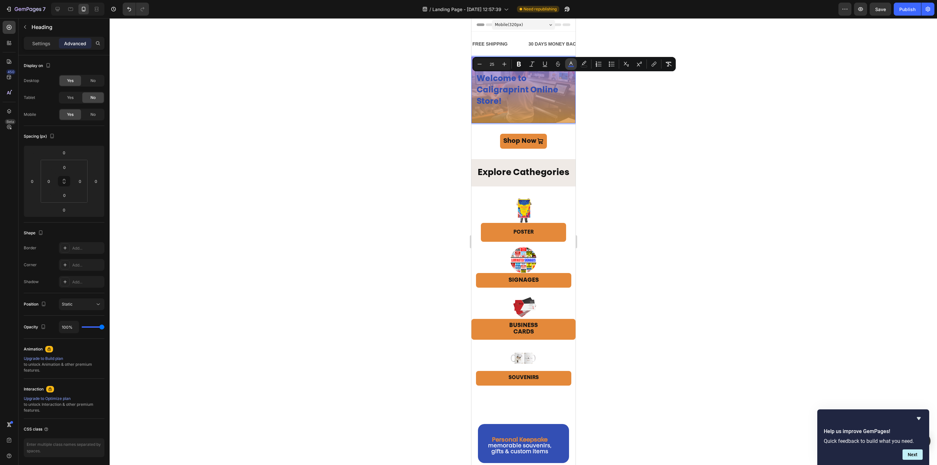
click at [570, 65] on icon "Editor contextual toolbar" at bounding box center [571, 64] width 7 height 7
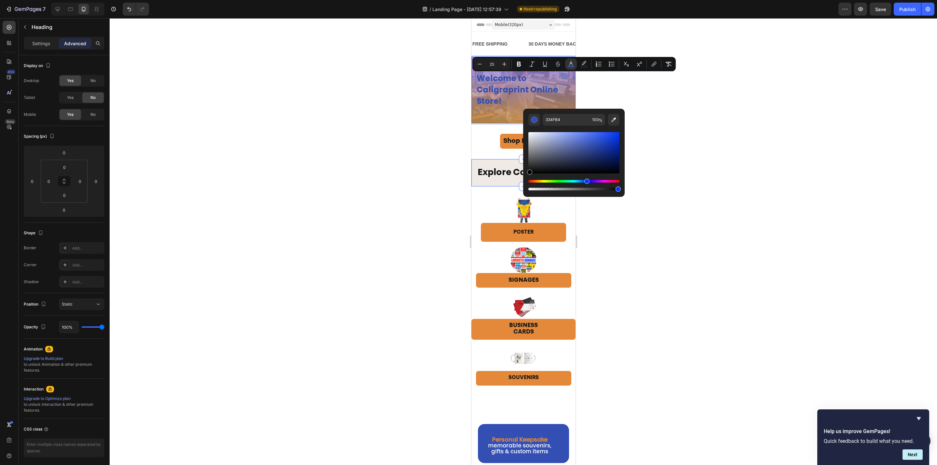
drag, startPoint x: 1029, startPoint y: 177, endPoint x: 478, endPoint y: 186, distance: 550.9
type input "000000"
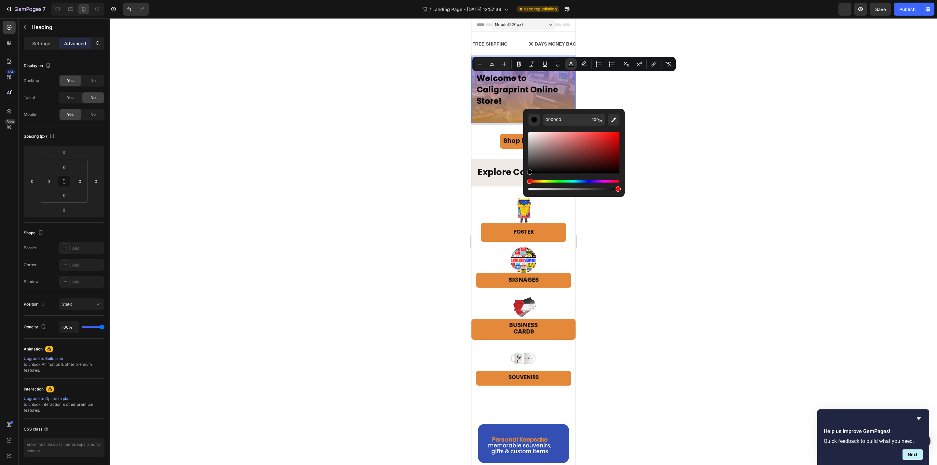
click at [695, 167] on div at bounding box center [523, 241] width 827 height 447
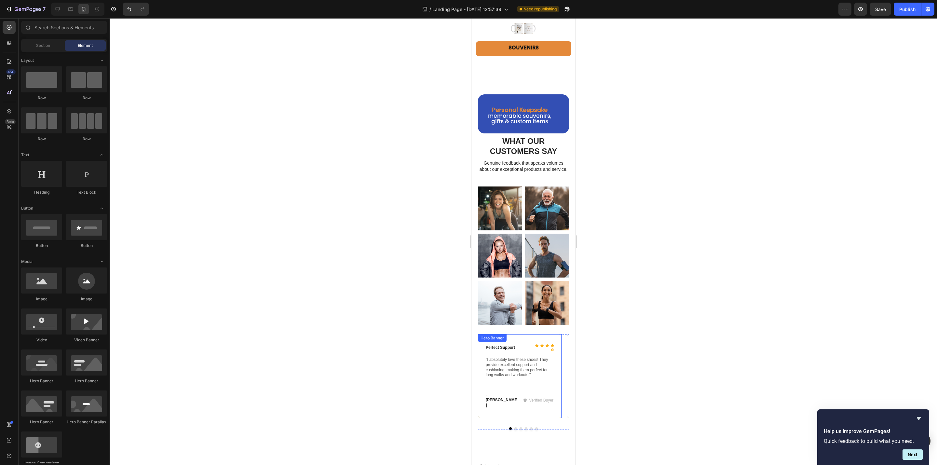
scroll to position [427, 0]
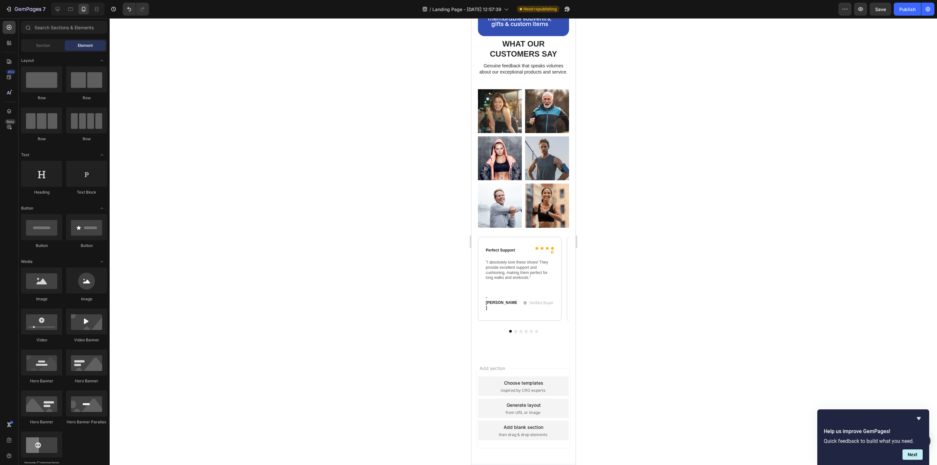
click at [523, 379] on div "Choose templates" at bounding box center [523, 382] width 39 height 7
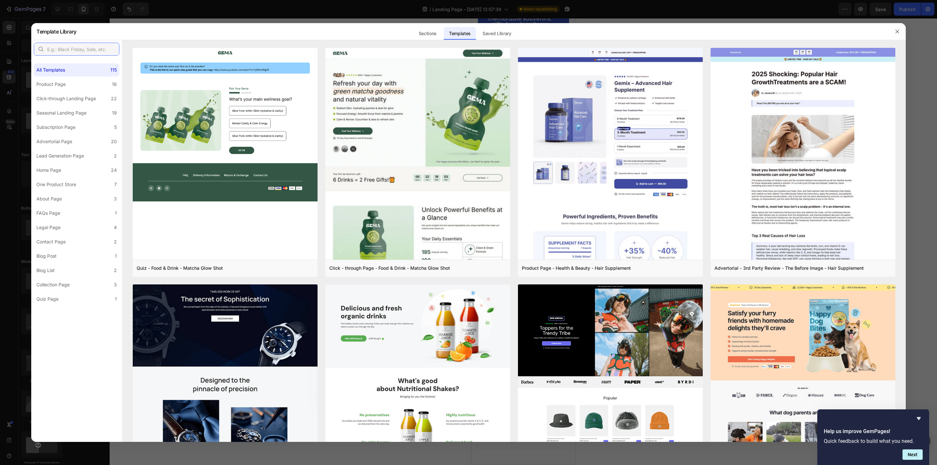
click at [76, 46] on input "text" at bounding box center [77, 49] width 86 height 13
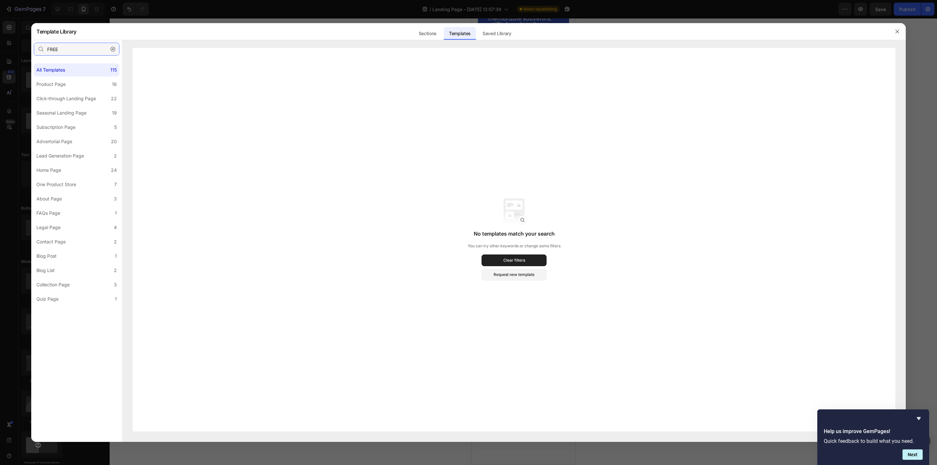
type input "FREE"
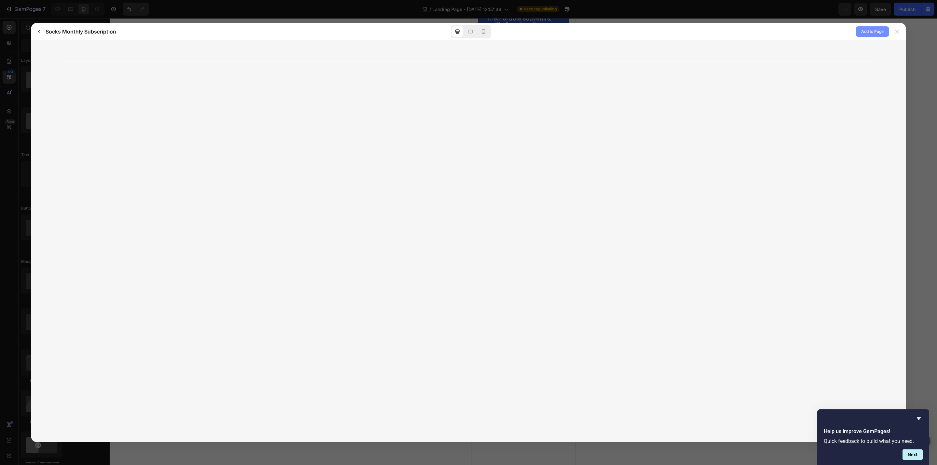
click at [869, 32] on span "Add to Page" at bounding box center [872, 32] width 22 height 8
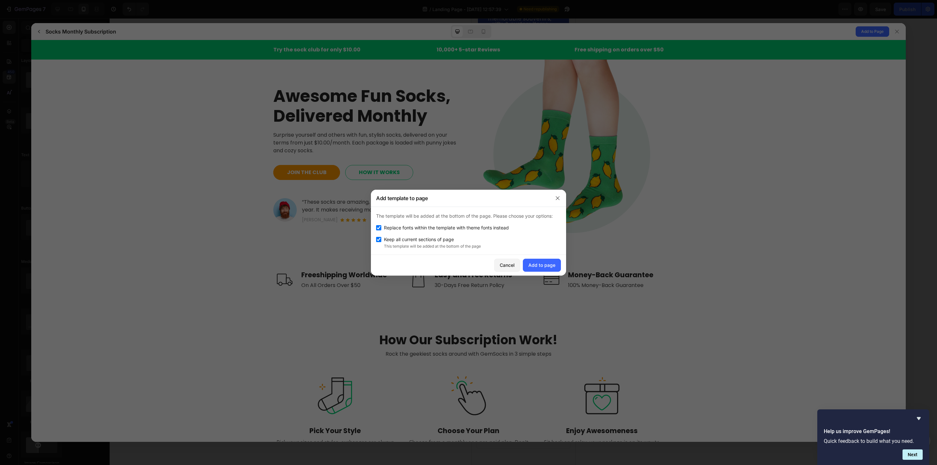
scroll to position [0, 0]
click at [379, 226] on input "checkbox" at bounding box center [378, 227] width 5 height 5
checkbox input "false"
click at [379, 238] on input "checkbox" at bounding box center [378, 239] width 5 height 5
checkbox input "false"
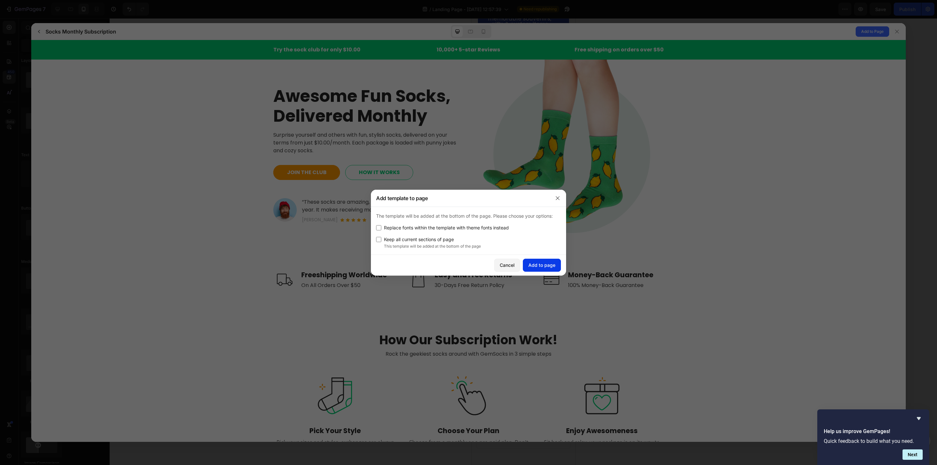
click at [552, 263] on div "Add to page" at bounding box center [541, 265] width 27 height 7
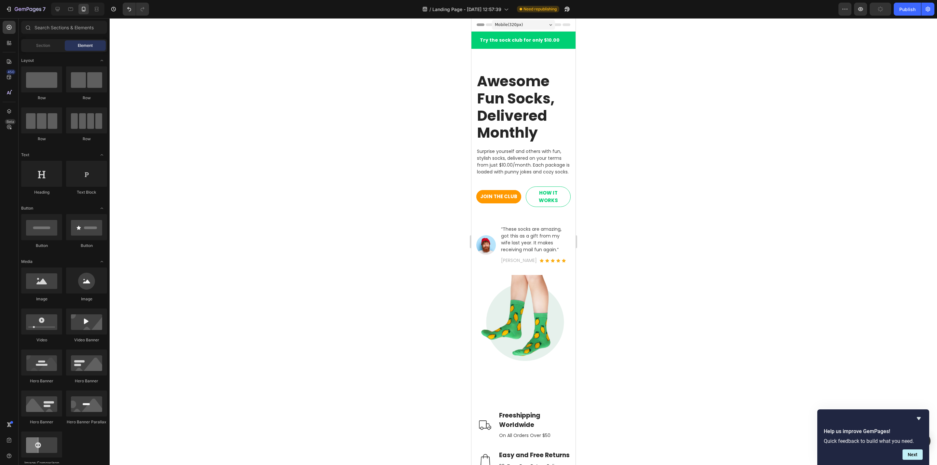
drag, startPoint x: 572, startPoint y: 85, endPoint x: 763, endPoint y: 81, distance: 191.4
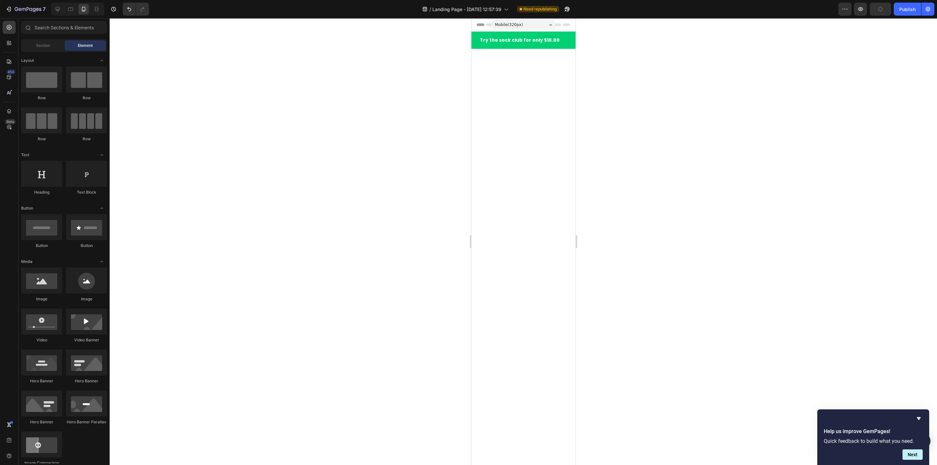
click at [96, 7] on icon at bounding box center [97, 7] width 4 height 1
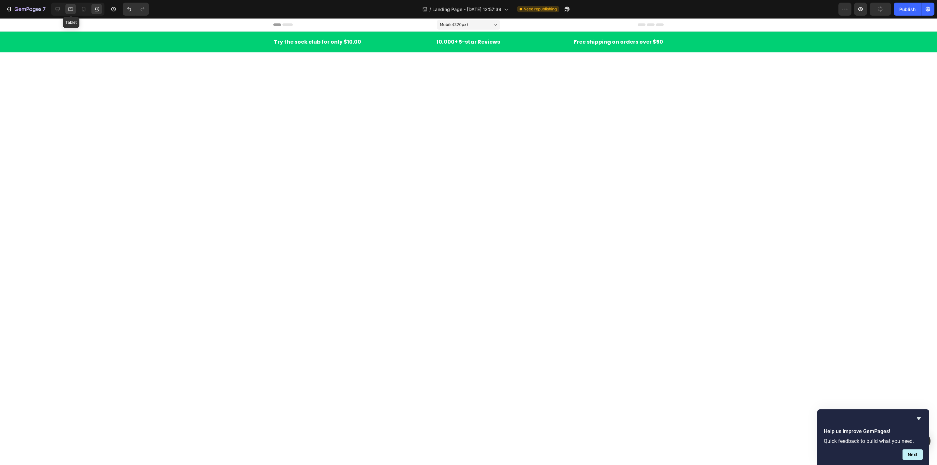
click at [70, 9] on icon at bounding box center [70, 9] width 7 height 7
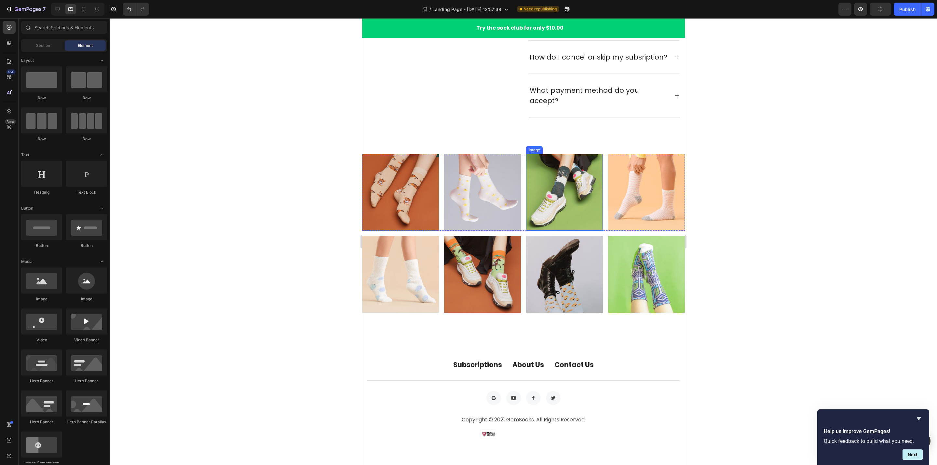
scroll to position [2341, 0]
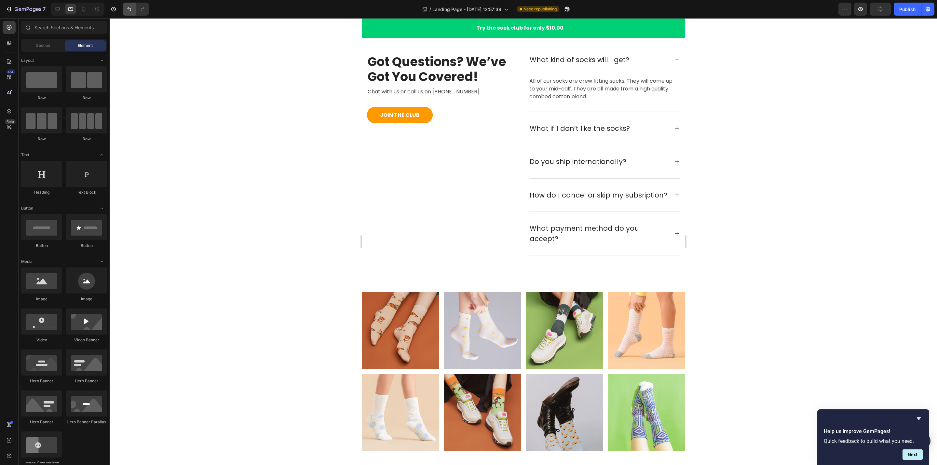
click at [129, 10] on icon "Undo/Redo" at bounding box center [129, 9] width 7 height 7
click at [127, 8] on icon "Undo/Redo" at bounding box center [129, 9] width 7 height 7
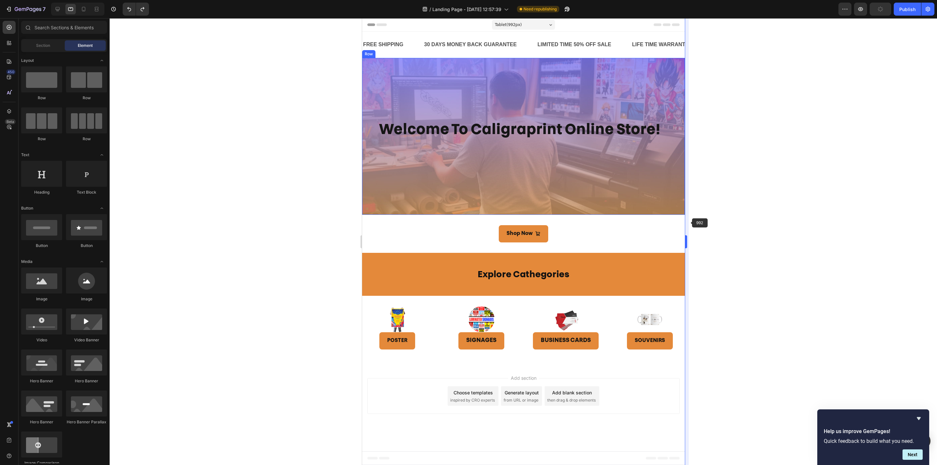
scroll to position [0, 0]
click at [86, 9] on icon at bounding box center [83, 9] width 7 height 7
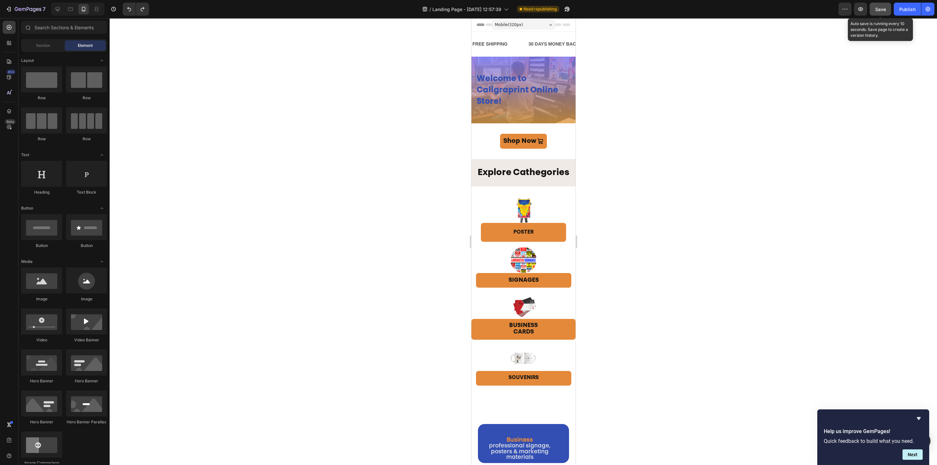
click at [877, 8] on span "Save" at bounding box center [880, 10] width 11 height 6
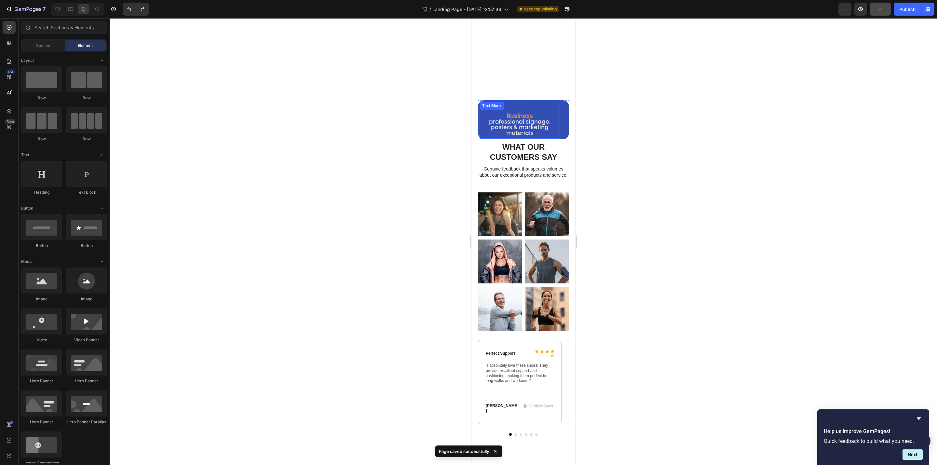
scroll to position [427, 0]
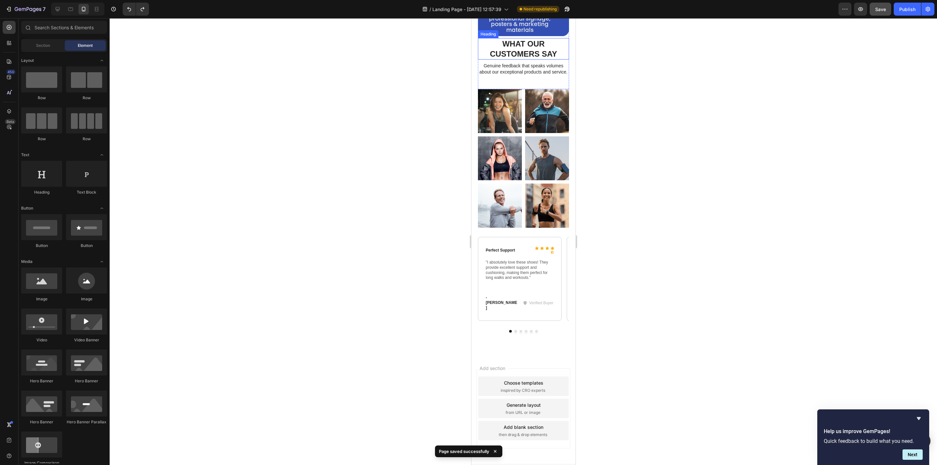
click at [533, 50] on h2 "What Our Customers Say" at bounding box center [523, 48] width 81 height 21
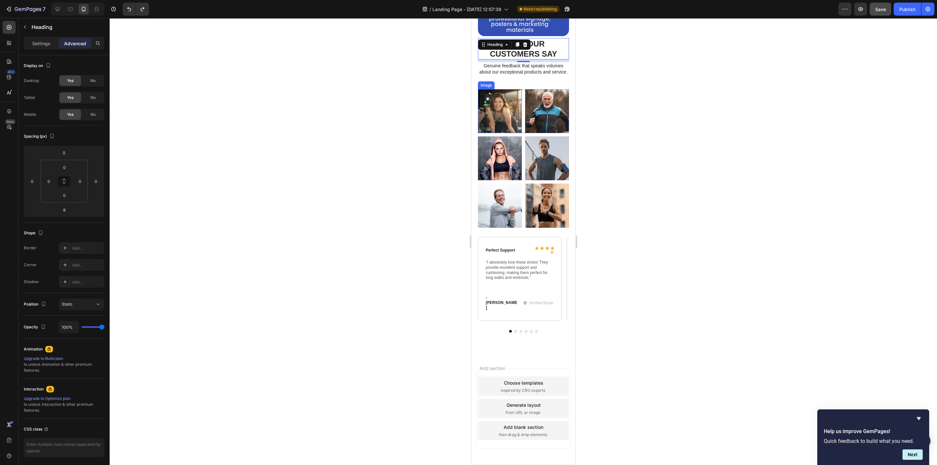
click at [508, 118] on img at bounding box center [500, 111] width 44 height 44
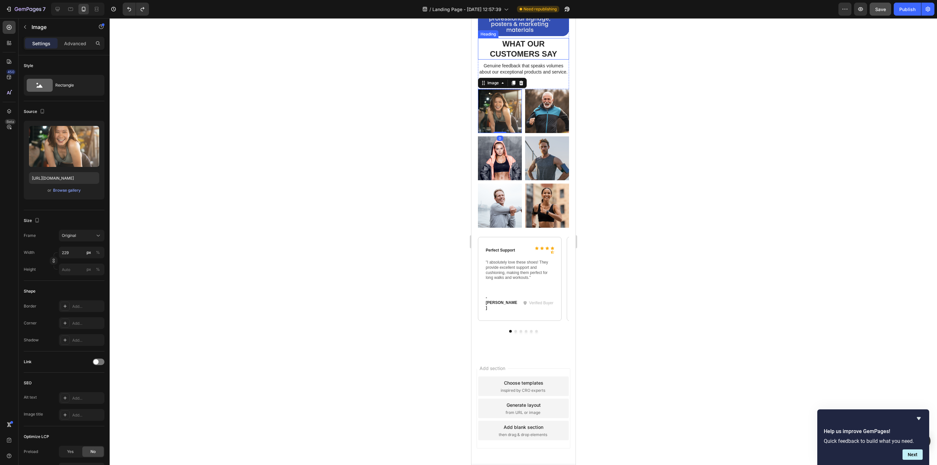
click at [531, 54] on h2 "What Our Customers Say" at bounding box center [523, 48] width 81 height 21
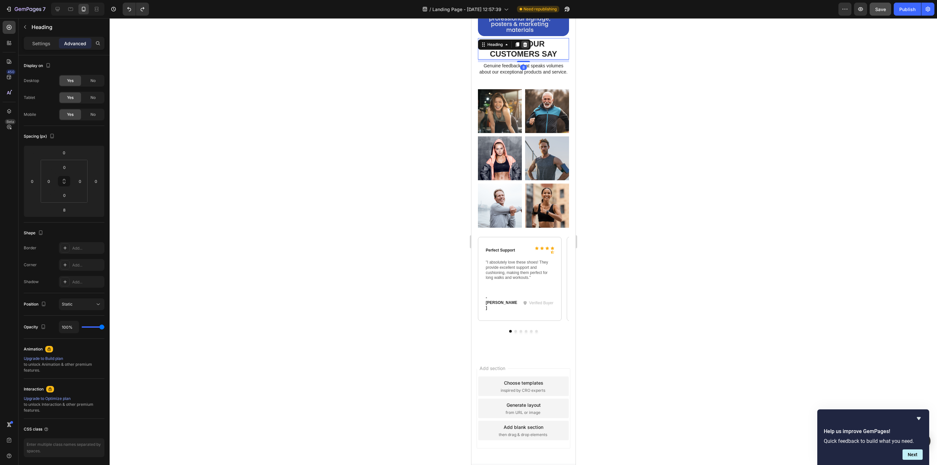
click at [523, 44] on icon at bounding box center [524, 44] width 5 height 5
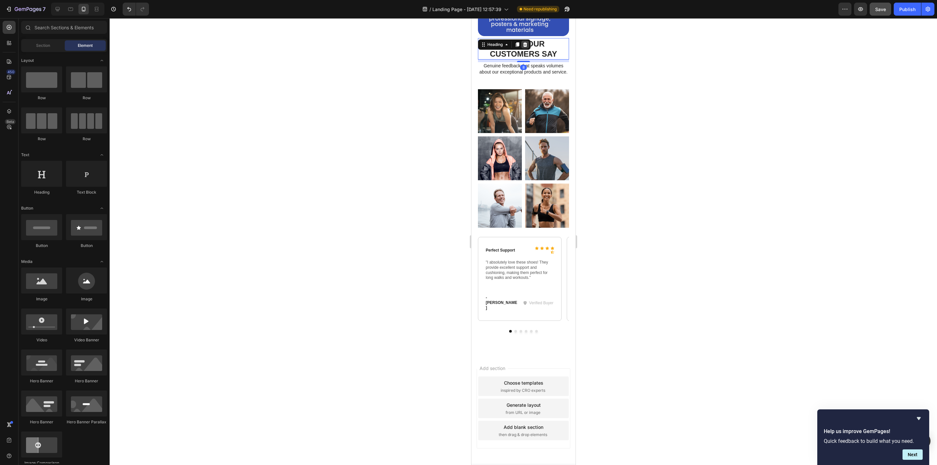
scroll to position [402, 0]
click at [527, 75] on p "Genuine feedback that speaks volumes about our exceptional products and service." at bounding box center [523, 69] width 90 height 12
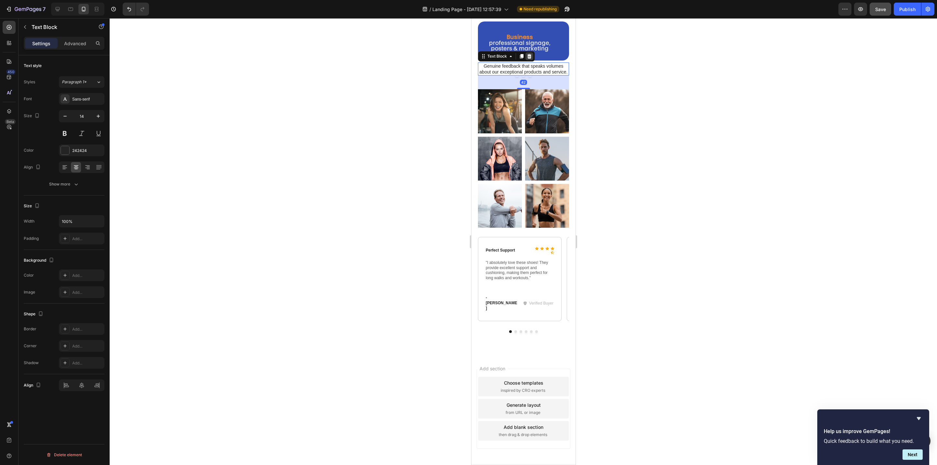
click at [529, 59] on icon at bounding box center [529, 56] width 4 height 5
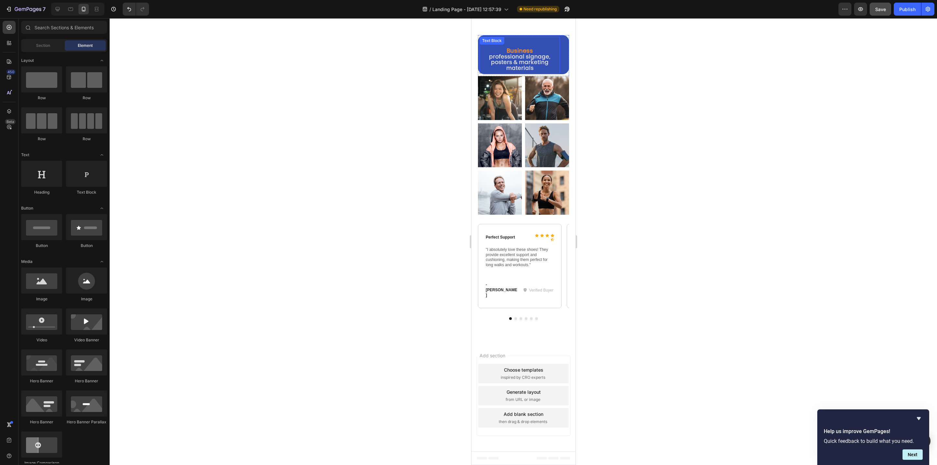
scroll to position [369, 0]
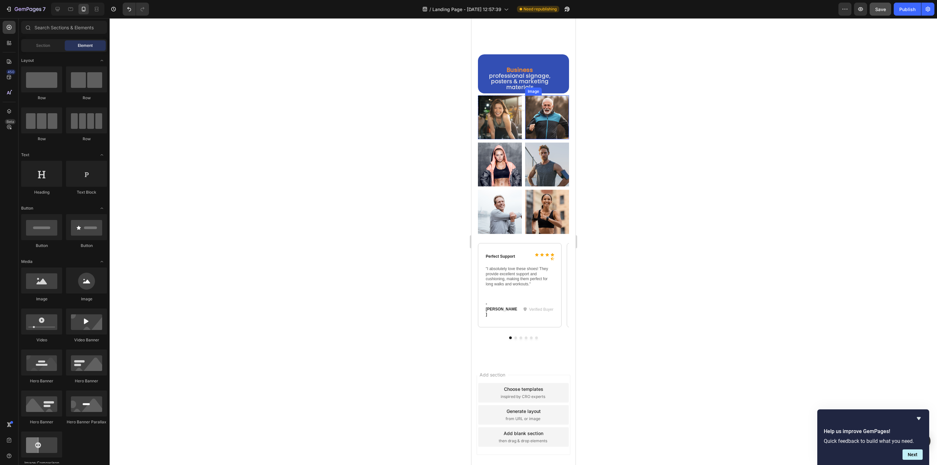
click at [533, 121] on img at bounding box center [547, 117] width 44 height 44
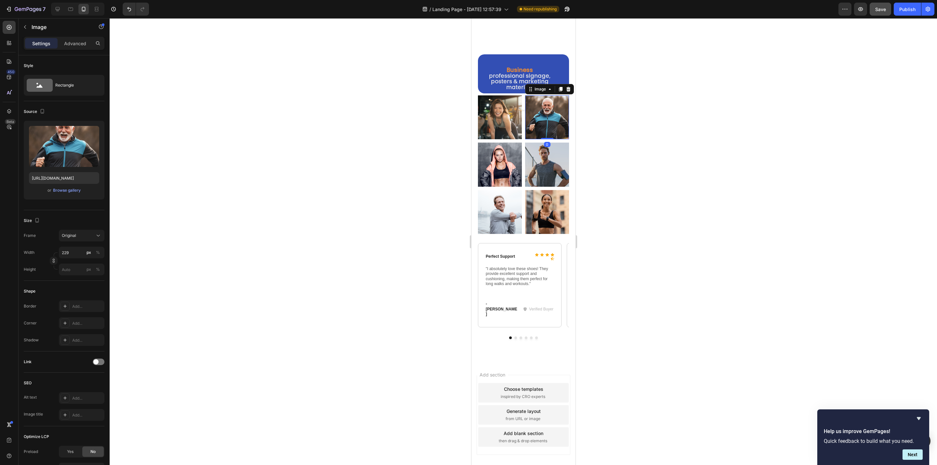
click at [613, 226] on div at bounding box center [523, 241] width 827 height 447
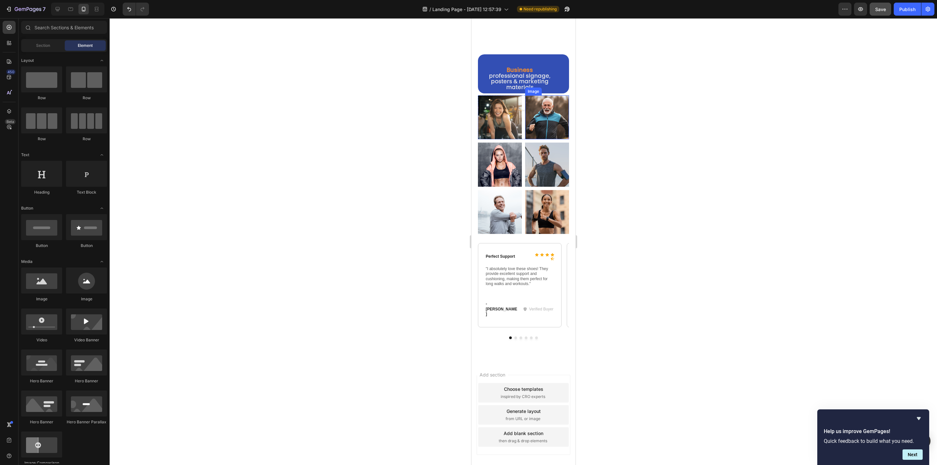
click at [525, 121] on img at bounding box center [547, 117] width 44 height 44
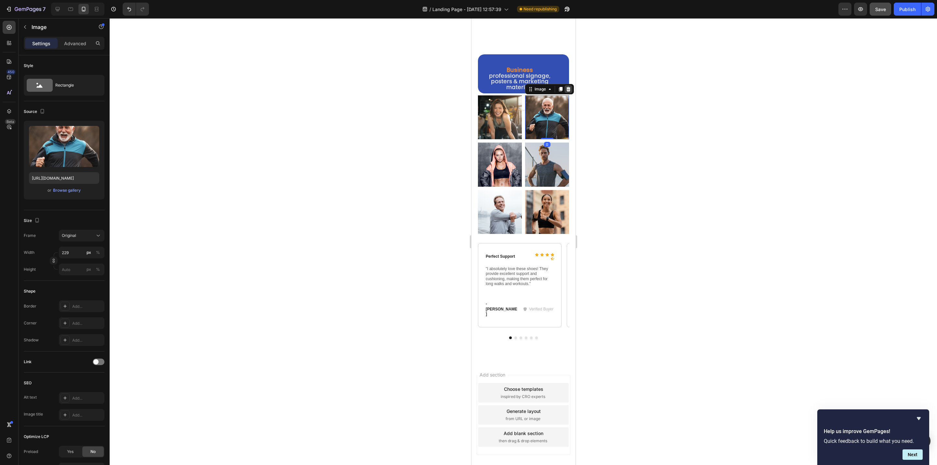
click at [566, 91] on icon at bounding box center [568, 89] width 4 height 5
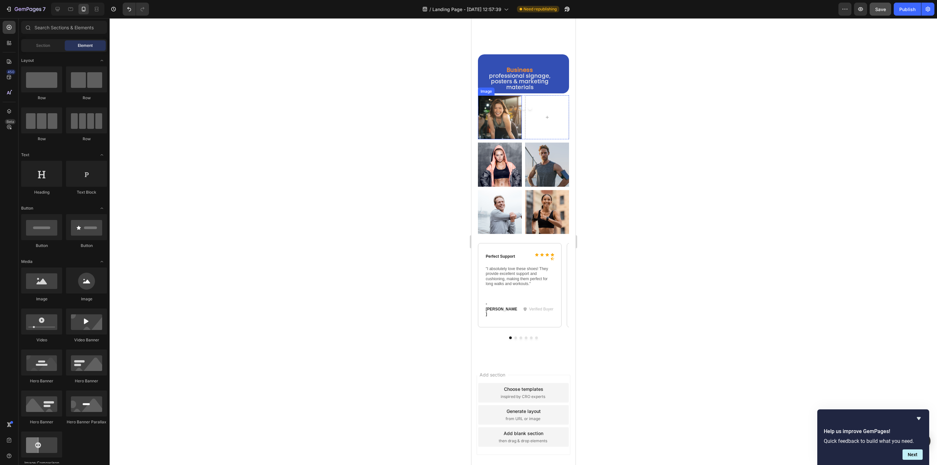
click at [503, 120] on img at bounding box center [500, 117] width 44 height 44
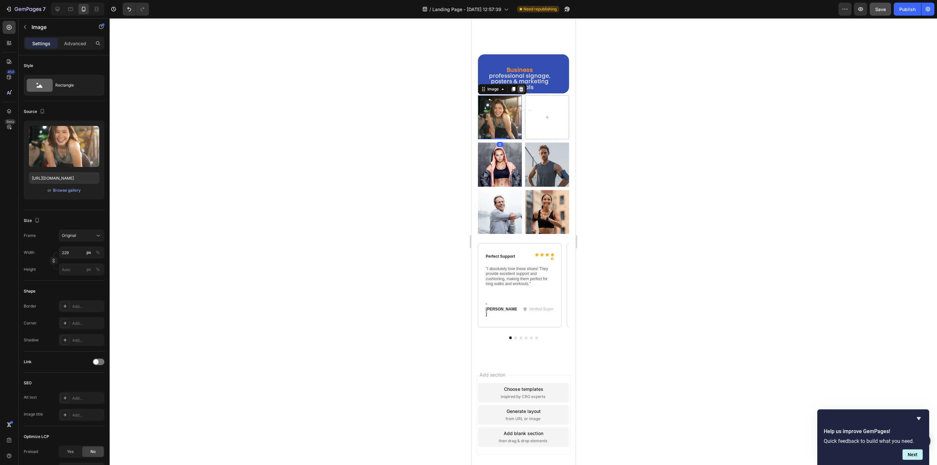
click at [523, 92] on div at bounding box center [521, 89] width 8 height 8
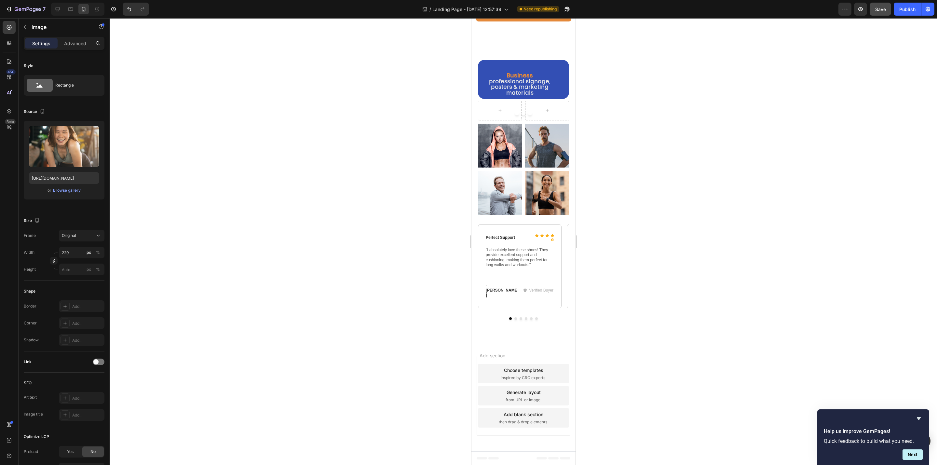
scroll to position [349, 0]
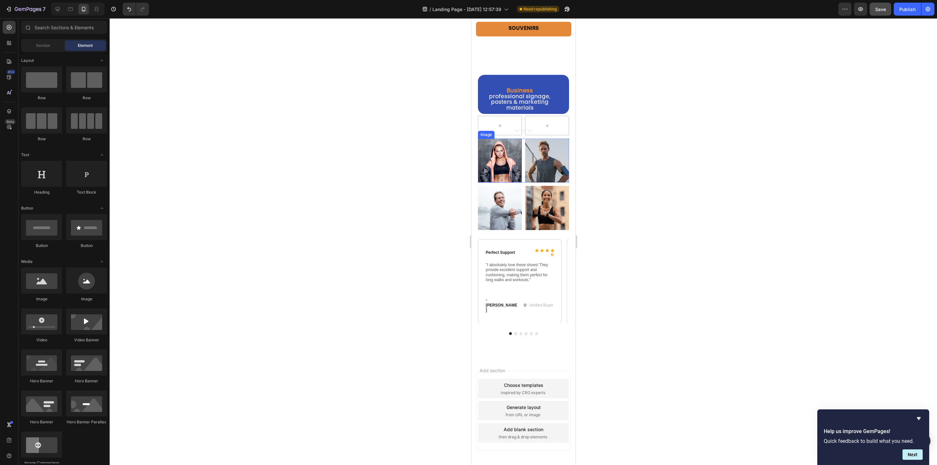
click at [501, 156] on img at bounding box center [500, 161] width 44 height 44
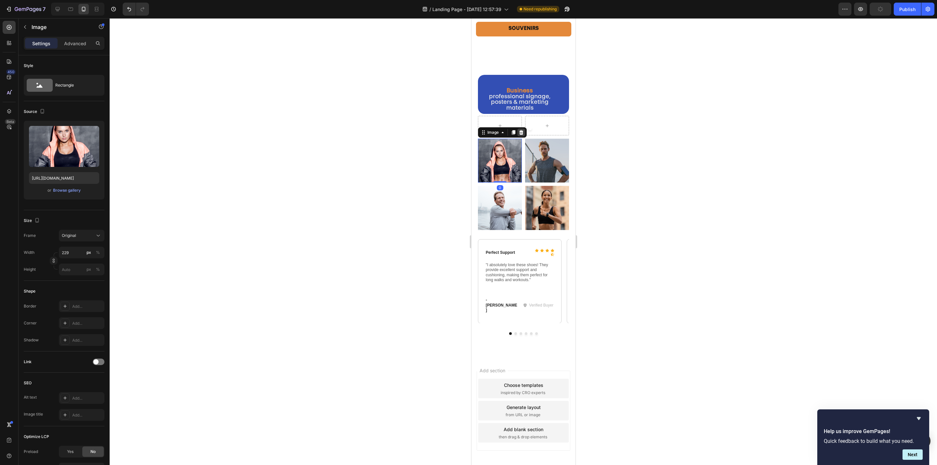
click at [520, 134] on icon at bounding box center [521, 132] width 4 height 5
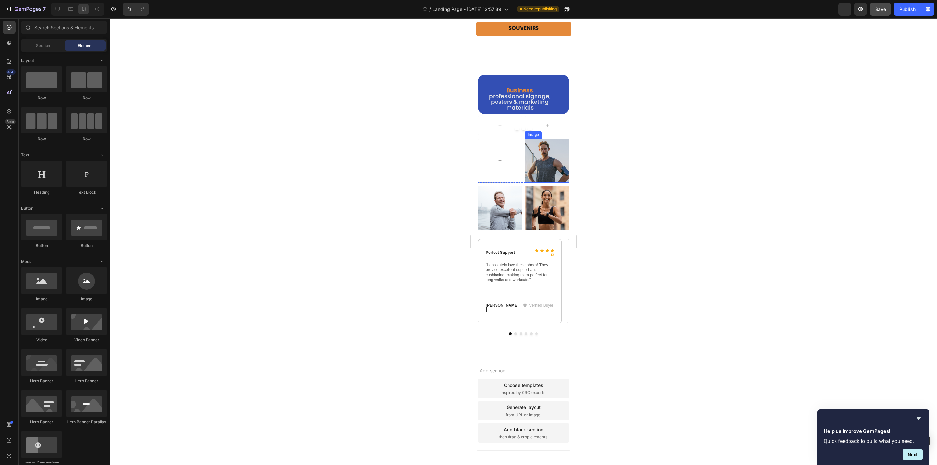
click at [535, 167] on img at bounding box center [547, 161] width 44 height 44
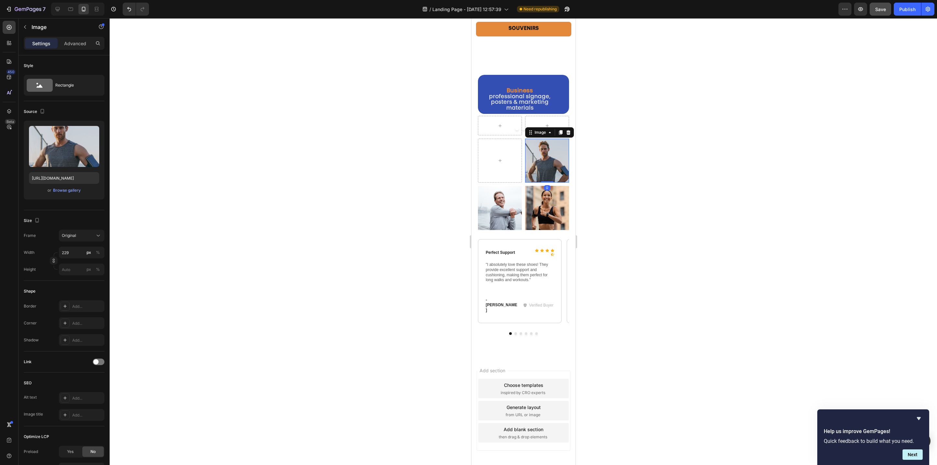
click at [565, 133] on icon at bounding box center [567, 132] width 5 height 5
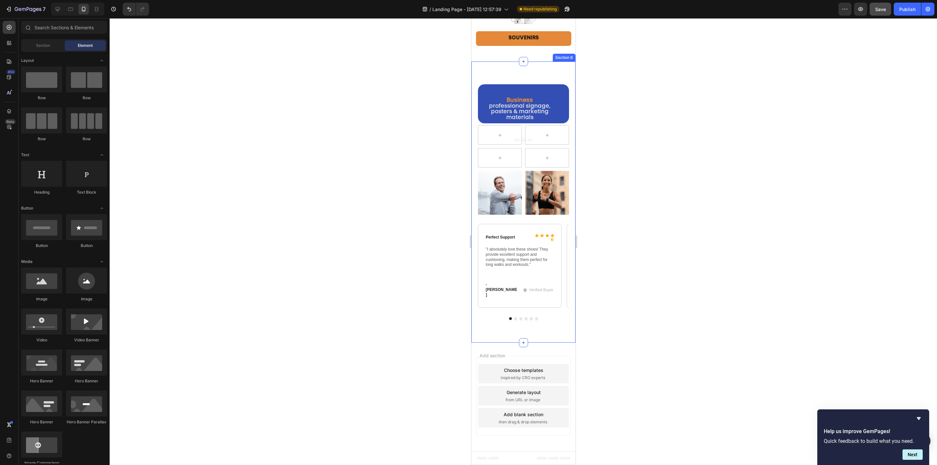
scroll to position [328, 0]
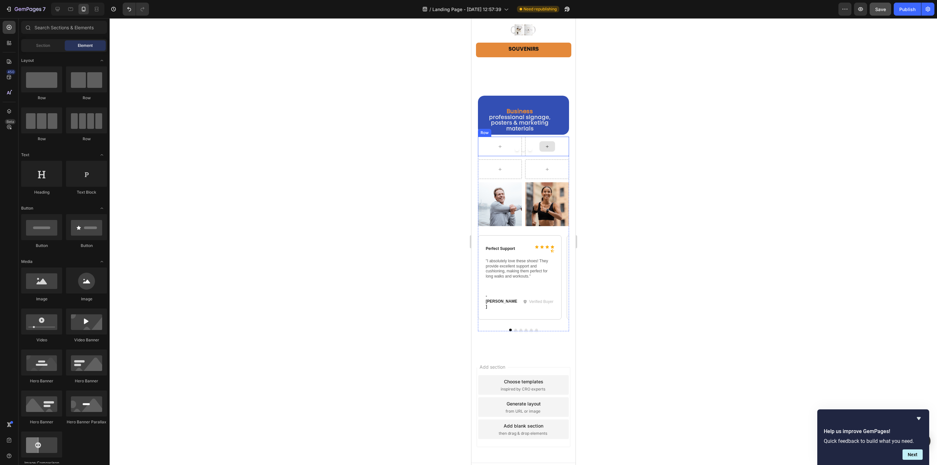
click at [526, 149] on div at bounding box center [547, 147] width 44 height 20
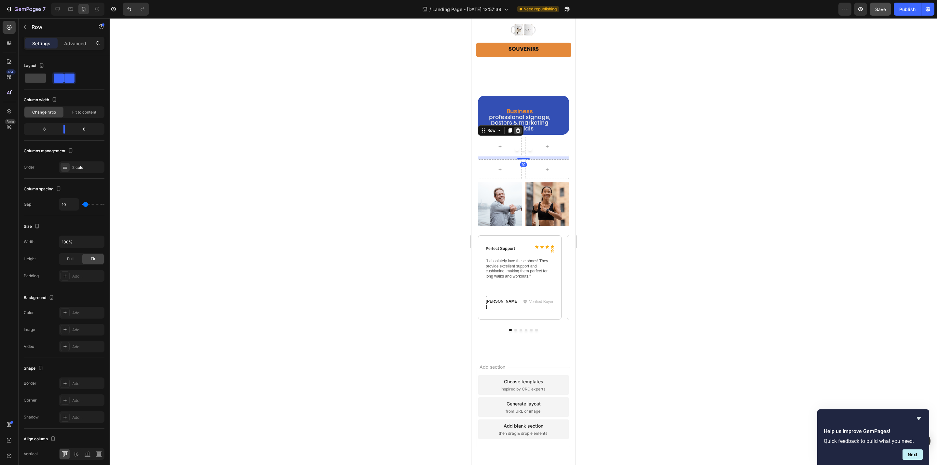
click at [519, 130] on icon at bounding box center [518, 130] width 4 height 5
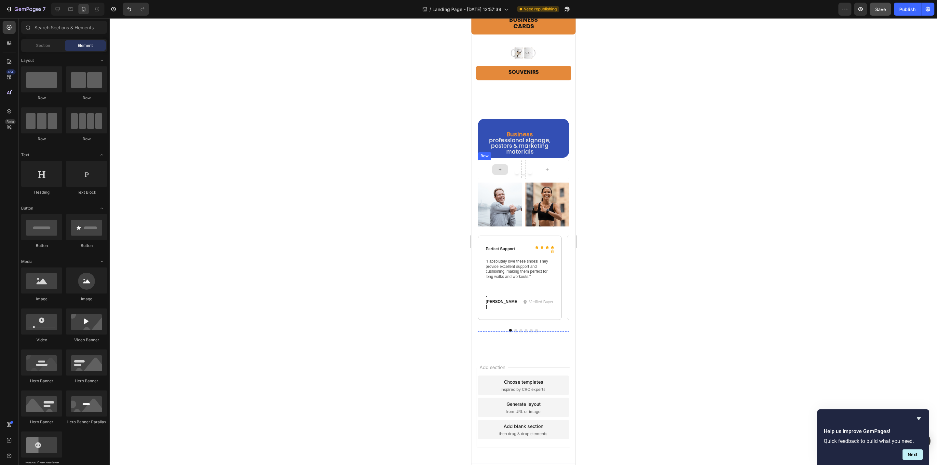
click at [480, 172] on div at bounding box center [500, 170] width 44 height 20
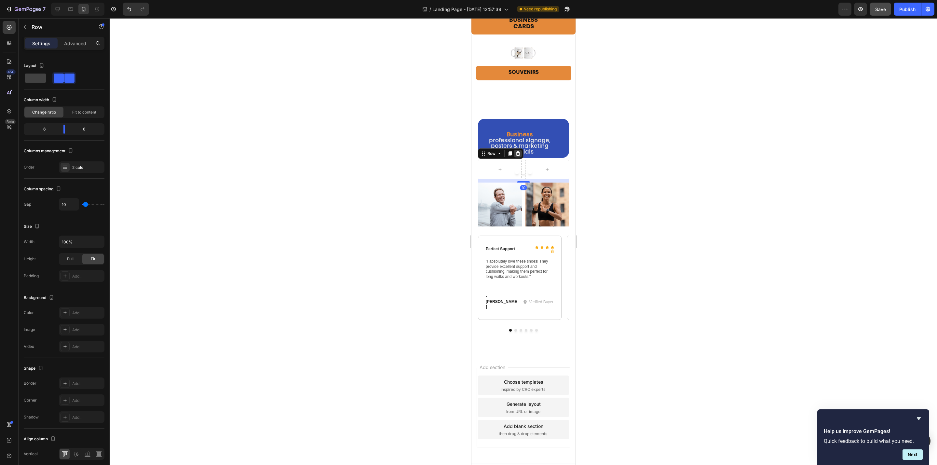
click at [518, 155] on icon at bounding box center [518, 153] width 4 height 5
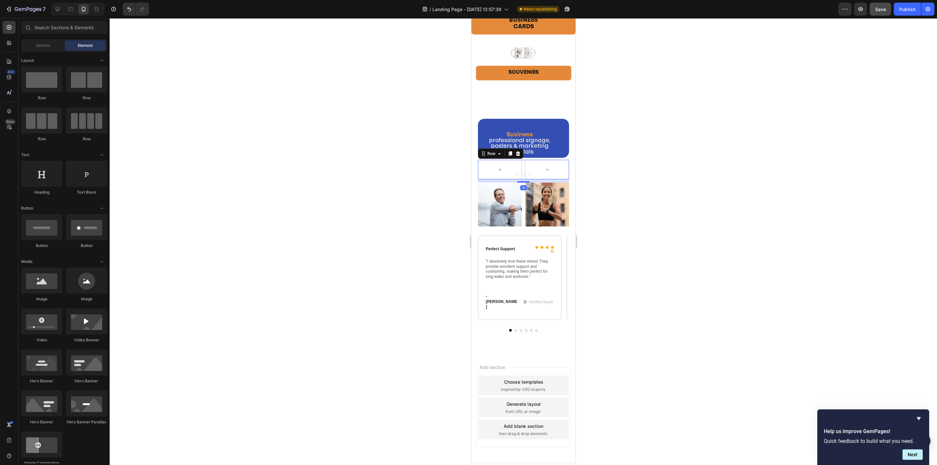
scroll to position [282, 0]
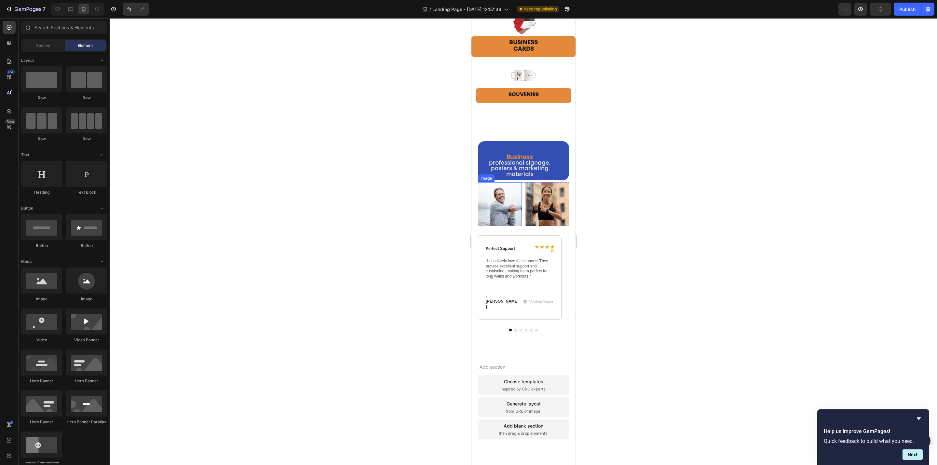
click at [486, 188] on img at bounding box center [500, 204] width 44 height 44
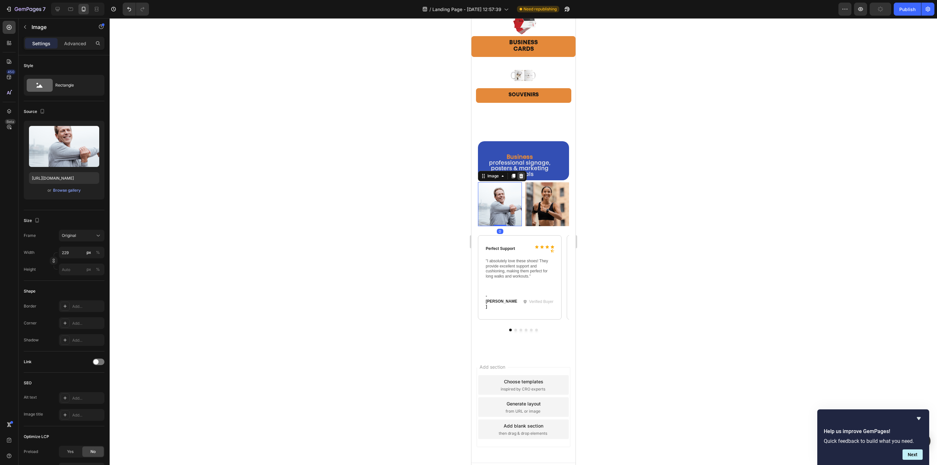
click at [521, 176] on icon at bounding box center [521, 176] width 4 height 5
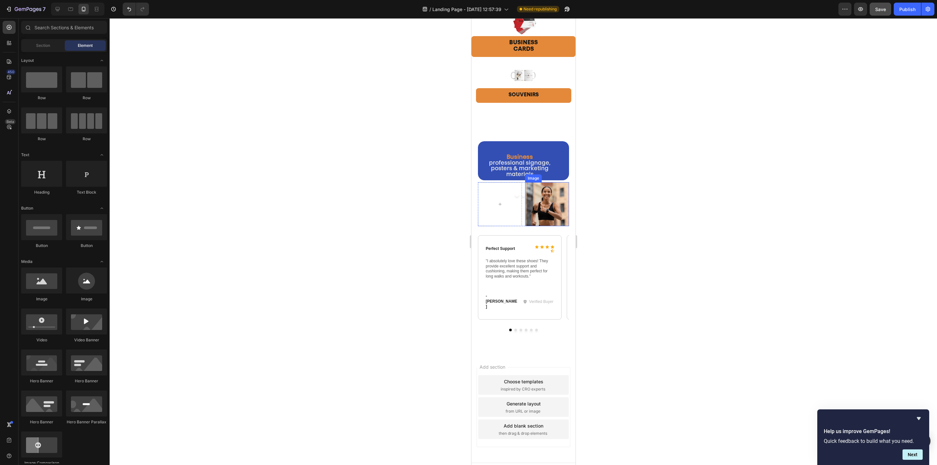
click at [530, 187] on img at bounding box center [547, 204] width 44 height 44
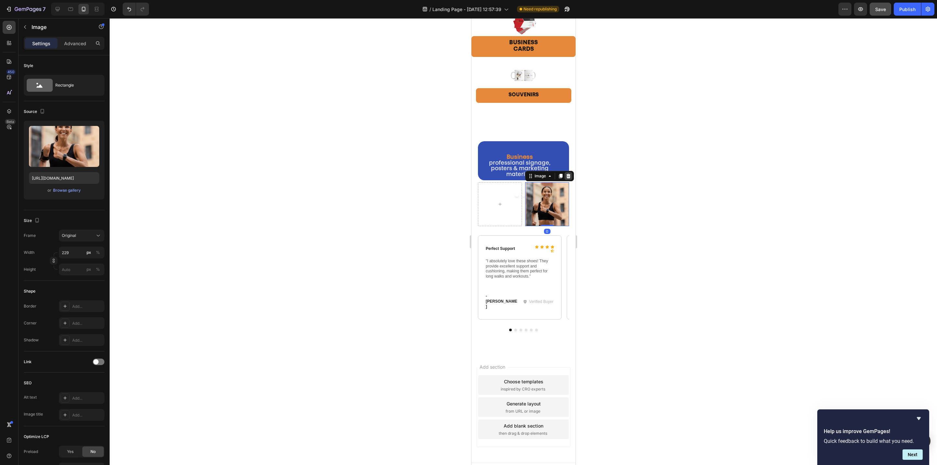
click at [565, 177] on icon at bounding box center [567, 175] width 5 height 5
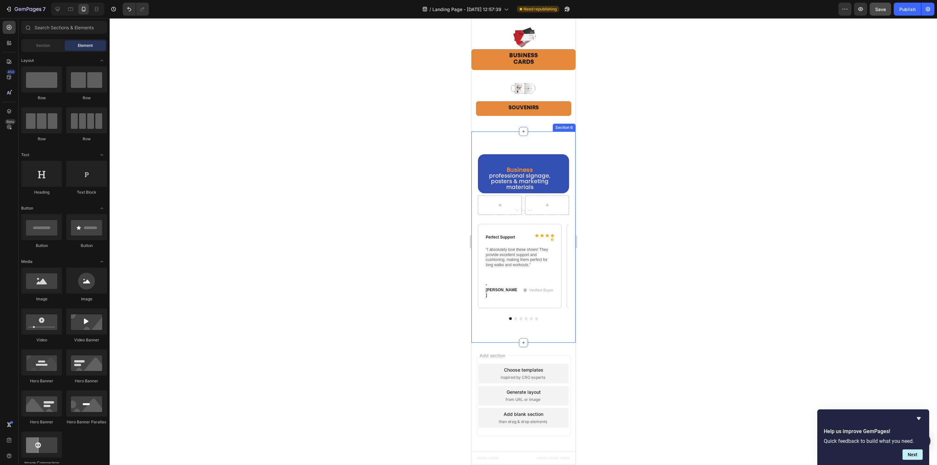
scroll to position [262, 0]
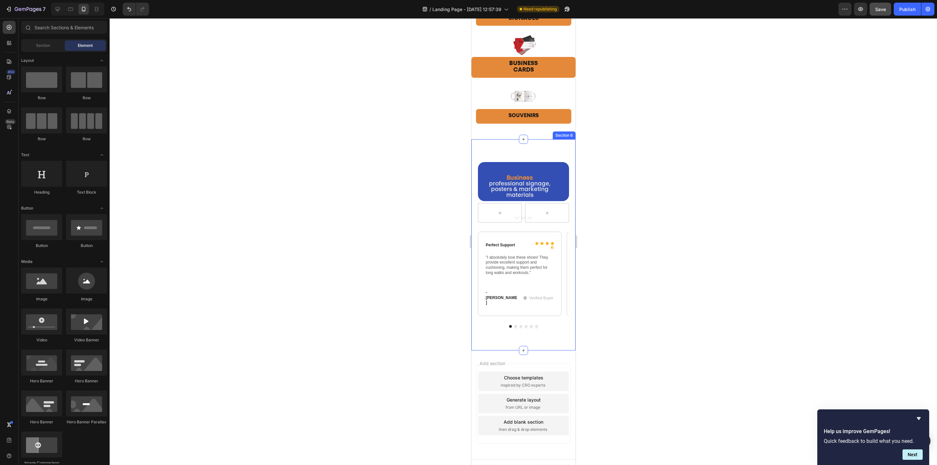
click at [499, 330] on div "Business professional signage, posters & marketing materials Text Block Events …" at bounding box center [523, 244] width 104 height 211
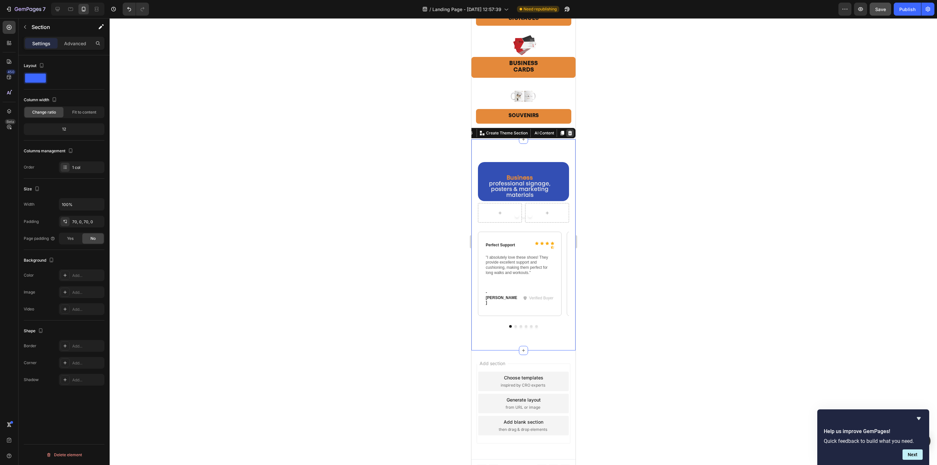
click at [567, 134] on icon at bounding box center [569, 132] width 5 height 5
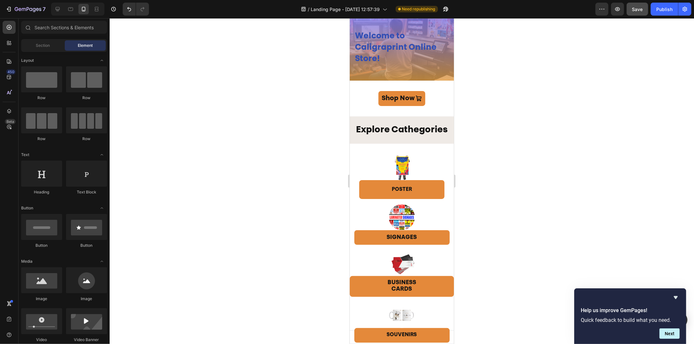
scroll to position [0, 0]
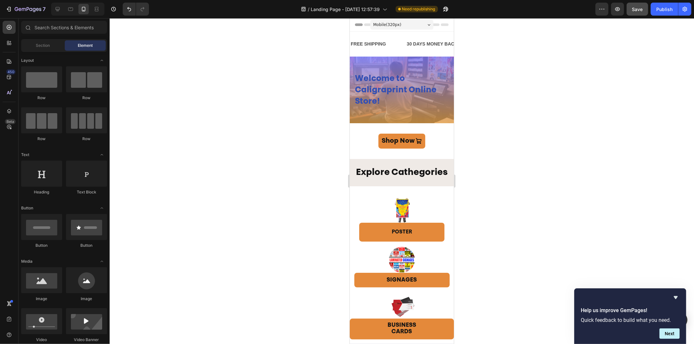
drag, startPoint x: 451, startPoint y: 134, endPoint x: 806, endPoint y: 85, distance: 358.6
click at [387, 86] on span "Welcome to Caligraprint Online Store!" at bounding box center [396, 90] width 82 height 31
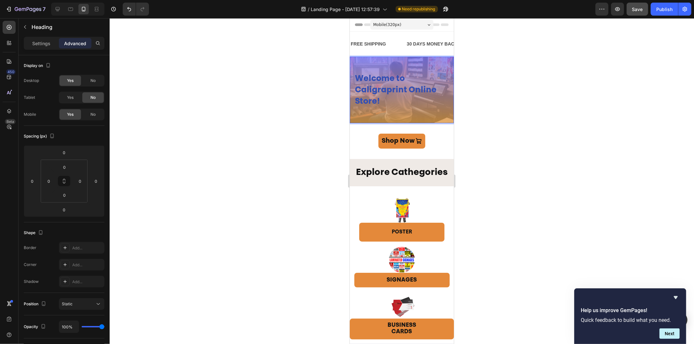
click at [420, 66] on h2 "Welcome to Caligraprint Online Store!" at bounding box center [401, 89] width 104 height 67
click at [423, 66] on h2 "Welcome to Caligraprint Online Store!" at bounding box center [401, 89] width 104 height 67
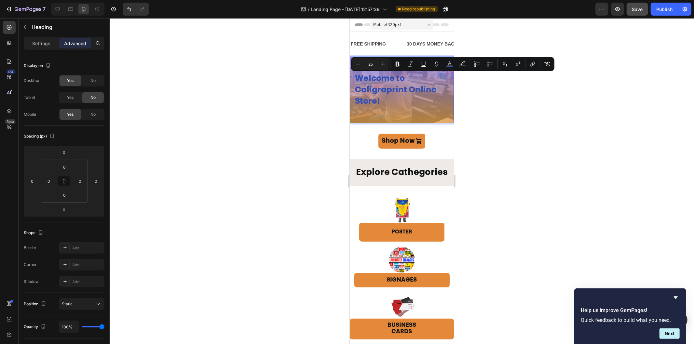
click at [423, 67] on icon "Editor contextual toolbar" at bounding box center [423, 64] width 7 height 7
click at [429, 112] on h2 "Welcome to Caligraprint Online Store!" at bounding box center [401, 89] width 104 height 67
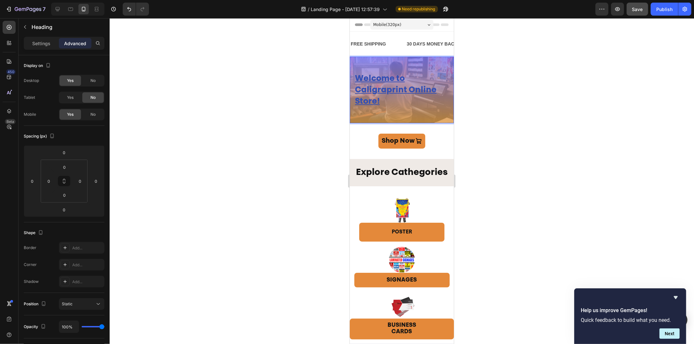
click at [352, 55] on div "FREE SHIPPING Text Block 30 DAYS MONEY BACK GUARANTEE Text Block LIMITED TIME 5…" at bounding box center [401, 43] width 104 height 25
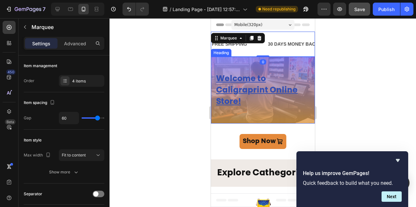
click at [222, 53] on div "Heading" at bounding box center [221, 53] width 18 height 6
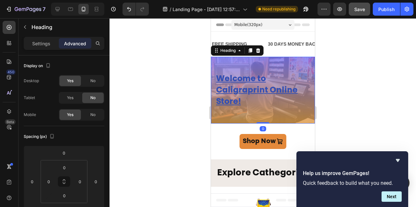
click at [222, 60] on h2 "⁠⁠⁠⁠⁠⁠⁠ Welcome to Caligraprint Online Store!" at bounding box center [263, 90] width 104 height 67
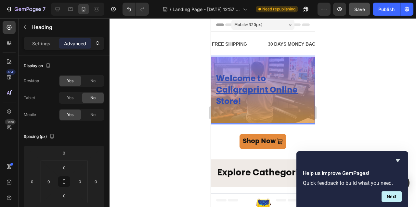
click at [219, 62] on h2 "Welcome to Caligraprint Online Store!" at bounding box center [263, 90] width 104 height 67
click at [51, 39] on div "Settings" at bounding box center [41, 43] width 33 height 10
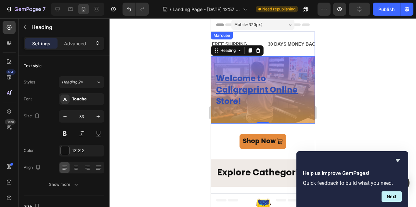
click at [248, 65] on h2 "⁠⁠⁠⁠⁠⁠⁠ Welcome to Caligraprint Online Store!" at bounding box center [263, 90] width 104 height 67
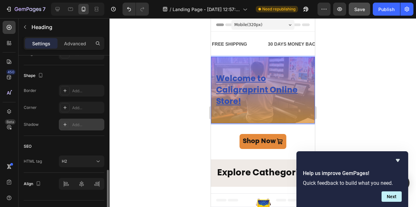
scroll to position [251, 0]
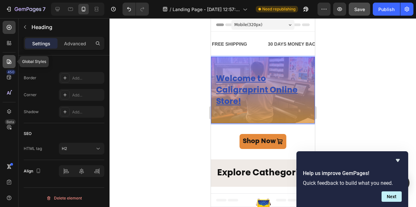
click at [7, 62] on icon at bounding box center [9, 61] width 5 height 5
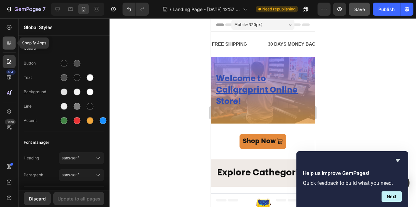
click at [8, 44] on icon at bounding box center [8, 44] width 2 height 2
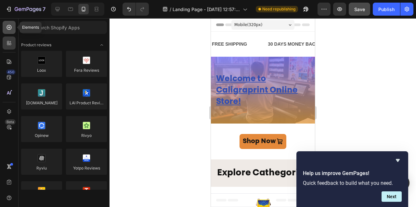
click at [9, 32] on div at bounding box center [9, 27] width 13 height 13
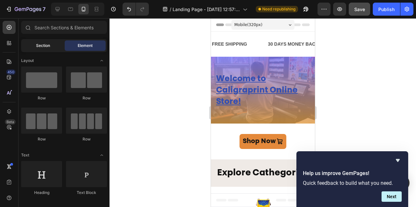
click at [35, 44] on div "Section" at bounding box center [42, 45] width 41 height 10
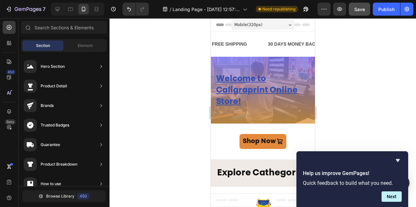
click at [334, 70] on div at bounding box center [263, 112] width 307 height 188
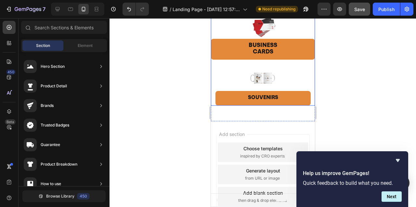
scroll to position [303, 0]
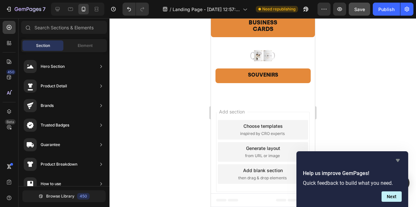
click at [399, 158] on icon "Hide survey" at bounding box center [398, 160] width 8 height 8
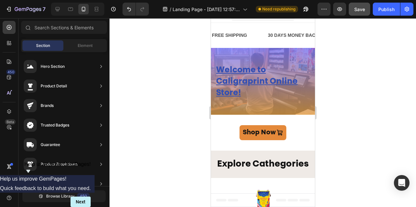
scroll to position [0, 0]
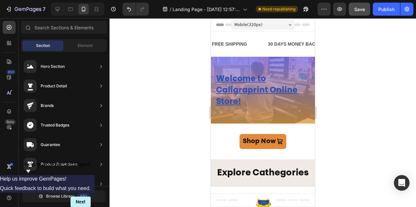
drag, startPoint x: 314, startPoint y: 146, endPoint x: 533, endPoint y: 47, distance: 240.7
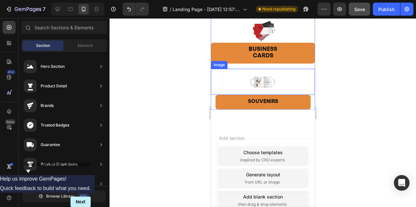
scroll to position [303, 0]
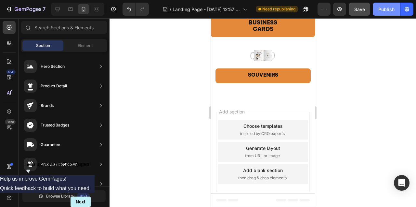
click at [381, 11] on div "Publish" at bounding box center [387, 9] width 16 height 7
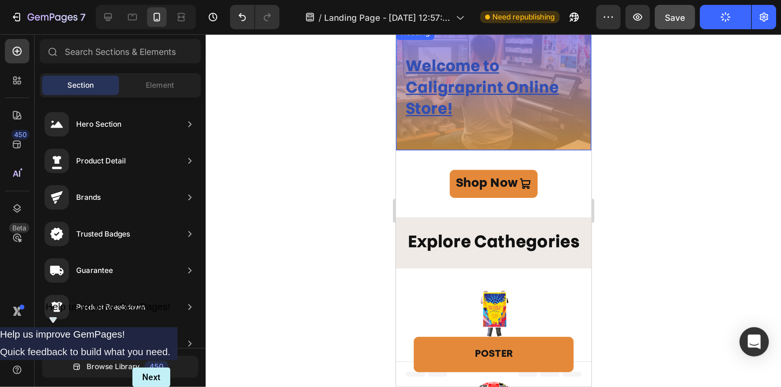
scroll to position [0, 0]
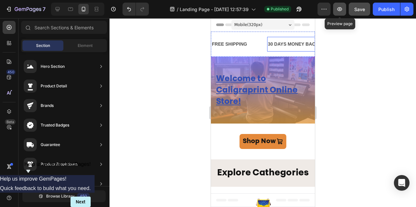
click at [338, 9] on icon "button" at bounding box center [340, 9] width 5 height 4
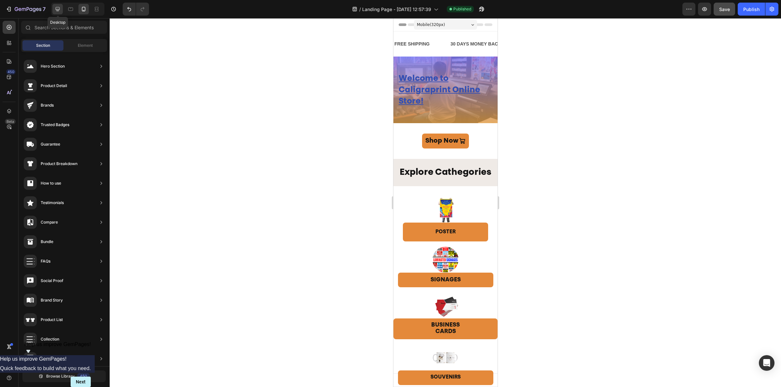
click at [58, 6] on icon at bounding box center [57, 9] width 7 height 7
